Goal: Task Accomplishment & Management: Manage account settings

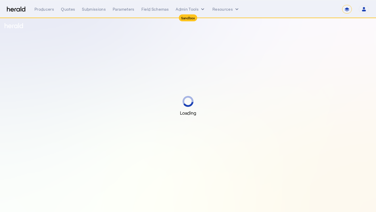
select select "*******"
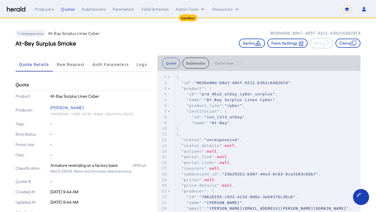
click at [13, 8] on img at bounding box center [16, 9] width 18 height 5
click at [345, 10] on select "**********" at bounding box center [347, 9] width 10 height 9
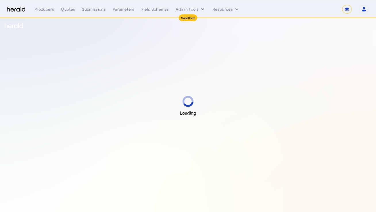
select select "*******"
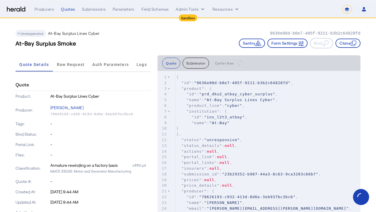
click at [16, 7] on img at bounding box center [16, 9] width 18 height 5
click at [18, 10] on img at bounding box center [16, 9] width 18 height 5
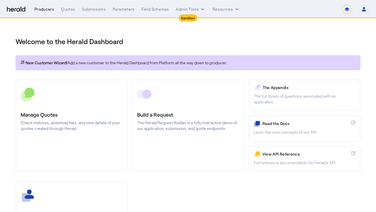
click at [47, 8] on div "Producers" at bounding box center [44, 9] width 20 height 6
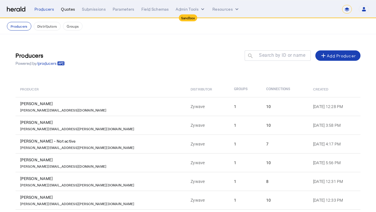
click at [72, 9] on div "Quotes" at bounding box center [68, 9] width 14 height 6
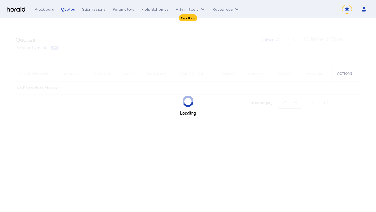
click at [23, 8] on img at bounding box center [16, 9] width 18 height 5
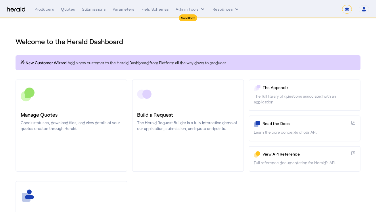
click at [191, 34] on div "Welcome to the Herald Dashboard" at bounding box center [188, 38] width 345 height 16
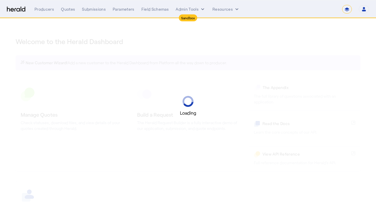
select select "*******"
select select "pfm_r9a7_zywave"
click at [284, 36] on div "Loading" at bounding box center [188, 106] width 376 height 212
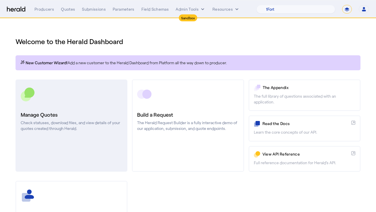
click at [82, 115] on h3 "Manage Quotes" at bounding box center [71, 114] width 101 height 8
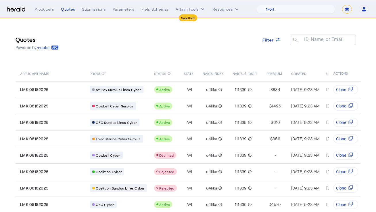
click at [229, 67] on th "NAICS-6-DIGIT" at bounding box center [245, 73] width 34 height 16
click at [162, 42] on div "Quotes Powered by /quotes Filter ID, Name, or Email search" at bounding box center [188, 43] width 345 height 26
click at [191, 10] on button "Admin Tools" at bounding box center [191, 9] width 30 height 6
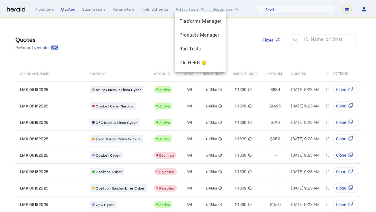
click at [162, 42] on div at bounding box center [188, 106] width 376 height 212
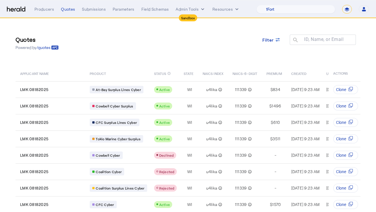
click at [202, 38] on div "Quotes Powered by /quotes Filter ID, Name, or Email search" at bounding box center [188, 43] width 345 height 26
click at [192, 7] on button "Admin Tools" at bounding box center [191, 9] width 30 height 6
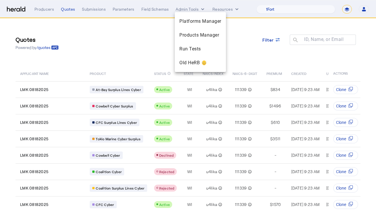
click at [243, 23] on div at bounding box center [188, 106] width 376 height 212
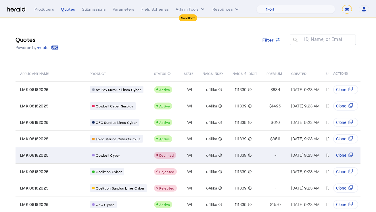
scroll to position [50, 0]
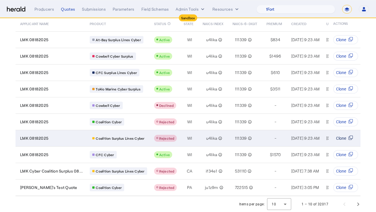
click at [343, 139] on span "Clone" at bounding box center [341, 138] width 10 height 6
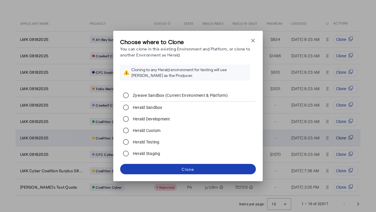
scroll to position [0, 0]
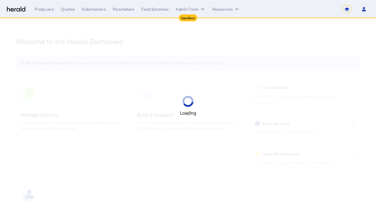
select select "*******"
select select "pfm_r9a7_zywave"
click at [196, 42] on div "Loading" at bounding box center [188, 106] width 376 height 212
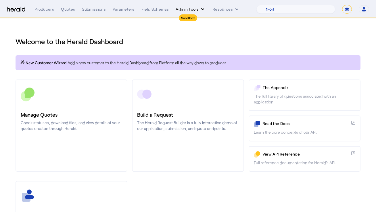
click at [198, 11] on button "Admin Tools" at bounding box center [191, 9] width 30 height 6
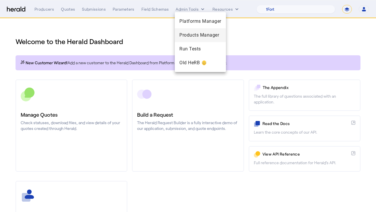
click at [202, 35] on span "Products Manager" at bounding box center [200, 35] width 42 height 7
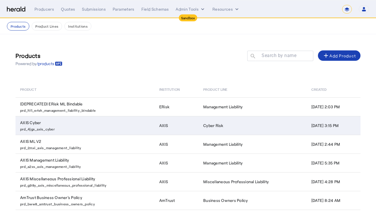
scroll to position [101, 0]
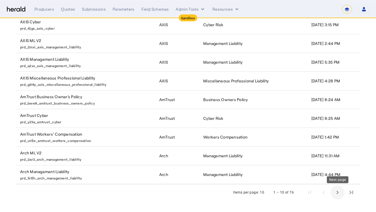
click at [337, 198] on span "Next page" at bounding box center [337, 192] width 14 height 14
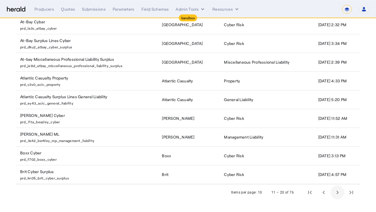
click at [337, 198] on span "Next page" at bounding box center [337, 192] width 14 height 14
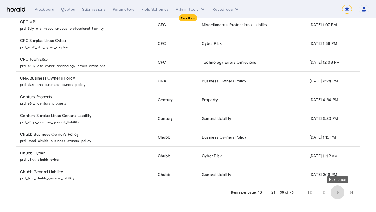
click at [330, 192] on span "Next page" at bounding box center [337, 192] width 14 height 14
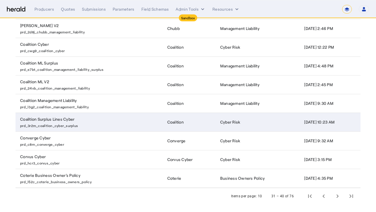
scroll to position [96, 0]
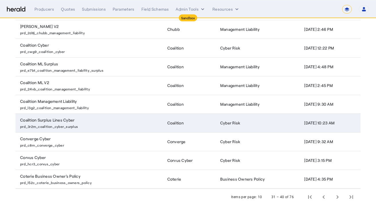
click at [137, 120] on td "Coalition Surplus Lines Cyber prd_3r2m_coalition_cyber_surplus" at bounding box center [89, 122] width 147 height 19
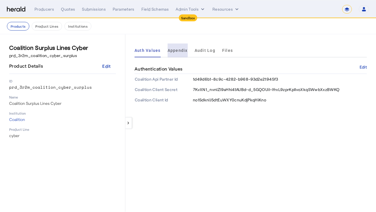
click at [176, 49] on span "Appendix" at bounding box center [178, 50] width 20 height 4
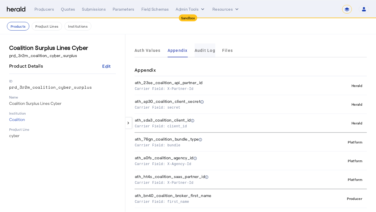
click at [203, 53] on span "Audit Log" at bounding box center [205, 50] width 21 height 14
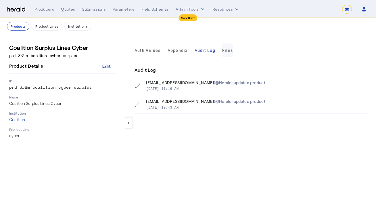
click at [223, 53] on span "Files" at bounding box center [227, 50] width 11 height 14
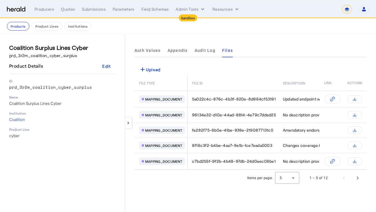
click at [157, 53] on span "Auth Values" at bounding box center [147, 50] width 26 height 14
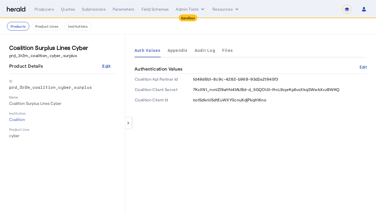
click at [171, 42] on div "keyboard_arrow_left Auth Values Appendix Audit Log Files Authentication Values …" at bounding box center [250, 122] width 251 height 177
click at [177, 124] on div "keyboard_arrow_left Auth Values Appendix Audit Log Files Authentication Values …" at bounding box center [250, 122] width 251 height 177
click at [167, 27] on div "Products Product Lines Institutions" at bounding box center [188, 26] width 362 height 9
drag, startPoint x: 133, startPoint y: 23, endPoint x: 87, endPoint y: 22, distance: 46.0
click at [128, 23] on div "Products Product Lines Institutions" at bounding box center [188, 26] width 362 height 9
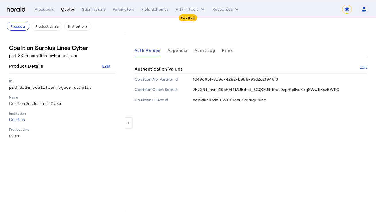
click at [70, 11] on div "Quotes" at bounding box center [68, 9] width 14 height 6
select select "pfm_r9a7_zywave"
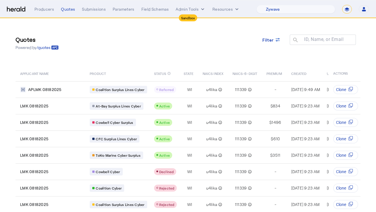
click at [133, 29] on div "Quotes Powered by /quotes Filter ID, Name, or Email search APPLICANT NAME PRODU…" at bounding box center [188, 131] width 368 height 227
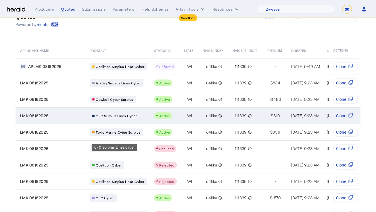
scroll to position [50, 0]
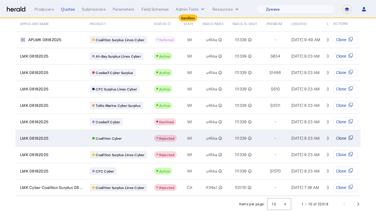
click at [347, 140] on svg-icon "Table view of all quotes submitted by your platform" at bounding box center [350, 138] width 9 height 6
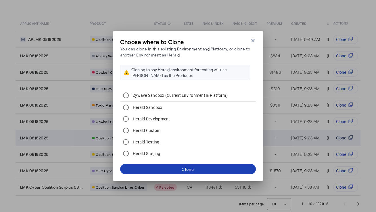
scroll to position [0, 0]
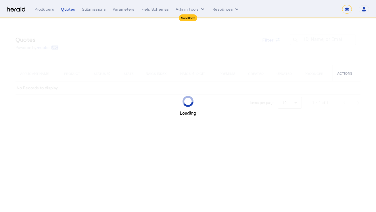
select select "*******"
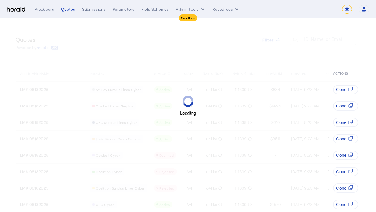
click at [127, 41] on div "Loading" at bounding box center [188, 106] width 376 height 212
select select "pfm_r9a7_zywave"
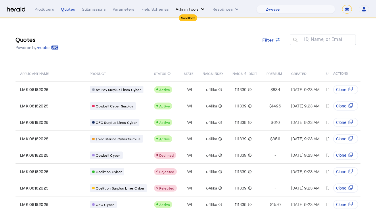
click at [183, 11] on button "Admin Tools" at bounding box center [191, 9] width 30 height 6
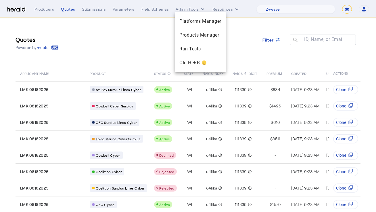
click at [128, 33] on div at bounding box center [188, 106] width 376 height 212
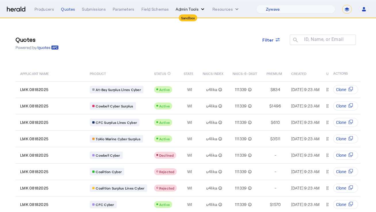
click at [191, 10] on button "Admin Tools" at bounding box center [191, 9] width 30 height 6
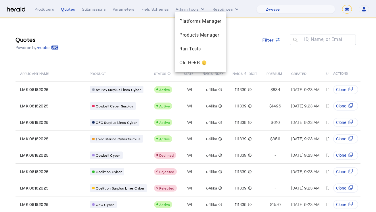
click at [148, 28] on div at bounding box center [188, 106] width 376 height 212
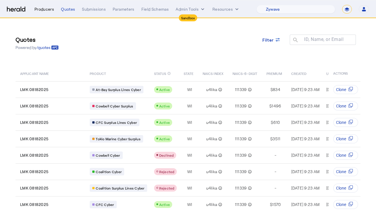
click at [45, 10] on div "Producers" at bounding box center [44, 9] width 20 height 6
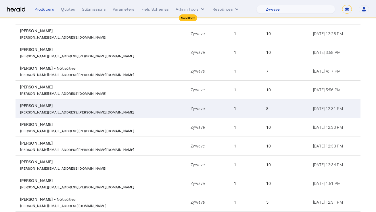
scroll to position [100, 0]
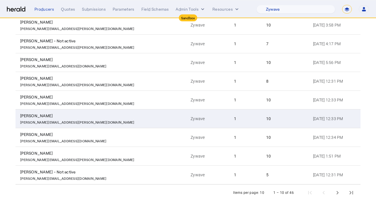
click at [104, 116] on div "[PERSON_NAME]" at bounding box center [102, 116] width 164 height 6
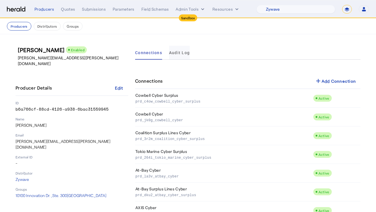
click at [186, 54] on span "Audit Log" at bounding box center [179, 53] width 21 height 4
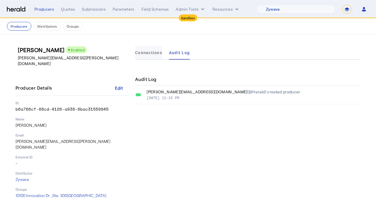
click at [153, 52] on span "Connections" at bounding box center [148, 53] width 27 height 4
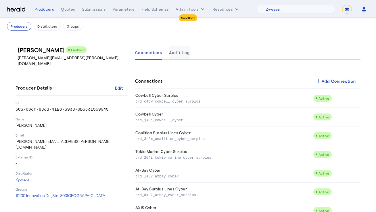
click at [171, 53] on span "Audit Log" at bounding box center [179, 53] width 21 height 4
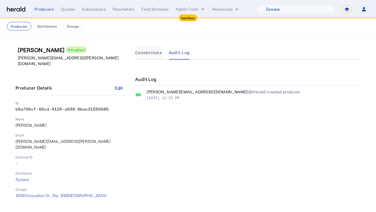
click at [149, 53] on span "Connections" at bounding box center [148, 53] width 27 height 4
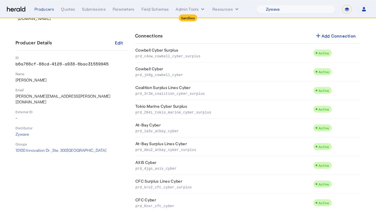
scroll to position [20, 0]
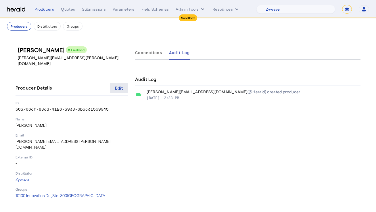
click at [118, 85] on div "Edit" at bounding box center [119, 88] width 8 height 6
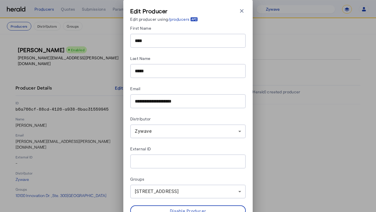
click at [165, 103] on input "**********" at bounding box center [188, 101] width 106 height 7
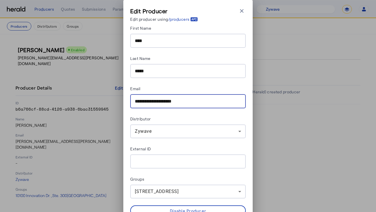
click at [165, 103] on input "**********" at bounding box center [188, 101] width 106 height 7
type input "**********"
click at [194, 89] on div "Email" at bounding box center [188, 89] width 116 height 9
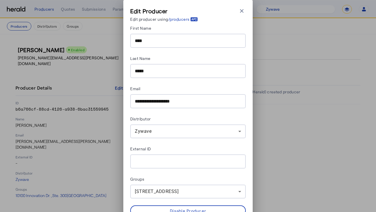
scroll to position [27, 0]
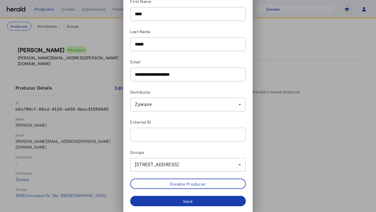
click at [199, 201] on span at bounding box center [188, 201] width 116 height 14
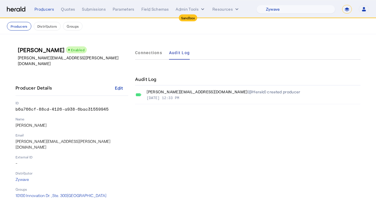
click at [172, 151] on div "Connections Audit Log Audit Log naomi@heraldapi.com (@Herald) created producer …" at bounding box center [247, 122] width 225 height 152
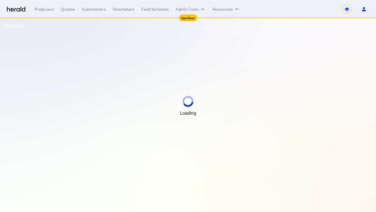
select select "*******"
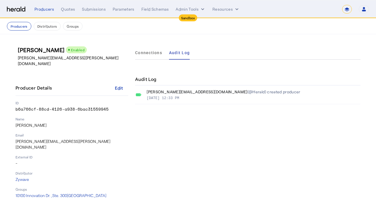
click at [98, 58] on p "Lisa.kutil@zywave.com" at bounding box center [74, 60] width 113 height 11
click at [117, 85] on div "Edit" at bounding box center [119, 88] width 8 height 6
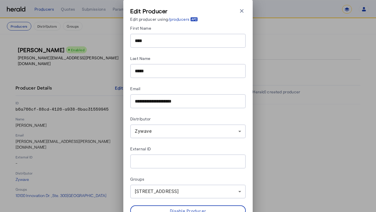
click at [162, 101] on input "**********" at bounding box center [188, 101] width 106 height 7
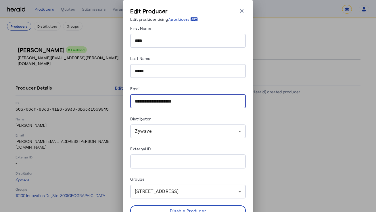
click at [162, 101] on input "**********" at bounding box center [188, 101] width 106 height 7
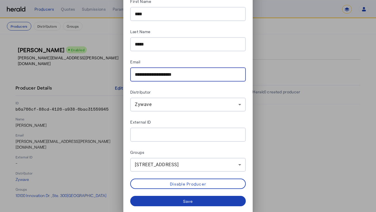
type input "*"
type input "**********"
click at [180, 93] on div "Distributor" at bounding box center [188, 92] width 116 height 9
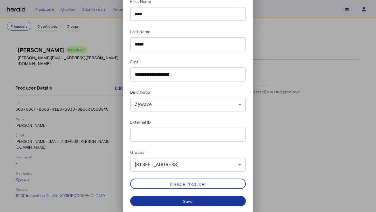
click at [179, 200] on span at bounding box center [188, 201] width 116 height 14
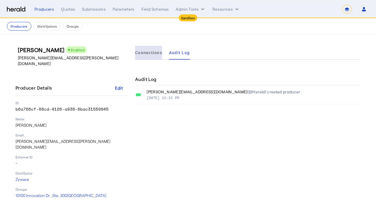
click at [153, 51] on span "Connections" at bounding box center [148, 53] width 27 height 4
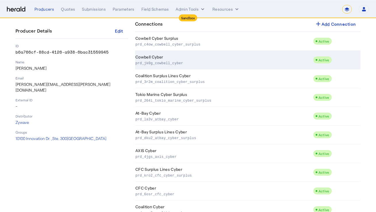
scroll to position [76, 0]
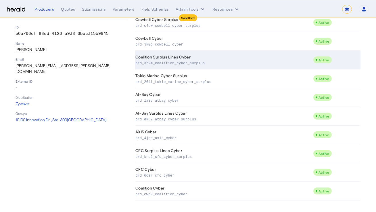
click at [182, 66] on td "Coalition Surplus Lines Cyber prd_3r2m_coalition_cyber_surplus" at bounding box center [224, 60] width 178 height 19
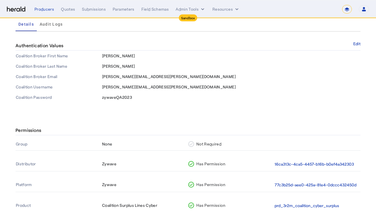
scroll to position [44, 0]
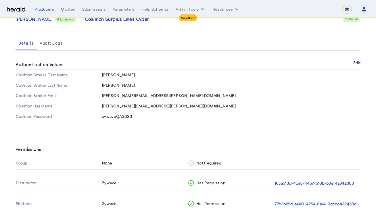
click at [356, 64] on button "Edit" at bounding box center [356, 62] width 7 height 3
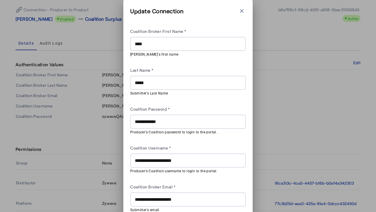
scroll to position [25, 0]
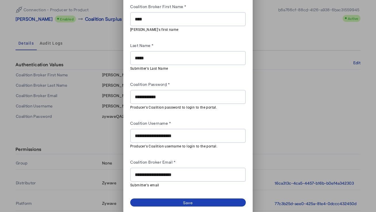
click at [170, 132] on input "**********" at bounding box center [188, 135] width 106 height 7
click at [152, 172] on input "**********" at bounding box center [188, 174] width 106 height 7
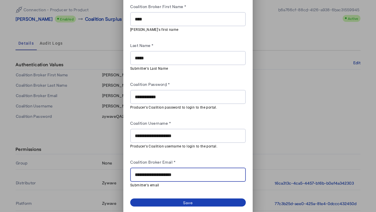
click at [152, 172] on input "**********" at bounding box center [188, 174] width 106 height 7
type input "**********"
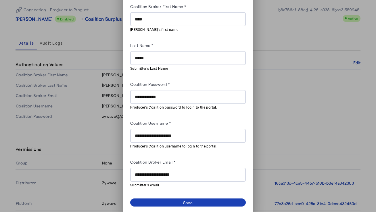
click at [182, 165] on div "Coalition Broker Email *" at bounding box center [188, 162] width 116 height 9
click at [186, 159] on div "Coalition Broker Email *" at bounding box center [188, 162] width 116 height 9
click at [172, 201] on span at bounding box center [188, 202] width 116 height 8
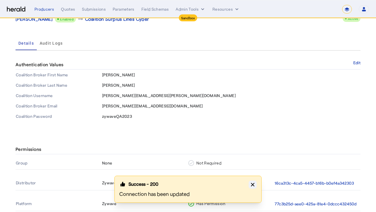
click at [253, 181] on button "Close modal" at bounding box center [253, 184] width 8 height 8
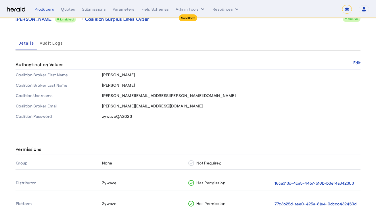
click at [139, 105] on span "[PERSON_NAME][EMAIL_ADDRESS][DOMAIN_NAME]" at bounding box center [152, 105] width 101 height 5
copy span "[PERSON_NAME][EMAIL_ADDRESS][DOMAIN_NAME]"
click at [144, 127] on div "Connection - Producer to Product Lisa Kutil Enabled arrow_right_alt Coalition S…" at bounding box center [188, 61] width 368 height 143
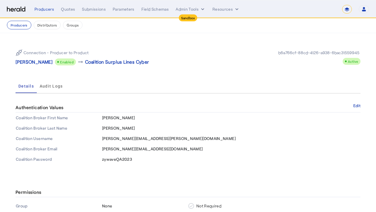
scroll to position [0, 0]
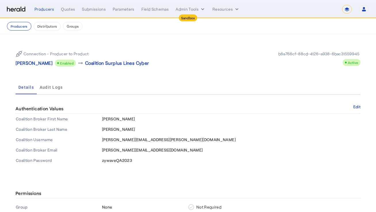
click at [148, 47] on div "Connection - Producer to Product Lisa Kutil Enabled arrow_right_alt Coalition S…" at bounding box center [188, 58] width 345 height 25
click at [91, 21] on nav "Producers Distributors Groups" at bounding box center [188, 26] width 376 height 16
click at [45, 9] on div "Producers" at bounding box center [44, 9] width 20 height 6
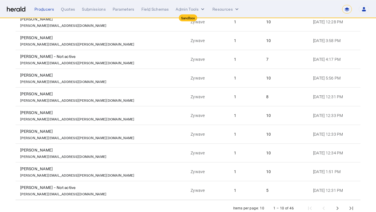
scroll to position [100, 0]
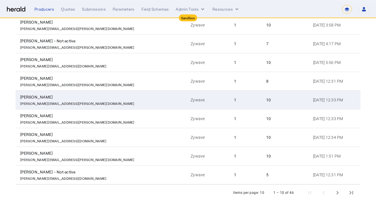
click at [84, 99] on div "[PERSON_NAME]" at bounding box center [102, 97] width 164 height 6
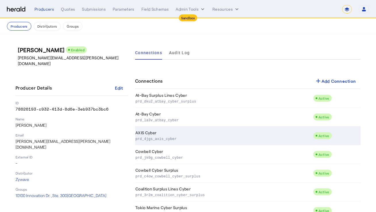
scroll to position [76, 0]
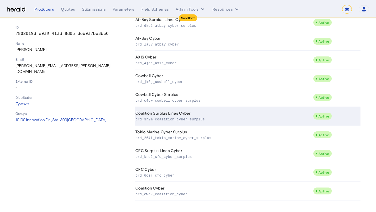
click at [183, 116] on p "prd_3r2m_coalition_cyber_surplus" at bounding box center [222, 119] width 175 height 6
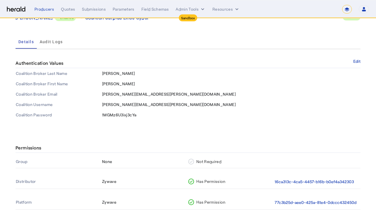
scroll to position [48, 0]
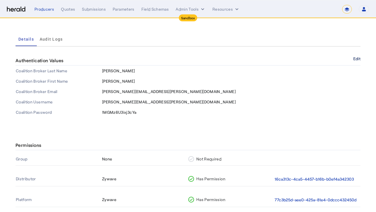
click at [354, 59] on button "Edit" at bounding box center [356, 58] width 7 height 3
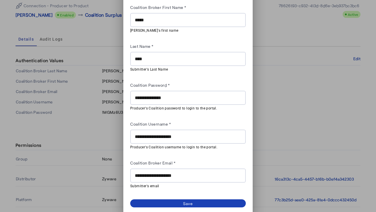
scroll to position [25, 0]
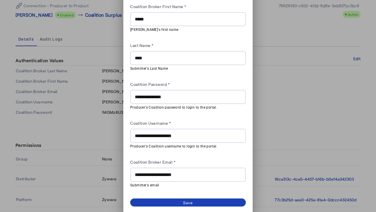
click at [167, 172] on input "**********" at bounding box center [188, 174] width 106 height 7
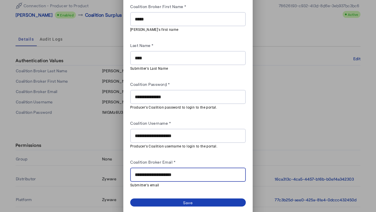
click at [167, 172] on input "**********" at bounding box center [188, 174] width 106 height 7
paste input "text"
type input "**********"
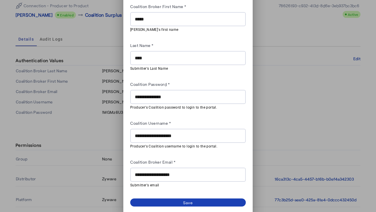
click at [199, 149] on div "**********" at bounding box center [188, 95] width 116 height 185
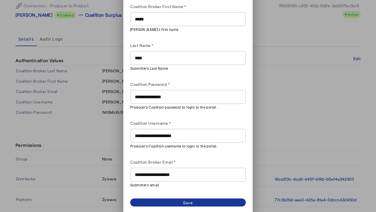
click at [189, 199] on div "Save" at bounding box center [188, 202] width 10 height 6
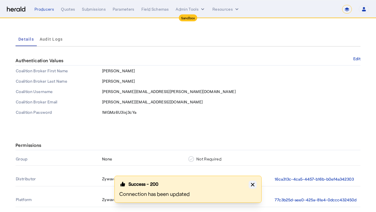
click at [255, 185] on icon "button" at bounding box center [253, 184] width 6 height 6
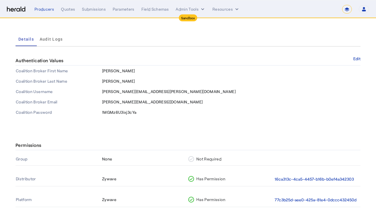
click at [259, 115] on td "!MGMz6U3ixj3cYa" at bounding box center [231, 112] width 259 height 10
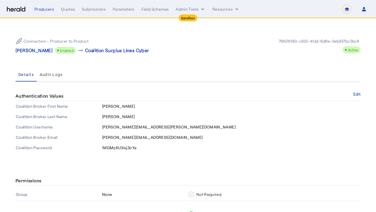
scroll to position [0, 0]
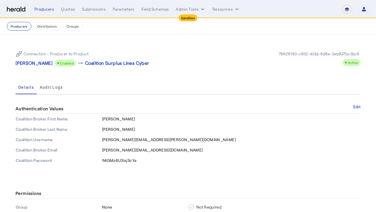
click at [22, 27] on button "Producers" at bounding box center [19, 26] width 24 height 9
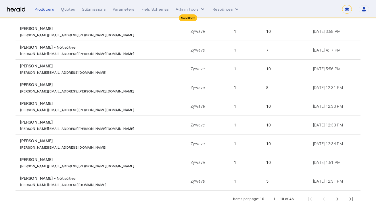
scroll to position [100, 0]
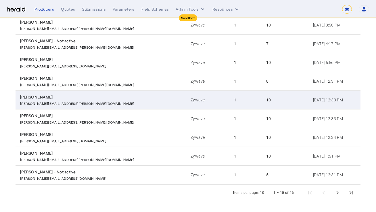
click at [111, 97] on div "[PERSON_NAME]" at bounding box center [102, 97] width 164 height 6
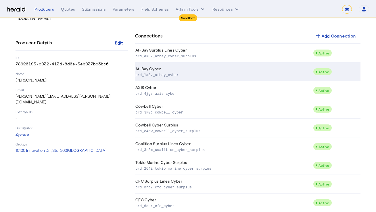
scroll to position [76, 0]
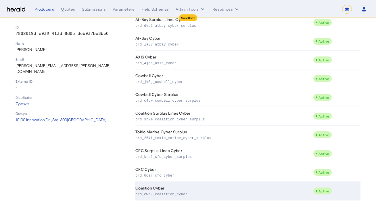
click at [203, 191] on p "prd_cwg9_coalition_cyber" at bounding box center [222, 194] width 175 height 6
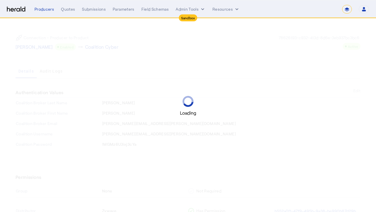
scroll to position [15, 0]
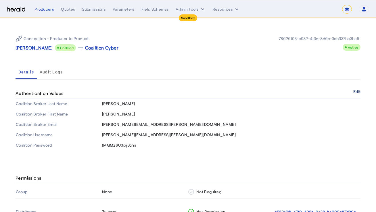
click at [355, 91] on button "Edit" at bounding box center [356, 91] width 7 height 3
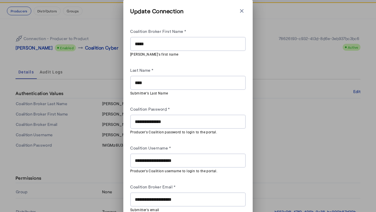
scroll to position [25, 0]
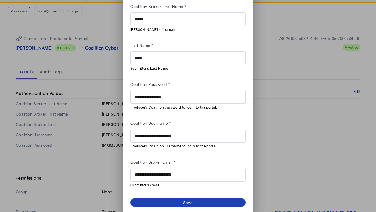
click at [178, 171] on input "**********" at bounding box center [188, 174] width 106 height 7
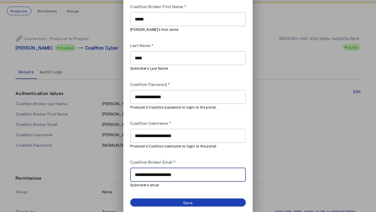
click at [178, 171] on input "**********" at bounding box center [188, 174] width 106 height 7
paste input "text"
type input "**********"
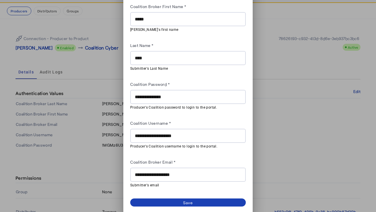
click at [188, 159] on div "Coalition Broker Email *" at bounding box center [188, 162] width 116 height 9
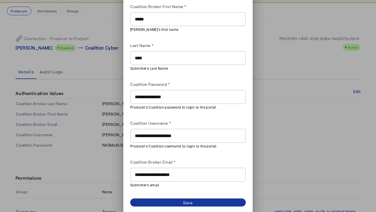
click at [187, 203] on div "Save" at bounding box center [188, 202] width 10 height 6
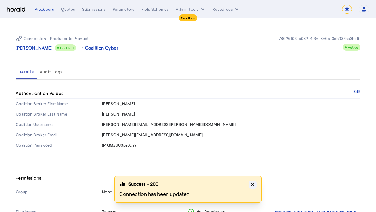
click at [251, 184] on icon "button" at bounding box center [253, 184] width 6 height 6
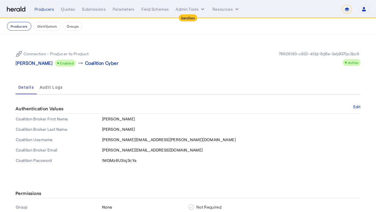
click at [23, 28] on button "Producers" at bounding box center [19, 26] width 24 height 9
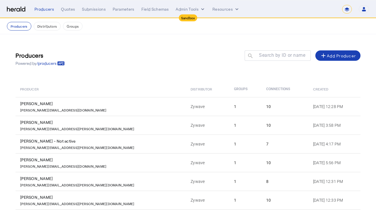
scroll to position [100, 0]
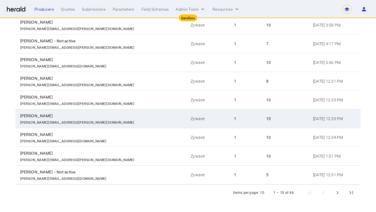
click at [108, 122] on div "[PERSON_NAME][EMAIL_ADDRESS][PERSON_NAME][DOMAIN_NAME]" at bounding box center [102, 121] width 164 height 6
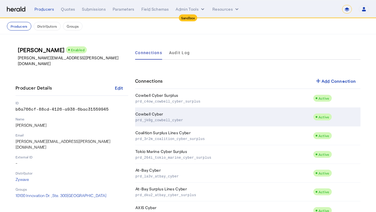
scroll to position [76, 0]
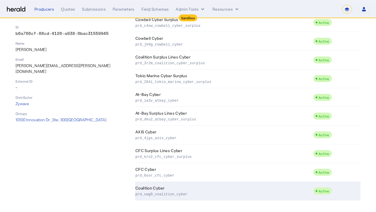
click at [183, 187] on td "Coalition Cyber prd_cwg9_coalition_cyber" at bounding box center [224, 190] width 178 height 19
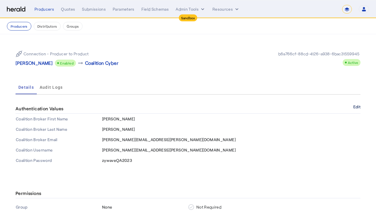
click at [355, 105] on button "Edit" at bounding box center [356, 106] width 7 height 3
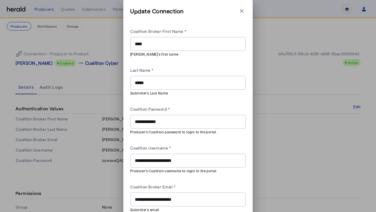
scroll to position [25, 0]
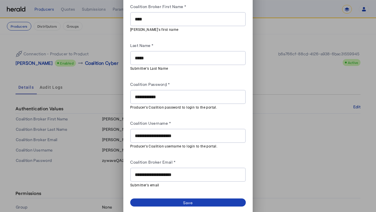
click at [172, 173] on input "**********" at bounding box center [188, 174] width 106 height 7
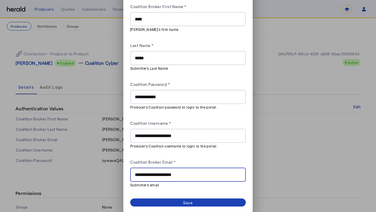
click at [172, 173] on input "**********" at bounding box center [188, 174] width 106 height 7
paste input "text"
type input "**********"
click at [204, 164] on div "Coalition Broker Email *" at bounding box center [188, 162] width 116 height 9
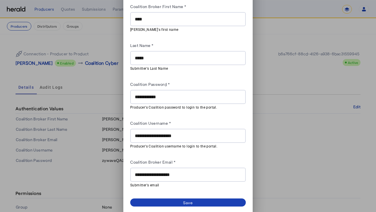
click at [189, 205] on div "**********" at bounding box center [187, 94] width 129 height 238
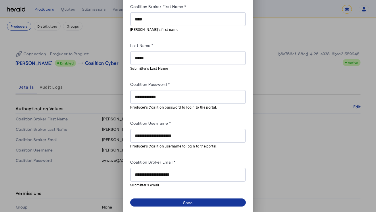
click at [198, 198] on span at bounding box center [188, 202] width 116 height 8
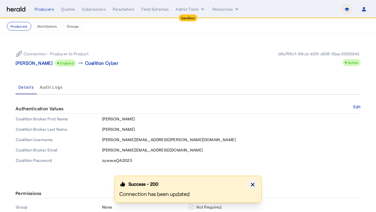
click at [254, 183] on icon "button" at bounding box center [252, 183] width 3 height 3
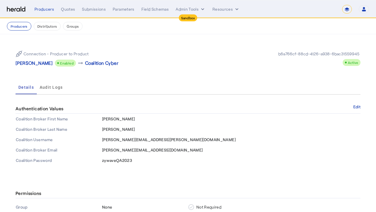
click at [243, 190] on div "Permissions" at bounding box center [188, 193] width 345 height 10
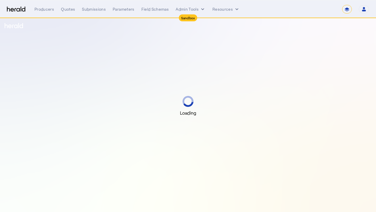
select select "*******"
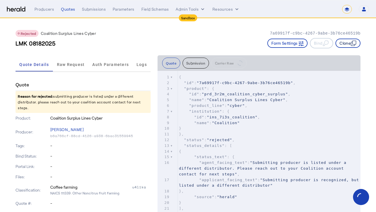
click at [344, 45] on button "Clone" at bounding box center [347, 43] width 25 height 9
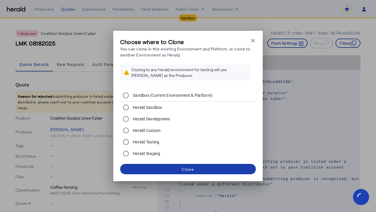
click at [167, 170] on span at bounding box center [188, 169] width 136 height 14
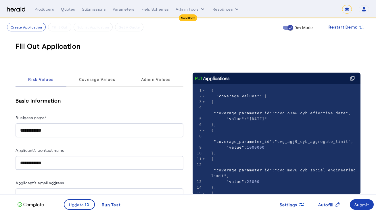
click at [22, 130] on input "**********" at bounding box center [99, 130] width 159 height 7
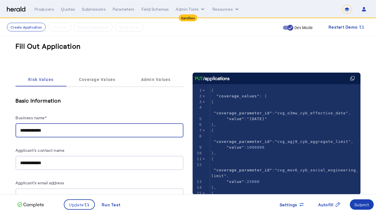
click at [21, 130] on input "**********" at bounding box center [99, 130] width 159 height 7
type input "**********"
click at [78, 105] on div "**********" at bounding box center [100, 116] width 168 height 41
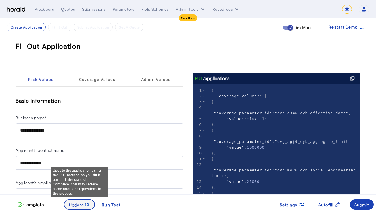
click at [78, 210] on span at bounding box center [79, 204] width 30 height 14
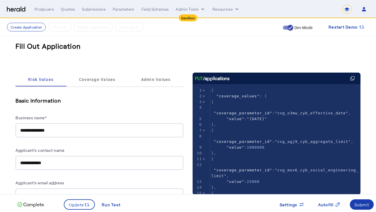
click at [364, 197] on span at bounding box center [362, 204] width 24 height 14
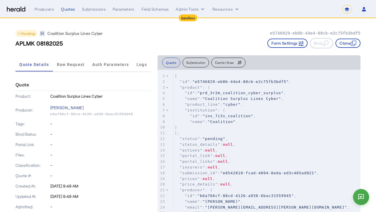
click at [220, 41] on div "APLMK 08182025 Form Settings Bind Clone" at bounding box center [188, 43] width 345 height 10
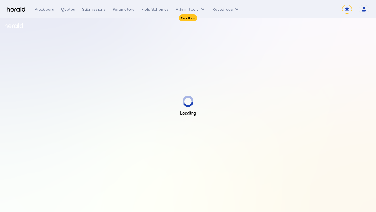
select select "*******"
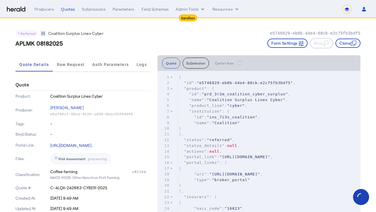
click at [217, 38] on div "APLMK 08182025 Form Settings Bind Clone" at bounding box center [188, 43] width 345 height 10
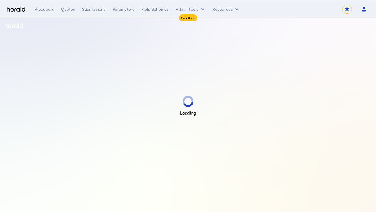
select select "*******"
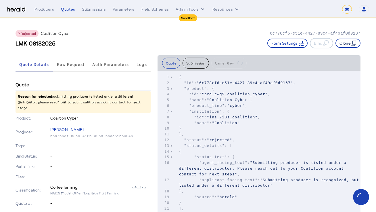
click at [354, 39] on button "Clone" at bounding box center [347, 43] width 25 height 9
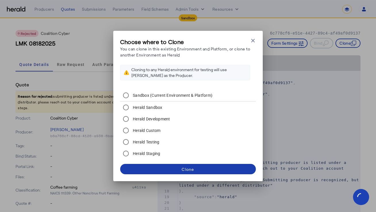
click at [148, 162] on span at bounding box center [188, 169] width 136 height 14
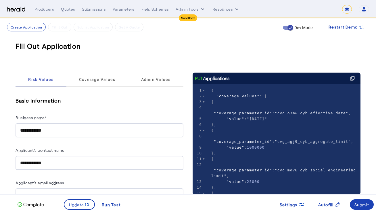
click at [21, 130] on input "**********" at bounding box center [99, 130] width 159 height 7
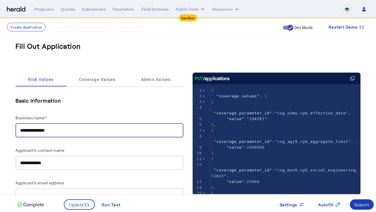
type input "**********"
click at [67, 109] on div "**********" at bounding box center [100, 116] width 168 height 41
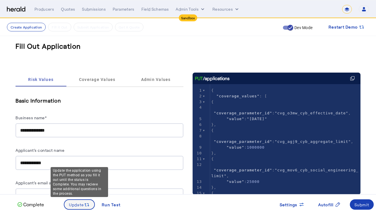
click at [79, 208] on span at bounding box center [79, 204] width 30 height 14
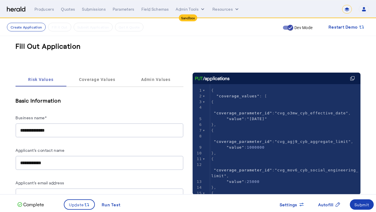
click at [142, 106] on div "**********" at bounding box center [100, 116] width 168 height 41
click at [366, 206] on div "Submit" at bounding box center [361, 204] width 15 height 6
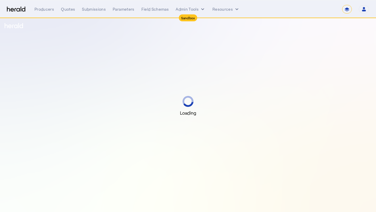
select select "*******"
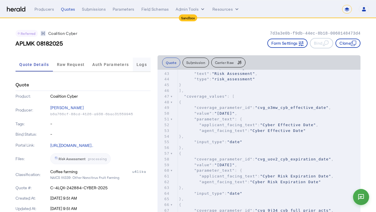
click at [141, 66] on span "Logs" at bounding box center [142, 64] width 10 height 4
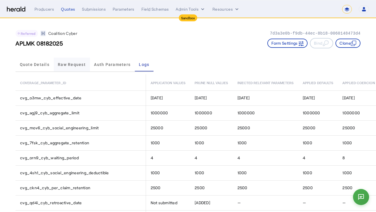
click at [66, 65] on span "Raw Request" at bounding box center [72, 64] width 28 height 4
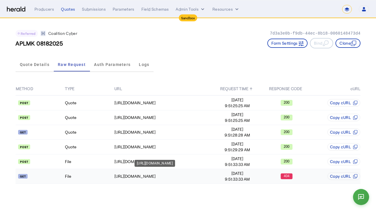
click at [126, 172] on td "[URL][DOMAIN_NAME]" at bounding box center [163, 176] width 99 height 15
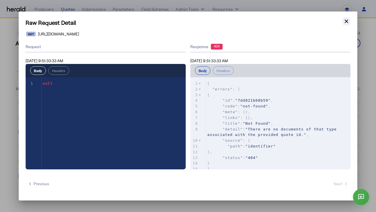
click at [348, 21] on icon "button" at bounding box center [346, 21] width 6 height 6
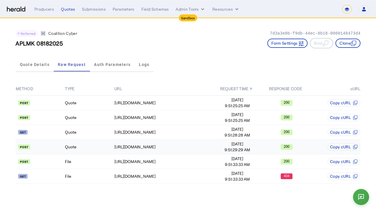
click at [82, 147] on td "Quote" at bounding box center [89, 146] width 49 height 15
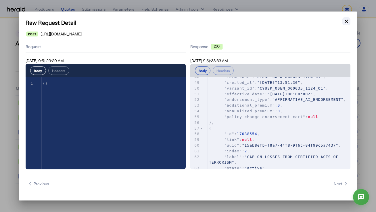
click at [349, 22] on icon "button" at bounding box center [346, 21] width 6 height 6
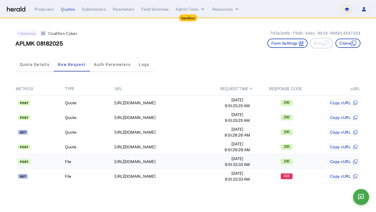
click at [95, 160] on td "File" at bounding box center [89, 161] width 49 height 15
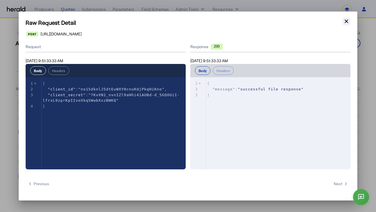
click at [345, 22] on icon "button" at bounding box center [346, 21] width 6 height 6
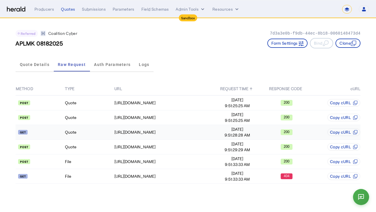
click at [90, 133] on td "Quote" at bounding box center [89, 132] width 49 height 15
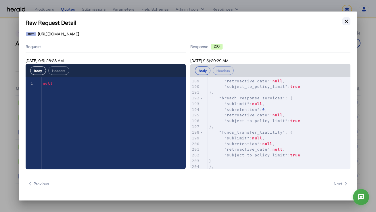
click at [349, 24] on button "Close modal" at bounding box center [346, 21] width 8 height 8
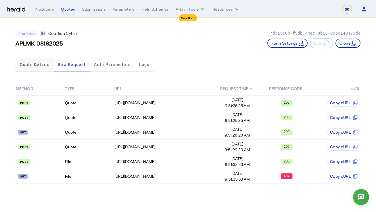
click at [43, 64] on span "Quote Details" at bounding box center [35, 64] width 30 height 4
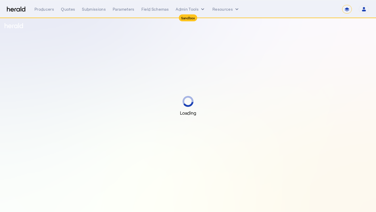
select select "*******"
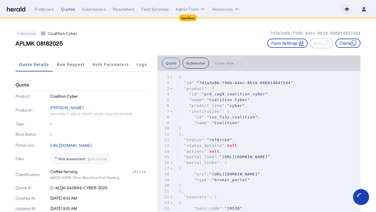
click at [189, 26] on div "Referred Coalition Cyber 7d3a3e0b-f9db-44ec-8b18-0060148473d4 APLMK 08182025 Fo…" at bounding box center [188, 36] width 345 height 37
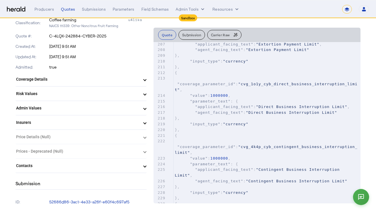
scroll to position [1285, 0]
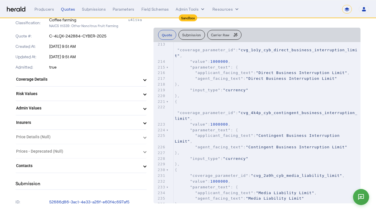
click at [134, 52] on div "Updated At: Aug 18, 2025, 9:51 AM" at bounding box center [81, 56] width 131 height 10
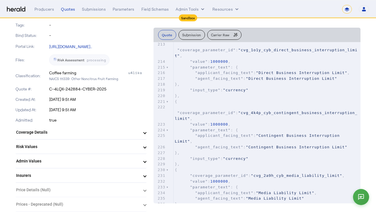
scroll to position [0, 0]
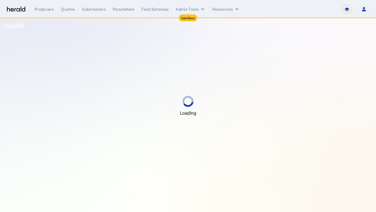
select select "*******"
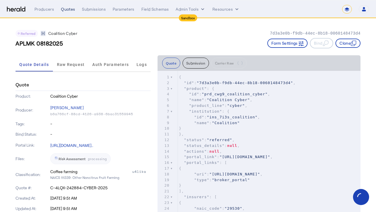
click at [70, 12] on div "Quotes" at bounding box center [68, 9] width 14 height 6
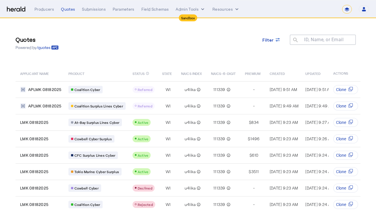
click at [212, 38] on div "Quotes Powered by /quotes Filter ID, Name, or Email search" at bounding box center [188, 43] width 345 height 26
click at [343, 11] on select "**********" at bounding box center [347, 9] width 10 height 9
click at [192, 39] on div "Quotes Powered by /quotes Filter ID, Name, or Email search" at bounding box center [188, 43] width 345 height 26
click at [191, 10] on button "Admin Tools" at bounding box center [191, 9] width 30 height 6
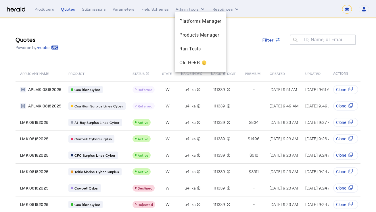
click at [130, 41] on div at bounding box center [188, 106] width 376 height 212
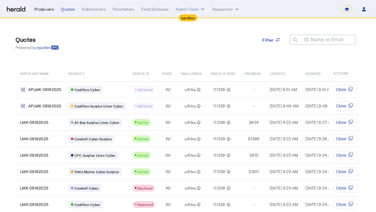
click at [45, 9] on div "Producers" at bounding box center [44, 9] width 20 height 6
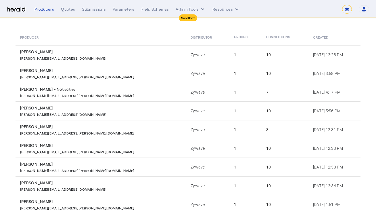
scroll to position [100, 0]
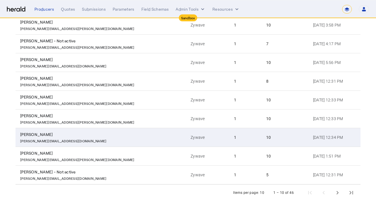
click at [99, 135] on div "[PERSON_NAME]" at bounding box center [102, 134] width 164 height 6
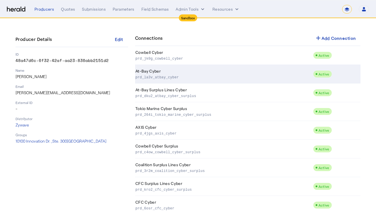
scroll to position [76, 0]
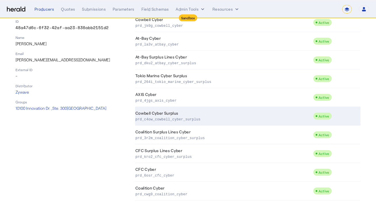
click at [178, 119] on p "prd_c4ow_cowbell_cyber_surplus" at bounding box center [222, 119] width 175 height 6
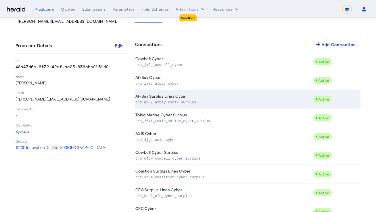
scroll to position [76, 0]
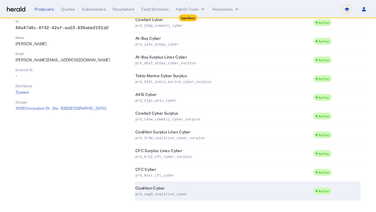
click at [181, 191] on p "prd_cwg9_coalition_cyber" at bounding box center [222, 194] width 175 height 6
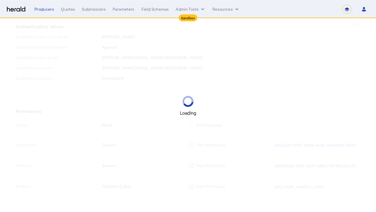
scroll to position [69, 0]
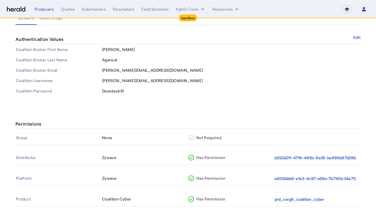
click at [48, 71] on th "Coalition Broker Email" at bounding box center [59, 70] width 86 height 10
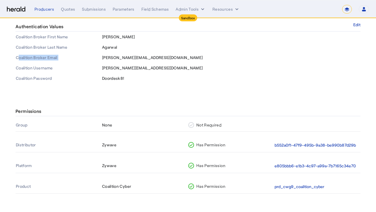
copy th "Coalition Broker Email"
click at [143, 103] on div "Permissions Group None Not Required Distributor Zywave Has Permission b552a0f1-…" at bounding box center [188, 153] width 368 height 117
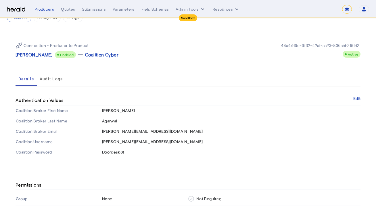
scroll to position [0, 0]
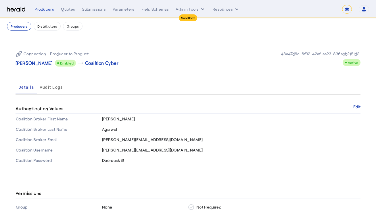
click at [23, 31] on nav "Producers Distributors Groups" at bounding box center [188, 26] width 376 height 16
click at [24, 28] on button "Producers" at bounding box center [19, 26] width 24 height 9
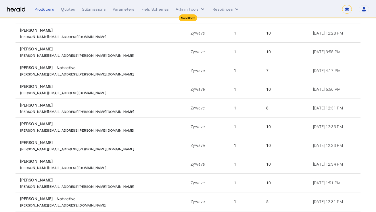
scroll to position [100, 0]
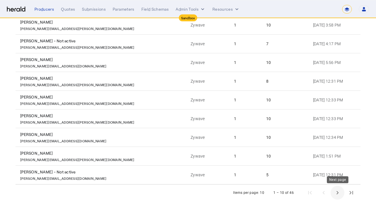
click at [333, 192] on span "Next page" at bounding box center [337, 192] width 14 height 14
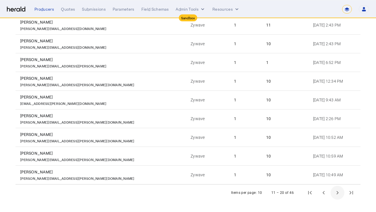
click at [334, 193] on span "Next page" at bounding box center [337, 192] width 14 height 14
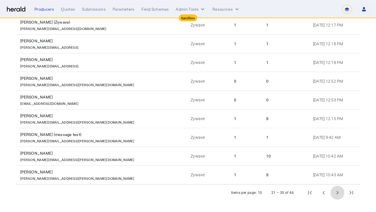
click at [334, 193] on span "Next page" at bounding box center [337, 192] width 14 height 14
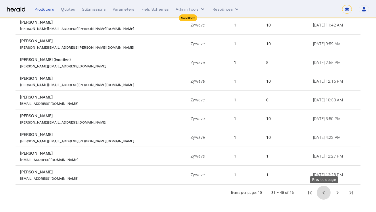
click at [326, 193] on span "Previous page" at bounding box center [324, 192] width 14 height 14
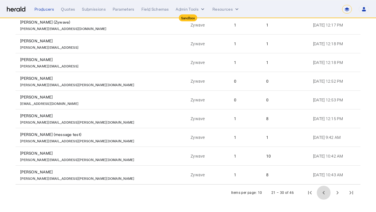
click at [326, 193] on span "Previous page" at bounding box center [324, 192] width 14 height 14
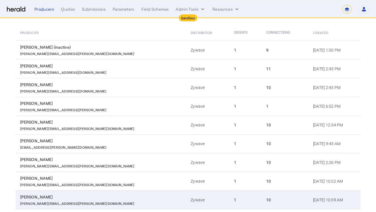
scroll to position [0, 0]
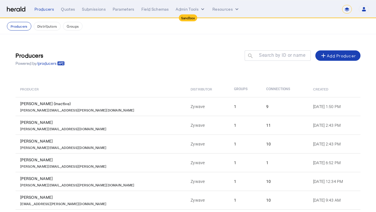
click at [347, 11] on select "**********" at bounding box center [347, 9] width 10 height 9
click at [127, 53] on div "Producers Powered by /producers Search by ID or name search add Add Producer" at bounding box center [188, 59] width 345 height 26
click at [142, 38] on div "Producers Powered by /producers Search by ID or name search add Add Producer Pr…" at bounding box center [188, 173] width 368 height 278
click at [210, 55] on div "Producers Powered by /producers Search by ID or name search add Add Producer" at bounding box center [188, 59] width 345 height 26
click at [342, 9] on select "**********" at bounding box center [347, 9] width 10 height 9
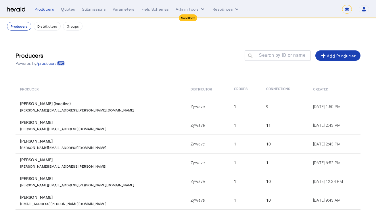
click at [15, 7] on img at bounding box center [16, 9] width 18 height 5
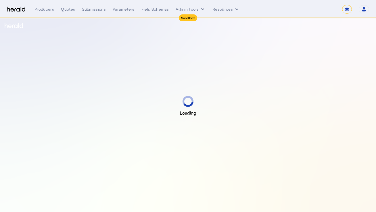
select select "*******"
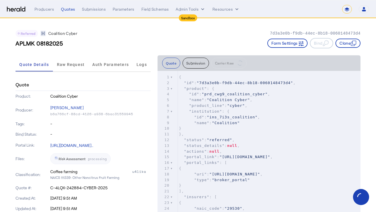
click at [347, 10] on select "**********" at bounding box center [347, 9] width 10 height 9
click at [53, 10] on div "Producers" at bounding box center [44, 9] width 20 height 6
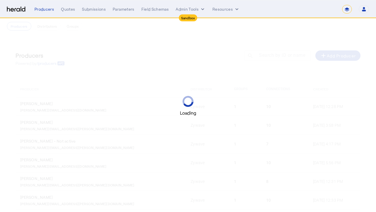
select select "*******"
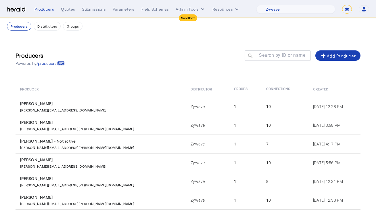
click at [299, 2] on nav "Sandbox Menu Producers Quotes Submissions Parameters Field Schemas Admin Tools …" at bounding box center [188, 9] width 376 height 18
click at [294, 7] on select "1Fort Acrisure Acturis Affinity Advisors Affinity Risk Agentero AmWins Anzen Ao…" at bounding box center [295, 9] width 79 height 9
select select "pfm_8e7n_1fort"
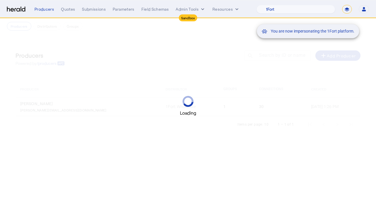
click at [210, 49] on div "You are now impersonating the 1Fort platform." at bounding box center [188, 106] width 376 height 212
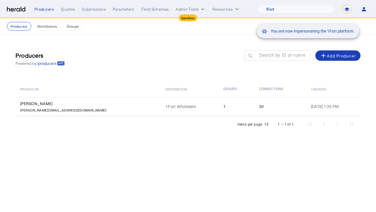
click at [155, 103] on div "You are now impersonating the 1Fort platform." at bounding box center [188, 106] width 376 height 212
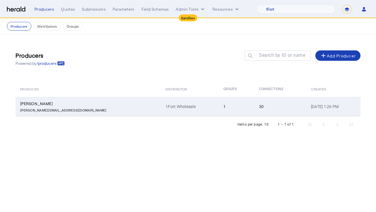
click at [58, 111] on div "anthony@1fort.com" at bounding box center [89, 109] width 139 height 6
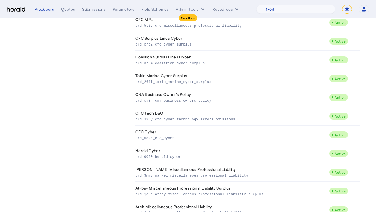
scroll to position [449, 0]
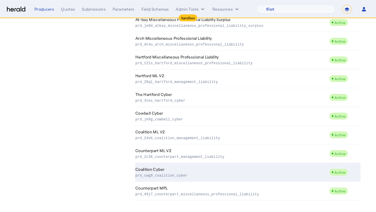
click at [171, 178] on td "Coalition Cyber prd_cwg9_coalition_cyber" at bounding box center [232, 172] width 194 height 19
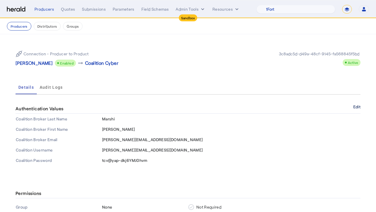
click at [360, 108] on button "Edit" at bounding box center [356, 106] width 7 height 3
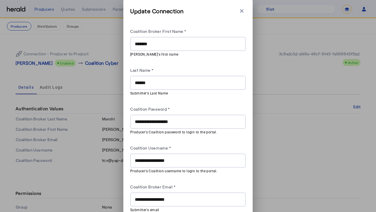
scroll to position [25, 0]
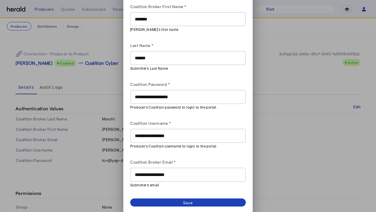
click at [175, 175] on input "**********" at bounding box center [188, 174] width 106 height 7
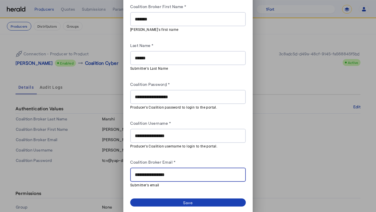
click at [175, 175] on input "**********" at bounding box center [188, 174] width 106 height 7
click at [167, 176] on input "**********" at bounding box center [188, 174] width 106 height 7
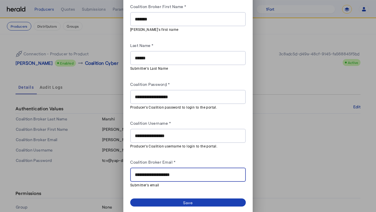
type input "**********"
click at [171, 182] on mat-hint "Submitter's email" at bounding box center [186, 184] width 112 height 6
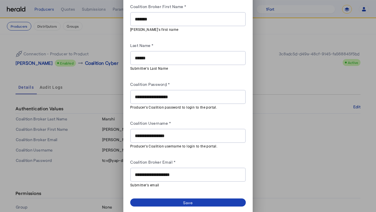
click at [171, 193] on dynamic-form-builder-v2 "**********" at bounding box center [188, 95] width 116 height 203
click at [170, 203] on span at bounding box center [188, 202] width 116 height 8
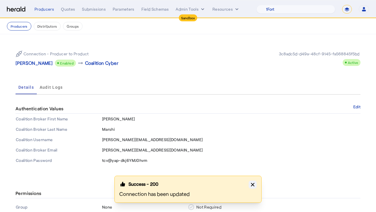
click at [253, 185] on icon "button" at bounding box center [252, 183] width 3 height 3
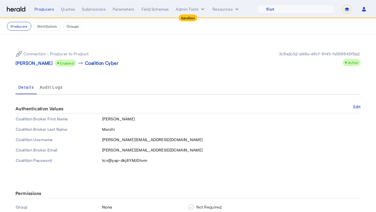
click at [239, 77] on div "Connection - Producer to Product Anthony Marshi Enabled arrow_right_alt Coaliti…" at bounding box center [188, 105] width 368 height 143
click at [291, 11] on select "1Fort Acrisure Acturis Affinity Advisors Affinity Risk Agentero AmWins Anzen Ao…" at bounding box center [295, 9] width 79 height 9
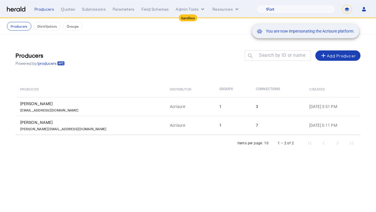
click at [188, 69] on div "You are now impersonating the Acrisure platform." at bounding box center [188, 106] width 376 height 212
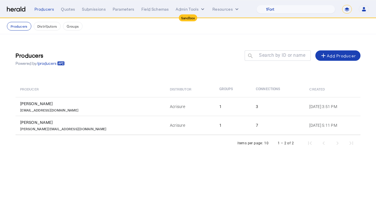
click at [134, 66] on div "Producers Powered by /producers Search by ID or name search add Add Producer" at bounding box center [188, 59] width 345 height 26
click at [297, 8] on select "1Fort Acrisure Acturis Affinity Advisors Affinity Risk Agentero AmWins Anzen Ao…" at bounding box center [295, 9] width 79 height 9
click at [295, 14] on nav "Sandbox Menu Producers Quotes Submissions Parameters Field Schemas Admin Tools …" at bounding box center [188, 9] width 376 height 18
click at [297, 13] on select "1Fort Acrisure Acturis Affinity Advisors Affinity Risk Agentero AmWins Anzen Ao…" at bounding box center [295, 9] width 79 height 9
select select "pfm_h3db_crc"
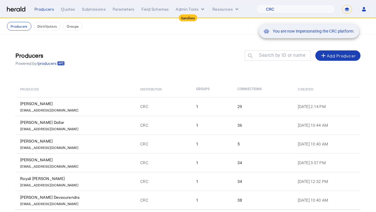
click at [219, 71] on div "You are now impersonating the CRC platform." at bounding box center [188, 106] width 376 height 212
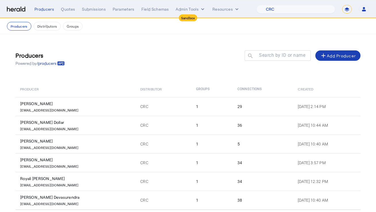
scroll to position [25, 0]
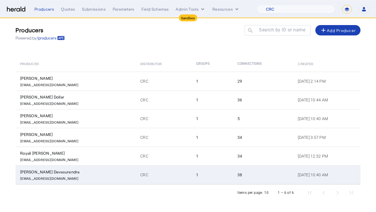
click at [192, 177] on td "1" at bounding box center [211, 174] width 41 height 19
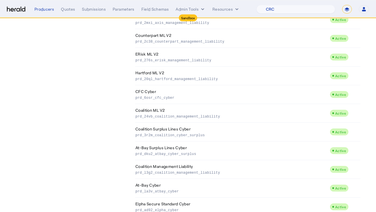
scroll to position [361, 0]
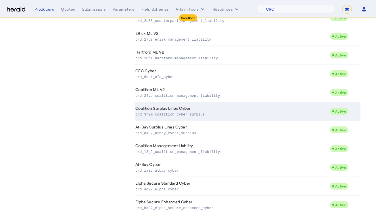
click at [191, 107] on td "Coalition Surplus Lines Cyber prd_3r2m_coalition_cyber_surplus" at bounding box center [232, 111] width 195 height 19
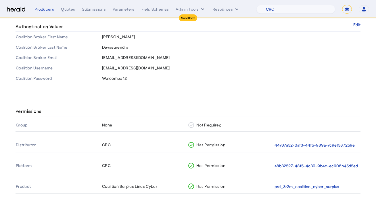
scroll to position [41, 0]
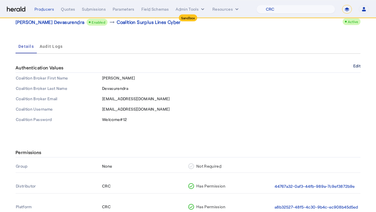
click at [360, 66] on button "Edit" at bounding box center [356, 65] width 7 height 3
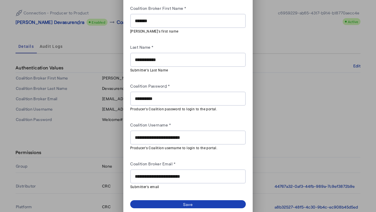
scroll to position [23, 0]
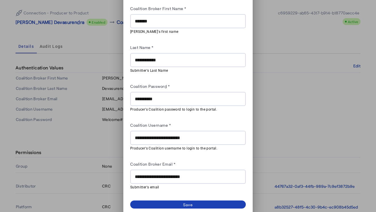
click at [195, 175] on input "**********" at bounding box center [188, 176] width 106 height 7
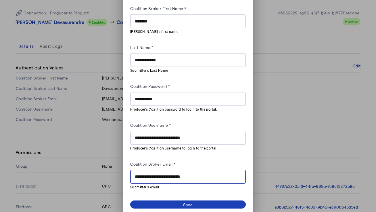
click at [195, 175] on input "**********" at bounding box center [188, 176] width 106 height 7
paste input "text"
type input "**********"
click at [209, 163] on div "Coalition Broker Email *" at bounding box center [188, 164] width 116 height 9
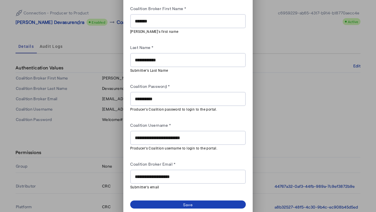
click at [198, 197] on dynamic-form-builder-v2 "**********" at bounding box center [188, 97] width 116 height 203
click at [197, 201] on span at bounding box center [188, 204] width 116 height 8
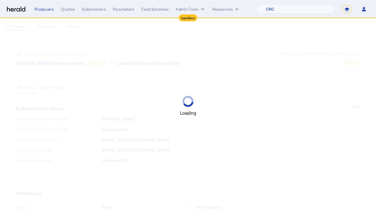
scroll to position [41, 0]
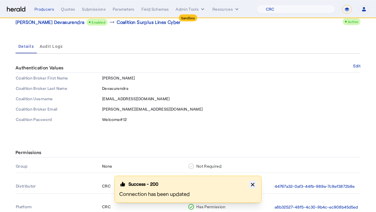
click at [253, 184] on icon "button" at bounding box center [252, 183] width 3 height 3
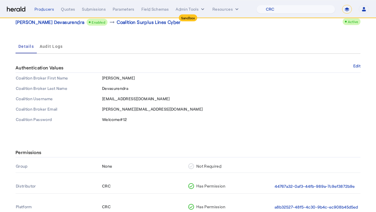
click at [170, 139] on div "Permissions Group None Not Required Distributor CRC Has Permission 44767a32-0af…" at bounding box center [188, 194] width 368 height 117
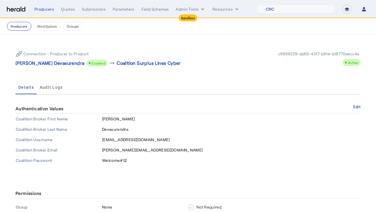
click at [21, 30] on button "Producers" at bounding box center [19, 26] width 24 height 9
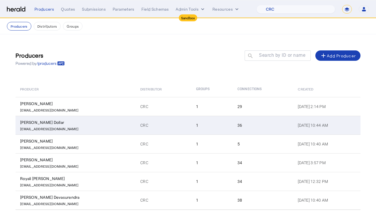
scroll to position [25, 0]
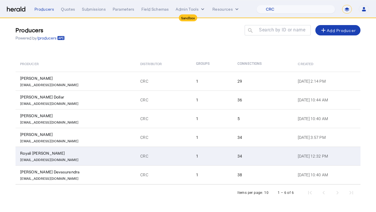
click at [99, 160] on div "RRoy@crcgroup.com" at bounding box center [76, 159] width 113 height 6
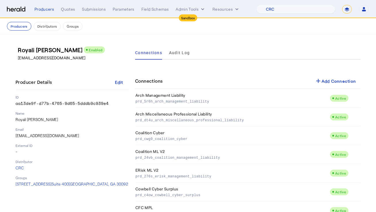
scroll to position [164, 0]
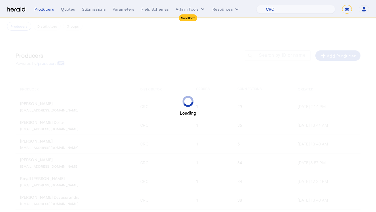
scroll to position [25, 0]
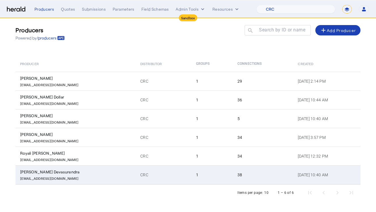
click at [80, 166] on td "Chasity Devasurendra CDevasurendra@crcgroup.com" at bounding box center [76, 174] width 120 height 19
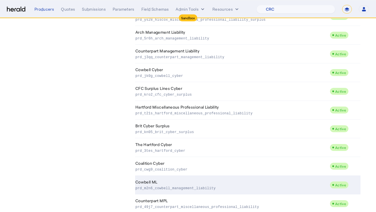
scroll to position [585, 0]
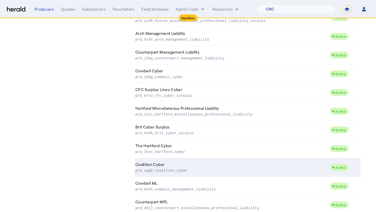
click at [204, 172] on p "prd_cwg9_coalition_cyber" at bounding box center [231, 170] width 192 height 6
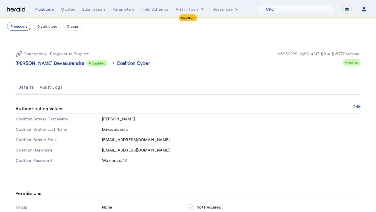
click at [352, 105] on div "Authentication Values Edit" at bounding box center [188, 109] width 345 height 10
click at [355, 105] on button "Edit" at bounding box center [356, 106] width 7 height 3
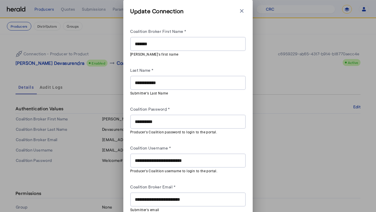
scroll to position [25, 0]
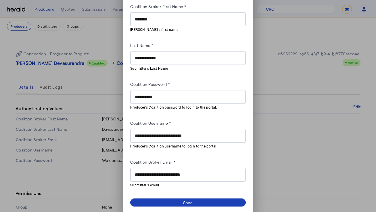
click at [196, 172] on input "**********" at bounding box center [188, 174] width 106 height 7
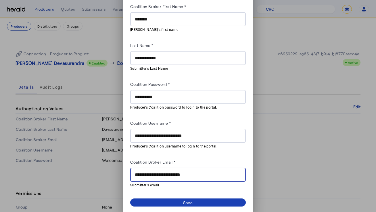
click at [196, 172] on input "**********" at bounding box center [188, 174] width 106 height 7
paste input "text"
type input "**********"
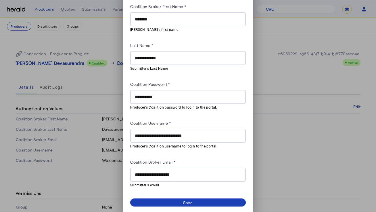
click at [209, 163] on div "Coalition Broker Email *" at bounding box center [188, 162] width 116 height 9
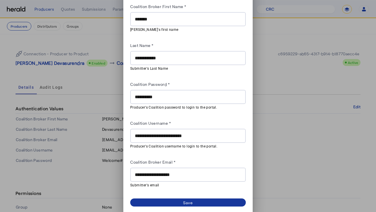
click at [200, 200] on span at bounding box center [188, 202] width 116 height 8
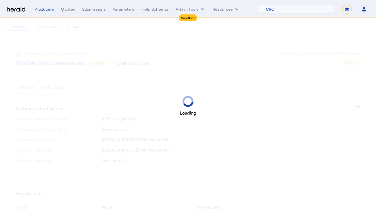
click at [160, 72] on div "Loading" at bounding box center [188, 106] width 376 height 212
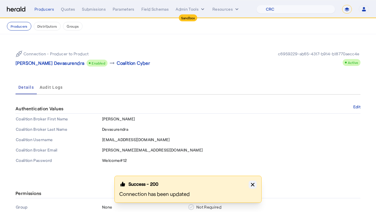
click at [252, 183] on icon "button" at bounding box center [253, 184] width 6 height 6
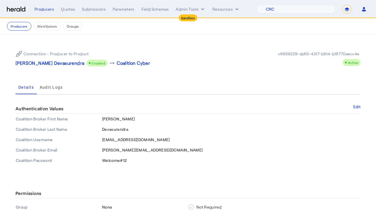
click at [204, 71] on div "Connection - Producer to Product Chasity Devasurendra Enabled arrow_right_alt C…" at bounding box center [188, 105] width 368 height 143
click at [20, 26] on button "Producers" at bounding box center [19, 26] width 24 height 9
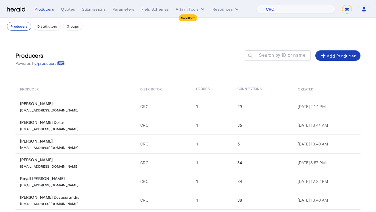
scroll to position [25, 0]
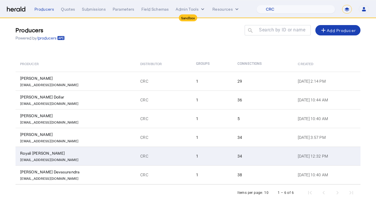
click at [103, 156] on div "RRoy@crcgroup.com" at bounding box center [76, 159] width 113 height 6
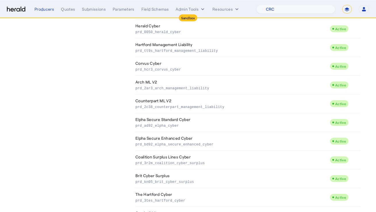
scroll to position [524, 0]
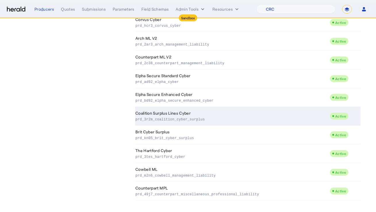
click at [218, 119] on p "prd_3r2m_coalition_cyber_surplus" at bounding box center [231, 119] width 192 height 6
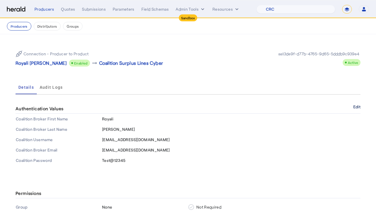
click at [359, 106] on button "Edit" at bounding box center [356, 106] width 7 height 3
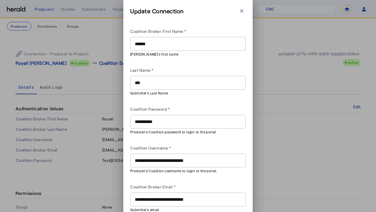
scroll to position [25, 0]
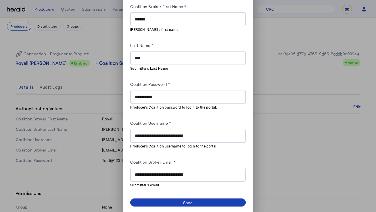
click at [174, 178] on div "**********" at bounding box center [188, 174] width 106 height 14
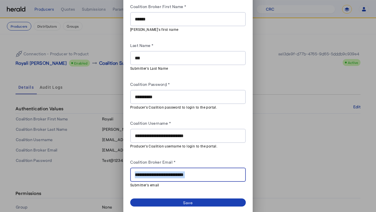
click at [174, 178] on div "**********" at bounding box center [188, 174] width 106 height 14
click at [182, 173] on input "**********" at bounding box center [188, 174] width 106 height 7
paste input "text"
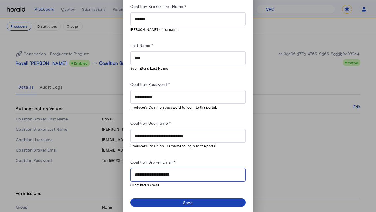
type input "**********"
click at [193, 162] on div "Coalition Broker Email *" at bounding box center [188, 162] width 116 height 9
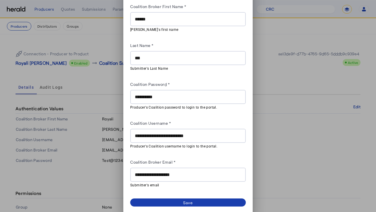
click at [185, 199] on div "Save" at bounding box center [188, 202] width 10 height 6
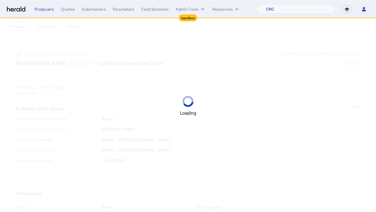
click at [78, 79] on div "Loading" at bounding box center [188, 106] width 376 height 212
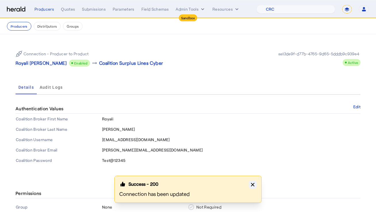
click at [252, 185] on icon "button" at bounding box center [252, 183] width 3 height 3
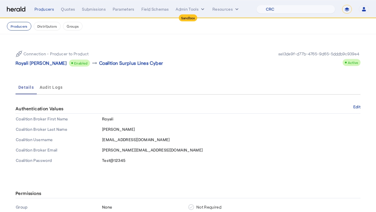
click at [197, 67] on div "Connection - Producer to Product Royali Roy Enabled arrow_right_alt Coalition S…" at bounding box center [188, 58] width 345 height 25
click at [21, 24] on button "Producers" at bounding box center [19, 26] width 24 height 9
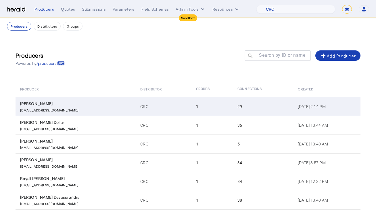
scroll to position [25, 0]
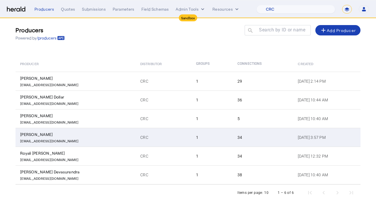
click at [105, 136] on div "Erin Dyer" at bounding box center [76, 134] width 113 height 6
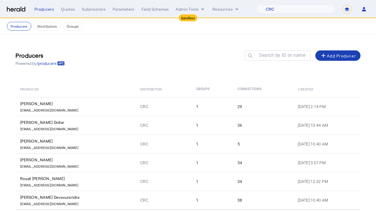
scroll to position [25, 0]
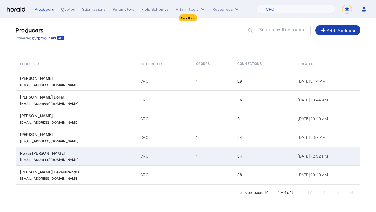
click at [96, 154] on div "Royali Roy" at bounding box center [76, 153] width 113 height 6
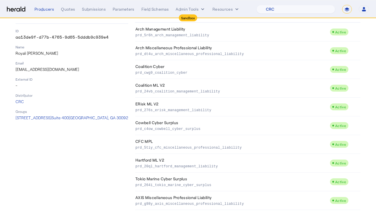
scroll to position [67, 0]
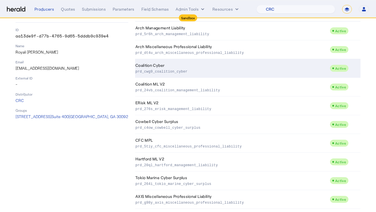
click at [212, 68] on p "prd_cwg9_coalition_cyber" at bounding box center [231, 71] width 192 height 6
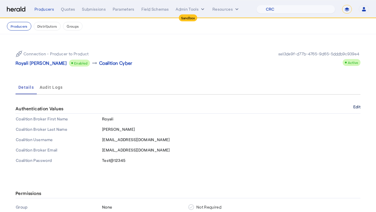
click at [355, 106] on button "Edit" at bounding box center [356, 106] width 7 height 3
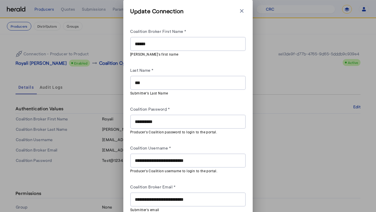
scroll to position [25, 0]
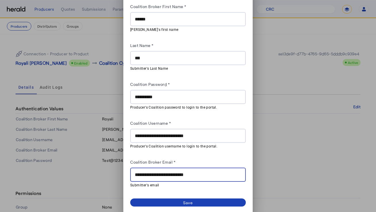
click at [173, 174] on input "**********" at bounding box center [188, 174] width 106 height 7
paste input "text"
type input "**********"
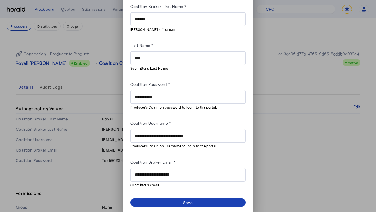
click at [198, 160] on div "Coalition Broker Email *" at bounding box center [188, 162] width 116 height 9
click at [186, 199] on div "Save" at bounding box center [188, 202] width 10 height 6
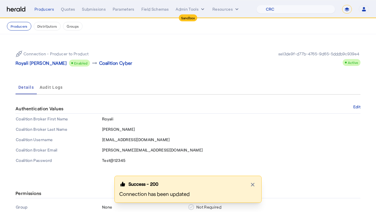
click at [164, 51] on div "Connection - Producer to Product Royali Roy Enabled arrow_right_alt Coalition C…" at bounding box center [102, 58] width 172 height 16
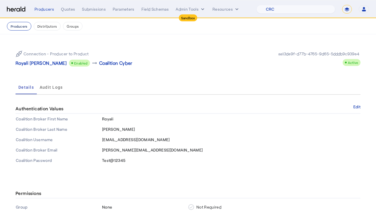
click at [24, 25] on button "Producers" at bounding box center [19, 26] width 24 height 9
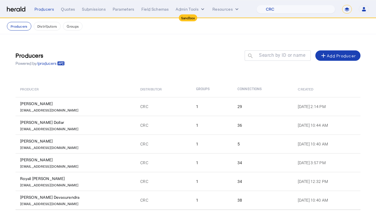
scroll to position [25, 0]
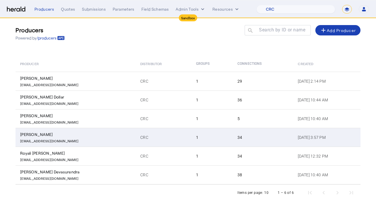
click at [98, 142] on div "erdyer@crcgroup.com" at bounding box center [76, 140] width 113 height 6
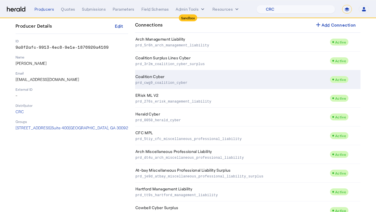
scroll to position [51, 0]
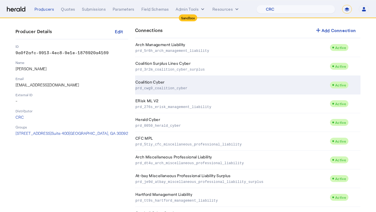
click at [191, 83] on td "Coalition Cyber prd_cwg9_coalition_cyber" at bounding box center [232, 85] width 195 height 19
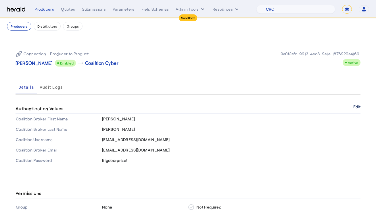
click at [355, 106] on button "Edit" at bounding box center [356, 106] width 7 height 3
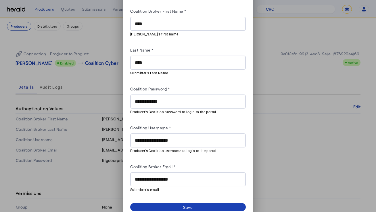
scroll to position [25, 0]
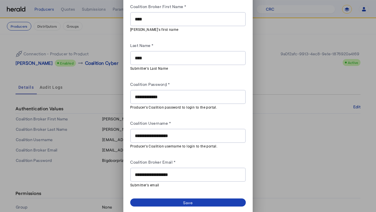
click at [168, 174] on input "**********" at bounding box center [188, 174] width 106 height 7
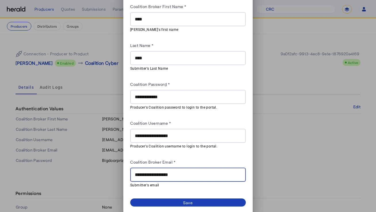
click at [168, 174] on input "**********" at bounding box center [188, 174] width 106 height 7
paste input "*"
type input "**********"
click at [197, 162] on div "Coalition Broker Email *" at bounding box center [188, 162] width 116 height 9
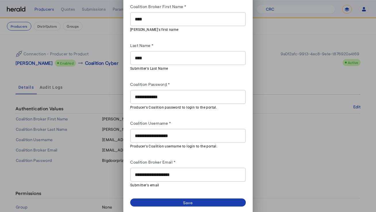
click at [187, 200] on div "Save" at bounding box center [188, 202] width 10 height 6
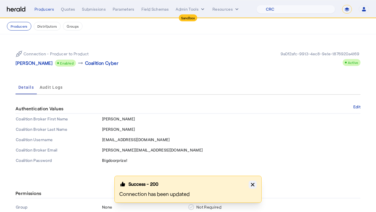
click at [252, 182] on icon "button" at bounding box center [253, 184] width 6 height 6
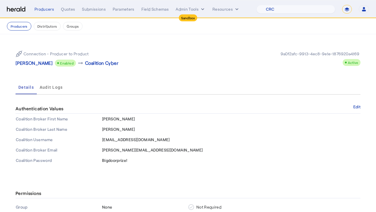
click at [176, 56] on div "Connection - Producer to Product Erin Dyer Enabled arrow_right_alt Coalition Cy…" at bounding box center [102, 58] width 172 height 16
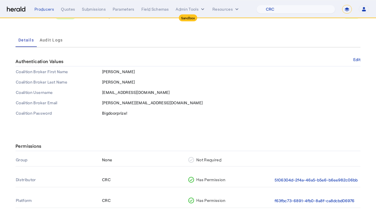
scroll to position [0, 0]
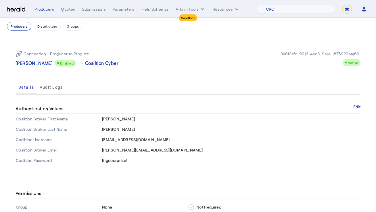
click at [21, 26] on button "Producers" at bounding box center [19, 26] width 24 height 9
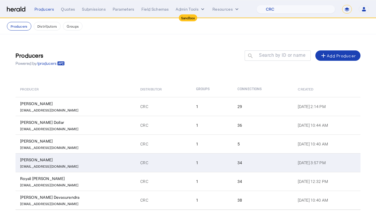
click at [79, 160] on div "Erin Dyer" at bounding box center [76, 160] width 113 height 6
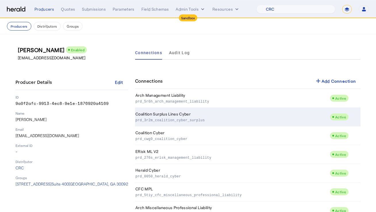
click at [210, 110] on td "Coalition Surplus Lines Cyber prd_3r2m_coalition_cyber_surplus" at bounding box center [232, 116] width 195 height 19
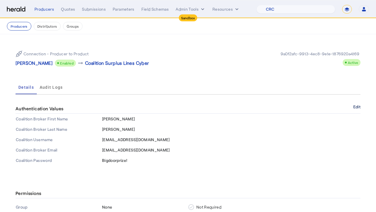
click at [354, 105] on button "Edit" at bounding box center [356, 106] width 7 height 3
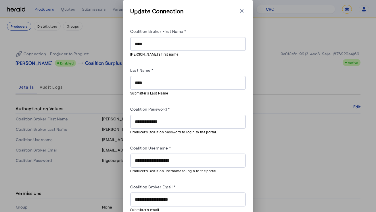
scroll to position [25, 0]
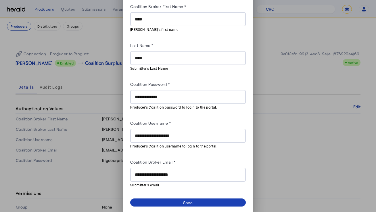
click at [178, 176] on input "**********" at bounding box center [188, 174] width 106 height 7
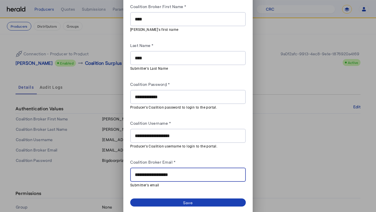
click at [178, 176] on input "**********" at bounding box center [188, 174] width 106 height 7
paste input "*"
type input "**********"
click at [201, 158] on div "Coalition Broker Email *" at bounding box center [188, 162] width 116 height 9
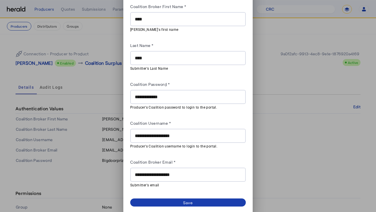
click at [196, 198] on span at bounding box center [188, 202] width 116 height 8
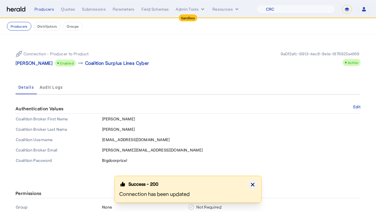
click at [253, 185] on icon "button" at bounding box center [253, 184] width 6 height 6
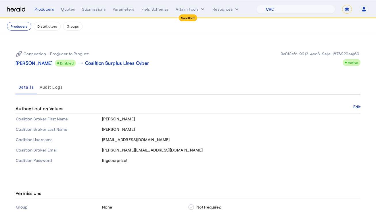
click at [192, 147] on td "[PERSON_NAME][EMAIL_ADDRESS][DOMAIN_NAME]" at bounding box center [231, 150] width 259 height 10
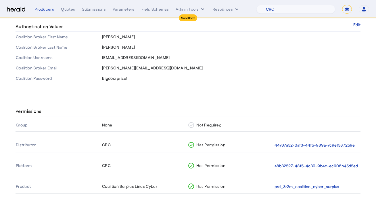
scroll to position [0, 0]
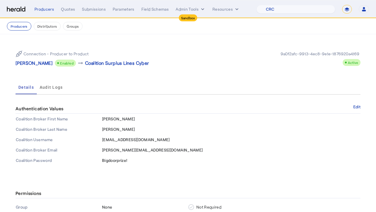
click at [34, 35] on div "Connection - Producer to Product Erin Dyer Enabled arrow_right_alt Coalition Su…" at bounding box center [188, 105] width 368 height 143
click at [23, 29] on button "Producers" at bounding box center [19, 26] width 24 height 9
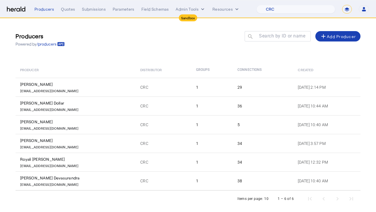
scroll to position [25, 0]
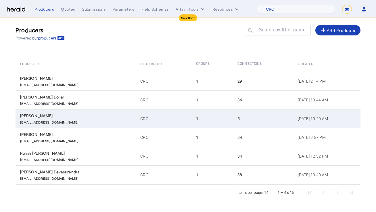
click at [101, 116] on div "Angela Alaniz" at bounding box center [76, 116] width 113 height 6
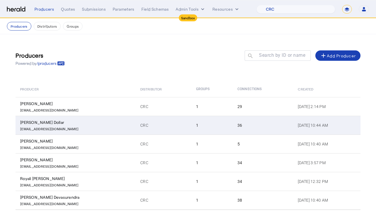
click at [99, 124] on div "Landon Dollar" at bounding box center [76, 122] width 113 height 6
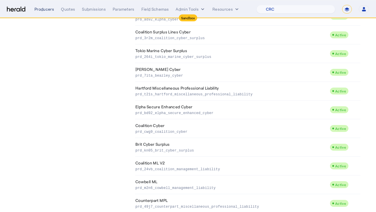
scroll to position [547, 0]
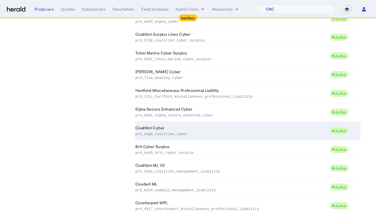
click at [176, 131] on p "prd_cwg9_coalition_cyber" at bounding box center [231, 133] width 192 height 6
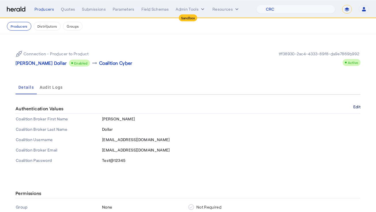
click at [354, 105] on button "Edit" at bounding box center [356, 106] width 7 height 3
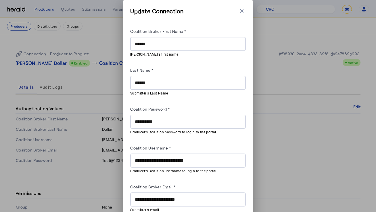
scroll to position [25, 0]
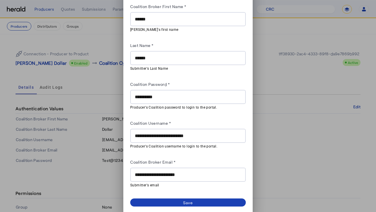
click at [180, 172] on input "**********" at bounding box center [188, 174] width 106 height 7
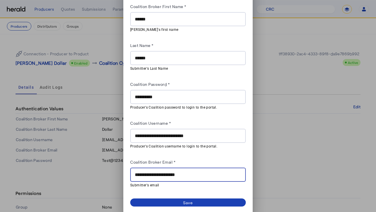
click at [180, 172] on input "**********" at bounding box center [188, 174] width 106 height 7
paste input "text"
type input "**********"
click at [207, 162] on div "Coalition Broker Email *" at bounding box center [188, 162] width 116 height 9
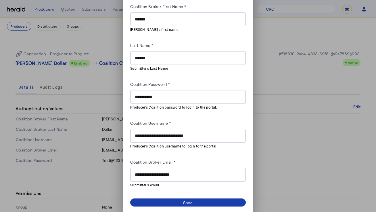
click at [199, 198] on span at bounding box center [188, 202] width 116 height 8
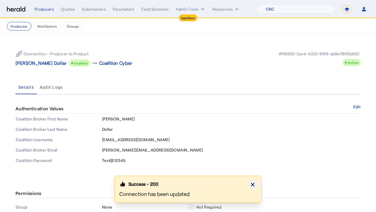
click at [254, 185] on icon "button" at bounding box center [253, 184] width 6 height 6
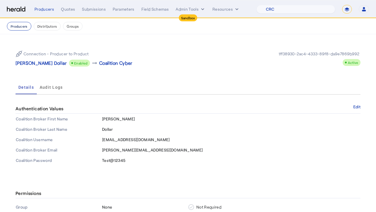
click at [17, 22] on button "Producers" at bounding box center [19, 26] width 24 height 9
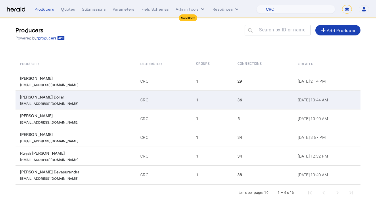
click at [84, 101] on div "ldollar@insuretrust.com" at bounding box center [76, 103] width 113 height 6
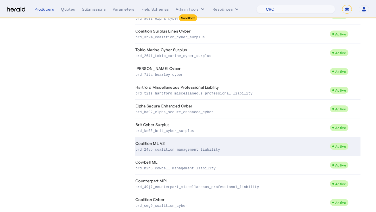
scroll to position [561, 0]
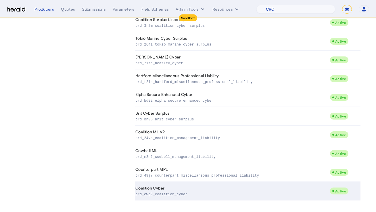
click at [182, 185] on td "Coalition Cyber prd_cwg9_coalition_cyber" at bounding box center [232, 190] width 195 height 19
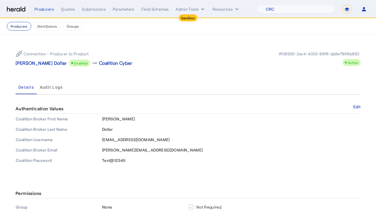
click at [20, 27] on button "Producers" at bounding box center [19, 26] width 24 height 9
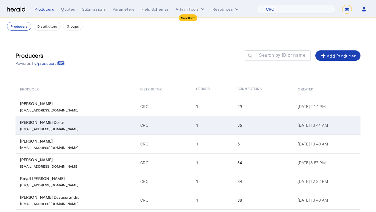
click at [136, 123] on td "CRC" at bounding box center [164, 125] width 56 height 19
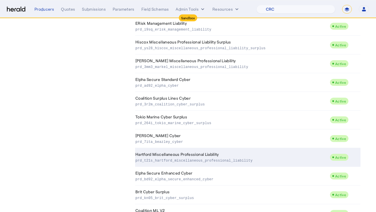
scroll to position [479, 0]
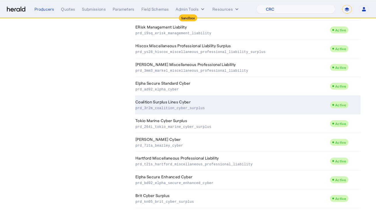
click at [218, 105] on p "prd_3r2m_coalition_cyber_surplus" at bounding box center [231, 108] width 192 height 6
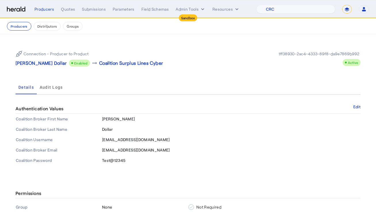
click at [300, 73] on div "Connection - Producer to Product Landon Dollar Enabled arrow_right_alt Coalitio…" at bounding box center [188, 105] width 368 height 143
click at [356, 105] on button "Edit" at bounding box center [356, 106] width 7 height 3
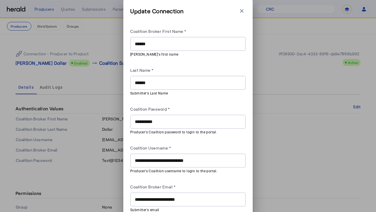
scroll to position [25, 0]
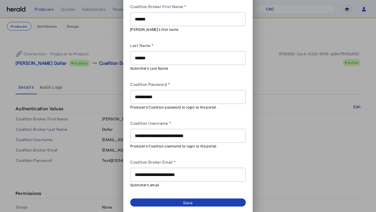
click at [192, 171] on input "**********" at bounding box center [188, 174] width 106 height 7
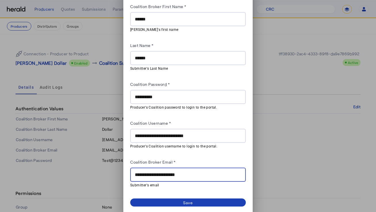
click at [192, 171] on input "**********" at bounding box center [188, 174] width 106 height 7
paste input "text"
type input "**********"
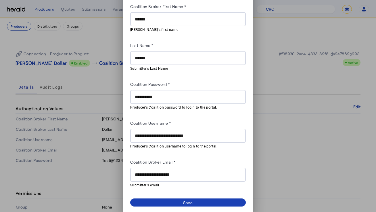
click at [204, 161] on div "Coalition Broker Email *" at bounding box center [188, 162] width 116 height 9
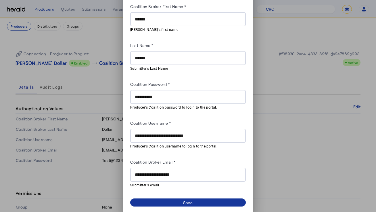
click at [195, 201] on span at bounding box center [188, 202] width 116 height 8
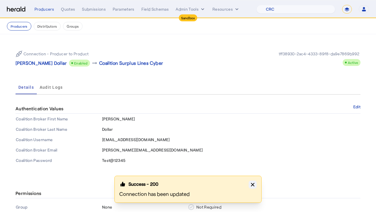
click at [255, 184] on button "Close modal" at bounding box center [253, 184] width 8 height 8
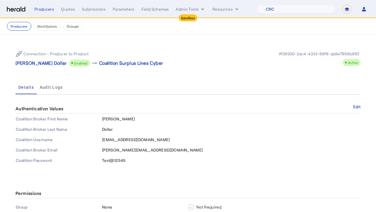
click at [207, 71] on div "Connection - Producer to Product Landon Dollar Enabled arrow_right_alt Coalitio…" at bounding box center [188, 105] width 368 height 143
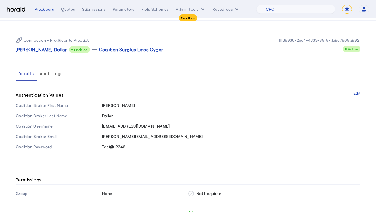
scroll to position [0, 0]
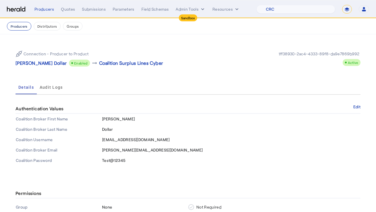
click at [26, 26] on button "Producers" at bounding box center [19, 26] width 24 height 9
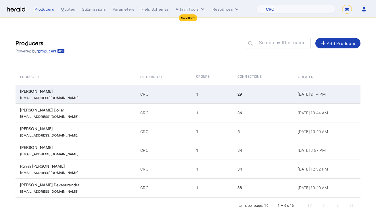
scroll to position [25, 0]
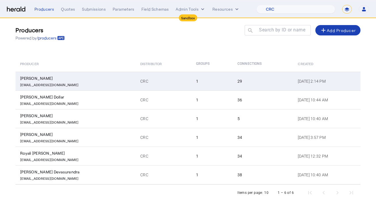
click at [94, 81] on div "KyYarbrough@crcgroup.com" at bounding box center [76, 84] width 113 height 6
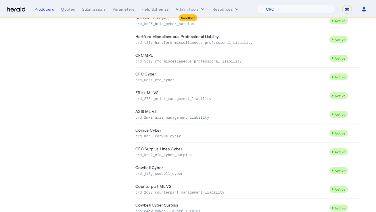
scroll to position [431, 0]
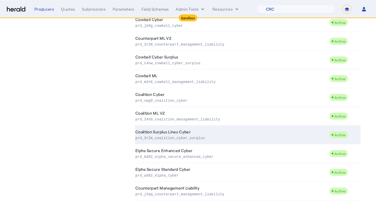
click at [161, 137] on p "prd_3r2m_coalition_cyber_surplus" at bounding box center [230, 137] width 191 height 6
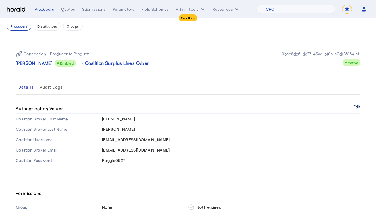
click at [355, 108] on button "Edit" at bounding box center [356, 106] width 7 height 3
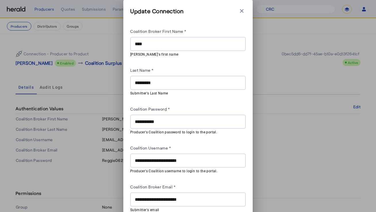
scroll to position [25, 0]
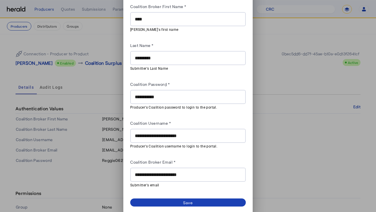
click at [210, 172] on input "**********" at bounding box center [188, 174] width 106 height 7
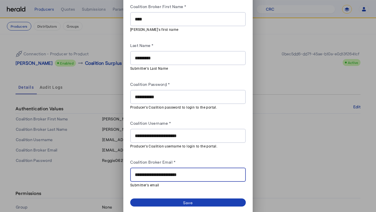
click at [210, 172] on input "**********" at bounding box center [188, 174] width 106 height 7
paste input "text"
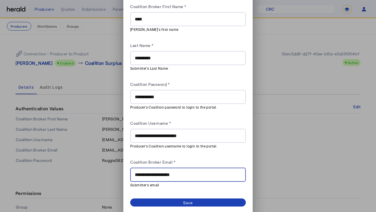
type input "**********"
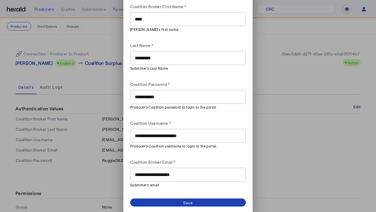
click at [217, 158] on div "Coalition Broker Email *" at bounding box center [188, 162] width 116 height 9
click at [199, 201] on span at bounding box center [188, 202] width 116 height 8
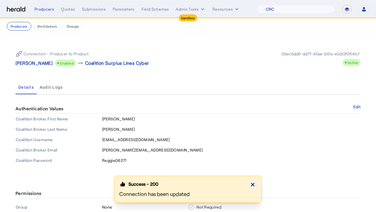
click at [253, 186] on icon "button" at bounding box center [253, 184] width 6 height 6
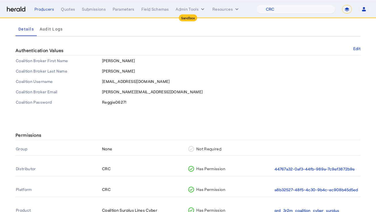
scroll to position [0, 0]
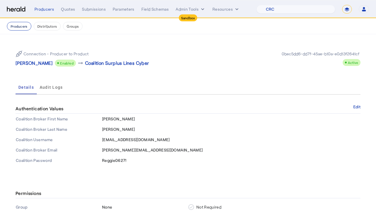
click at [18, 26] on button "Producers" at bounding box center [19, 26] width 24 height 9
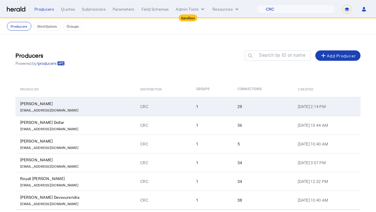
click at [92, 111] on div "KyYarbrough@crcgroup.com" at bounding box center [76, 109] width 113 height 6
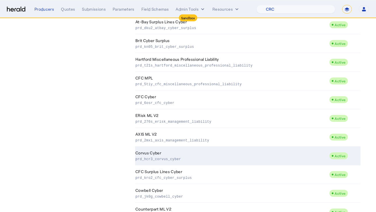
scroll to position [431, 0]
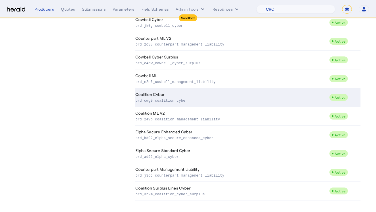
click at [173, 99] on p "prd_cwg9_coalition_cyber" at bounding box center [230, 100] width 191 height 6
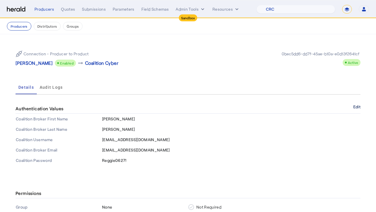
click at [355, 105] on button "Edit" at bounding box center [356, 106] width 7 height 3
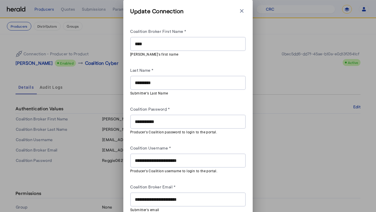
scroll to position [25, 0]
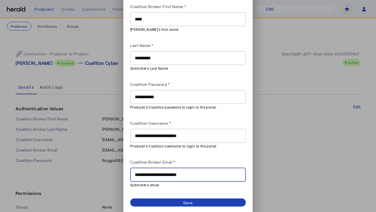
click at [194, 175] on input "**********" at bounding box center [188, 174] width 106 height 7
paste input "text"
type input "**********"
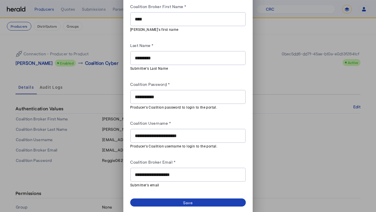
click at [208, 156] on div "**********" at bounding box center [188, 95] width 116 height 185
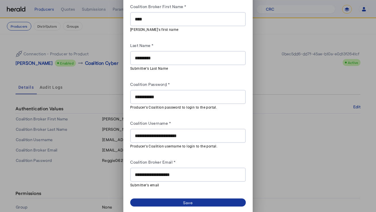
click at [201, 201] on span at bounding box center [188, 202] width 116 height 8
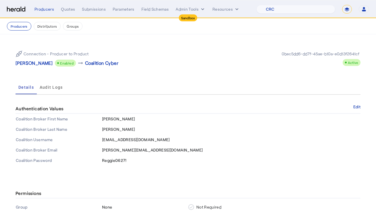
click at [221, 56] on div "Connection - Producer to Product Kyle Yarbrough Enabled arrow_right_alt Coaliti…" at bounding box center [188, 58] width 345 height 25
click at [199, 49] on div "Connection - Producer to Product Kyle Yarbrough Enabled arrow_right_alt Coaliti…" at bounding box center [188, 58] width 345 height 25
click at [298, 14] on nav "Sandbox Menu Producers Quotes Submissions Parameters Field Schemas Admin Tools …" at bounding box center [188, 9] width 376 height 18
click at [301, 11] on select "1Fort Acrisure Acturis Affinity Advisors Affinity Risk Agentero AmWins Anzen Ao…" at bounding box center [295, 9] width 79 height 9
select select "pfm_npv0_acrisure"
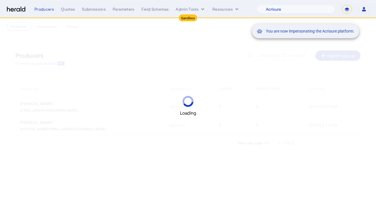
click at [213, 53] on div "You are now impersonating the Acrisure platform." at bounding box center [188, 106] width 376 height 212
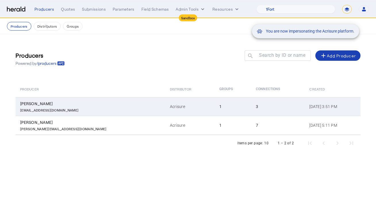
click at [78, 105] on div "Kuldeep Malik" at bounding box center [91, 104] width 143 height 6
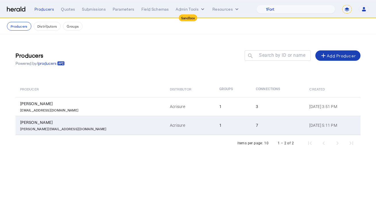
click at [65, 127] on p "eric.m@acrisuretechnology.com" at bounding box center [63, 128] width 86 height 6
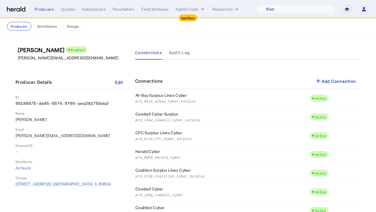
scroll to position [20, 0]
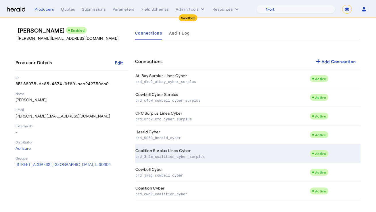
click at [172, 160] on td "Coalition Surplus Lines Cyber prd_3r2m_coalition_cyber_surplus" at bounding box center [222, 153] width 174 height 19
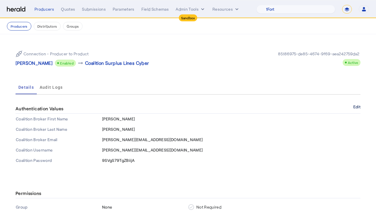
click at [357, 105] on button "Edit" at bounding box center [356, 106] width 7 height 3
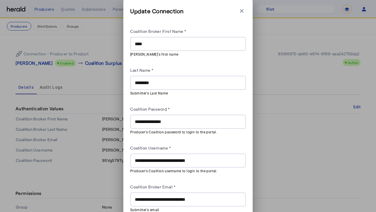
scroll to position [25, 0]
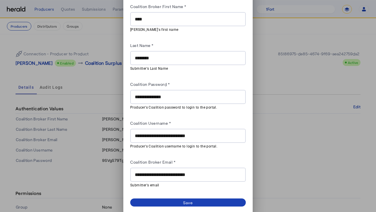
click at [166, 176] on input "**********" at bounding box center [188, 174] width 106 height 7
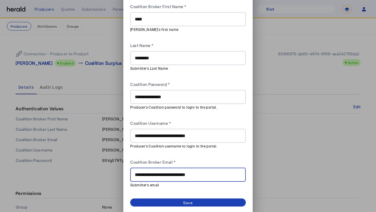
click at [166, 176] on input "**********" at bounding box center [188, 174] width 106 height 7
paste input "text"
type input "**********"
click at [196, 161] on div "Coalition Broker Email *" at bounding box center [188, 162] width 116 height 9
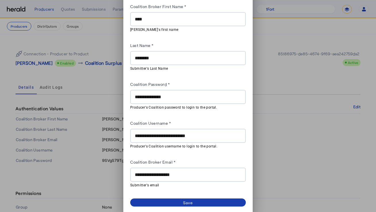
click at [183, 200] on div "Save" at bounding box center [188, 202] width 10 height 6
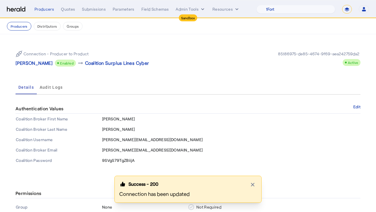
click at [81, 83] on div "Details Audit Logs" at bounding box center [188, 87] width 345 height 14
click at [24, 27] on button "Producers" at bounding box center [19, 26] width 24 height 9
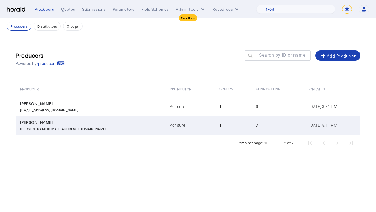
click at [84, 125] on div "eric.m@acrisuretechnology.com" at bounding box center [91, 128] width 143 height 6
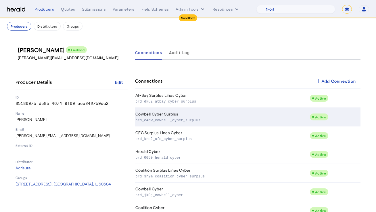
scroll to position [20, 0]
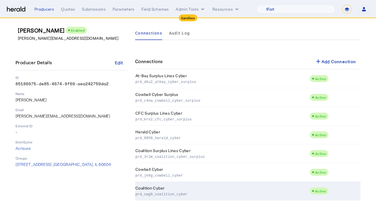
click at [170, 191] on p "prd_cwg9_coalition_cyber" at bounding box center [221, 194] width 172 height 6
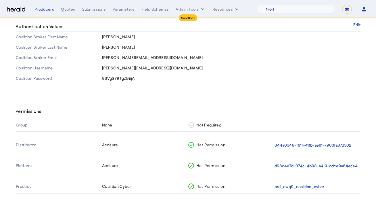
scroll to position [51, 0]
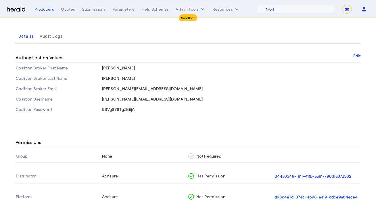
click at [357, 58] on div "Authentication Values Edit" at bounding box center [188, 58] width 345 height 10
click at [357, 55] on button "Edit" at bounding box center [356, 55] width 7 height 3
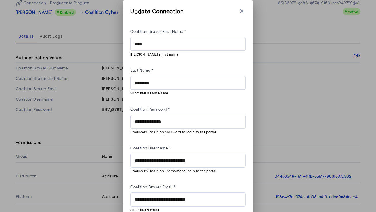
scroll to position [25, 0]
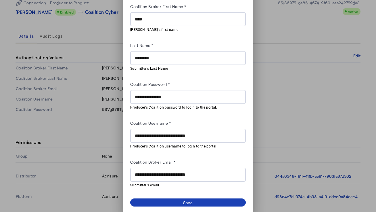
click at [176, 175] on input "**********" at bounding box center [188, 174] width 106 height 7
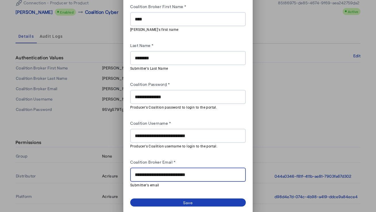
click at [176, 175] on input "**********" at bounding box center [188, 174] width 106 height 7
paste input "text"
type input "**********"
click at [196, 156] on div "**********" at bounding box center [188, 95] width 116 height 185
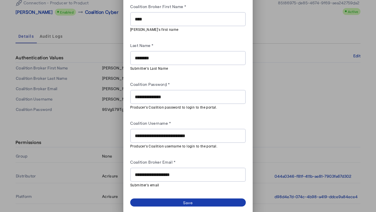
click at [179, 198] on span at bounding box center [188, 202] width 116 height 8
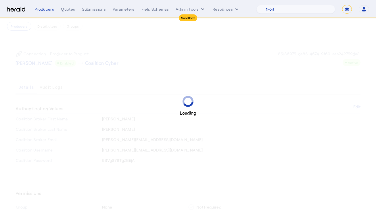
scroll to position [51, 0]
click at [245, 119] on div "Loading" at bounding box center [188, 106] width 376 height 212
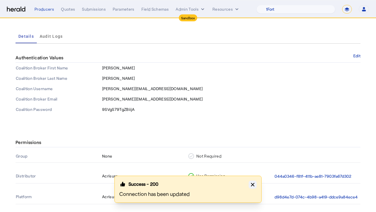
click at [250, 183] on icon "button" at bounding box center [253, 184] width 6 height 6
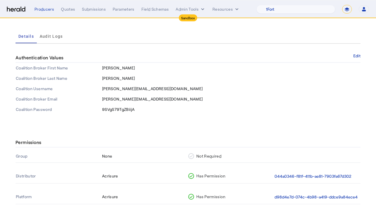
scroll to position [0, 0]
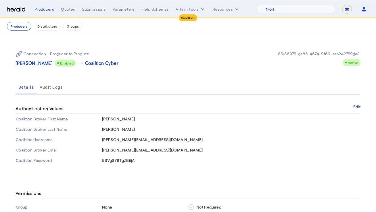
click at [299, 55] on div "85186975-de85-4674-9f69-aea242759da2" at bounding box center [319, 54] width 84 height 6
click at [316, 12] on select "1Fort Acrisure Acturis Affinity Advisors Affinity Risk Agentero AmWins Anzen Ao…" at bounding box center [295, 9] width 79 height 9
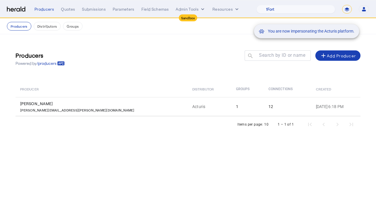
click at [175, 63] on div "You are now impersonating the Acturis platform." at bounding box center [188, 106] width 376 height 212
click at [111, 112] on div "You are now impersonating the Acturis platform." at bounding box center [188, 106] width 376 height 212
click at [94, 109] on div "You are now impersonating the Acturis platform." at bounding box center [188, 106] width 376 height 212
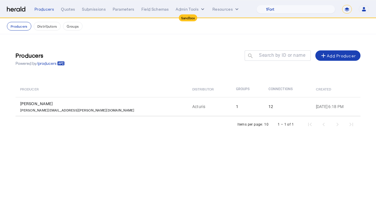
click at [85, 126] on div "Items per page: 10 1 – 1 of 1" at bounding box center [188, 124] width 345 height 16
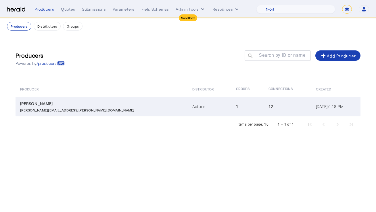
click at [88, 112] on td "Edward Stobbart edward.stobbart@acturis.com" at bounding box center [102, 106] width 172 height 19
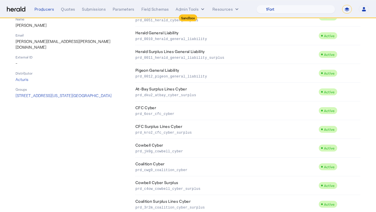
scroll to position [113, 0]
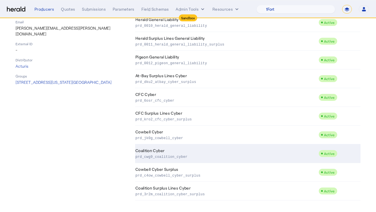
click at [183, 146] on td "Coalition Cyber prd_cwg9_coalition_cyber" at bounding box center [226, 153] width 183 height 19
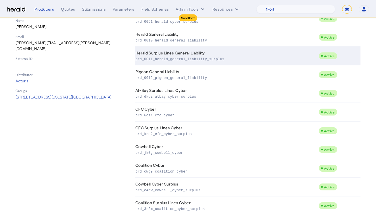
scroll to position [113, 0]
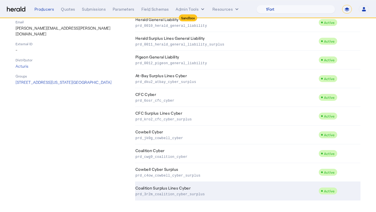
click at [178, 194] on p "prd_3r2m_coalition_cyber_surplus" at bounding box center [225, 194] width 181 height 6
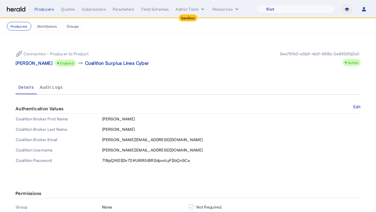
click at [245, 70] on div "Connection - Producer to Product Edward Stobbart Enabled arrow_right_alt Coalit…" at bounding box center [188, 58] width 345 height 25
click at [309, 11] on select "1Fort Acrisure Acturis Affinity Advisors Affinity Risk Agentero AmWins Anzen Ao…" at bounding box center [295, 9] width 79 height 9
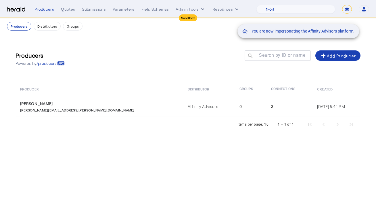
click at [100, 115] on div "You are now impersonating the Affinity Advisors platform." at bounding box center [188, 106] width 376 height 212
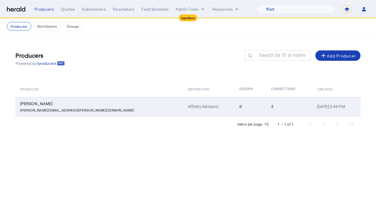
click at [102, 107] on div "david.anderson@affinity-advisors.com" at bounding box center [100, 109] width 161 height 6
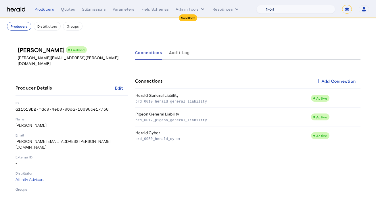
click at [280, 8] on select "1Fort Acrisure Acturis Affinity Advisors Affinity Risk Agentero AmWins Anzen Ao…" at bounding box center [295, 9] width 79 height 9
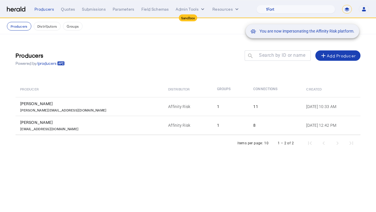
click at [101, 103] on div "You are now impersonating the Affinity Risk platform." at bounding box center [188, 106] width 376 height 212
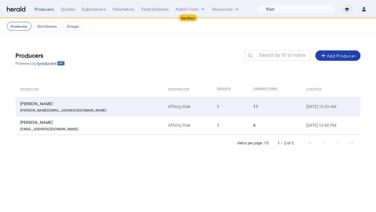
click at [85, 107] on div "michelle@finsure.us" at bounding box center [90, 109] width 141 height 6
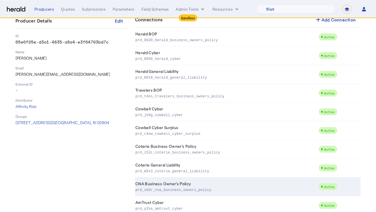
scroll to position [49, 0]
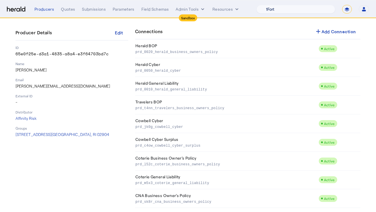
click at [293, 12] on select "1Fort Acrisure Acturis Affinity Advisors Affinity Risk Agentero AmWins Anzen Ao…" at bounding box center [295, 9] width 79 height 9
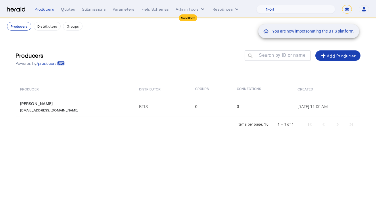
click at [119, 108] on div "You are now impersonating the BTIS platform." at bounding box center [188, 106] width 376 height 212
click at [130, 108] on div "You are now impersonating the BTIS platform." at bounding box center [188, 106] width 376 height 212
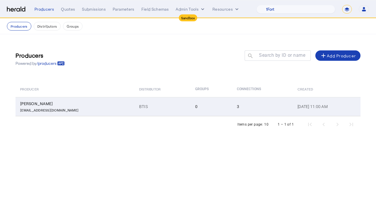
click at [136, 109] on td "BTIS" at bounding box center [162, 106] width 56 height 19
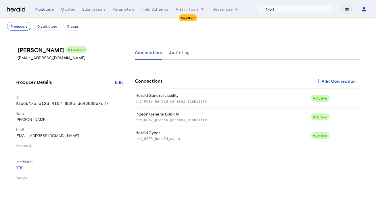
click at [299, 7] on select "1Fort Acrisure Acturis Affinity Advisors Affinity Risk Agentero AmWins Anzen Ao…" at bounding box center [295, 9] width 79 height 9
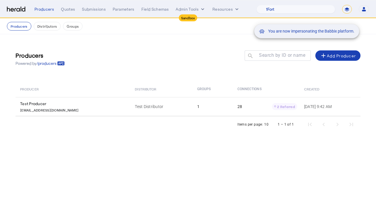
click at [165, 112] on div "You are now impersonating the Babbix platform." at bounding box center [188, 106] width 376 height 212
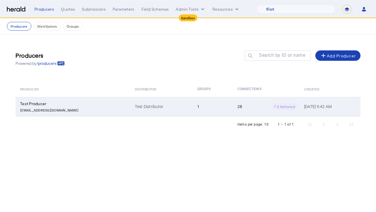
click at [164, 105] on td "Test Distributor" at bounding box center [161, 106] width 62 height 19
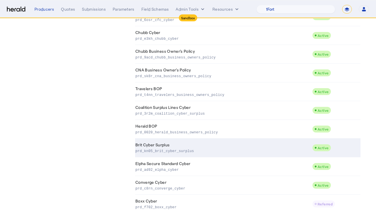
scroll to position [396, 0]
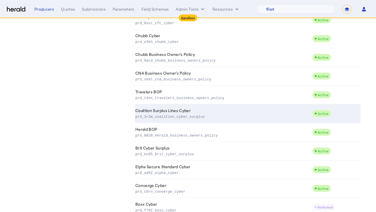
click at [232, 110] on td "Coalition Surplus Lines Cyber prd_3r2m_coalition_cyber_surplus" at bounding box center [223, 113] width 177 height 19
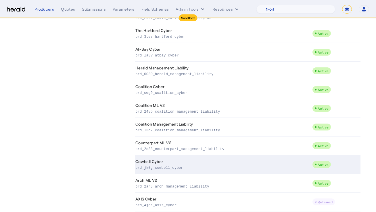
scroll to position [173, 0]
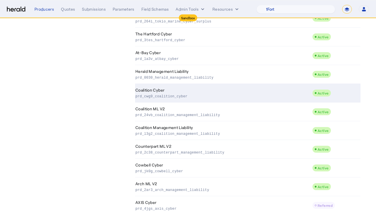
click at [222, 98] on p "prd_cwg9_coalition_cyber" at bounding box center [222, 96] width 174 height 6
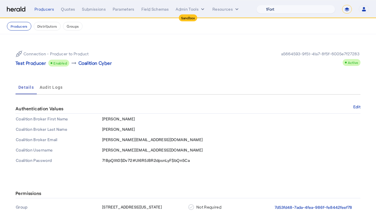
click at [314, 9] on select "1Fort Acrisure Acturis Affinity Advisors Affinity Risk Agentero AmWins Anzen Ao…" at bounding box center [295, 9] width 79 height 9
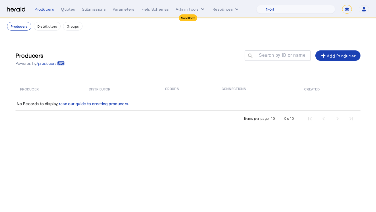
click at [153, 58] on div "Producers Powered by /producers Search by ID or name search add Add Producer" at bounding box center [188, 59] width 345 height 26
click at [290, 9] on select "1Fort Acrisure Acturis Affinity Advisors Affinity Risk Agentero AmWins Anzen Ao…" at bounding box center [295, 9] width 79 height 9
select select "pfm_oys5_billy"
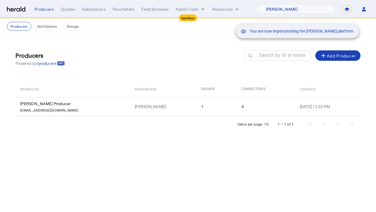
click at [191, 81] on div "You are now impersonating the Billy platform." at bounding box center [188, 106] width 376 height 212
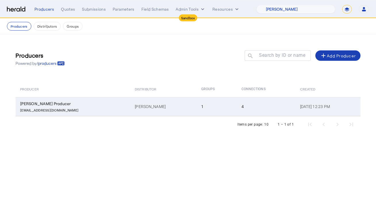
click at [158, 103] on td "[PERSON_NAME]" at bounding box center [163, 106] width 66 height 19
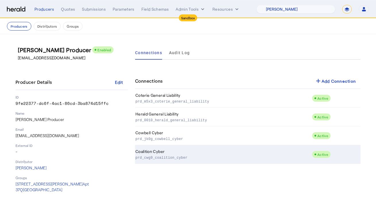
click at [205, 160] on td "Coalition Cyber prd_cwg9_coalition_cyber" at bounding box center [223, 154] width 177 height 19
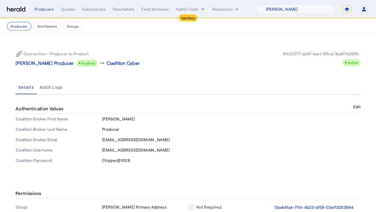
click at [359, 107] on button "Edit" at bounding box center [356, 106] width 7 height 3
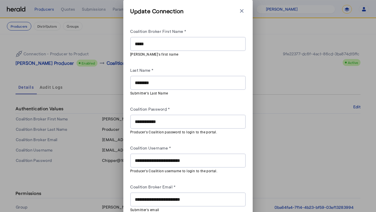
scroll to position [25, 0]
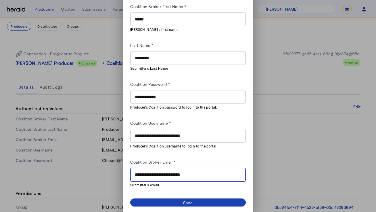
click at [176, 173] on input "**********" at bounding box center [188, 174] width 106 height 7
paste input "text"
type input "**********"
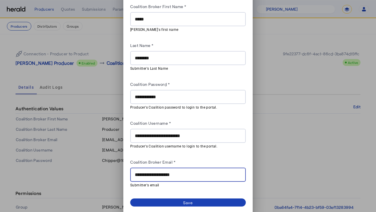
click at [197, 158] on div "Coalition Broker Email *" at bounding box center [188, 162] width 116 height 9
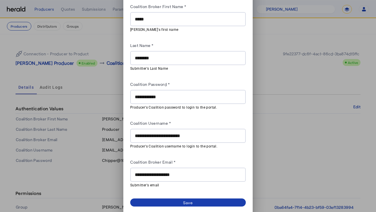
click at [187, 200] on div "Save" at bounding box center [188, 202] width 10 height 6
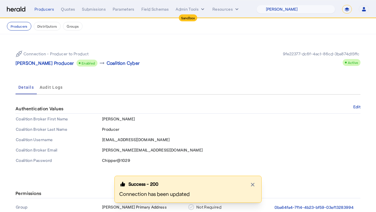
click at [247, 49] on div "Connection - Producer to Product Billy Producer Enabled arrow_right_alt Coaliti…" at bounding box center [188, 58] width 345 height 25
click at [303, 11] on select "1Fort Acrisure Acturis Affinity Advisors Affinity Risk Agentero AmWins Anzen Ao…" at bounding box center [295, 9] width 79 height 9
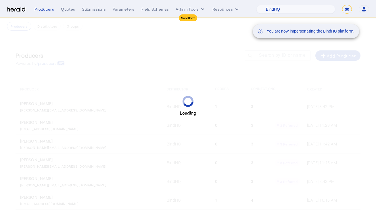
click at [232, 77] on div "You are now impersonating the BindHQ platform." at bounding box center [188, 106] width 376 height 212
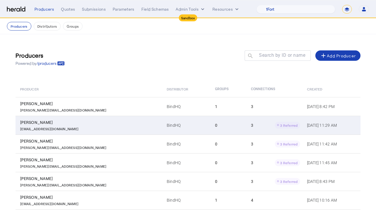
click at [210, 121] on td "0" at bounding box center [228, 125] width 36 height 19
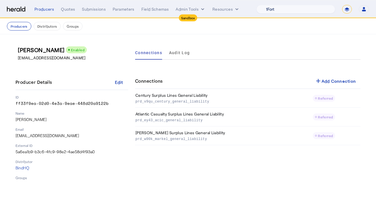
click at [281, 11] on select "1Fort Acrisure Acturis Affinity Advisors Affinity Risk Agentero AmWins Anzen Ao…" at bounding box center [295, 9] width 79 height 9
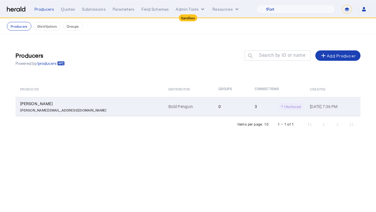
click at [214, 106] on td "0" at bounding box center [232, 106] width 36 height 19
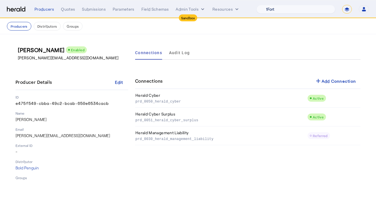
click at [292, 11] on select "1Fort Acrisure Acturis Affinity Advisors Affinity Risk Agentero AmWins Anzen Ao…" at bounding box center [295, 9] width 79 height 9
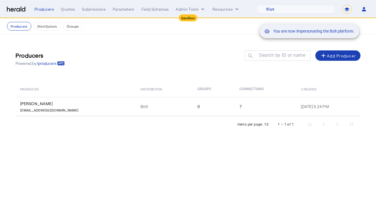
click at [155, 109] on div "You are now impersonating the Bolt platform." at bounding box center [188, 106] width 376 height 212
click at [129, 111] on div "You are now impersonating the Bolt platform." at bounding box center [188, 106] width 376 height 212
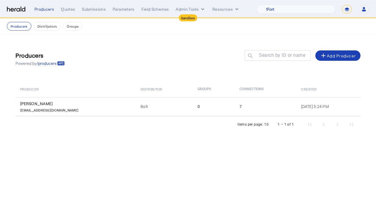
click at [129, 130] on div "Items per page: 10 1 – 1 of 1" at bounding box center [188, 124] width 345 height 16
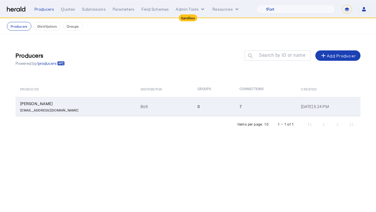
click at [136, 109] on td "Bolt" at bounding box center [164, 106] width 57 height 19
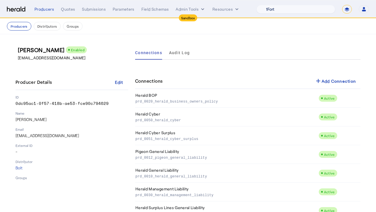
click at [306, 10] on select "1Fort Acrisure Acturis Affinity Advisors Affinity Risk Agentero AmWins Anzen Ao…" at bounding box center [295, 9] width 79 height 9
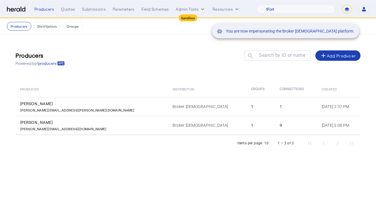
click at [86, 128] on div "You are now impersonating the Broker Buddha platform." at bounding box center [188, 106] width 376 height 212
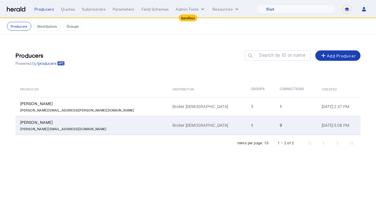
click at [89, 130] on div "jason@brokerbuddha.com" at bounding box center [92, 128] width 145 height 6
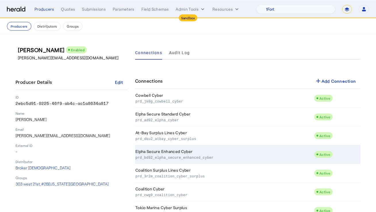
scroll to position [57, 0]
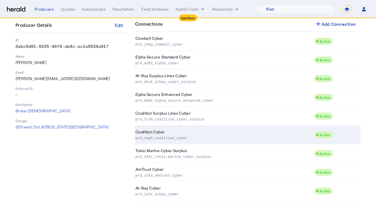
click at [167, 134] on td "Coalition Cyber prd_cwg9_coalition_cyber" at bounding box center [224, 134] width 179 height 19
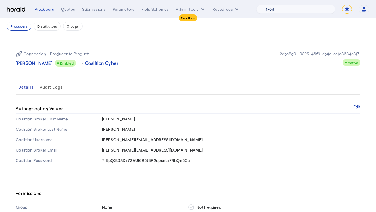
click at [306, 11] on select "1Fort Acrisure Acturis Affinity Advisors Affinity Risk Agentero AmWins Anzen Ao…" at bounding box center [295, 9] width 79 height 9
click at [323, 6] on select "1Fort Acrisure Acturis Affinity Advisors Affinity Risk Agentero AmWins Anzen Ao…" at bounding box center [295, 9] width 79 height 9
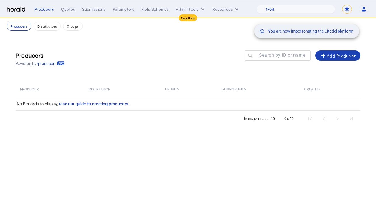
click at [148, 73] on div "You are now impersonating the Citadel platform." at bounding box center [188, 106] width 376 height 212
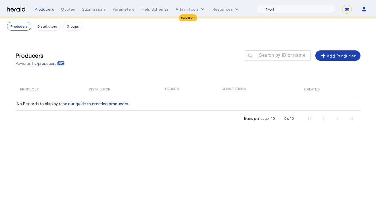
click at [301, 10] on select "1Fort Acrisure Acturis Affinity Advisors Affinity Risk Agentero AmWins Anzen Ao…" at bounding box center [295, 9] width 79 height 9
click at [301, 6] on select "1Fort Acrisure Acturis Affinity Advisors Affinity Risk Agentero AmWins Anzen Ao…" at bounding box center [295, 9] width 79 height 9
select select "pfm_7f6s_capitola"
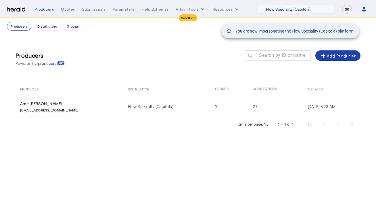
click at [195, 73] on div "You are now impersonating the Flow Speciality (Capitola) platform." at bounding box center [188, 106] width 376 height 212
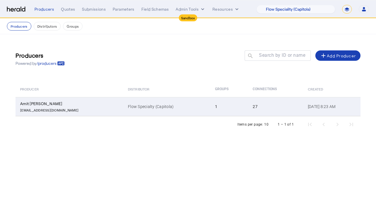
click at [78, 109] on p "flow-herald-submissions-dev@flowspecialty.com" at bounding box center [49, 109] width 58 height 6
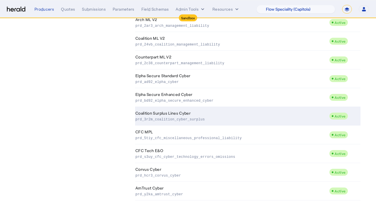
scroll to position [380, 0]
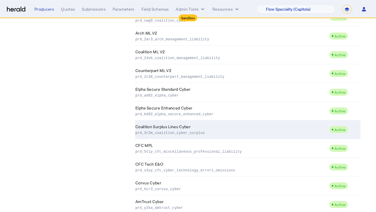
click at [183, 135] on p "prd_3r2m_coalition_cyber_surplus" at bounding box center [230, 132] width 191 height 6
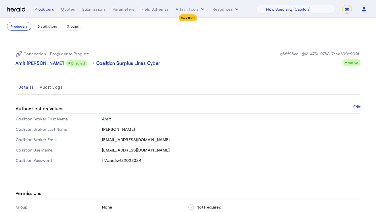
click at [218, 88] on div "Details Audit Logs" at bounding box center [188, 87] width 345 height 14
click at [356, 105] on button "Edit" at bounding box center [356, 106] width 7 height 3
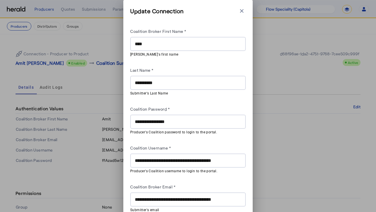
scroll to position [25, 0]
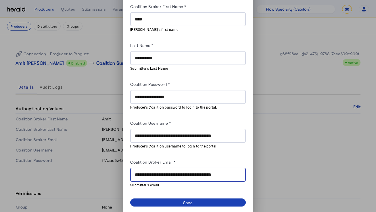
click at [173, 171] on input "**********" at bounding box center [188, 174] width 106 height 7
paste input "text"
type input "**********"
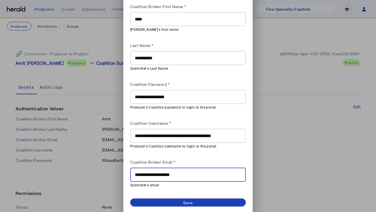
click at [194, 160] on div "Coalition Broker Email *" at bounding box center [188, 162] width 116 height 9
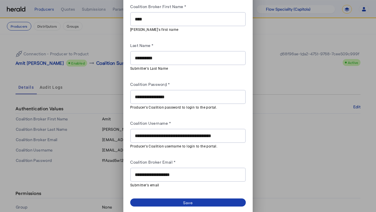
click at [187, 199] on div "Save" at bounding box center [188, 202] width 10 height 6
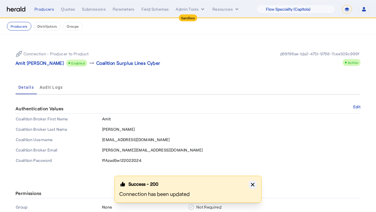
click at [254, 184] on icon "button" at bounding box center [253, 184] width 6 height 6
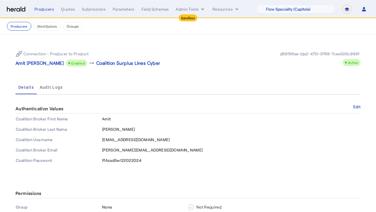
click at [219, 92] on div "Details Audit Logs" at bounding box center [188, 87] width 345 height 14
click at [22, 24] on button "Producers" at bounding box center [19, 26] width 24 height 9
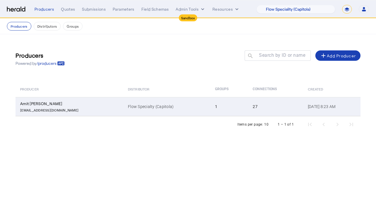
click at [105, 110] on div "flow-herald-submissions-dev@flowspecialty.com" at bounding box center [70, 109] width 101 height 6
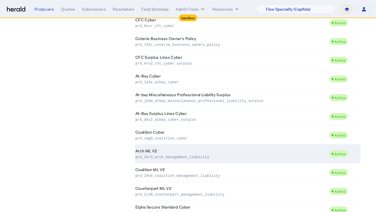
scroll to position [262, 0]
click at [192, 138] on p "prd_cwg9_coalition_cyber" at bounding box center [230, 137] width 191 height 6
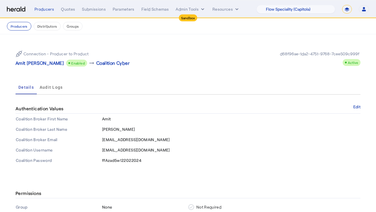
click at [220, 74] on div "Connection - Producer to Product Amit Ben Nathan Enabled arrow_right_alt Coalit…" at bounding box center [188, 105] width 368 height 143
click at [353, 106] on button "Edit" at bounding box center [356, 106] width 7 height 3
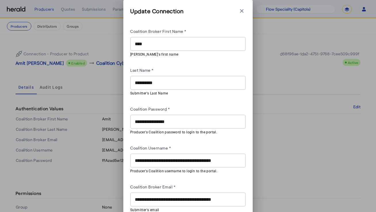
scroll to position [25, 0]
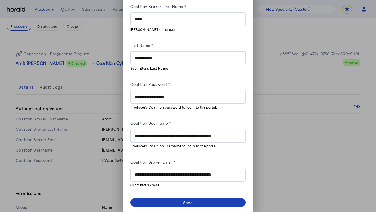
click at [180, 175] on input "**********" at bounding box center [188, 174] width 106 height 7
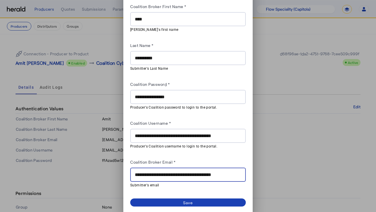
click at [180, 175] on input "**********" at bounding box center [188, 174] width 106 height 7
paste input "text"
type input "**********"
click at [202, 161] on div "Coalition Broker Email *" at bounding box center [188, 162] width 116 height 9
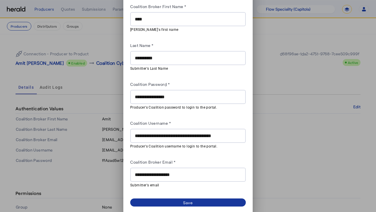
click at [191, 199] on div "Save" at bounding box center [188, 202] width 10 height 6
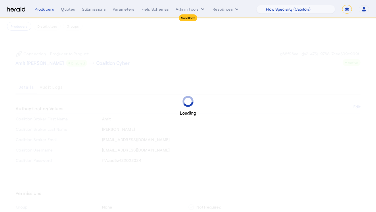
click at [221, 68] on div "Loading" at bounding box center [188, 106] width 376 height 212
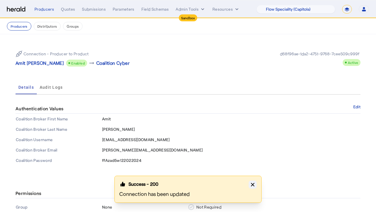
click at [255, 182] on icon "button" at bounding box center [253, 184] width 6 height 6
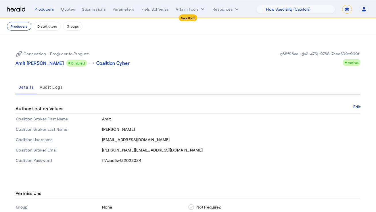
click at [302, 14] on nav "Sandbox Menu Producers Quotes Submissions Parameters Field Schemas Admin Tools …" at bounding box center [188, 9] width 376 height 18
click at [307, 10] on select "1Fort Acrisure Acturis Affinity Advisors Affinity Risk Agentero AmWins Anzen Ao…" at bounding box center [295, 9] width 79 height 9
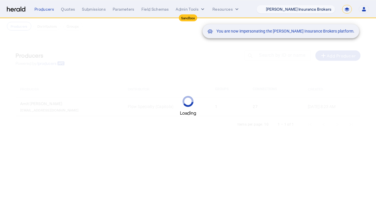
click at [208, 61] on div "You are now impersonating the Heffernan Insurance Brokers platform." at bounding box center [188, 106] width 376 height 212
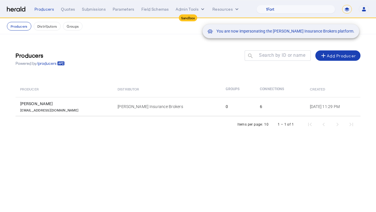
click at [70, 104] on div "You are now impersonating the Heffernan Insurance Brokers platform." at bounding box center [188, 106] width 376 height 212
click at [65, 127] on div "You are now impersonating the Heffernan Insurance Brokers platform." at bounding box center [188, 106] width 376 height 212
click at [65, 108] on div "You are now impersonating the Heffernan Insurance Brokers platform." at bounding box center [188, 106] width 376 height 212
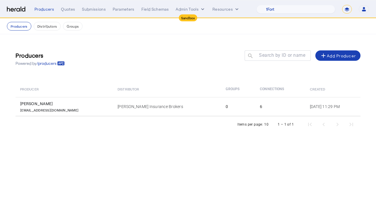
click at [65, 108] on div "nadiam@hgitservices.com" at bounding box center [65, 109] width 91 height 6
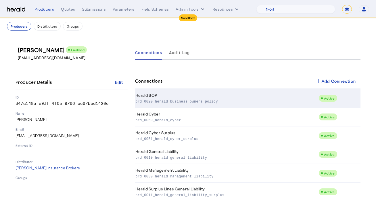
scroll to position [1, 0]
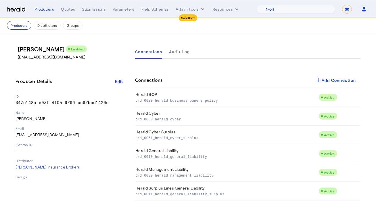
click at [270, 35] on div "Nadia Messiah Enabled nadiam@hgitservices.com Producer Details Edit ID 347a148a…" at bounding box center [188, 122] width 368 height 178
click at [295, 7] on select "1Fort Acrisure Acturis Affinity Advisors Affinity Risk Agentero AmWins Anzen Ao…" at bounding box center [295, 9] width 79 height 9
click at [296, 6] on select "1Fort Acrisure Acturis Affinity Advisors Affinity Risk Agentero AmWins Anzen Ao…" at bounding box center [295, 9] width 79 height 9
select select "pfm_8n7g_marsh"
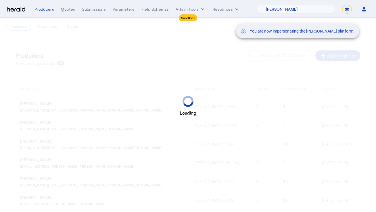
click at [229, 47] on div "You are now impersonating the Marsh platform." at bounding box center [188, 106] width 376 height 212
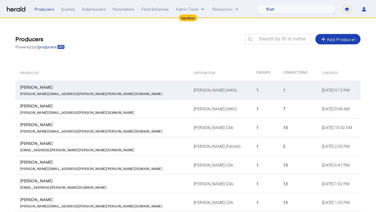
scroll to position [18, 0]
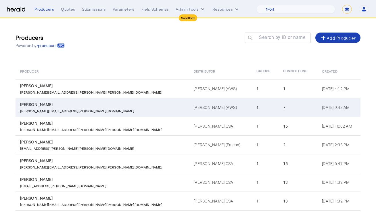
click at [97, 103] on div "Bianca Forbes" at bounding box center [103, 104] width 167 height 6
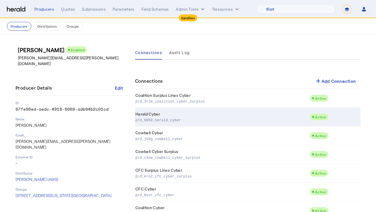
scroll to position [20, 0]
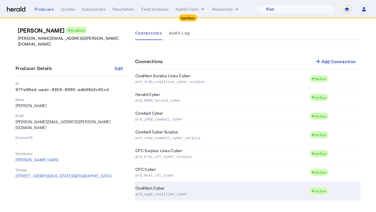
click at [184, 189] on td "Coalition Cyber prd_cwg9_coalition_cyber" at bounding box center [222, 190] width 174 height 19
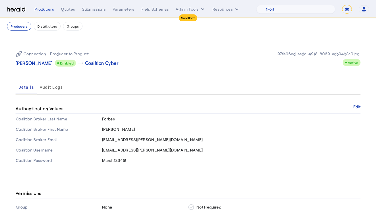
click at [285, 124] on td "Bianca" at bounding box center [231, 129] width 259 height 10
click at [359, 103] on mat-tab-group "Details Audit Logs Authentication Values Edit Coalition Broker Last Name Forbes…" at bounding box center [188, 122] width 345 height 85
click at [359, 105] on button "Edit" at bounding box center [356, 106] width 7 height 3
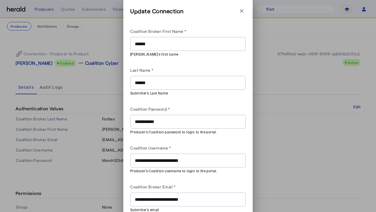
scroll to position [25, 0]
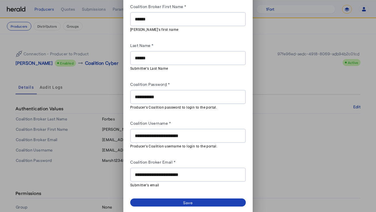
click at [195, 174] on input "**********" at bounding box center [188, 174] width 106 height 7
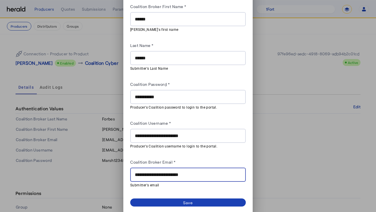
click at [195, 174] on input "**********" at bounding box center [188, 174] width 106 height 7
paste input "text"
type input "**********"
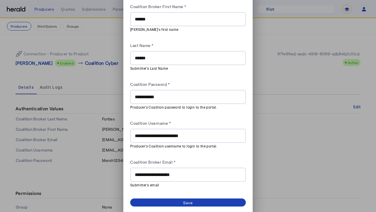
click at [211, 158] on div "Coalition Broker Email *" at bounding box center [188, 162] width 116 height 9
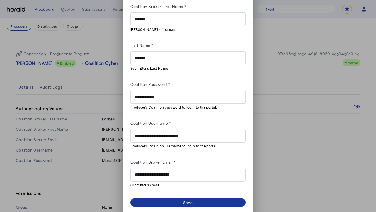
click at [201, 198] on span at bounding box center [188, 202] width 116 height 8
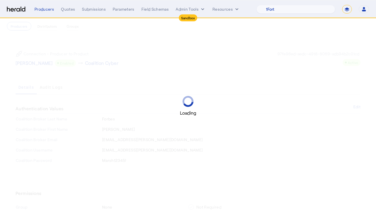
click at [228, 102] on div "Loading" at bounding box center [188, 105] width 376 height 21
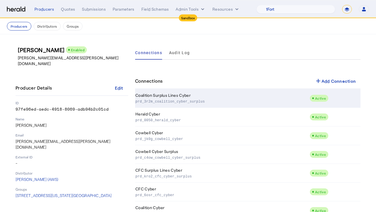
click at [201, 90] on td "Coalition Surplus Lines Cyber prd_3r2m_coalition_cyber_surplus" at bounding box center [222, 98] width 174 height 19
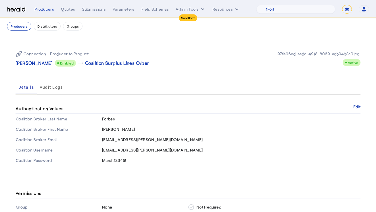
click at [353, 110] on div "Authentication Values Edit" at bounding box center [188, 109] width 345 height 10
click at [356, 108] on button "Edit" at bounding box center [356, 106] width 7 height 3
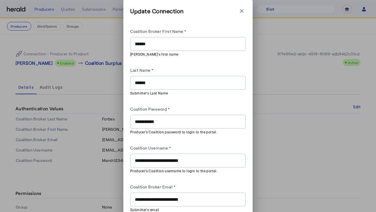
scroll to position [25, 0]
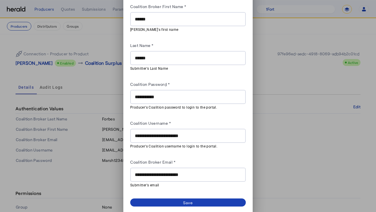
click at [193, 169] on div "**********" at bounding box center [188, 174] width 106 height 14
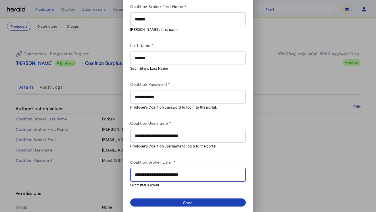
paste input "**********"
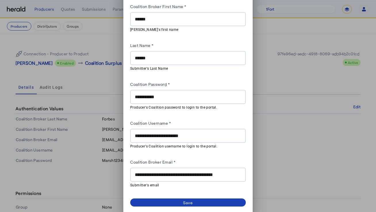
click at [206, 164] on div "Coalition Broker Email *" at bounding box center [188, 162] width 116 height 9
click at [203, 171] on input "**********" at bounding box center [188, 174] width 106 height 7
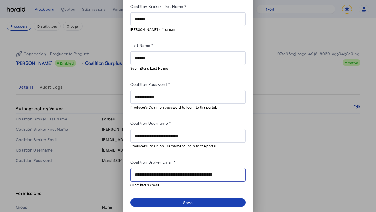
click at [203, 171] on input "**********" at bounding box center [188, 174] width 106 height 7
paste input "text"
type input "**********"
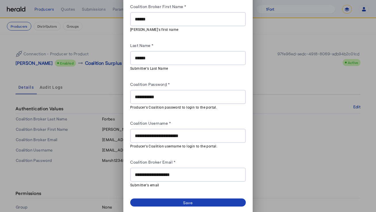
click at [216, 162] on div "Coalition Broker Email *" at bounding box center [188, 162] width 116 height 9
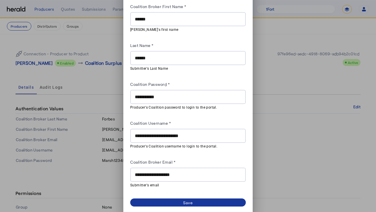
click at [205, 201] on span at bounding box center [188, 202] width 116 height 8
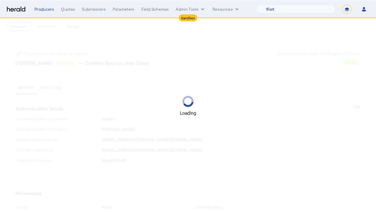
click at [289, 156] on div "Loading" at bounding box center [188, 106] width 376 height 212
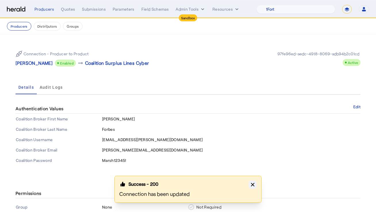
click at [251, 184] on icon "button" at bounding box center [253, 184] width 6 height 6
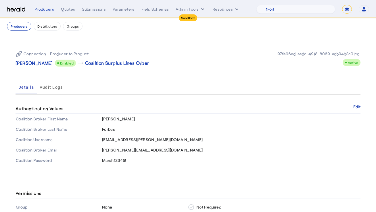
click at [234, 79] on div "Connection - Producer to Product Bianca Forbes Enabled arrow_right_alt Coalitio…" at bounding box center [188, 105] width 368 height 143
click at [21, 32] on nav "Producers Distributors Groups" at bounding box center [188, 26] width 376 height 16
click at [21, 25] on button "Producers" at bounding box center [19, 26] width 24 height 9
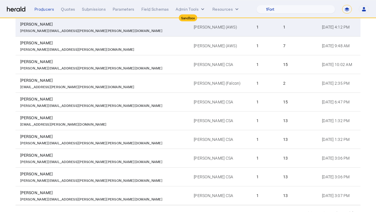
scroll to position [100, 0]
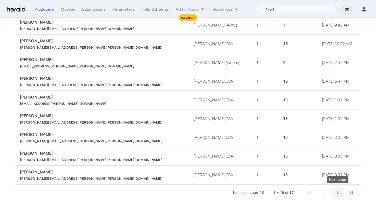
click at [333, 189] on span "Next page" at bounding box center [337, 192] width 14 height 14
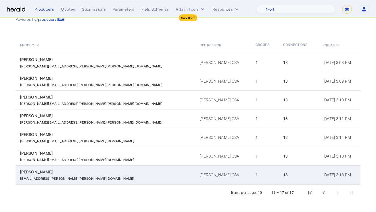
scroll to position [0, 0]
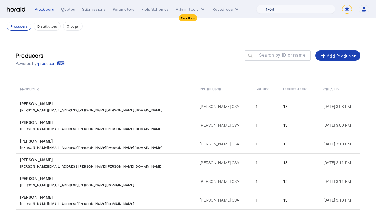
click at [291, 12] on select "1Fort Acrisure Acturis Affinity Advisors Affinity Risk Agentero AmWins Anzen Ao…" at bounding box center [295, 9] width 79 height 9
select select "pfm_md8s_semsee"
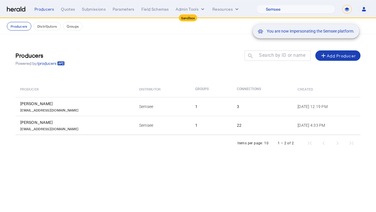
click at [188, 57] on div "You are now impersonating the Semsee platform." at bounding box center [188, 106] width 376 height 212
click at [78, 98] on div "You are now impersonating the Semsee platform." at bounding box center [188, 106] width 376 height 212
click at [76, 109] on div "You are now impersonating the Semsee platform." at bounding box center [188, 106] width 376 height 212
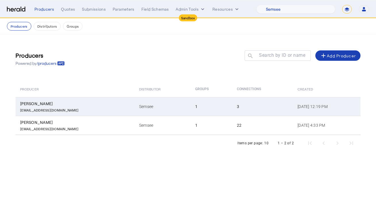
click at [75, 111] on div "servicedesk@semsee.com" at bounding box center [76, 109] width 112 height 6
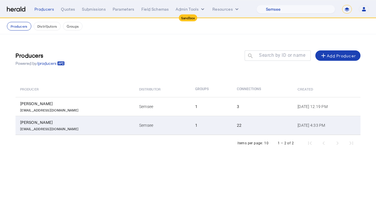
click at [134, 127] on td "Semsee" at bounding box center [162, 125] width 56 height 19
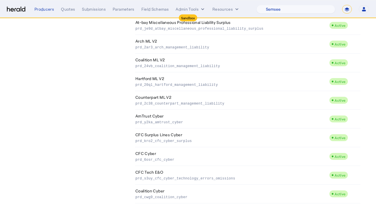
scroll to position [300, 0]
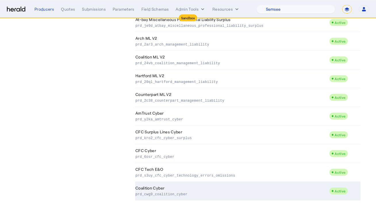
click at [198, 189] on td "Coalition Cyber prd_cwg9_coalition_cyber" at bounding box center [232, 190] width 194 height 19
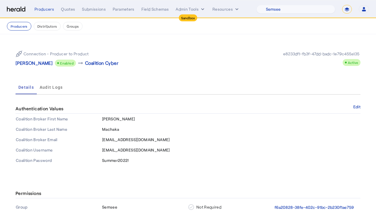
click at [241, 66] on div "Connection - Producer to Product Nash Machaka Enabled arrow_right_alt Coalition…" at bounding box center [188, 58] width 345 height 25
click at [355, 109] on div "Authentication Values Edit" at bounding box center [188, 109] width 345 height 10
click at [357, 107] on button "Edit" at bounding box center [356, 106] width 7 height 3
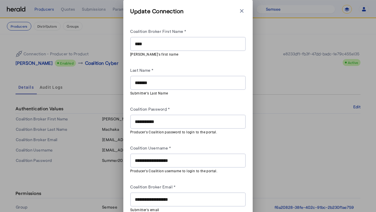
scroll to position [25, 0]
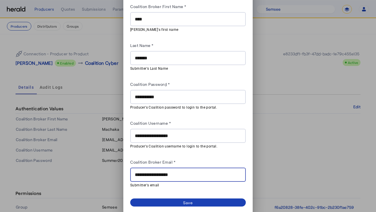
click at [196, 172] on input "**********" at bounding box center [188, 174] width 106 height 7
paste input "*"
type input "**********"
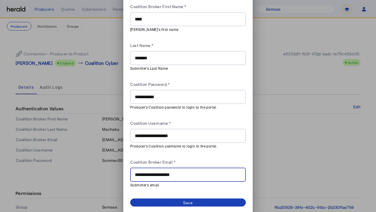
click at [206, 157] on div "**********" at bounding box center [188, 95] width 116 height 185
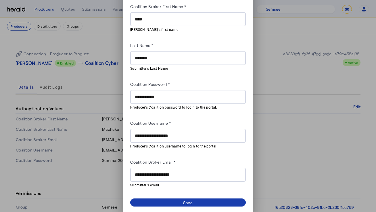
click at [194, 203] on span at bounding box center [188, 202] width 116 height 8
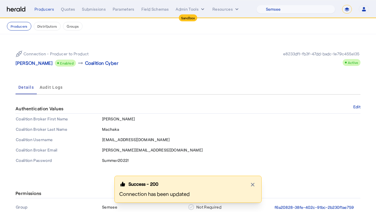
click at [112, 80] on div "Connection - Producer to Product Nash Machaka Enabled arrow_right_alt Coalition…" at bounding box center [188, 105] width 368 height 143
click at [18, 26] on button "Producers" at bounding box center [19, 26] width 24 height 9
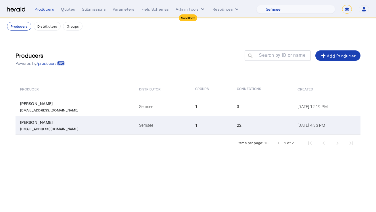
click at [102, 128] on div "carriers@semsee.com" at bounding box center [76, 128] width 112 height 6
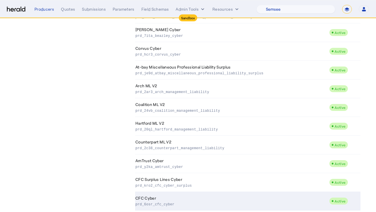
scroll to position [300, 0]
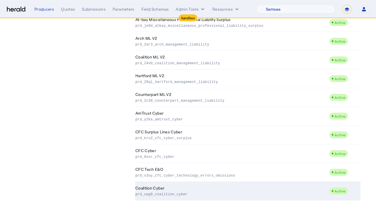
click at [178, 193] on p "prd_cwg9_coalition_cyber" at bounding box center [230, 194] width 191 height 6
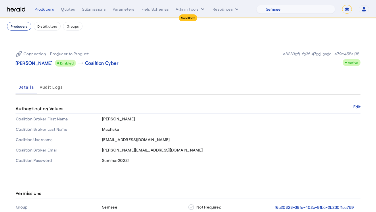
click at [21, 28] on button "Producers" at bounding box center [19, 26] width 24 height 9
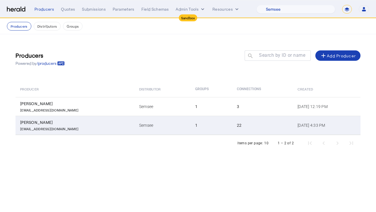
click at [143, 129] on td "Semsee" at bounding box center [162, 125] width 56 height 19
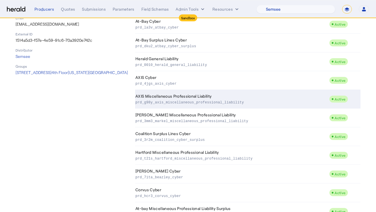
scroll to position [162, 0]
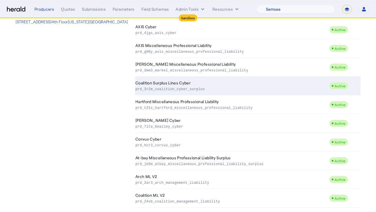
click at [243, 83] on td "Coalition Surplus Lines Cyber prd_3r2m_coalition_cyber_surplus" at bounding box center [232, 85] width 194 height 19
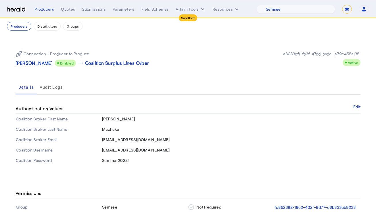
click at [356, 109] on div "Authentication Values Edit" at bounding box center [188, 109] width 345 height 10
click at [356, 108] on button "Edit" at bounding box center [356, 106] width 7 height 3
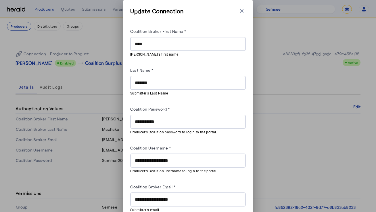
scroll to position [25, 0]
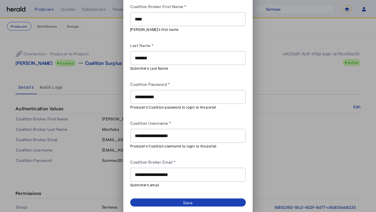
click at [168, 181] on mat-hint "Submitter's email" at bounding box center [186, 184] width 112 height 6
click at [176, 173] on input "**********" at bounding box center [188, 174] width 106 height 7
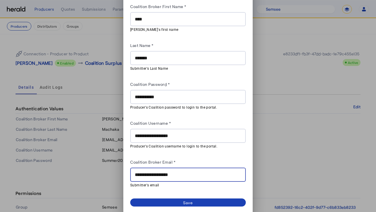
click at [176, 173] on input "**********" at bounding box center [188, 174] width 106 height 7
paste input "*"
type input "**********"
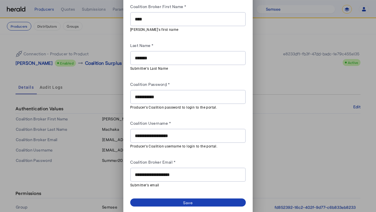
click at [199, 162] on div "Coalition Broker Email *" at bounding box center [188, 162] width 116 height 9
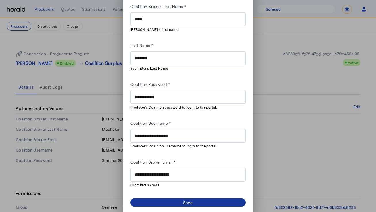
click at [189, 199] on div "Save" at bounding box center [188, 202] width 10 height 6
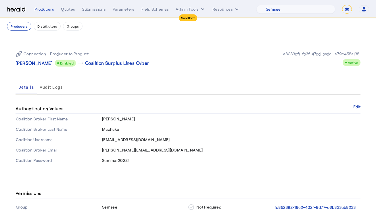
click at [106, 40] on div "Connection - Producer to Product Nash Machaka Enabled arrow_right_alt Coalition…" at bounding box center [188, 105] width 368 height 143
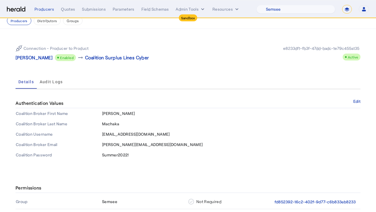
scroll to position [0, 0]
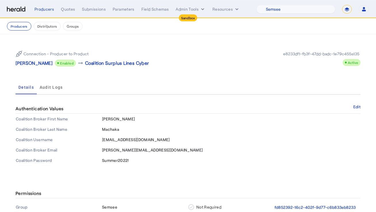
click at [51, 42] on div "Connection - Producer to Product Nash Machaka Enabled arrow_right_alt Coalition…" at bounding box center [188, 105] width 368 height 143
click at [20, 28] on button "Producers" at bounding box center [19, 26] width 24 height 9
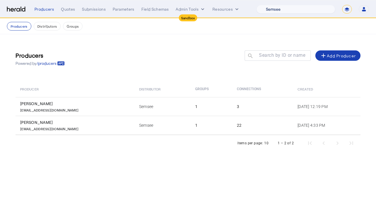
click at [313, 11] on select "1Fort Acrisure Acturis Affinity Advisors Affinity Risk Agentero AmWins Anzen Ao…" at bounding box center [295, 9] width 79 height 9
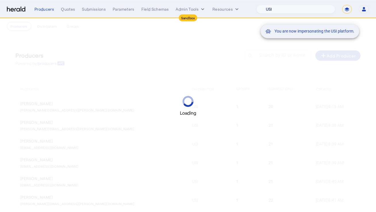
click at [181, 49] on div "You are now impersonating the USI platform." at bounding box center [188, 106] width 376 height 212
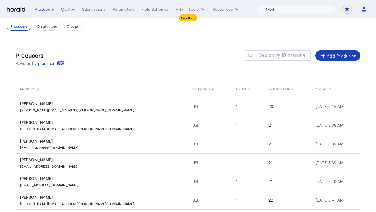
click at [287, 7] on select "1Fort Acrisure Acturis Affinity Advisors Affinity Risk Agentero AmWins Anzen Ao…" at bounding box center [295, 9] width 79 height 9
select select "pfm_d6fd_vouch"
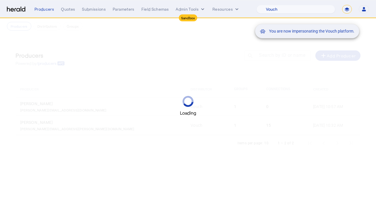
click at [185, 68] on div "You are now impersonating the Vouch platform." at bounding box center [188, 106] width 376 height 212
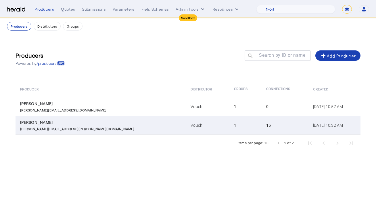
click at [186, 133] on td "Vouch" at bounding box center [207, 125] width 43 height 19
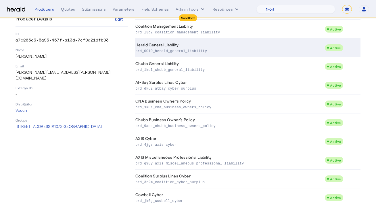
scroll to position [169, 0]
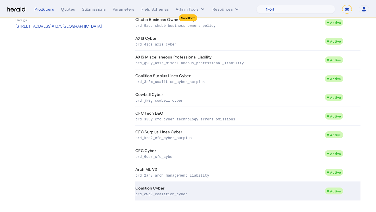
click at [175, 189] on td "Coalition Cyber prd_cwg9_coalition_cyber" at bounding box center [229, 190] width 189 height 19
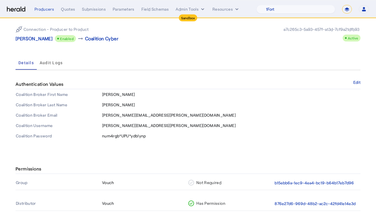
scroll to position [26, 0]
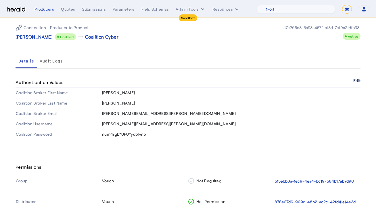
click at [357, 81] on button "Edit" at bounding box center [356, 80] width 7 height 3
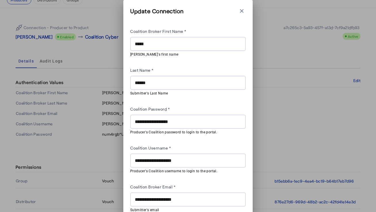
scroll to position [25, 0]
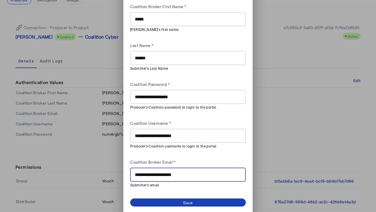
click at [184, 171] on input "**********" at bounding box center [188, 174] width 106 height 7
paste input "text"
type input "**********"
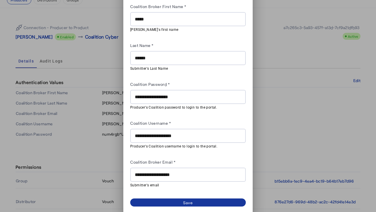
click at [188, 203] on div "Save" at bounding box center [188, 202] width 10 height 6
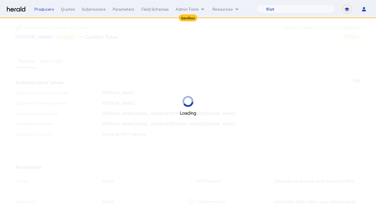
click at [219, 93] on div "Loading" at bounding box center [188, 106] width 376 height 212
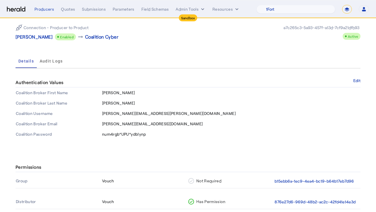
click at [41, 48] on div "Connection - Producer to Product Shane Blazek Enabled arrow_right_alt Coalition…" at bounding box center [188, 79] width 368 height 143
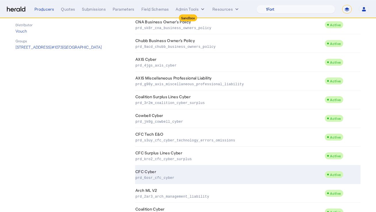
scroll to position [139, 0]
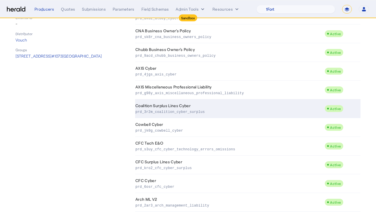
click at [225, 112] on p "prd_3r2m_coalition_cyber_surplus" at bounding box center [228, 111] width 187 height 6
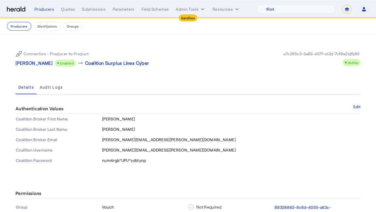
click at [242, 72] on div "Connection - Producer to Product Shane Blazek Enabled arrow_right_alt Coalition…" at bounding box center [188, 105] width 368 height 143
click at [357, 106] on button "Edit" at bounding box center [356, 106] width 7 height 3
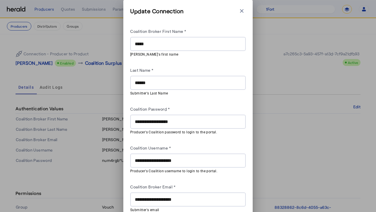
scroll to position [25, 0]
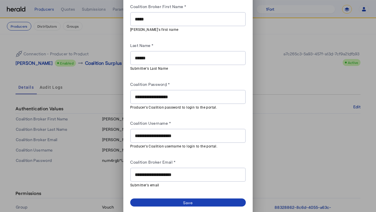
click at [194, 172] on input "**********" at bounding box center [188, 174] width 106 height 7
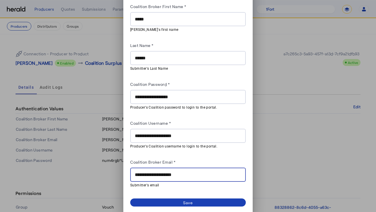
click at [194, 172] on input "**********" at bounding box center [188, 174] width 106 height 7
paste input "text"
type input "**********"
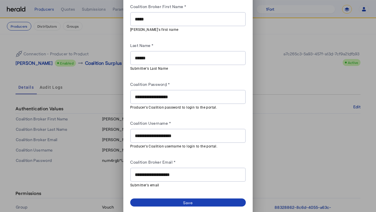
click at [205, 159] on div "Coalition Broker Email *" at bounding box center [188, 162] width 116 height 9
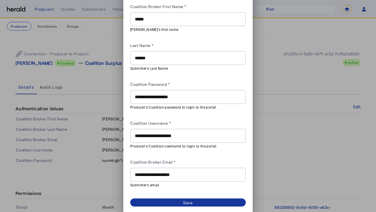
click at [198, 202] on span at bounding box center [188, 202] width 116 height 8
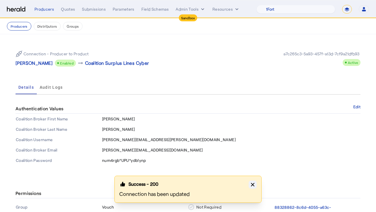
click at [251, 185] on icon "button" at bounding box center [252, 183] width 3 height 3
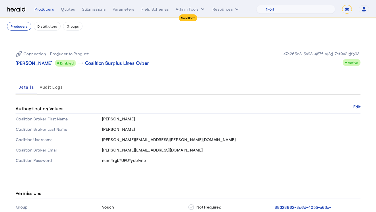
click at [259, 43] on div "Connection - Producer to Product Shane Blazek Enabled arrow_right_alt Coalition…" at bounding box center [188, 105] width 368 height 143
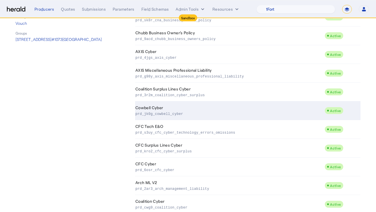
scroll to position [169, 0]
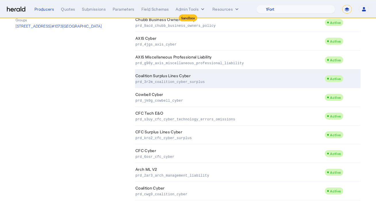
click at [193, 77] on td "Coalition Surplus Lines Cyber prd_3r2m_coalition_cyber_surplus" at bounding box center [229, 78] width 189 height 19
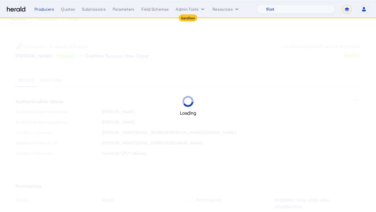
scroll to position [7, 0]
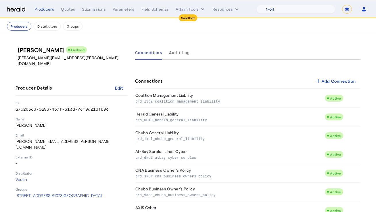
click at [298, 10] on select "1Fort Acrisure Acturis Affinity Advisors Affinity Risk Agentero AmWins Anzen Ao…" at bounding box center [295, 9] width 79 height 9
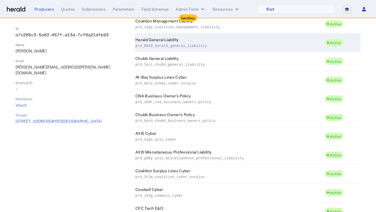
scroll to position [169, 0]
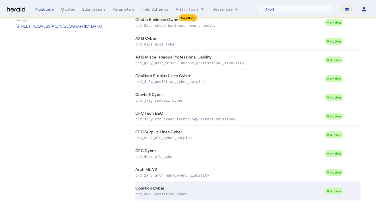
click at [177, 187] on td "Coalition Cyber prd_cwg9_coalition_cyber" at bounding box center [229, 190] width 189 height 19
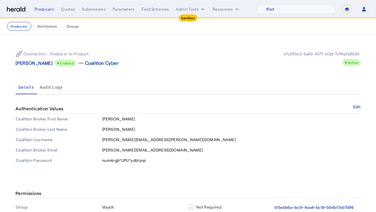
click at [133, 54] on div "Connection - Producer to Product Shane Blazek Enabled arrow_right_alt Coalition…" at bounding box center [102, 58] width 172 height 16
click at [23, 21] on nav "Producers Distributors Groups" at bounding box center [188, 26] width 376 height 16
click at [23, 22] on button "Producers" at bounding box center [19, 26] width 24 height 9
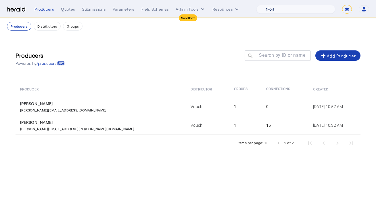
click at [308, 8] on select "1Fort Acrisure Acturis Affinity Advisors Affinity Risk Agentero AmWins Anzen Ao…" at bounding box center [295, 9] width 79 height 9
select select "pfm_r9a7_zywave"
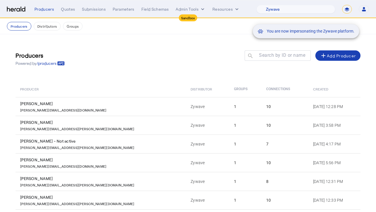
scroll to position [100, 0]
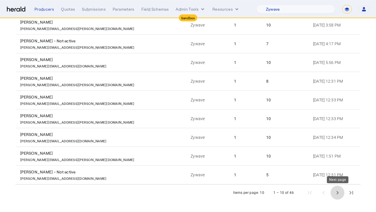
click at [341, 191] on span "Next page" at bounding box center [337, 192] width 14 height 14
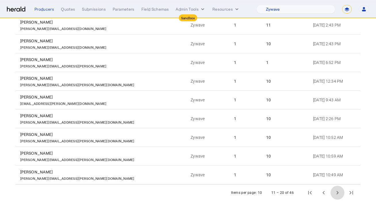
click at [341, 192] on span "Next page" at bounding box center [337, 192] width 14 height 14
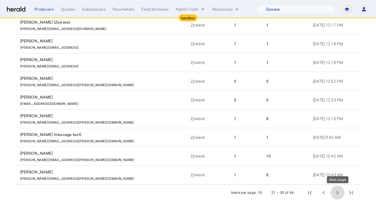
click at [340, 191] on span "Next page" at bounding box center [337, 192] width 14 height 14
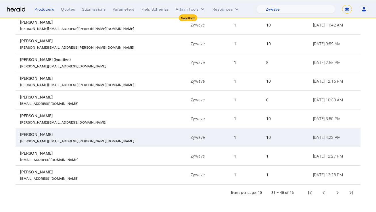
click at [229, 141] on td "1" at bounding box center [245, 137] width 32 height 19
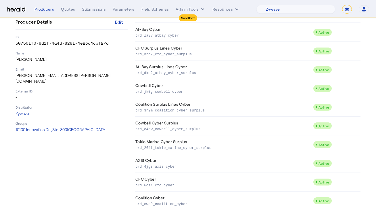
scroll to position [76, 0]
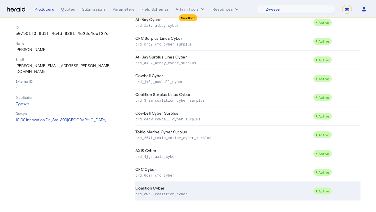
click at [198, 187] on td "Coalition Cyber prd_cwg9_coalition_cyber" at bounding box center [224, 190] width 178 height 19
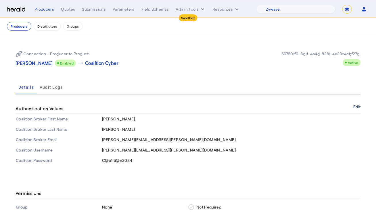
click at [355, 107] on button "Edit" at bounding box center [356, 106] width 7 height 3
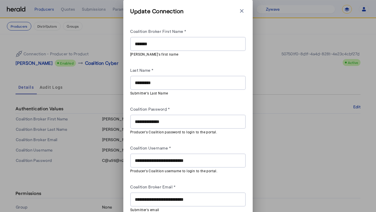
scroll to position [25, 0]
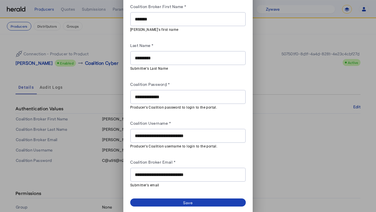
click at [182, 168] on div "**********" at bounding box center [188, 174] width 106 height 14
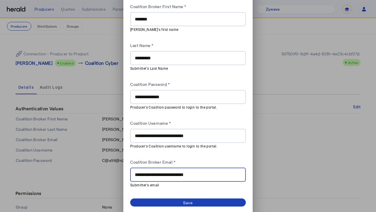
click at [181, 172] on input "**********" at bounding box center [188, 174] width 106 height 7
paste input "text"
type input "**********"
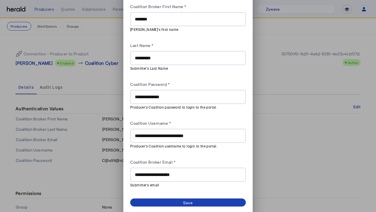
click at [199, 153] on div "**********" at bounding box center [188, 95] width 116 height 185
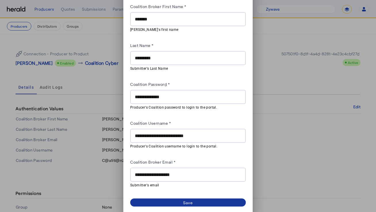
click at [183, 199] on div "Save" at bounding box center [188, 202] width 10 height 6
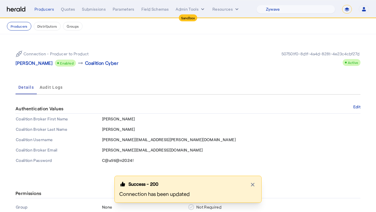
click at [47, 38] on div "Connection - Producer to Product Sherrie Clevenger Enabled arrow_right_alt Coal…" at bounding box center [188, 105] width 368 height 143
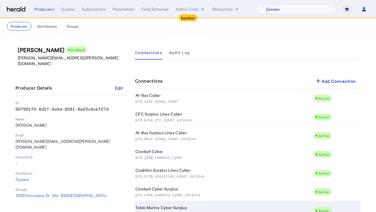
scroll to position [76, 0]
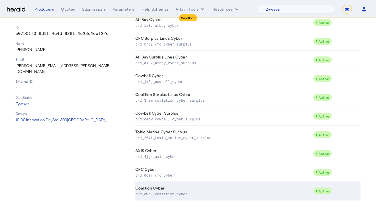
click at [174, 185] on td "Coalition Cyber prd_cwg9_coalition_cyber" at bounding box center [224, 190] width 178 height 19
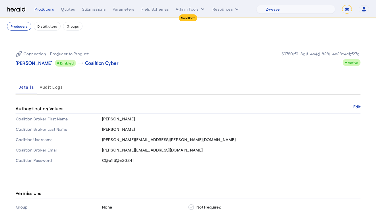
click at [292, 92] on div "Details Audit Logs" at bounding box center [188, 87] width 345 height 14
click at [353, 103] on mat-tab-group "Details Audit Logs Authentication Values Edit Coalition Broker First Name Sherr…" at bounding box center [188, 122] width 345 height 85
click at [354, 107] on button "Edit" at bounding box center [356, 106] width 7 height 3
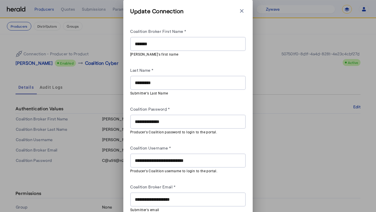
scroll to position [25, 0]
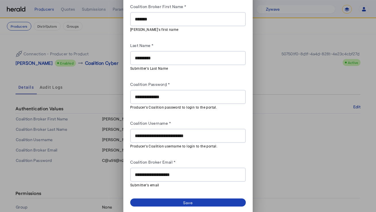
click at [184, 173] on input "**********" at bounding box center [188, 174] width 106 height 7
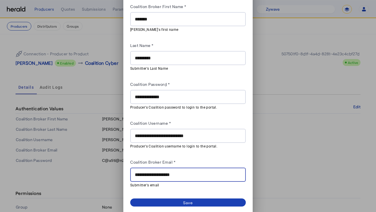
click at [184, 173] on input "**********" at bounding box center [188, 174] width 106 height 7
click at [200, 160] on div "Coalition Broker Email *" at bounding box center [188, 162] width 116 height 9
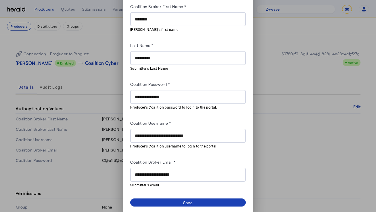
scroll to position [0, 0]
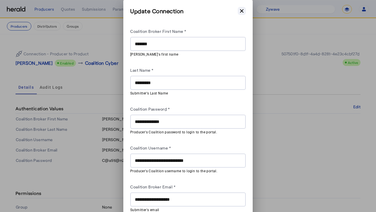
click at [243, 12] on icon "button" at bounding box center [242, 11] width 6 height 6
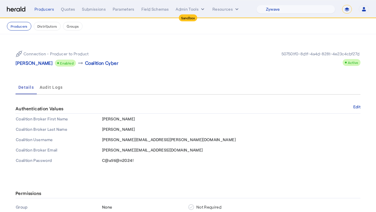
click at [196, 53] on div "Connection - Producer to Product Sherrie Clevenger Enabled arrow_right_alt Coal…" at bounding box center [188, 58] width 345 height 25
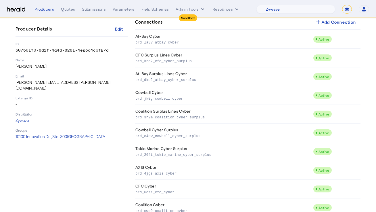
scroll to position [76, 0]
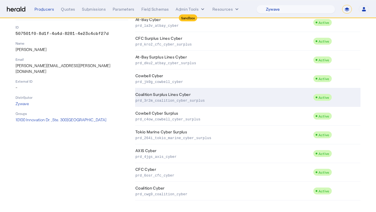
click at [230, 101] on p "prd_3r2m_coalition_cyber_surplus" at bounding box center [222, 100] width 175 height 6
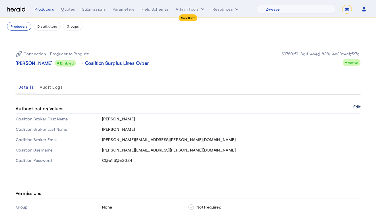
click at [356, 108] on button "Edit" at bounding box center [356, 106] width 7 height 3
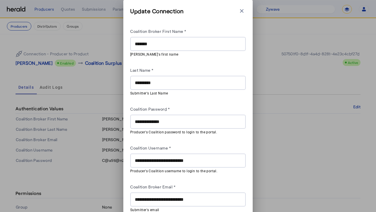
scroll to position [25, 0]
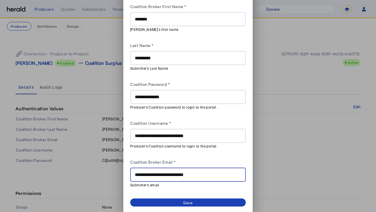
click at [186, 175] on input "**********" at bounding box center [188, 174] width 106 height 7
paste input "text"
type input "**********"
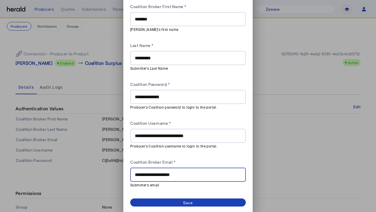
click at [209, 161] on div "Coalition Broker Email *" at bounding box center [188, 162] width 116 height 9
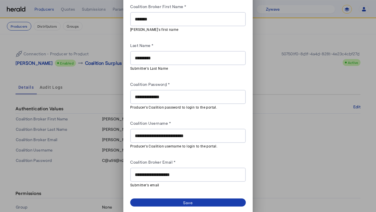
click at [185, 199] on div "Save" at bounding box center [188, 202] width 10 height 6
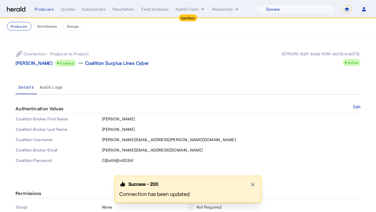
click at [108, 39] on div "Connection - Producer to Product Sherrie Clevenger Enabled arrow_right_alt Coal…" at bounding box center [188, 105] width 368 height 143
click at [23, 26] on button "Producers" at bounding box center [19, 26] width 24 height 9
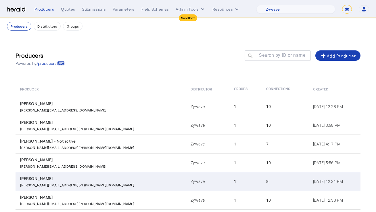
scroll to position [100, 0]
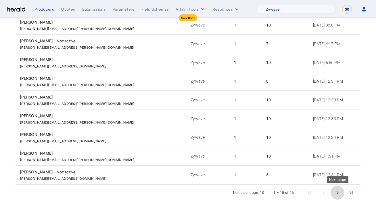
click at [335, 192] on span "Next page" at bounding box center [337, 192] width 14 height 14
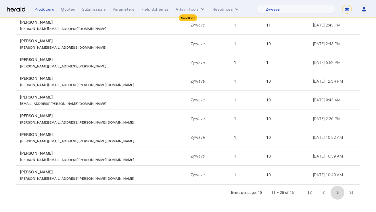
click at [336, 193] on span "Next page" at bounding box center [337, 192] width 14 height 14
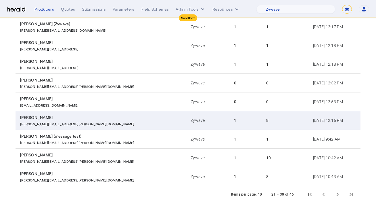
scroll to position [98, 0]
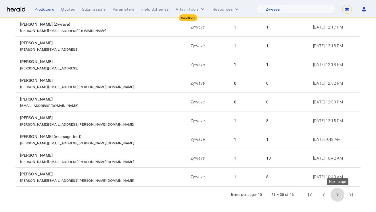
click at [343, 194] on span "Next page" at bounding box center [337, 194] width 14 height 14
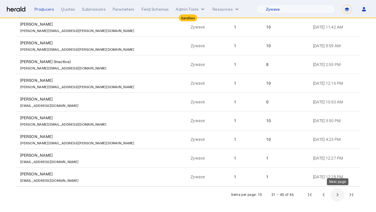
click at [335, 192] on span "Next page" at bounding box center [337, 194] width 14 height 14
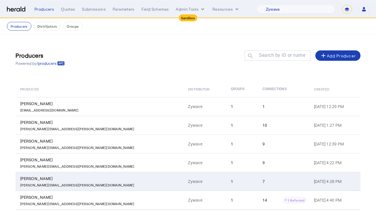
scroll to position [25, 0]
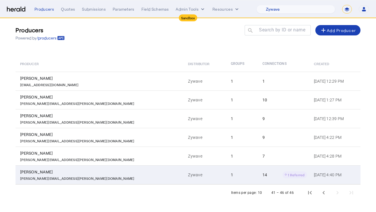
click at [183, 172] on td "Zywave" at bounding box center [204, 174] width 43 height 19
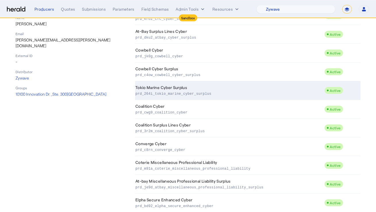
scroll to position [104, 0]
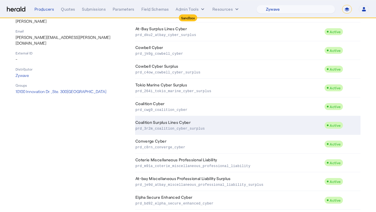
click at [217, 118] on td "Coalition Surplus Lines Cyber prd_3r2m_coalition_cyber_surplus" at bounding box center [229, 125] width 189 height 19
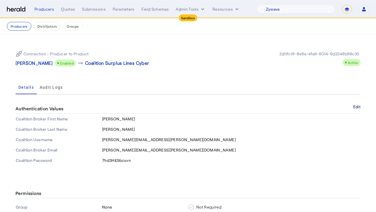
click at [357, 106] on button "Edit" at bounding box center [356, 106] width 7 height 3
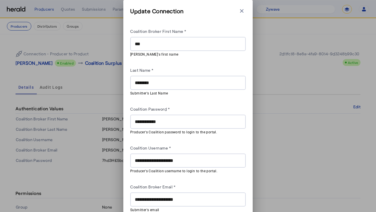
scroll to position [25, 0]
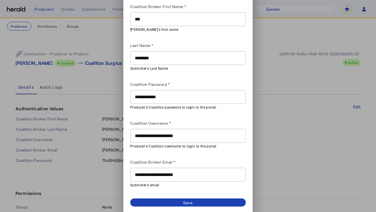
click at [184, 168] on div "**********" at bounding box center [188, 174] width 106 height 14
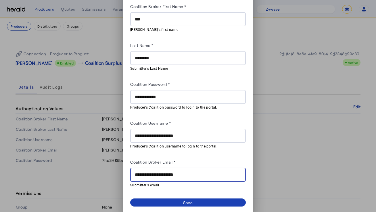
click at [184, 171] on input "**********" at bounding box center [188, 174] width 106 height 7
paste input "text"
type input "**********"
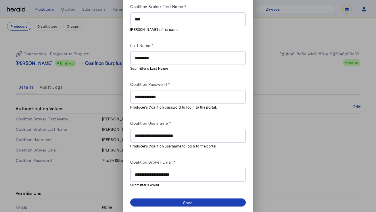
click at [202, 156] on div "**********" at bounding box center [188, 95] width 116 height 185
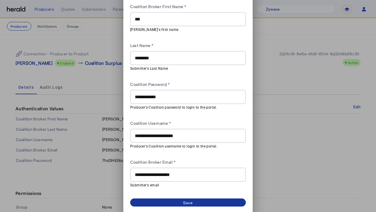
click at [193, 198] on span at bounding box center [188, 202] width 116 height 8
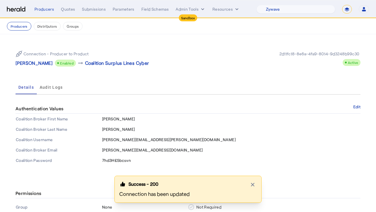
click at [75, 40] on div "Connection - Producer to Product Tim OReilly Enabled arrow_right_alt Coalition …" at bounding box center [188, 105] width 368 height 143
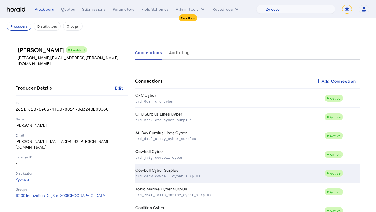
scroll to position [150, 0]
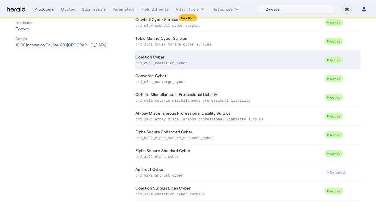
click at [228, 66] on td "Coalition Cyber prd_cwg9_coalition_cyber" at bounding box center [229, 60] width 189 height 19
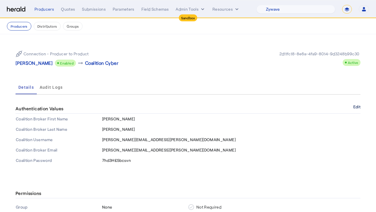
click at [356, 107] on button "Edit" at bounding box center [356, 106] width 7 height 3
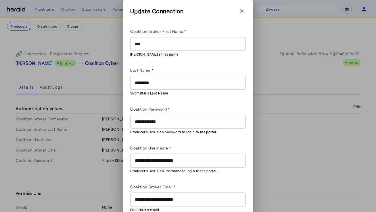
scroll to position [25, 0]
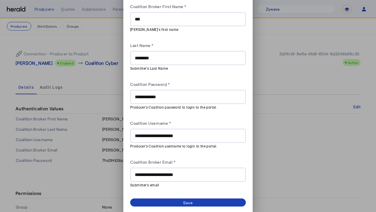
click at [175, 174] on input "**********" at bounding box center [188, 174] width 106 height 7
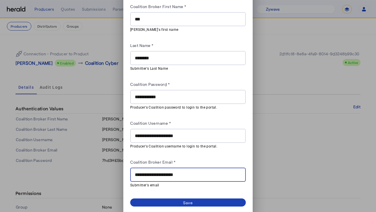
click at [175, 174] on input "**********" at bounding box center [188, 174] width 106 height 7
paste input "text"
type input "**********"
click at [202, 155] on div "**********" at bounding box center [188, 95] width 116 height 185
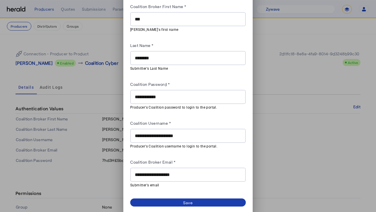
click at [190, 202] on div "Save" at bounding box center [188, 202] width 10 height 6
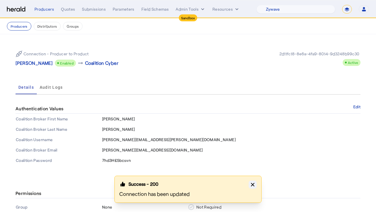
click at [254, 184] on icon "button" at bounding box center [253, 184] width 6 height 6
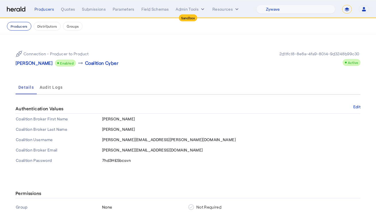
click at [16, 27] on button "Producers" at bounding box center [19, 26] width 24 height 9
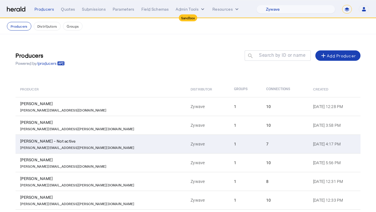
scroll to position [100, 0]
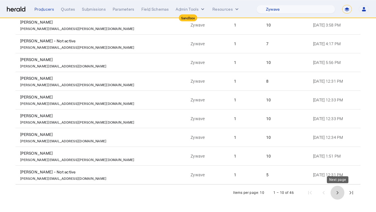
click at [339, 192] on span "Next page" at bounding box center [337, 192] width 14 height 14
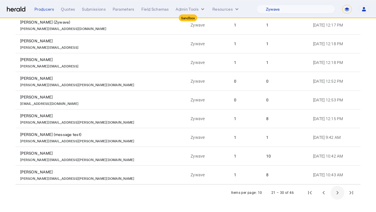
click at [339, 192] on span "Next page" at bounding box center [337, 192] width 14 height 14
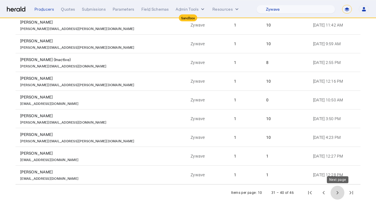
click at [338, 194] on span "Next page" at bounding box center [337, 192] width 14 height 14
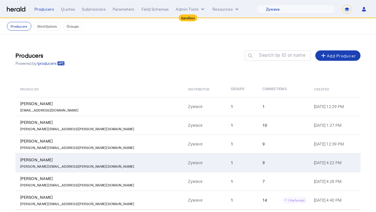
scroll to position [25, 0]
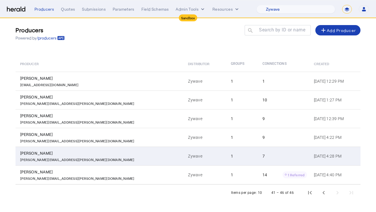
click at [226, 153] on td "1" at bounding box center [242, 155] width 32 height 19
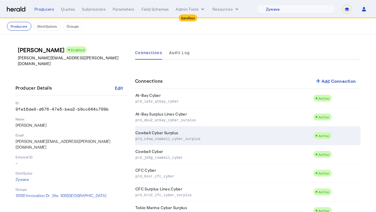
scroll to position [20, 0]
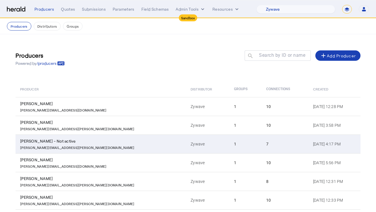
scroll to position [100, 0]
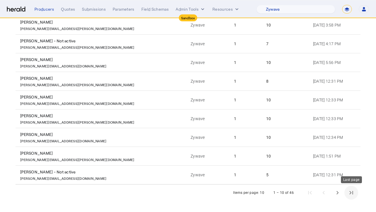
click at [352, 192] on span "Last page" at bounding box center [351, 192] width 14 height 14
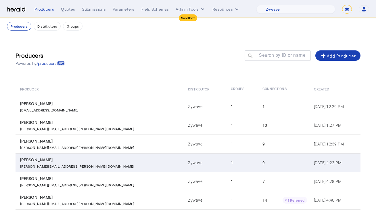
scroll to position [25, 0]
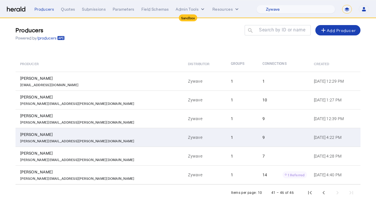
click at [98, 135] on div "[PERSON_NAME]" at bounding box center [100, 134] width 161 height 6
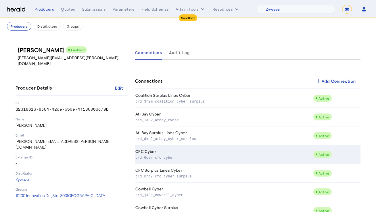
scroll to position [57, 0]
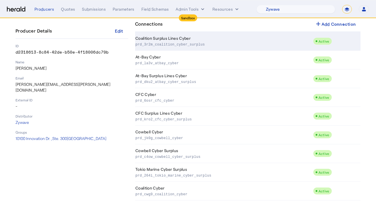
click at [226, 47] on td "Coalition Surplus Lines Cyber prd_3r2m_coalition_cyber_surplus" at bounding box center [224, 41] width 178 height 19
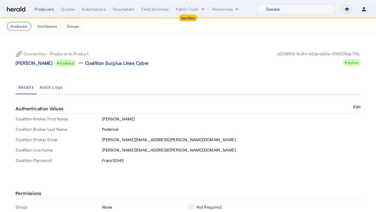
click at [358, 106] on button "Edit" at bounding box center [356, 106] width 7 height 3
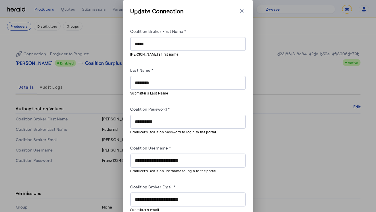
scroll to position [25, 0]
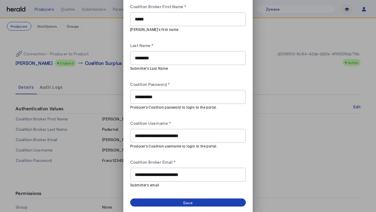
click at [191, 177] on div "**********" at bounding box center [188, 174] width 106 height 14
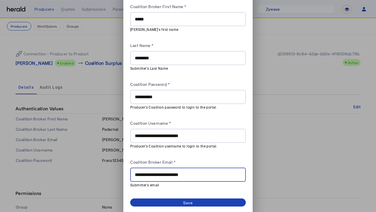
click at [192, 175] on input "**********" at bounding box center [188, 174] width 106 height 7
paste input "text"
type input "**********"
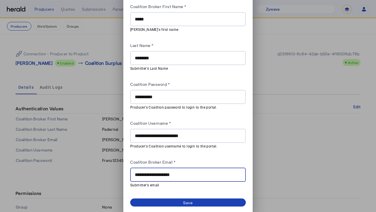
click at [205, 160] on div "Coalition Broker Email *" at bounding box center [188, 162] width 116 height 9
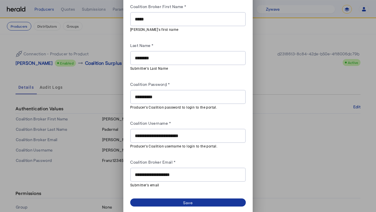
click at [189, 204] on span at bounding box center [188, 202] width 116 height 8
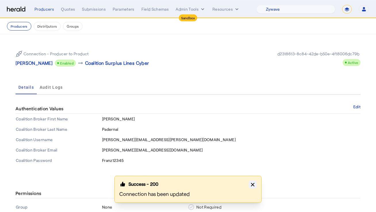
click at [254, 182] on icon "button" at bounding box center [253, 184] width 6 height 6
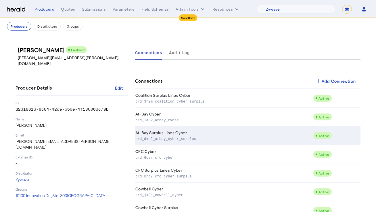
scroll to position [57, 0]
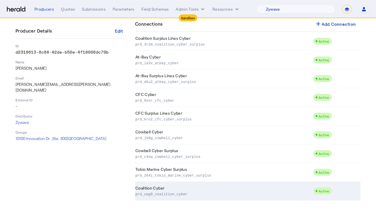
click at [195, 191] on p "prd_cwg9_coalition_cyber" at bounding box center [222, 194] width 175 height 6
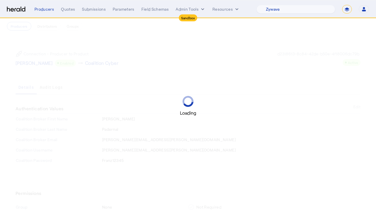
scroll to position [9, 0]
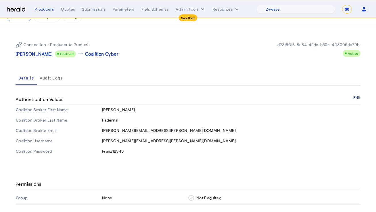
click at [353, 99] on button "Edit" at bounding box center [356, 97] width 7 height 3
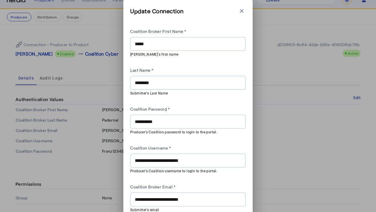
scroll to position [25, 0]
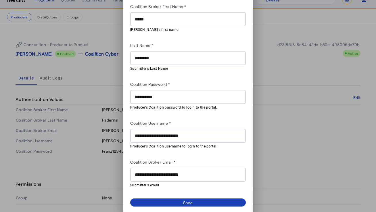
click at [196, 178] on div "**********" at bounding box center [188, 174] width 106 height 14
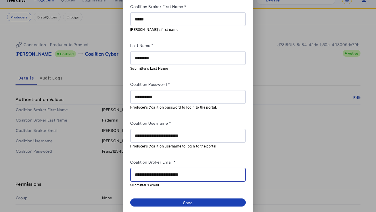
click at [198, 174] on input "**********" at bounding box center [188, 174] width 106 height 7
paste input "text"
type input "**********"
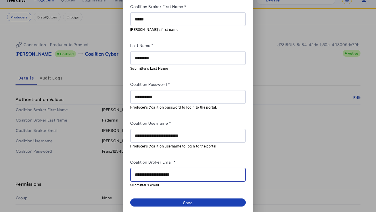
click at [210, 163] on div "Coalition Broker Email *" at bounding box center [188, 162] width 116 height 9
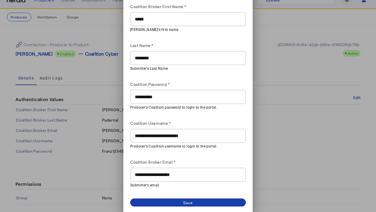
click at [202, 198] on span at bounding box center [188, 202] width 116 height 8
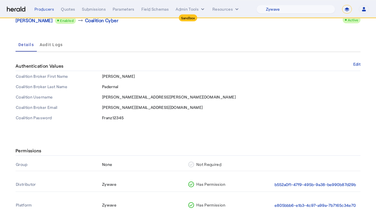
scroll to position [0, 0]
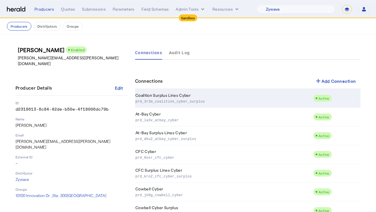
scroll to position [57, 0]
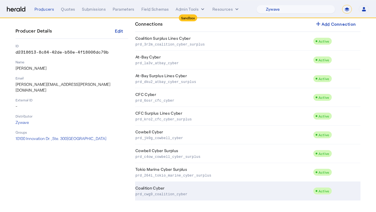
click at [167, 189] on td "Coalition Cyber prd_cwg9_coalition_cyber" at bounding box center [224, 190] width 178 height 19
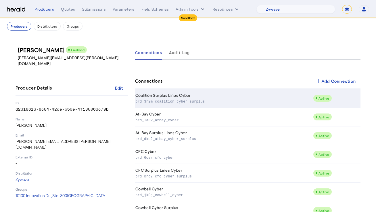
click at [161, 97] on td "Coalition Surplus Lines Cyber prd_3r2m_coalition_cyber_surplus" at bounding box center [224, 98] width 178 height 19
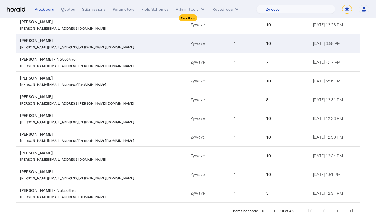
scroll to position [100, 0]
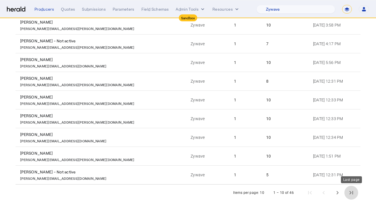
click at [349, 193] on span "Last page" at bounding box center [351, 192] width 14 height 14
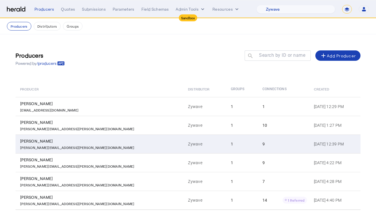
scroll to position [25, 0]
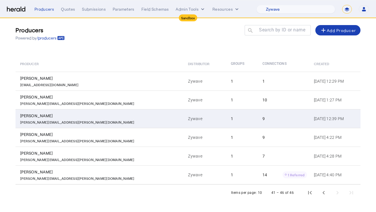
click at [183, 118] on td "Zywave" at bounding box center [204, 118] width 43 height 19
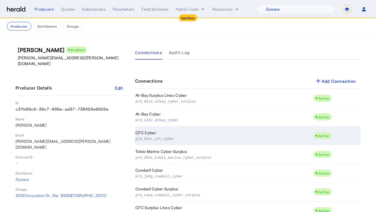
scroll to position [57, 0]
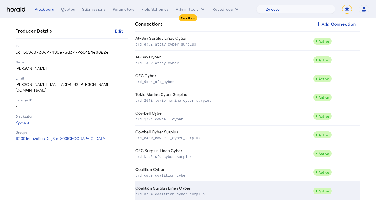
click at [226, 196] on p "prd_3r2m_coalition_cyber_surplus" at bounding box center [222, 194] width 175 height 6
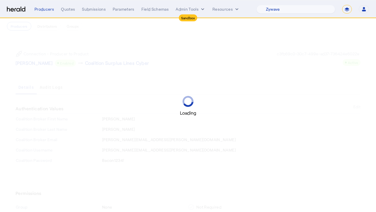
scroll to position [23, 0]
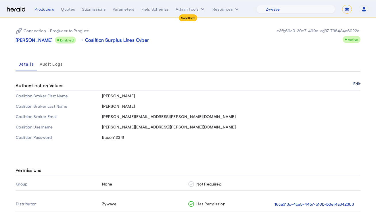
click at [355, 83] on button "Edit" at bounding box center [356, 83] width 7 height 3
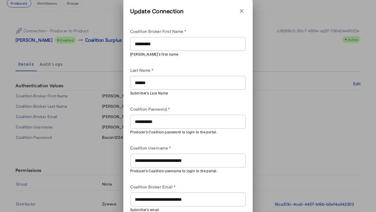
scroll to position [25, 0]
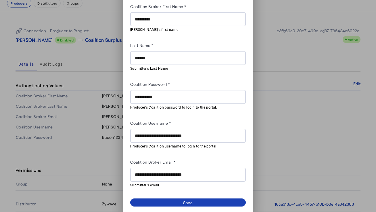
click at [174, 175] on input "**********" at bounding box center [188, 174] width 106 height 7
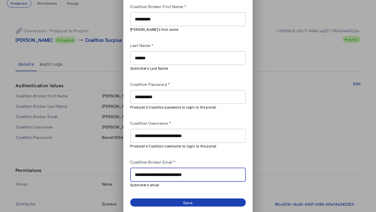
click at [174, 175] on input "**********" at bounding box center [188, 174] width 106 height 7
paste input "text"
type input "**********"
click at [190, 162] on div "Coalition Broker Email *" at bounding box center [188, 162] width 116 height 9
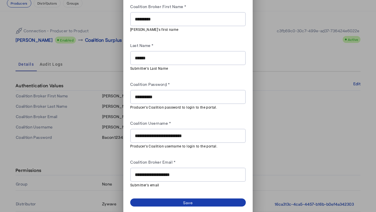
click at [175, 199] on span at bounding box center [188, 202] width 116 height 8
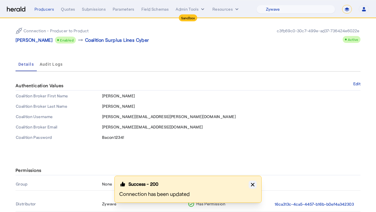
click at [251, 187] on icon "button" at bounding box center [253, 184] width 6 height 6
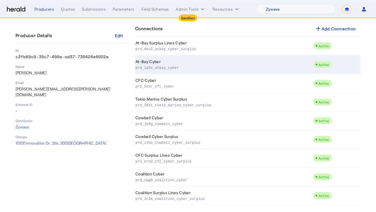
scroll to position [57, 0]
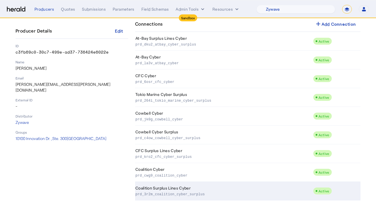
click at [187, 187] on td "Coalition Surplus Lines Cyber prd_3r2m_coalition_cyber_surplus" at bounding box center [224, 190] width 178 height 19
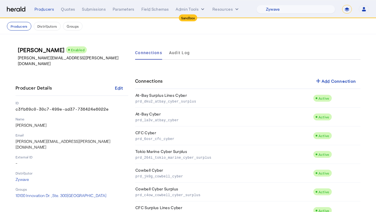
scroll to position [57, 0]
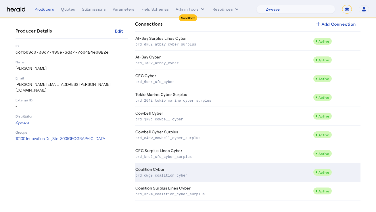
click at [218, 172] on p "prd_cwg9_coalition_cyber" at bounding box center [222, 175] width 175 height 6
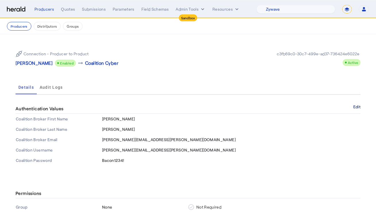
click at [355, 105] on button "Edit" at bounding box center [356, 106] width 7 height 3
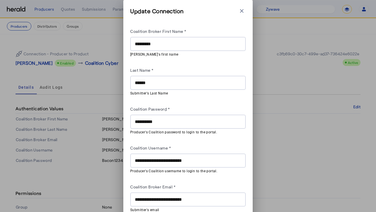
scroll to position [25, 0]
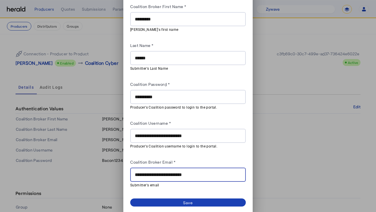
click at [200, 175] on input "**********" at bounding box center [188, 174] width 106 height 7
paste input "text"
type input "**********"
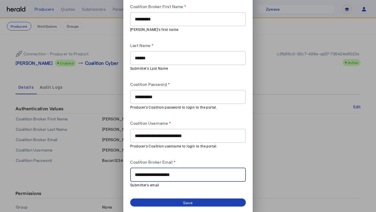
click at [210, 160] on div "Coalition Broker Email *" at bounding box center [188, 162] width 116 height 9
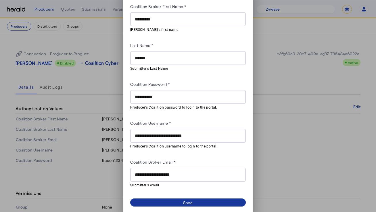
click at [193, 200] on div "Save" at bounding box center [188, 202] width 10 height 6
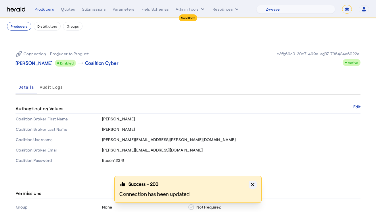
click at [253, 183] on icon "button" at bounding box center [253, 184] width 6 height 6
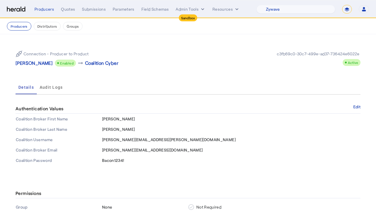
click at [160, 63] on div "Connection - Producer to Product Stephanie Kramer Enabled arrow_right_alt Coali…" at bounding box center [102, 58] width 172 height 16
click at [43, 33] on nav "Producers Distributors Groups" at bounding box center [188, 26] width 376 height 16
click at [18, 27] on button "Producers" at bounding box center [19, 26] width 24 height 9
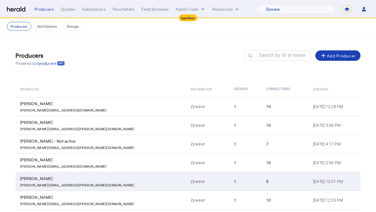
scroll to position [100, 0]
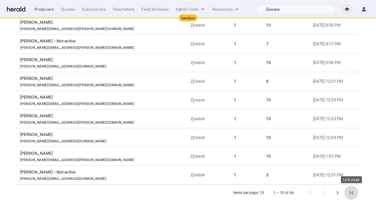
click at [353, 194] on span "Last page" at bounding box center [351, 192] width 14 height 14
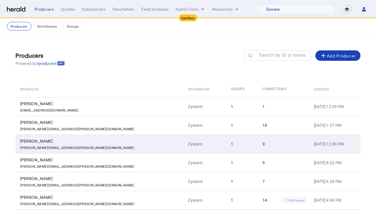
scroll to position [25, 0]
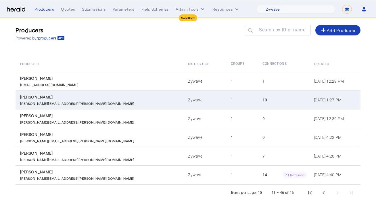
click at [262, 98] on div "10" at bounding box center [284, 100] width 45 height 6
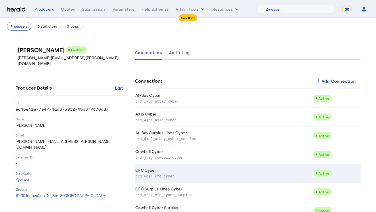
scroll to position [76, 0]
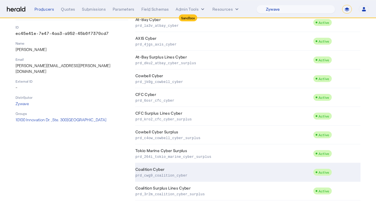
click at [215, 171] on td "Coalition Cyber prd_cwg9_coalition_cyber" at bounding box center [224, 172] width 178 height 19
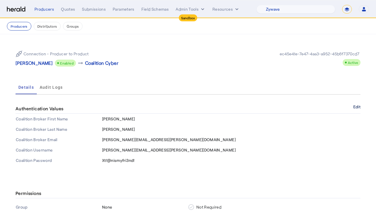
click at [354, 106] on button "Edit" at bounding box center [356, 106] width 7 height 3
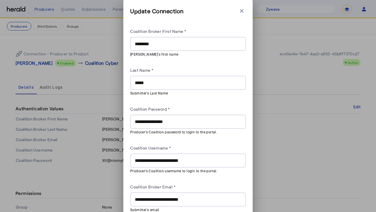
scroll to position [25, 0]
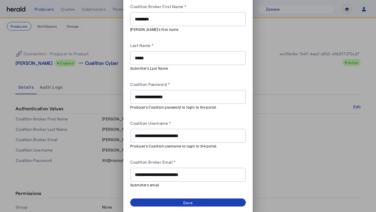
click at [193, 167] on div "**********" at bounding box center [188, 174] width 106 height 14
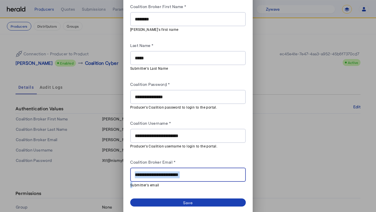
click at [193, 167] on div "**********" at bounding box center [188, 174] width 106 height 14
click at [193, 172] on input "**********" at bounding box center [188, 174] width 106 height 7
paste input "text"
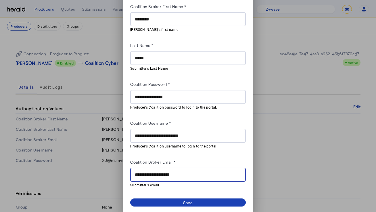
type input "**********"
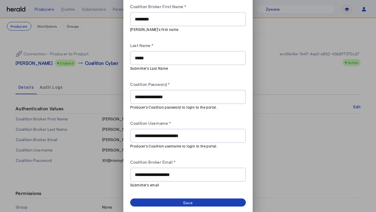
click at [212, 153] on div "**********" at bounding box center [188, 95] width 116 height 185
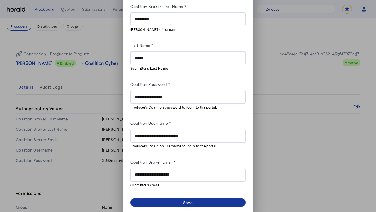
click at [187, 199] on div "Save" at bounding box center [188, 202] width 10 height 6
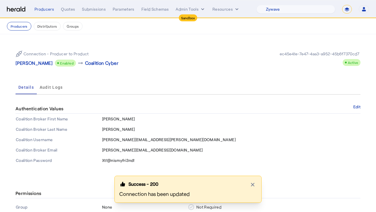
click at [186, 71] on div "Connection - Producer to Product Cristian Umali Enabled arrow_right_alt Coaliti…" at bounding box center [188, 105] width 368 height 143
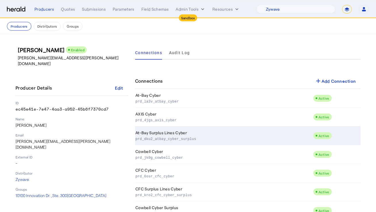
scroll to position [76, 0]
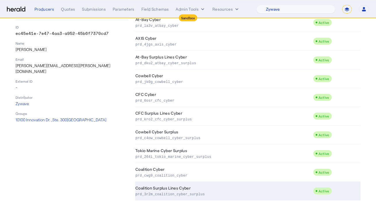
click at [164, 191] on p "prd_3r2m_coalition_cyber_surplus" at bounding box center [222, 194] width 175 height 6
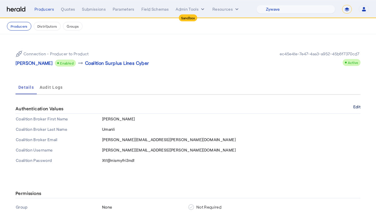
click at [356, 105] on button "Edit" at bounding box center [356, 106] width 7 height 3
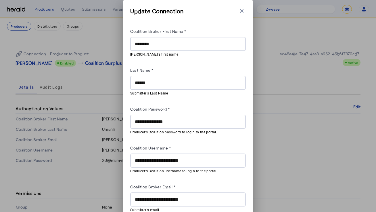
scroll to position [25, 0]
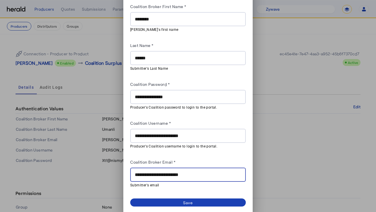
click at [176, 173] on input "**********" at bounding box center [188, 174] width 106 height 7
paste input "text"
type input "**********"
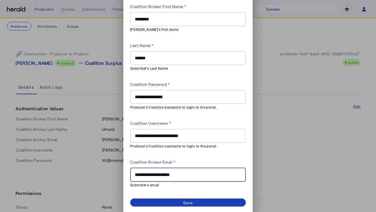
click at [181, 162] on div "Coalition Broker Email *" at bounding box center [188, 162] width 116 height 9
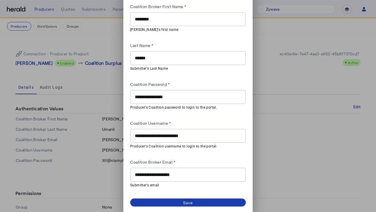
click at [175, 204] on span at bounding box center [188, 202] width 116 height 8
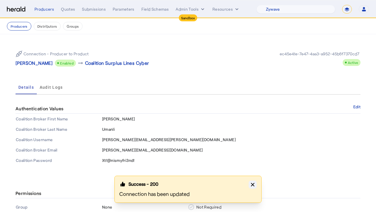
click at [255, 182] on icon "button" at bounding box center [253, 184] width 6 height 6
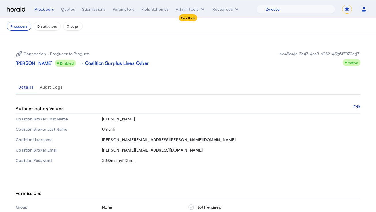
click at [219, 53] on div "Connection - Producer to Product Cristian Umali Enabled arrow_right_alt Coaliti…" at bounding box center [188, 58] width 345 height 25
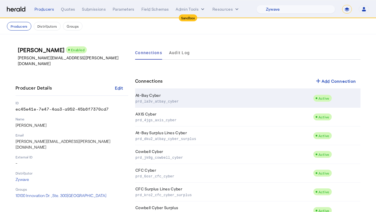
scroll to position [76, 0]
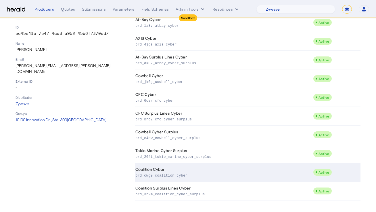
click at [176, 172] on p "prd_cwg9_coalition_cyber" at bounding box center [222, 175] width 175 height 6
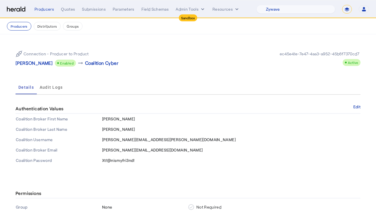
scroll to position [3, 0]
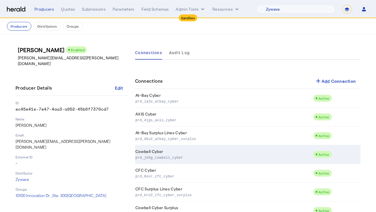
scroll to position [76, 0]
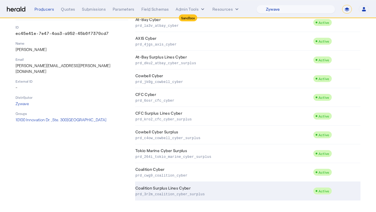
click at [160, 189] on td "Coalition Surplus Lines Cyber prd_3r2m_coalition_cyber_surplus" at bounding box center [224, 190] width 178 height 19
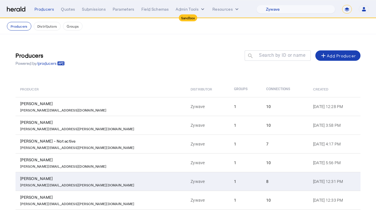
scroll to position [100, 0]
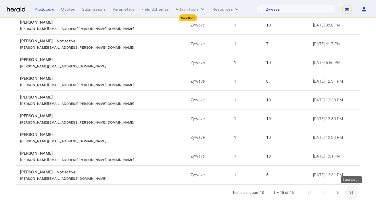
click at [355, 192] on span "Last page" at bounding box center [351, 192] width 14 height 14
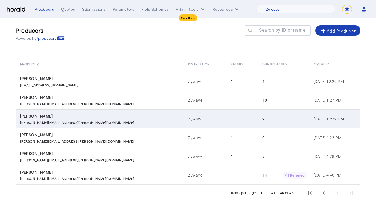
scroll to position [25, 0]
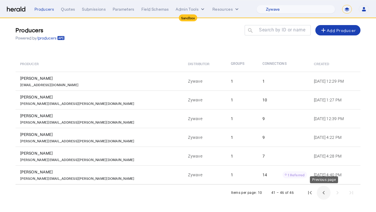
click at [322, 194] on span "Previous page" at bounding box center [324, 192] width 14 height 14
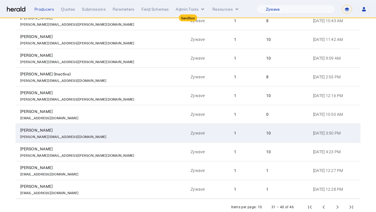
scroll to position [87, 0]
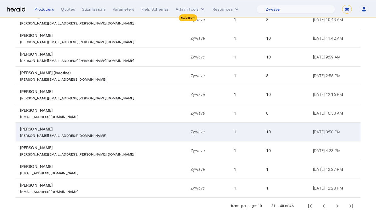
click at [229, 133] on td "1" at bounding box center [245, 131] width 32 height 19
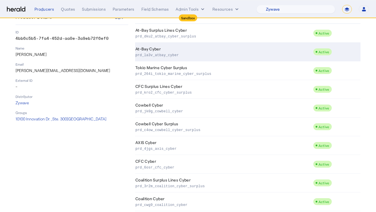
scroll to position [76, 0]
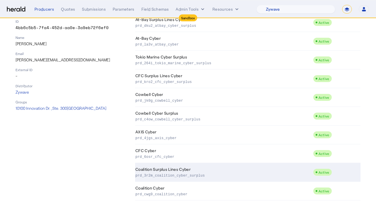
click at [240, 173] on p "prd_3r2m_coalition_cyber_surplus" at bounding box center [222, 175] width 175 height 6
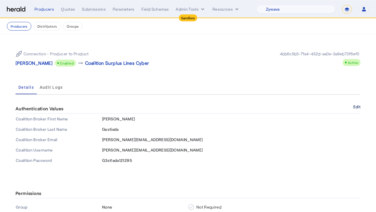
click at [356, 106] on button "Edit" at bounding box center [356, 106] width 7 height 3
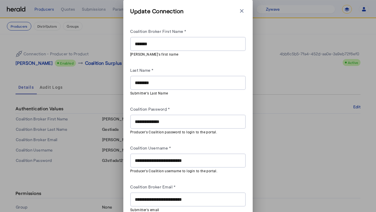
scroll to position [25, 0]
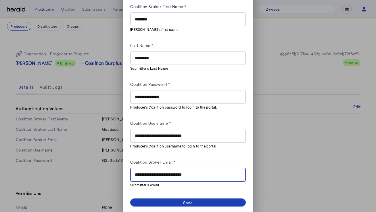
click at [191, 171] on input "**********" at bounding box center [188, 174] width 106 height 7
paste input "text"
type input "**********"
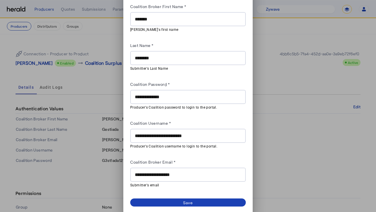
click at [205, 159] on div "Coalition Broker Email *" at bounding box center [188, 162] width 116 height 9
click at [197, 198] on span at bounding box center [188, 202] width 116 height 8
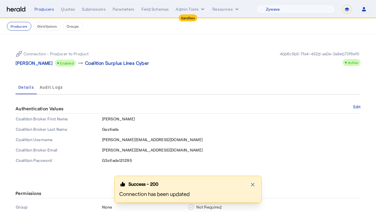
click at [262, 174] on div "Connection - Producer to Product Ricardo Gestiada Enabled arrow_right_alt Coali…" at bounding box center [188, 105] width 368 height 143
click at [254, 182] on icon "button" at bounding box center [253, 184] width 6 height 6
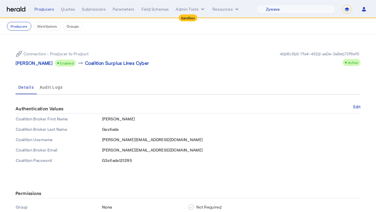
click at [258, 155] on td "[PERSON_NAME][EMAIL_ADDRESS][DOMAIN_NAME]" at bounding box center [231, 150] width 259 height 10
click at [27, 25] on button "Producers" at bounding box center [19, 26] width 24 height 9
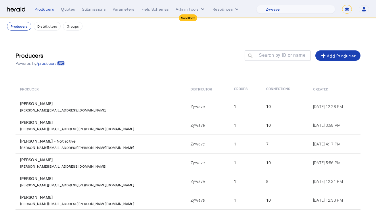
scroll to position [100, 0]
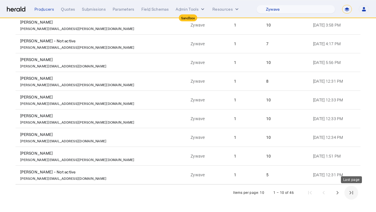
click at [345, 193] on span "Last page" at bounding box center [351, 192] width 14 height 14
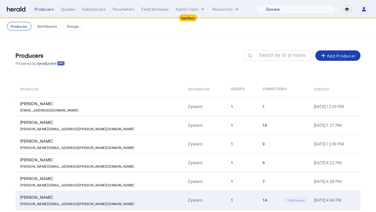
scroll to position [25, 0]
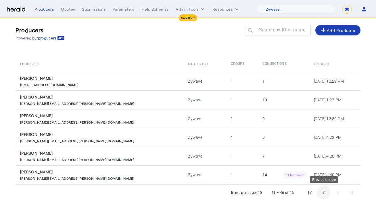
click at [326, 190] on span "Previous page" at bounding box center [324, 192] width 14 height 14
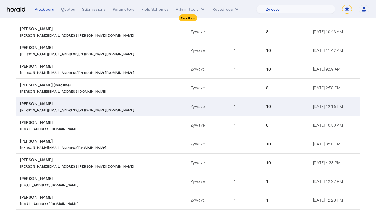
scroll to position [94, 0]
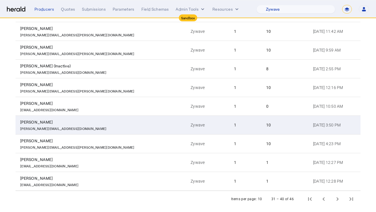
click at [90, 128] on div "[PERSON_NAME][EMAIL_ADDRESS][DOMAIN_NAME]" at bounding box center [102, 128] width 164 height 6
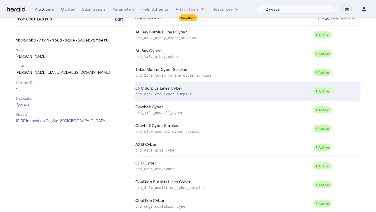
scroll to position [76, 0]
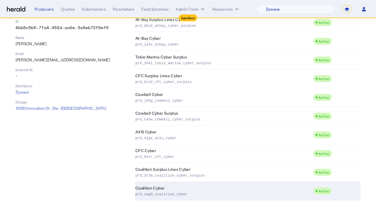
click at [198, 186] on td "Coalition Cyber prd_cwg9_coalition_cyber" at bounding box center [224, 190] width 178 height 19
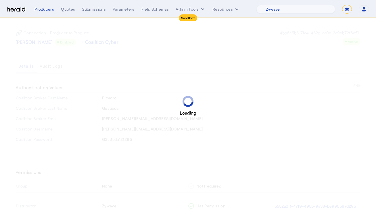
scroll to position [23, 0]
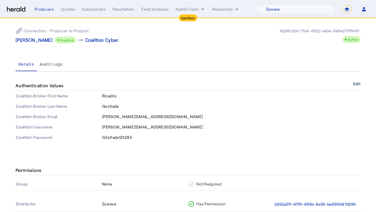
click at [353, 84] on button "Edit" at bounding box center [356, 83] width 7 height 3
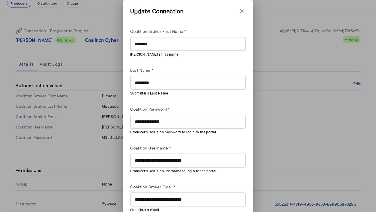
scroll to position [0, 0]
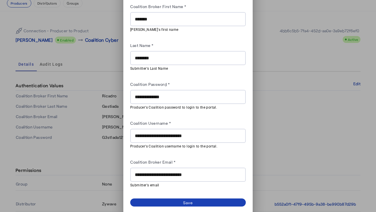
click at [178, 167] on div "**********" at bounding box center [188, 174] width 106 height 14
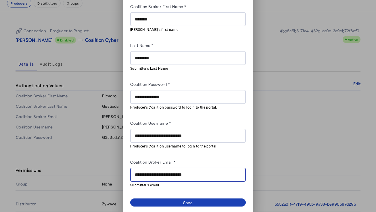
click at [177, 173] on input "**********" at bounding box center [188, 174] width 106 height 7
paste input "text"
type input "**********"
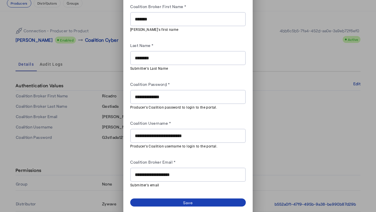
click at [186, 160] on div "Coalition Broker Email *" at bounding box center [188, 162] width 116 height 9
click at [179, 198] on span at bounding box center [188, 202] width 116 height 8
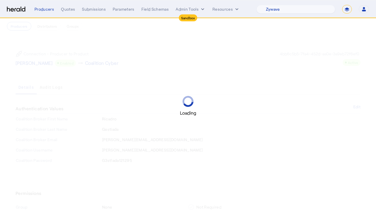
scroll to position [23, 0]
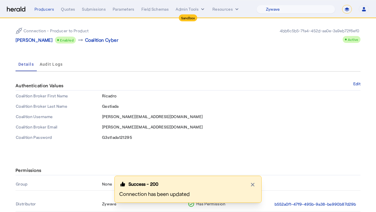
click at [142, 44] on div "Connection - Producer to Product Ricardo Gestiada Enabled arrow_right_alt Coali…" at bounding box center [188, 35] width 345 height 25
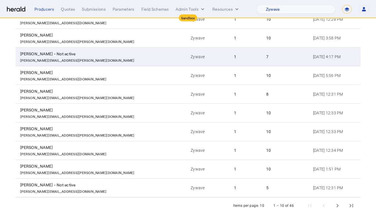
scroll to position [100, 0]
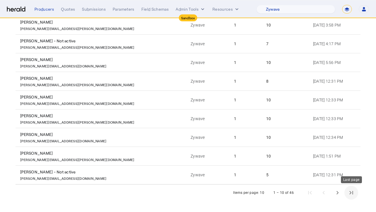
click at [353, 193] on span "Last page" at bounding box center [351, 192] width 14 height 14
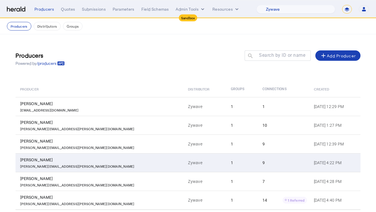
scroll to position [25, 0]
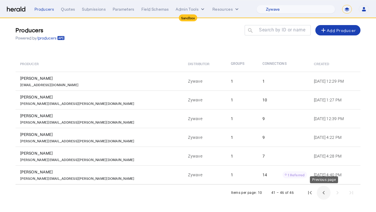
click at [322, 191] on span "Previous page" at bounding box center [324, 192] width 14 height 14
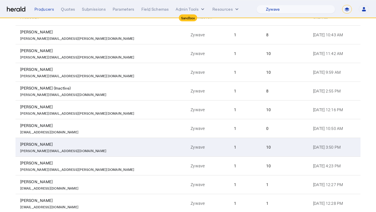
scroll to position [70, 0]
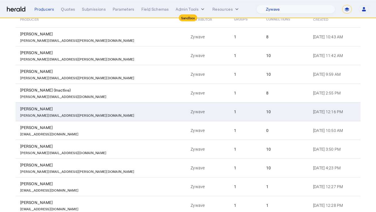
click at [229, 108] on td "1" at bounding box center [245, 111] width 32 height 19
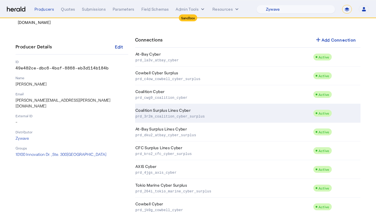
scroll to position [39, 0]
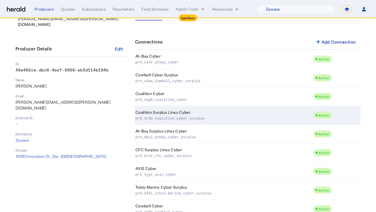
click at [219, 116] on p "prd_3r2m_coalition_cyber_surplus" at bounding box center [222, 118] width 175 height 6
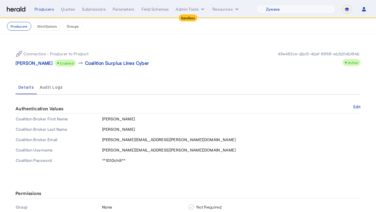
click at [355, 109] on div "Authentication Values Edit" at bounding box center [188, 109] width 345 height 10
click at [356, 108] on button "Edit" at bounding box center [356, 106] width 7 height 3
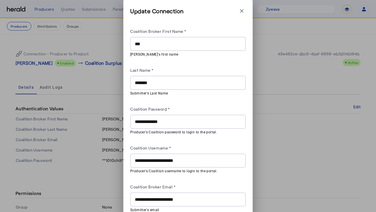
scroll to position [25, 0]
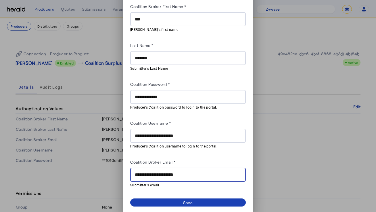
click at [186, 174] on input "**********" at bounding box center [188, 174] width 106 height 7
paste input "text"
type input "**********"
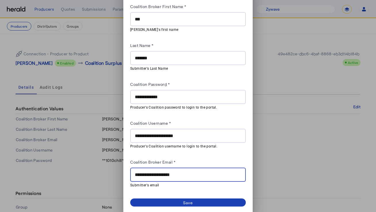
click at [201, 163] on div "Coalition Broker Email *" at bounding box center [188, 162] width 116 height 9
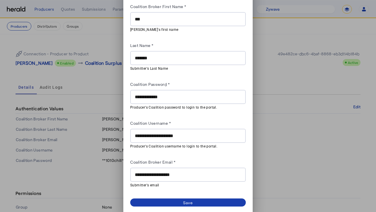
click at [191, 198] on span at bounding box center [188, 202] width 116 height 8
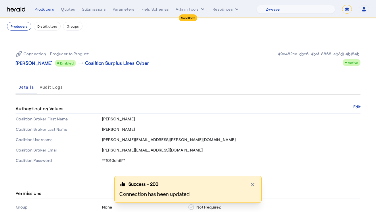
click at [129, 48] on div "Connection - Producer to Product Kim Redding Enabled arrow_right_alt Coalition …" at bounding box center [188, 58] width 345 height 25
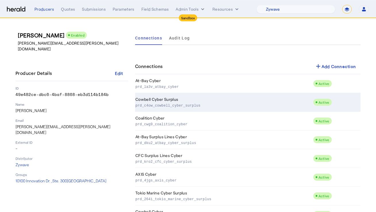
scroll to position [76, 0]
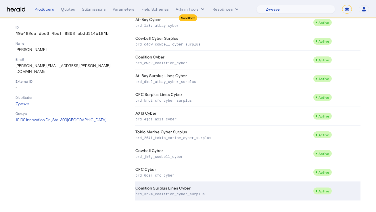
click at [172, 190] on td "Coalition Surplus Lines Cyber prd_3r2m_coalition_cyber_surplus" at bounding box center [224, 190] width 178 height 19
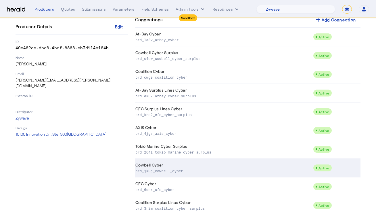
scroll to position [60, 0]
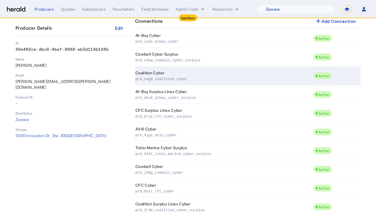
click at [199, 82] on td "Coalition Cyber prd_cwg9_coalition_cyber" at bounding box center [224, 75] width 178 height 19
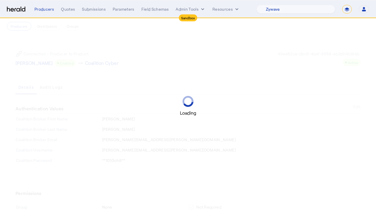
click at [216, 54] on div "Loading" at bounding box center [188, 106] width 376 height 212
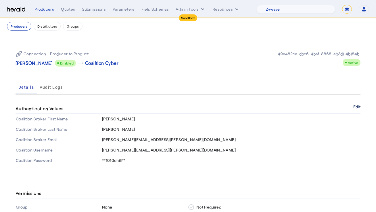
click at [354, 107] on button "Edit" at bounding box center [356, 106] width 7 height 3
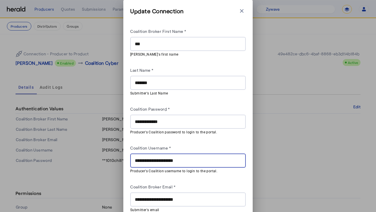
click at [167, 162] on input "**********" at bounding box center [188, 160] width 106 height 7
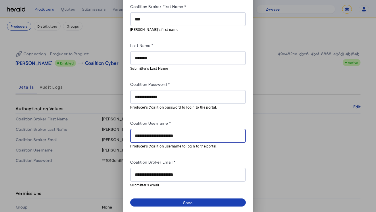
click at [164, 175] on input "**********" at bounding box center [188, 174] width 106 height 7
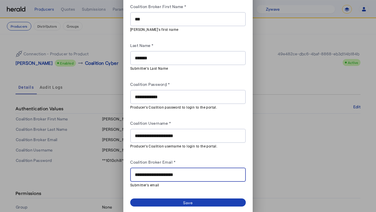
click at [164, 175] on input "**********" at bounding box center [188, 174] width 106 height 7
paste input "text"
type input "**********"
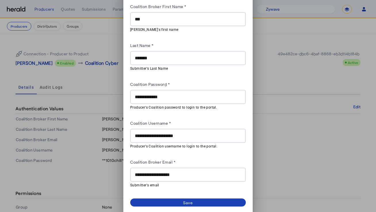
click at [179, 164] on div "Coalition Broker Email *" at bounding box center [188, 162] width 116 height 9
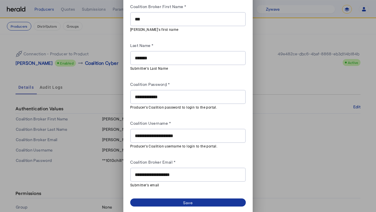
click at [173, 203] on span at bounding box center [188, 202] width 116 height 8
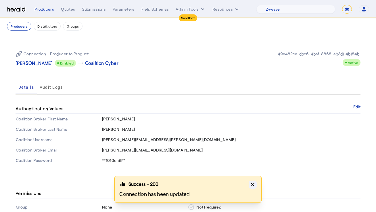
click at [250, 184] on icon "button" at bounding box center [253, 184] width 6 height 6
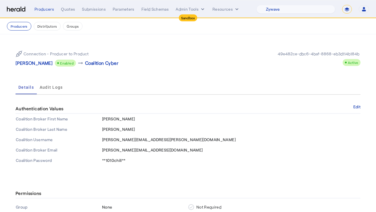
click at [155, 59] on div "Connection - Producer to Product Kim Redding Enabled arrow_right_alt Coalition …" at bounding box center [102, 58] width 172 height 16
click at [26, 24] on button "Producers" at bounding box center [19, 26] width 24 height 9
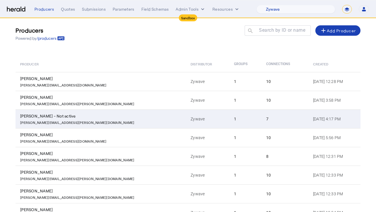
scroll to position [100, 0]
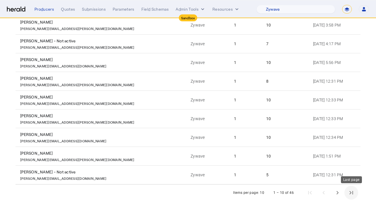
click at [355, 194] on span "Last page" at bounding box center [351, 192] width 14 height 14
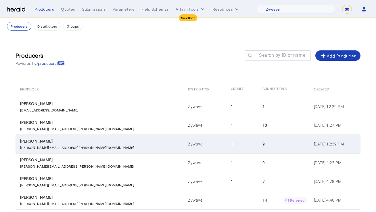
scroll to position [25, 0]
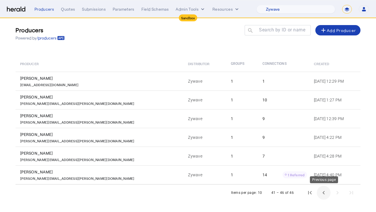
click at [323, 192] on span "Previous page" at bounding box center [324, 192] width 14 height 14
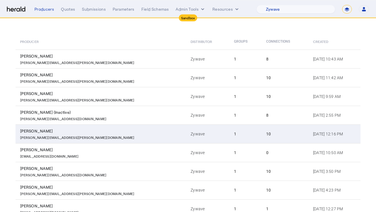
scroll to position [47, 0]
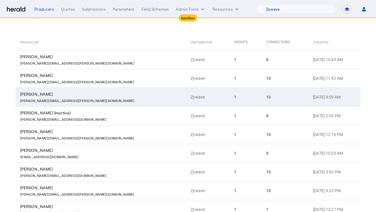
click at [229, 95] on td "1" at bounding box center [245, 96] width 32 height 19
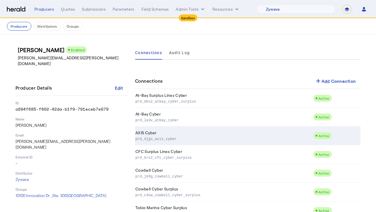
scroll to position [76, 0]
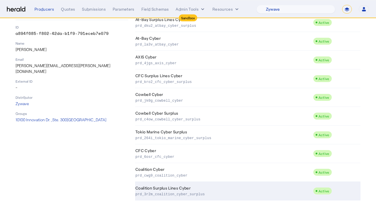
click at [178, 189] on td "Coalition Surplus Lines Cyber prd_3r2m_coalition_cyber_surplus" at bounding box center [224, 190] width 178 height 19
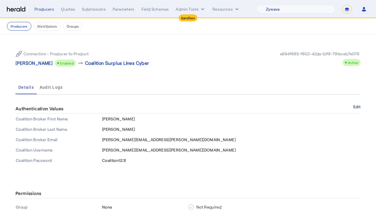
click at [356, 105] on button "Edit" at bounding box center [356, 106] width 7 height 3
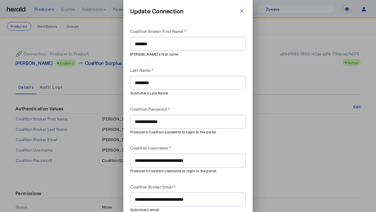
scroll to position [25, 0]
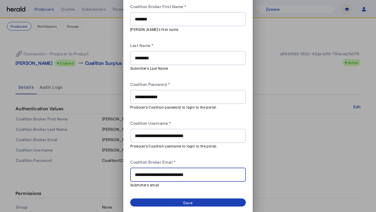
click at [185, 175] on input "**********" at bounding box center [188, 174] width 106 height 7
paste input "text"
type input "**********"
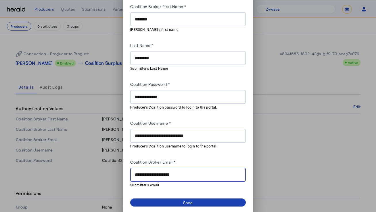
click at [207, 160] on div "Coalition Broker Email *" at bounding box center [188, 162] width 116 height 9
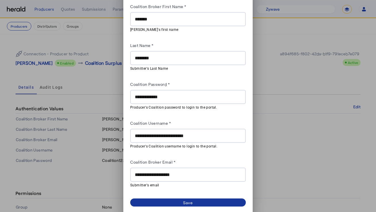
click at [186, 198] on span at bounding box center [188, 202] width 116 height 8
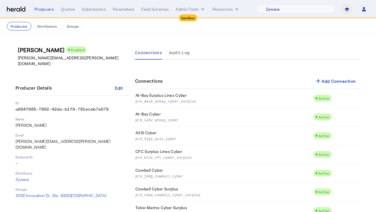
scroll to position [76, 0]
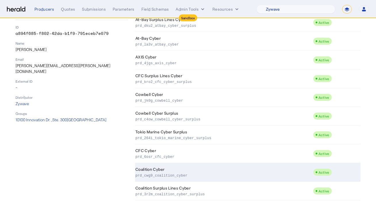
click at [187, 178] on td "Coalition Cyber prd_cwg9_coalition_cyber" at bounding box center [224, 172] width 178 height 19
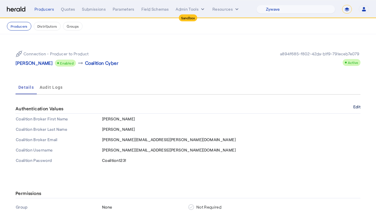
click at [355, 107] on button "Edit" at bounding box center [356, 106] width 7 height 3
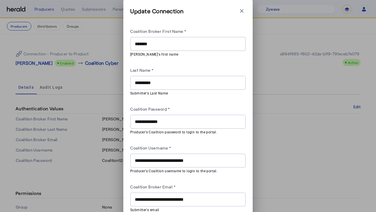
scroll to position [25, 0]
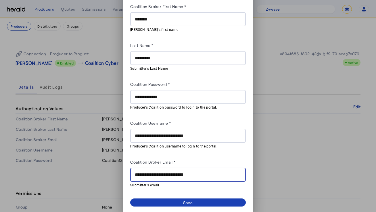
click at [187, 171] on input "**********" at bounding box center [188, 174] width 106 height 7
paste input "text"
type input "**********"
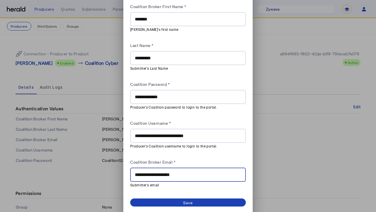
click at [192, 161] on div "Coalition Broker Email *" at bounding box center [188, 162] width 116 height 9
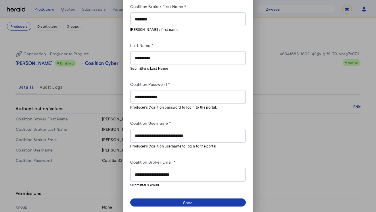
click at [189, 199] on div "Save" at bounding box center [188, 202] width 10 height 6
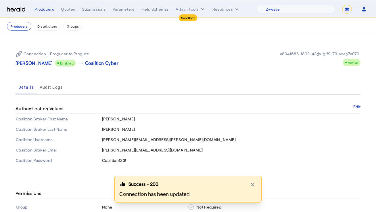
click at [152, 55] on div "Connection - Producer to Product Mallory Parkinson Enabled arrow_right_alt Coal…" at bounding box center [102, 58] width 172 height 16
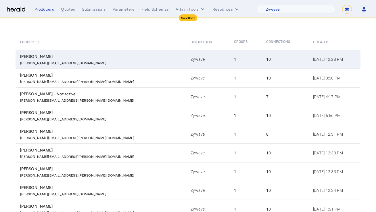
scroll to position [100, 0]
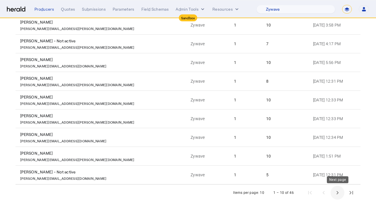
click at [337, 191] on span "Next page" at bounding box center [337, 192] width 14 height 14
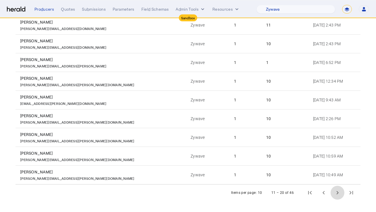
click at [337, 191] on span "Next page" at bounding box center [337, 192] width 14 height 14
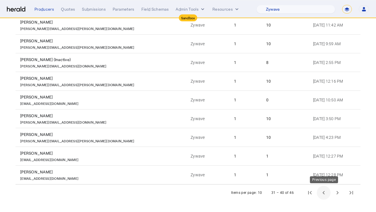
click at [326, 193] on span "Previous page" at bounding box center [324, 192] width 14 height 14
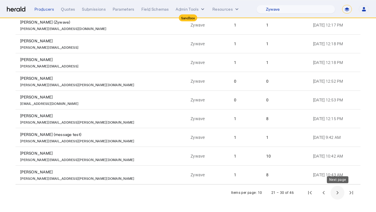
click at [335, 194] on span "Next page" at bounding box center [337, 192] width 14 height 14
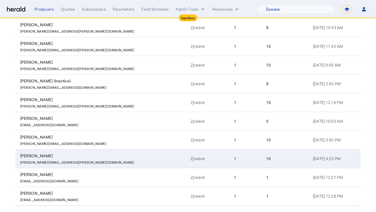
scroll to position [49, 0]
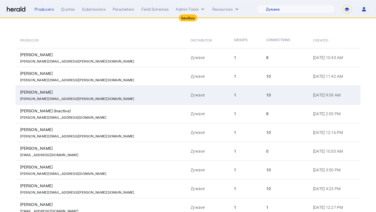
click at [229, 95] on td "1" at bounding box center [245, 94] width 32 height 19
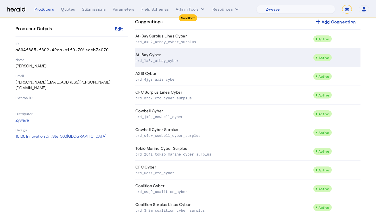
scroll to position [76, 0]
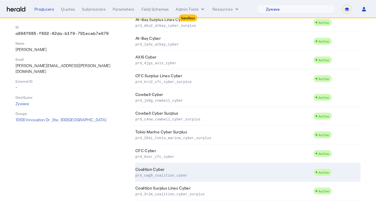
click at [194, 172] on p "prd_cwg9_coalition_cyber" at bounding box center [222, 175] width 175 height 6
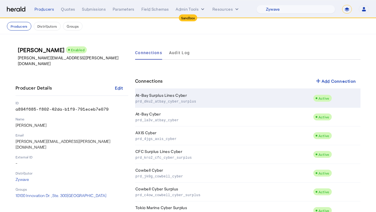
scroll to position [76, 0]
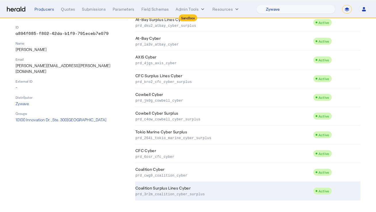
click at [174, 191] on p "prd_3r2m_coalition_cyber_surplus" at bounding box center [222, 194] width 175 height 6
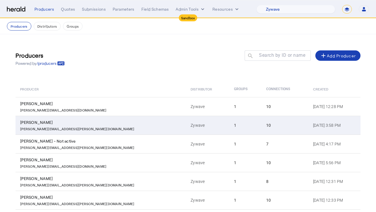
scroll to position [100, 0]
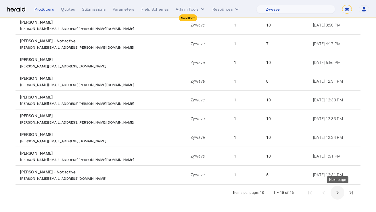
click at [334, 194] on span "Next page" at bounding box center [337, 192] width 14 height 14
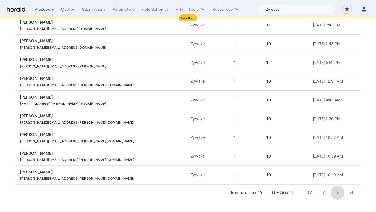
click at [334, 194] on span "Next page" at bounding box center [337, 192] width 14 height 14
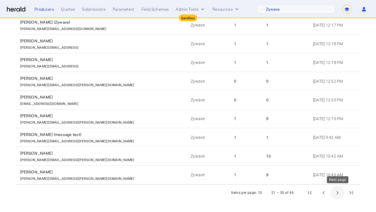
click at [340, 192] on span "Next page" at bounding box center [337, 192] width 14 height 14
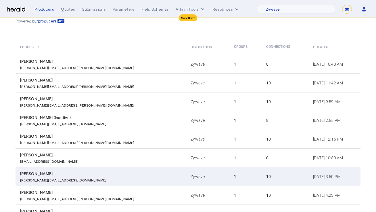
scroll to position [19, 0]
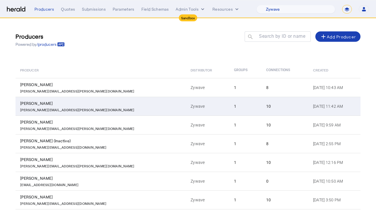
click at [109, 104] on div "[PERSON_NAME]" at bounding box center [102, 103] width 164 height 6
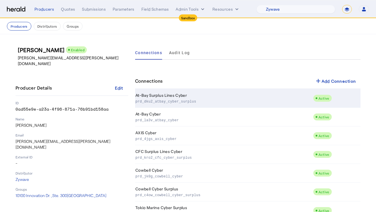
scroll to position [76, 0]
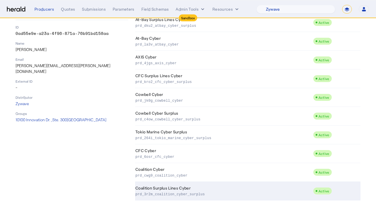
click at [215, 181] on td "Coalition Cyber prd_cwg9_coalition_cyber" at bounding box center [224, 172] width 178 height 19
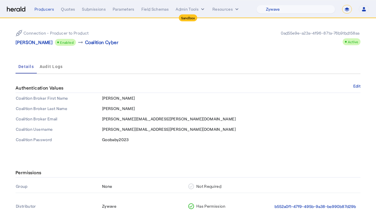
scroll to position [20, 0]
click at [356, 83] on div "Authentication Values Edit" at bounding box center [188, 88] width 345 height 10
click at [357, 84] on button "Edit" at bounding box center [356, 85] width 7 height 3
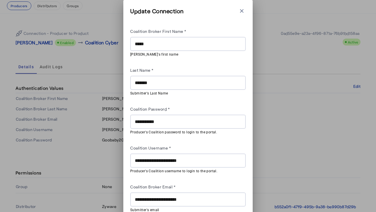
scroll to position [25, 0]
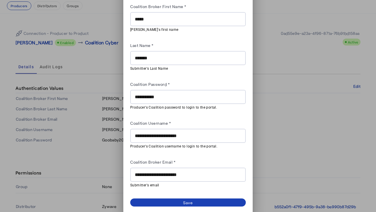
click at [208, 173] on input "**********" at bounding box center [188, 174] width 106 height 7
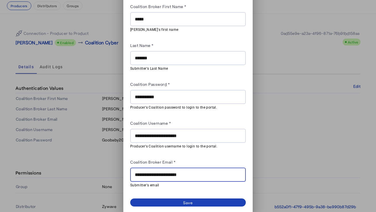
click at [208, 173] on input "**********" at bounding box center [188, 174] width 106 height 7
paste input "text"
type input "**********"
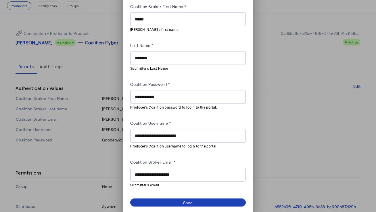
click at [216, 162] on div "Coalition Broker Email *" at bounding box center [188, 162] width 116 height 9
click at [200, 196] on div "**********" at bounding box center [188, 100] width 116 height 212
click at [199, 198] on span at bounding box center [188, 202] width 116 height 8
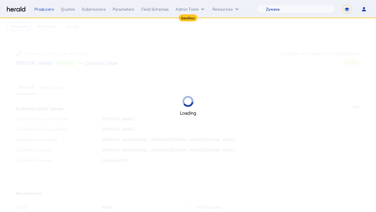
scroll to position [20, 0]
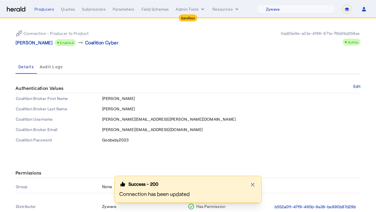
click at [87, 62] on div "Details Audit Logs" at bounding box center [188, 67] width 345 height 14
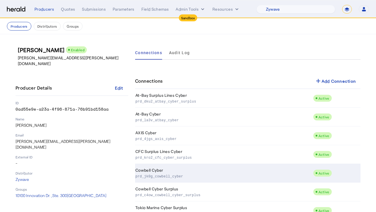
scroll to position [76, 0]
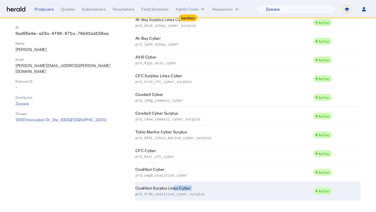
click at [172, 191] on td "Coalition Surplus Lines Cyber prd_3r2m_coalition_cyber_surplus" at bounding box center [224, 190] width 178 height 19
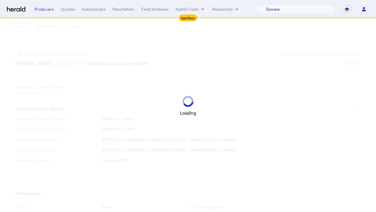
scroll to position [4, 0]
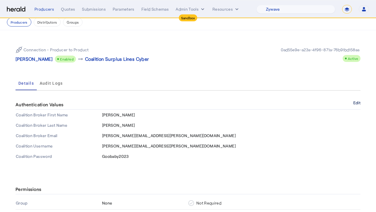
click at [358, 101] on button "Edit" at bounding box center [356, 102] width 7 height 3
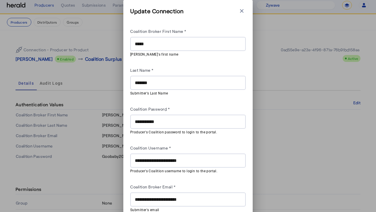
scroll to position [25, 0]
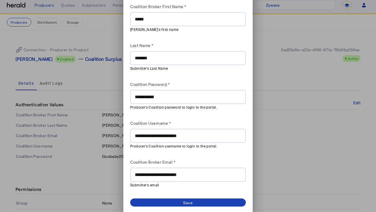
click at [191, 169] on div "**********" at bounding box center [188, 174] width 106 height 14
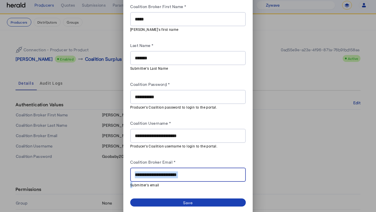
click at [191, 169] on div "**********" at bounding box center [188, 174] width 106 height 14
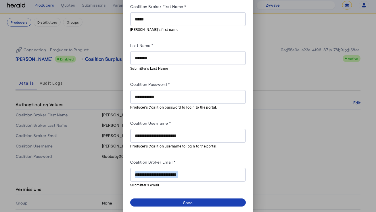
click at [191, 169] on div "**********" at bounding box center [188, 174] width 106 height 14
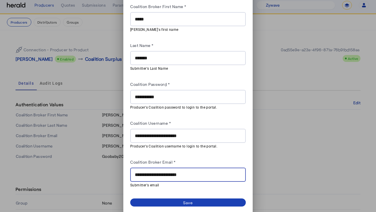
click at [195, 171] on input "**********" at bounding box center [188, 174] width 106 height 7
paste input "text"
type input "**********"
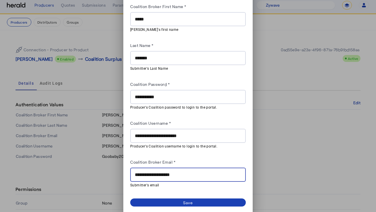
click at [201, 162] on div "Coalition Broker Email *" at bounding box center [188, 162] width 116 height 9
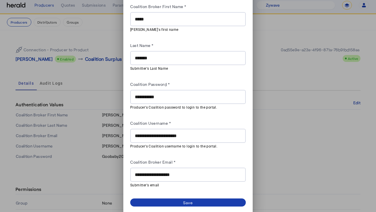
click at [187, 201] on div "Save" at bounding box center [188, 202] width 10 height 6
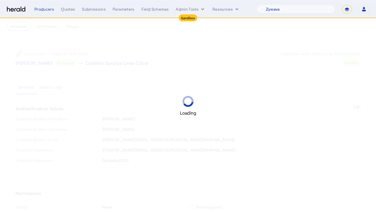
scroll to position [4, 0]
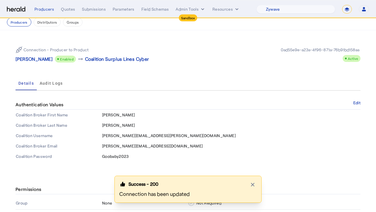
click at [180, 50] on div "Connection - Producer to Product Kelli Rediske Enabled arrow_right_alt Coalitio…" at bounding box center [102, 54] width 172 height 16
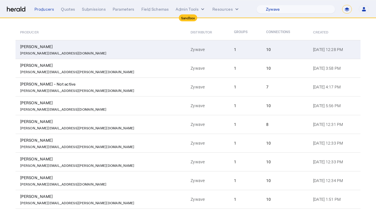
scroll to position [100, 0]
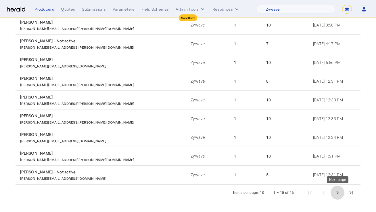
click at [337, 192] on span "Next page" at bounding box center [337, 192] width 14 height 14
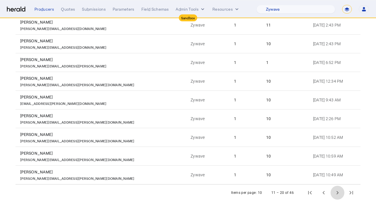
click at [337, 192] on span "Next page" at bounding box center [337, 192] width 14 height 14
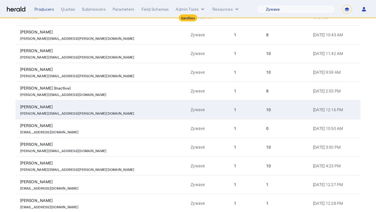
scroll to position [43, 0]
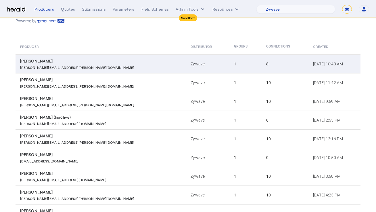
click at [266, 64] on div "8" at bounding box center [286, 64] width 40 height 6
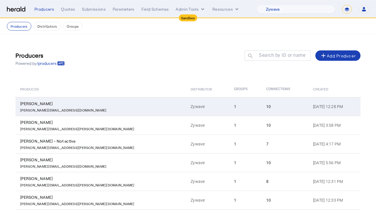
scroll to position [100, 0]
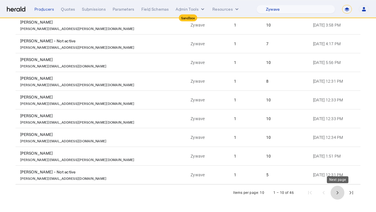
click at [338, 191] on span "Next page" at bounding box center [337, 192] width 14 height 14
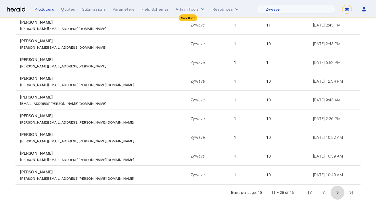
click at [338, 191] on span "Next page" at bounding box center [337, 192] width 14 height 14
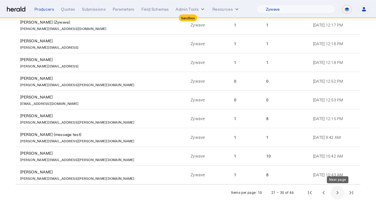
click at [337, 194] on span "Next page" at bounding box center [337, 192] width 14 height 14
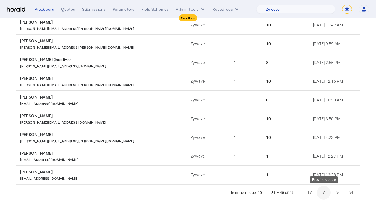
click at [326, 192] on span "Previous page" at bounding box center [324, 192] width 14 height 14
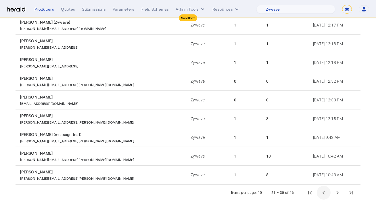
click at [326, 192] on span "Previous page" at bounding box center [324, 192] width 14 height 14
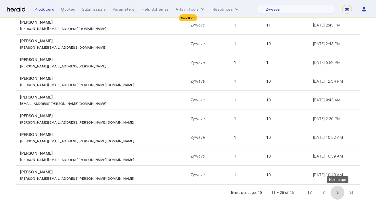
click at [337, 190] on span "Next page" at bounding box center [337, 192] width 14 height 14
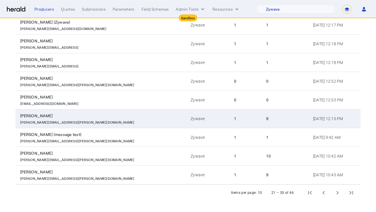
click at [113, 120] on div "[PERSON_NAME][EMAIL_ADDRESS][PERSON_NAME][DOMAIN_NAME]" at bounding box center [102, 121] width 164 height 6
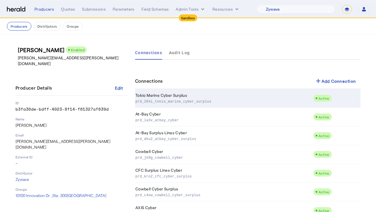
scroll to position [38, 0]
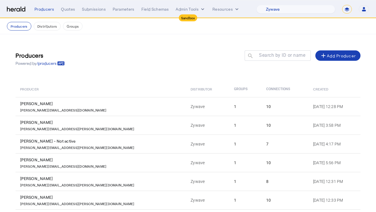
scroll to position [100, 0]
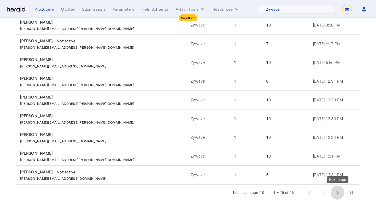
click at [343, 192] on span "Next page" at bounding box center [337, 192] width 14 height 14
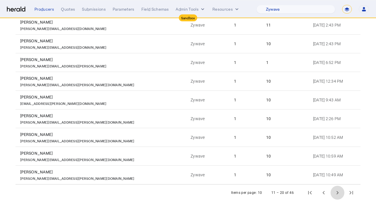
click at [343, 192] on span "Next page" at bounding box center [337, 192] width 14 height 14
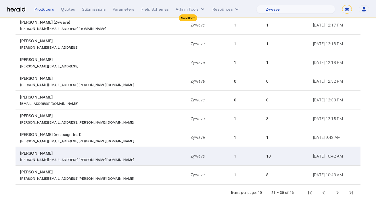
click at [106, 153] on div "[PERSON_NAME]" at bounding box center [102, 153] width 164 height 6
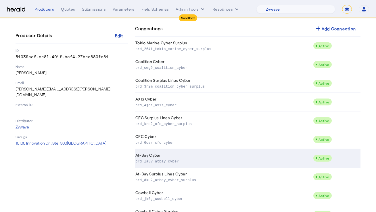
scroll to position [48, 0]
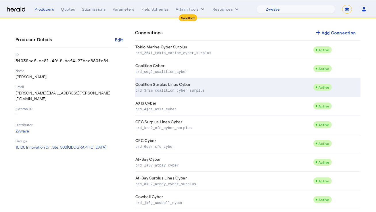
click at [175, 85] on td "Coalition Surplus Lines Cyber prd_3r2m_coalition_cyber_surplus" at bounding box center [224, 87] width 178 height 19
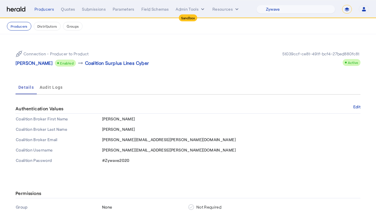
click at [286, 77] on div "Connection - Producer to Product Harrison Hahn Enabled arrow_right_alt Coalitio…" at bounding box center [188, 105] width 368 height 143
click at [355, 106] on button "Edit" at bounding box center [356, 106] width 7 height 3
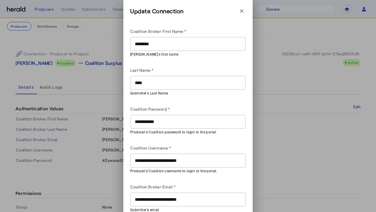
scroll to position [25, 0]
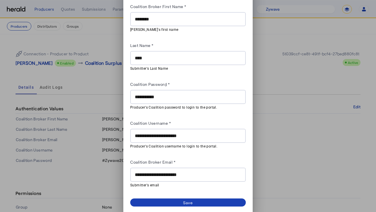
click at [171, 174] on input "**********" at bounding box center [188, 174] width 106 height 7
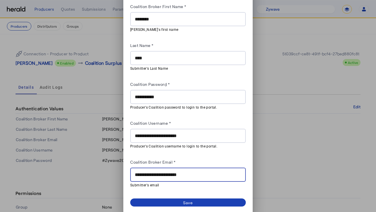
click at [171, 174] on input "**********" at bounding box center [188, 174] width 106 height 7
paste input "text"
type input "**********"
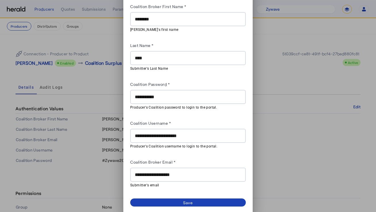
click at [194, 158] on div "Coalition Broker Email *" at bounding box center [188, 162] width 116 height 9
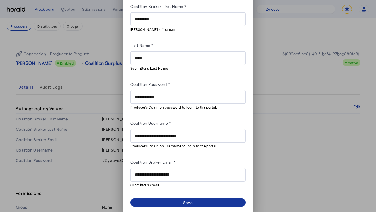
click at [186, 204] on span at bounding box center [188, 202] width 116 height 8
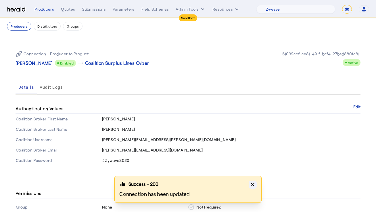
click at [253, 185] on icon "button" at bounding box center [252, 183] width 3 height 3
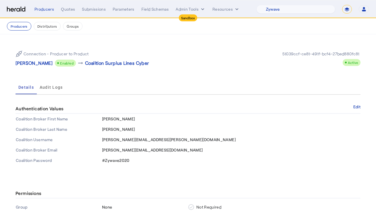
click at [74, 172] on div "Connection - Producer to Product Harrison Hahn Enabled arrow_right_alt Coalitio…" at bounding box center [188, 105] width 368 height 143
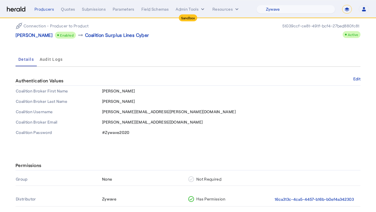
scroll to position [31, 0]
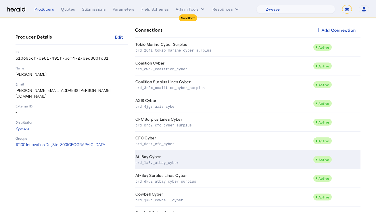
scroll to position [47, 0]
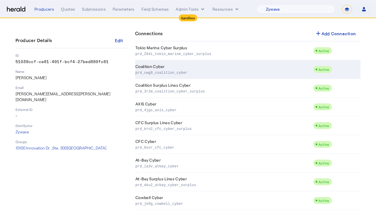
click at [214, 72] on p "prd_cwg9_coalition_cyber" at bounding box center [222, 72] width 175 height 6
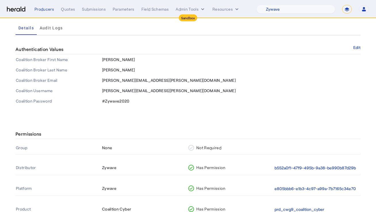
scroll to position [57, 0]
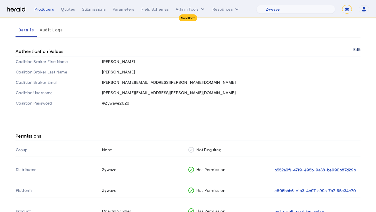
click at [358, 49] on button "Edit" at bounding box center [356, 49] width 7 height 3
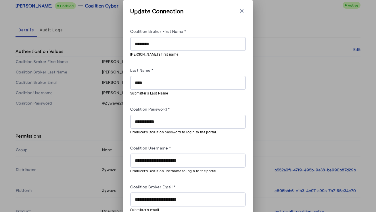
scroll to position [25, 0]
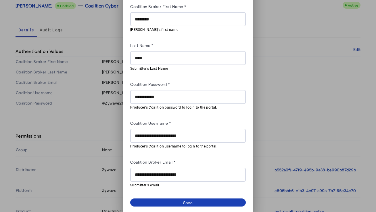
click at [181, 173] on input "**********" at bounding box center [188, 174] width 106 height 7
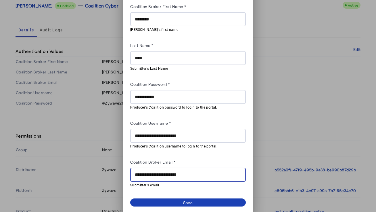
click at [181, 173] on input "**********" at bounding box center [188, 174] width 106 height 7
paste input "text"
type input "**********"
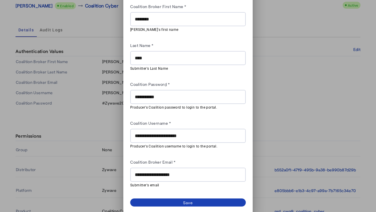
click at [185, 155] on div "**********" at bounding box center [188, 95] width 116 height 185
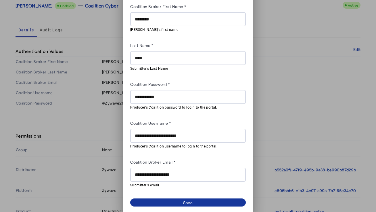
click at [181, 200] on span at bounding box center [188, 202] width 116 height 8
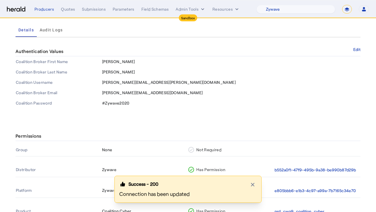
click at [264, 146] on th "Not Required" at bounding box center [231, 149] width 86 height 13
click at [254, 186] on icon "button" at bounding box center [252, 183] width 3 height 3
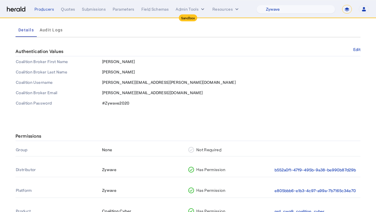
click at [236, 131] on div "Permissions" at bounding box center [188, 136] width 345 height 10
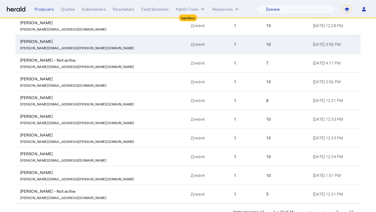
scroll to position [100, 0]
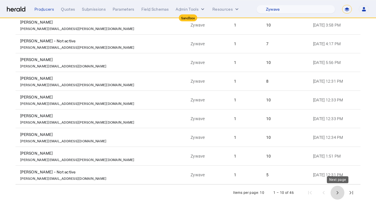
click at [336, 192] on span "Next page" at bounding box center [337, 192] width 14 height 14
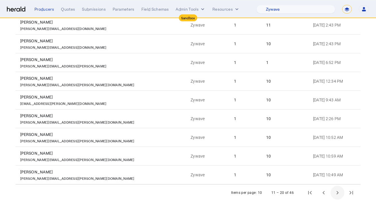
click at [336, 192] on span "Next page" at bounding box center [337, 192] width 14 height 14
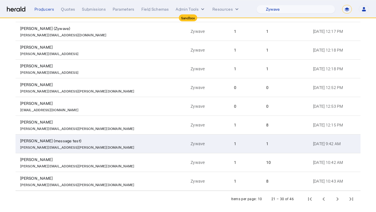
scroll to position [98, 0]
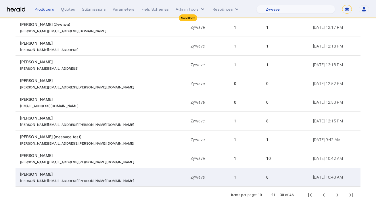
click at [186, 173] on td "Zywave" at bounding box center [207, 176] width 43 height 19
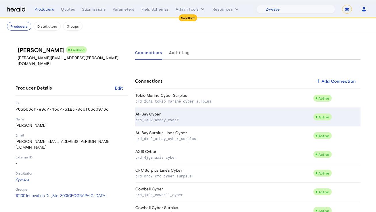
scroll to position [38, 0]
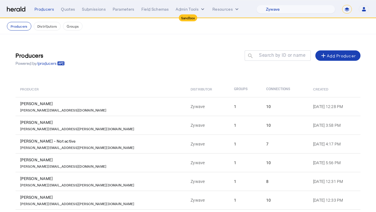
scroll to position [100, 0]
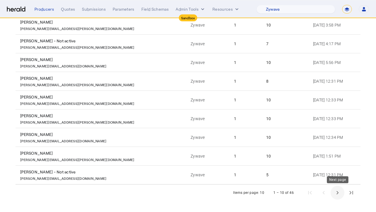
click at [338, 192] on span "Next page" at bounding box center [337, 192] width 14 height 14
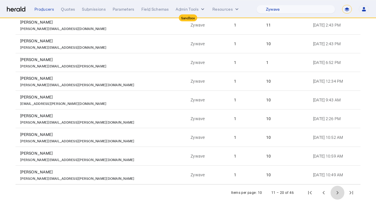
click at [338, 192] on span "Next page" at bounding box center [337, 192] width 14 height 14
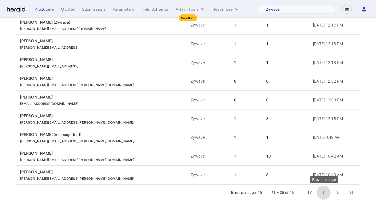
click at [322, 189] on span "Previous page" at bounding box center [324, 192] width 14 height 14
click at [320, 192] on span "Previous page" at bounding box center [324, 192] width 14 height 14
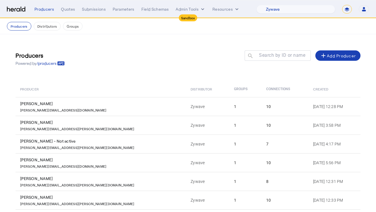
select select "pfm_r9a7_zywave"
select select "*******"
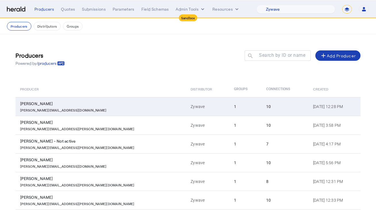
scroll to position [100, 0]
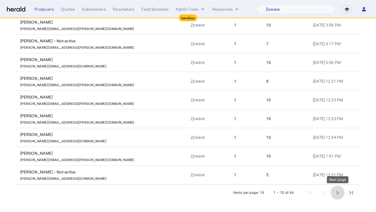
click at [337, 192] on span "Next page" at bounding box center [337, 192] width 14 height 14
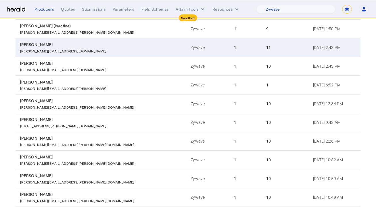
scroll to position [92, 0]
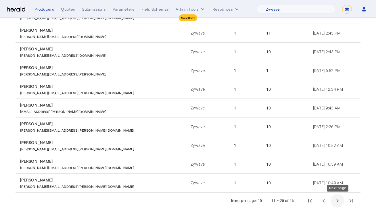
click at [334, 202] on span "Next page" at bounding box center [337, 200] width 14 height 14
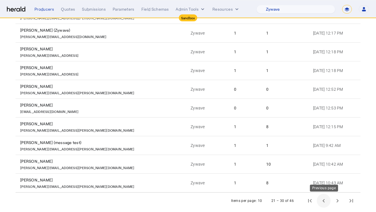
click at [326, 202] on span "Previous page" at bounding box center [324, 200] width 14 height 14
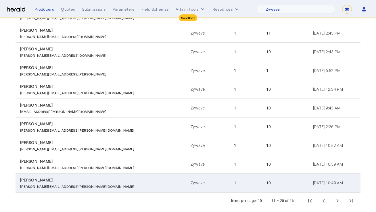
click at [82, 180] on div "[PERSON_NAME]" at bounding box center [102, 180] width 164 height 6
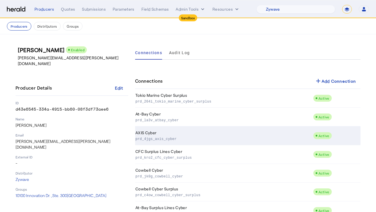
scroll to position [76, 0]
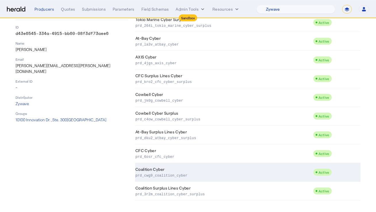
click at [196, 171] on td "Coalition Cyber prd_cwg9_coalition_cyber" at bounding box center [224, 172] width 178 height 19
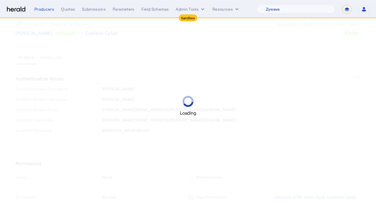
scroll to position [43, 0]
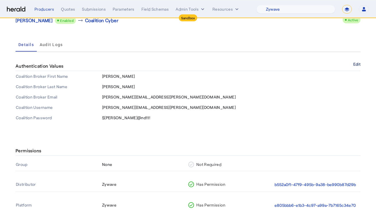
click at [355, 62] on button "Edit" at bounding box center [356, 63] width 7 height 3
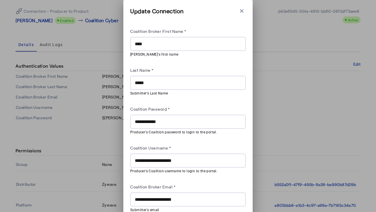
scroll to position [25, 0]
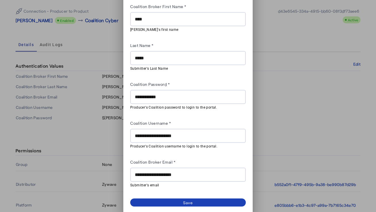
click at [192, 172] on input "**********" at bounding box center [188, 174] width 106 height 7
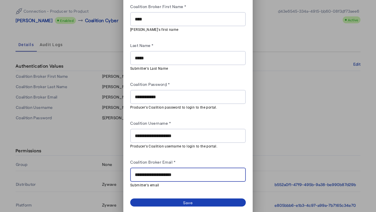
click at [192, 172] on input "**********" at bounding box center [188, 174] width 106 height 7
paste input "text"
type input "**********"
drag, startPoint x: 207, startPoint y: 157, endPoint x: 199, endPoint y: 172, distance: 16.8
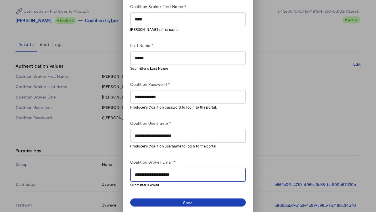
click at [207, 158] on div "Coalition Broker Email *" at bounding box center [188, 162] width 116 height 9
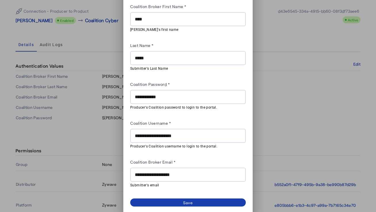
click at [189, 199] on div "Save" at bounding box center [188, 202] width 10 height 6
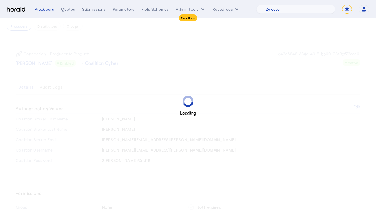
scroll to position [43, 0]
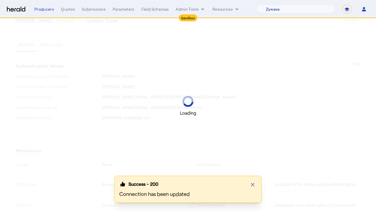
click at [149, 41] on div "Loading" at bounding box center [188, 106] width 376 height 212
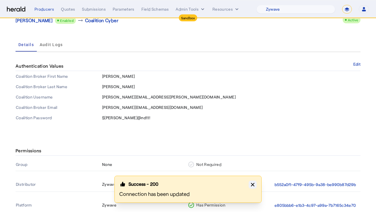
click at [251, 184] on icon "button" at bounding box center [253, 184] width 6 height 6
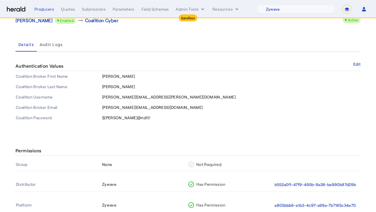
click at [148, 135] on div "Permissions Group None Not Required Distributor Zywave Has Permission b552a0f1-…" at bounding box center [188, 192] width 368 height 117
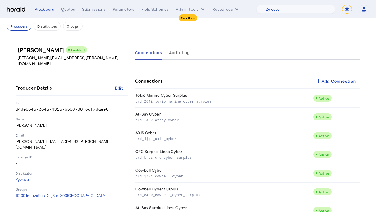
scroll to position [76, 0]
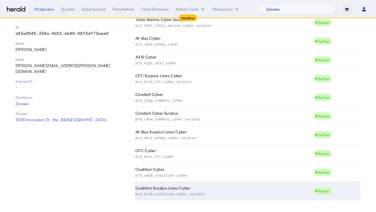
click at [154, 194] on p "prd_3r2m_coalition_cyber_surplus" at bounding box center [222, 194] width 175 height 6
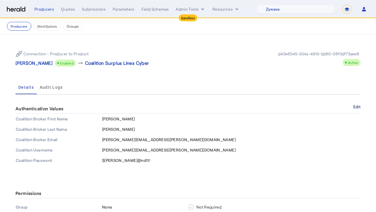
click at [360, 107] on button "Edit" at bounding box center [356, 106] width 7 height 3
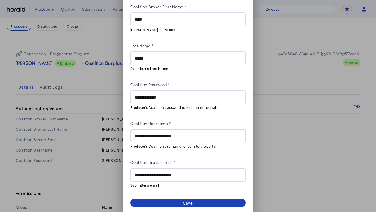
scroll to position [25, 0]
click at [197, 177] on div "**********" at bounding box center [188, 174] width 106 height 14
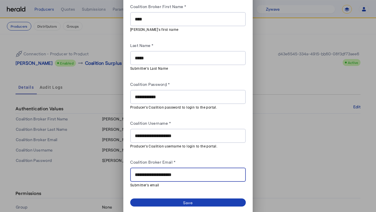
click at [194, 171] on input "**********" at bounding box center [188, 174] width 106 height 7
paste input "text"
type input "**********"
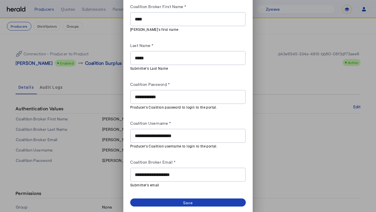
click at [211, 164] on div "Coalition Broker Email *" at bounding box center [188, 162] width 116 height 9
click at [197, 196] on div "**********" at bounding box center [188, 100] width 116 height 212
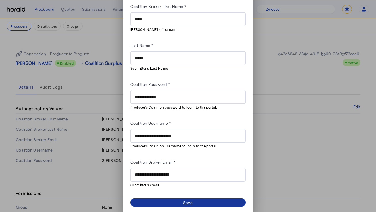
click at [197, 198] on span at bounding box center [188, 202] width 116 height 8
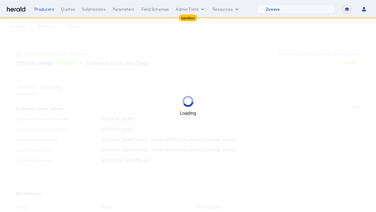
click at [114, 80] on div "Loading" at bounding box center [188, 106] width 376 height 212
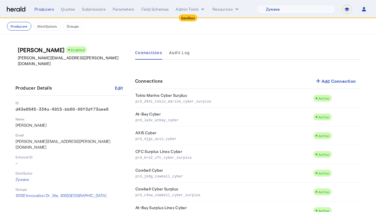
scroll to position [76, 0]
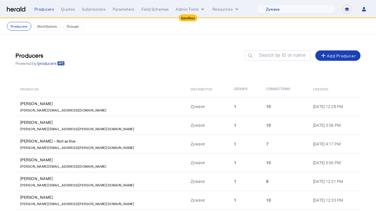
scroll to position [100, 0]
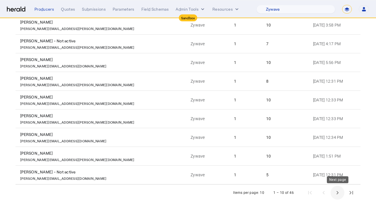
click at [337, 189] on span "Next page" at bounding box center [337, 192] width 14 height 14
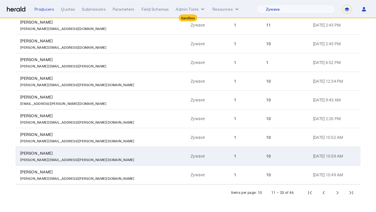
click at [96, 156] on div "[PERSON_NAME][EMAIL_ADDRESS][PERSON_NAME][DOMAIN_NAME]" at bounding box center [102, 159] width 164 height 6
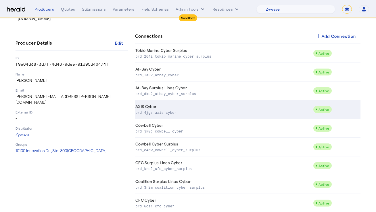
scroll to position [76, 0]
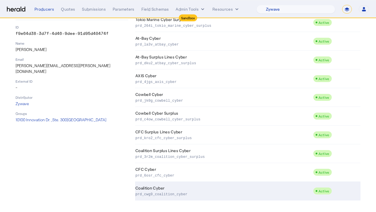
click at [145, 187] on td "Coalition Cyber prd_cwg9_coalition_cyber" at bounding box center [224, 190] width 178 height 19
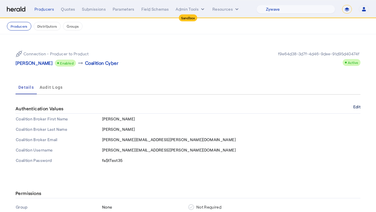
click at [356, 105] on button "Edit" at bounding box center [356, 106] width 7 height 3
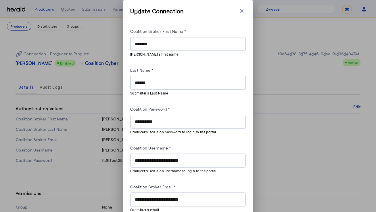
scroll to position [25, 0]
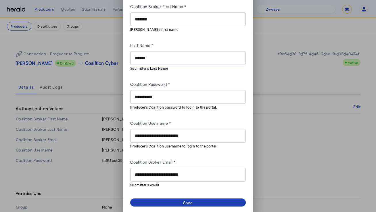
click at [178, 174] on input "**********" at bounding box center [188, 174] width 106 height 7
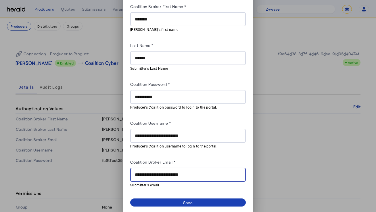
click at [178, 174] on input "**********" at bounding box center [188, 174] width 106 height 7
paste input "text"
type input "**********"
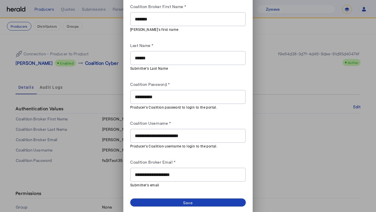
click at [205, 158] on div "Coalition Broker Email *" at bounding box center [188, 162] width 116 height 9
click at [175, 201] on span at bounding box center [188, 202] width 116 height 8
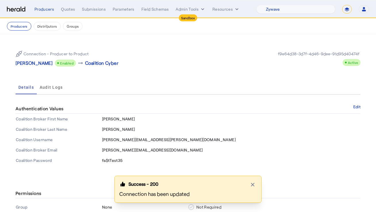
click at [116, 83] on div "Details Audit Logs" at bounding box center [188, 87] width 345 height 14
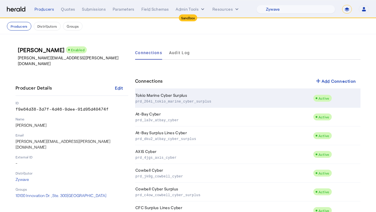
scroll to position [76, 0]
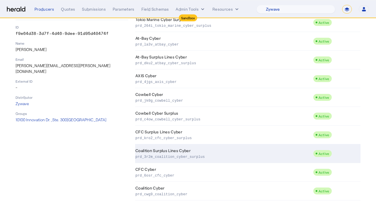
click at [184, 152] on td "Coalition Surplus Lines Cyber prd_3r2m_coalition_cyber_surplus" at bounding box center [224, 153] width 178 height 19
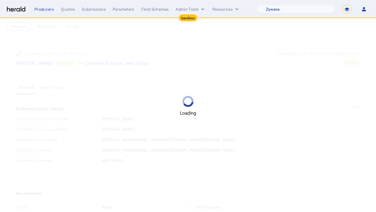
scroll to position [30, 0]
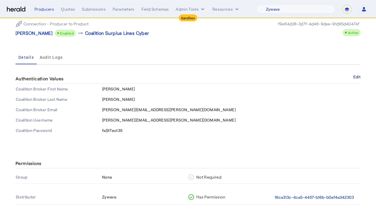
click at [357, 77] on button "Edit" at bounding box center [356, 76] width 7 height 3
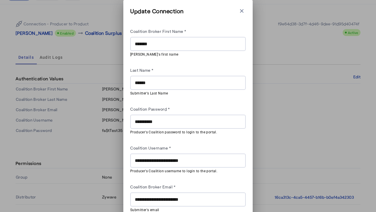
scroll to position [25, 0]
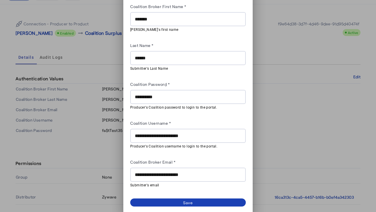
click at [176, 177] on div "**********" at bounding box center [188, 174] width 106 height 14
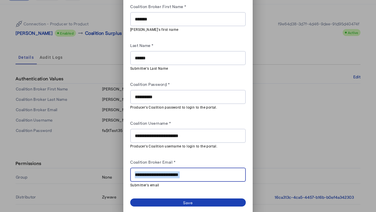
click at [176, 177] on div "**********" at bounding box center [188, 174] width 106 height 14
click at [185, 179] on div "**********" at bounding box center [188, 174] width 106 height 14
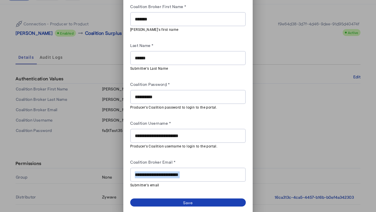
click at [185, 179] on div "**********" at bounding box center [188, 174] width 106 height 14
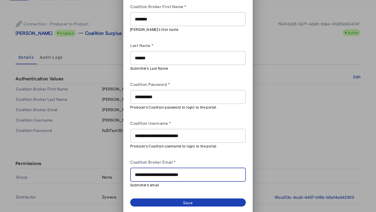
click at [185, 174] on input "**********" at bounding box center [188, 174] width 106 height 7
paste input "text"
type input "**********"
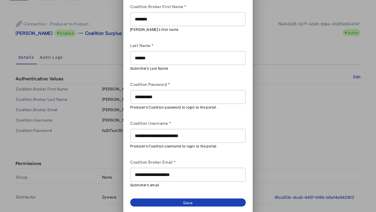
click at [205, 164] on div "Coalition Broker Email *" at bounding box center [188, 162] width 116 height 9
click at [183, 199] on button "Save" at bounding box center [188, 202] width 116 height 8
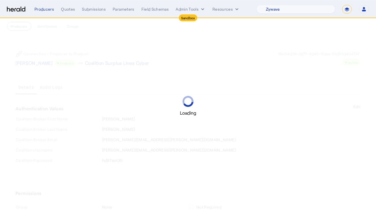
scroll to position [30, 0]
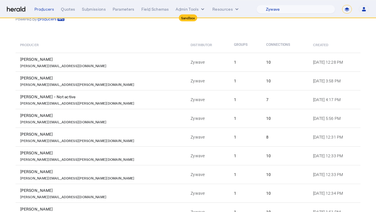
scroll to position [100, 0]
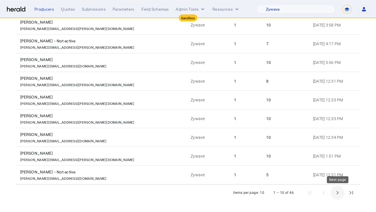
click at [335, 190] on span "Next page" at bounding box center [337, 192] width 14 height 14
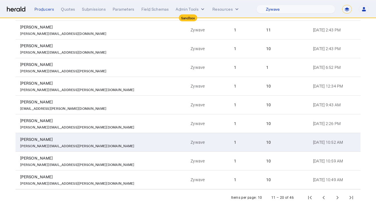
scroll to position [92, 0]
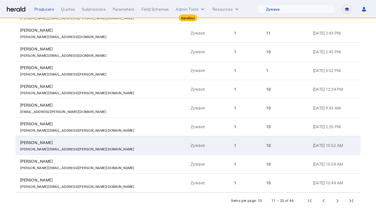
click at [106, 142] on div "[PERSON_NAME]" at bounding box center [102, 142] width 164 height 6
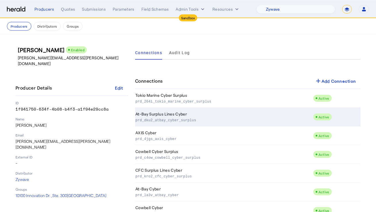
scroll to position [76, 0]
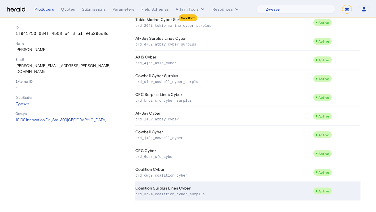
click at [161, 192] on p "prd_3r2m_coalition_cyber_surplus" at bounding box center [222, 194] width 175 height 6
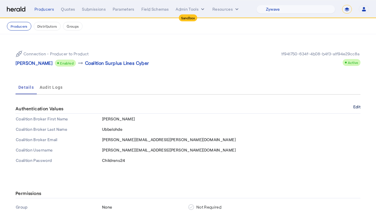
click at [358, 106] on button "Edit" at bounding box center [356, 106] width 7 height 3
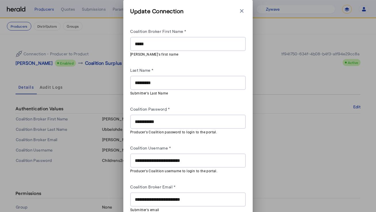
scroll to position [25, 0]
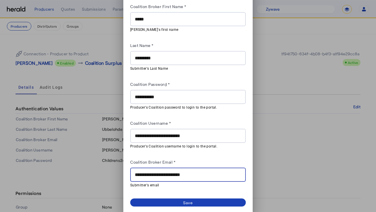
click at [176, 175] on input "**********" at bounding box center [188, 174] width 106 height 7
paste input "text"
type input "**********"
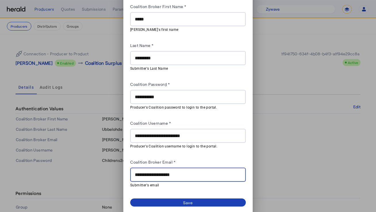
click at [186, 167] on div "**********" at bounding box center [188, 174] width 106 height 14
click at [176, 198] on span at bounding box center [188, 202] width 116 height 8
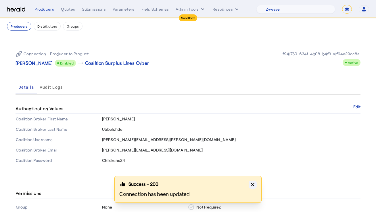
click at [252, 182] on icon "button" at bounding box center [253, 184] width 6 height 6
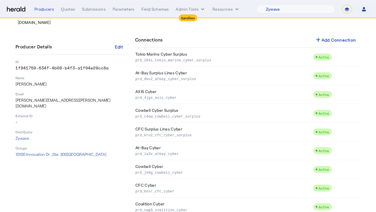
scroll to position [76, 0]
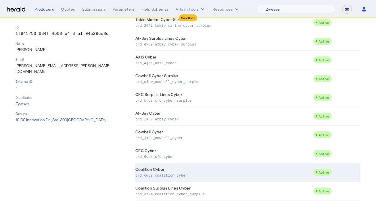
click at [203, 174] on p "prd_cwg9_coalition_cyber" at bounding box center [222, 175] width 175 height 6
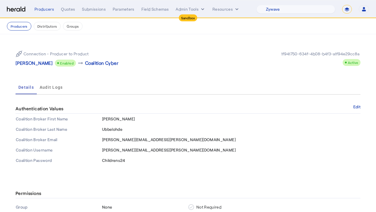
click at [297, 86] on div "Details Audit Logs" at bounding box center [188, 87] width 345 height 14
click at [354, 106] on button "Edit" at bounding box center [356, 106] width 7 height 3
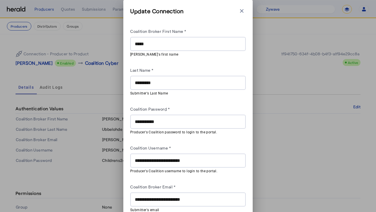
scroll to position [25, 0]
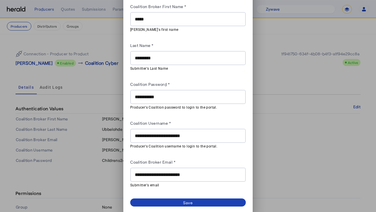
click at [164, 174] on input "**********" at bounding box center [188, 174] width 106 height 7
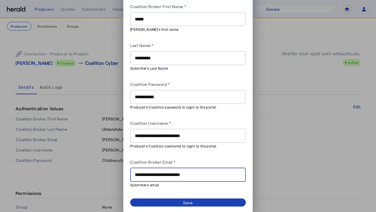
click at [164, 174] on input "**********" at bounding box center [188, 174] width 106 height 7
paste input "text"
type input "**********"
click at [177, 162] on div "Coalition Broker Email *" at bounding box center [188, 162] width 116 height 9
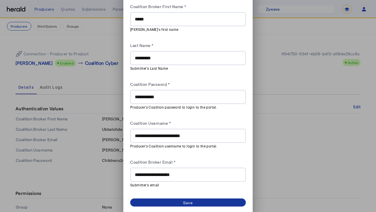
click at [172, 199] on span at bounding box center [188, 202] width 116 height 8
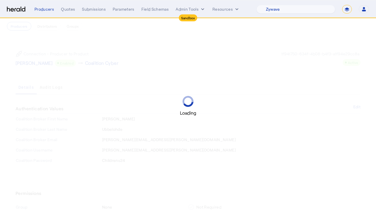
click at [173, 60] on div "Loading" at bounding box center [188, 106] width 376 height 212
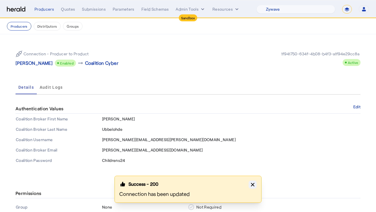
click at [253, 181] on icon "button" at bounding box center [253, 184] width 6 height 6
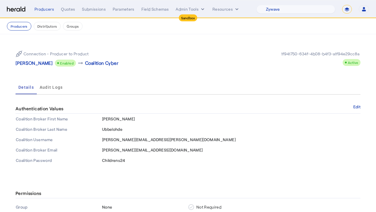
click at [201, 63] on div "Connection - Producer to Product [PERSON_NAME] Enabled arrow_right_alt Coalitio…" at bounding box center [188, 58] width 345 height 25
click at [30, 38] on div "Connection - Producer to Product [PERSON_NAME] Enabled arrow_right_alt Coalitio…" at bounding box center [188, 105] width 368 height 143
click at [18, 27] on button "Producers" at bounding box center [19, 26] width 24 height 9
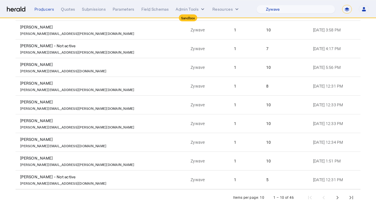
scroll to position [100, 0]
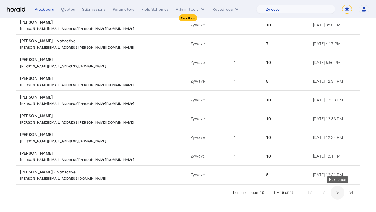
click at [340, 190] on span "Next page" at bounding box center [337, 192] width 14 height 14
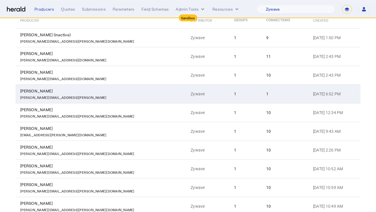
scroll to position [71, 0]
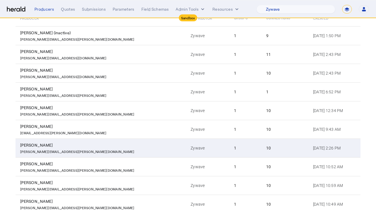
click at [120, 143] on div "[PERSON_NAME]" at bounding box center [102, 145] width 164 height 6
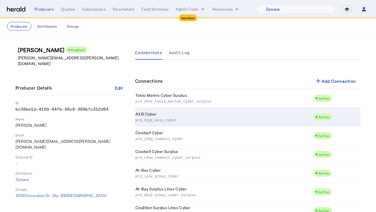
scroll to position [76, 0]
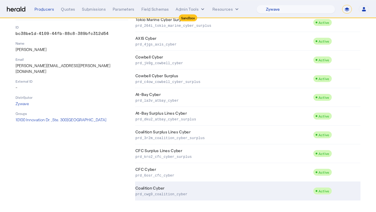
click at [198, 189] on td "Coalition Cyber prd_cwg9_coalition_cyber" at bounding box center [224, 190] width 178 height 19
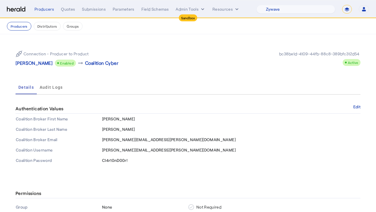
scroll to position [63, 0]
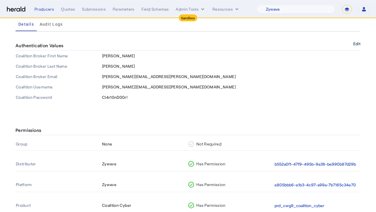
click at [357, 45] on button "Edit" at bounding box center [356, 43] width 7 height 3
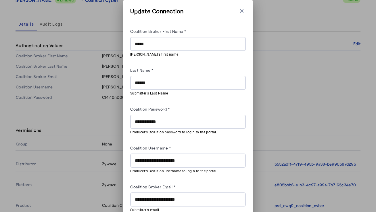
scroll to position [25, 0]
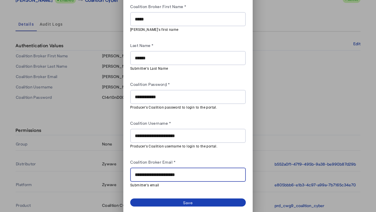
click at [175, 171] on input "**********" at bounding box center [188, 174] width 106 height 7
paste input "text"
type input "**********"
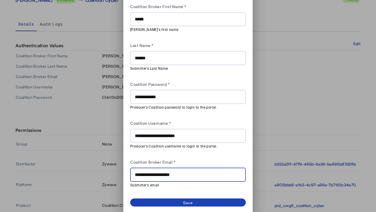
click at [197, 159] on div "Coalition Broker Email *" at bounding box center [188, 162] width 116 height 9
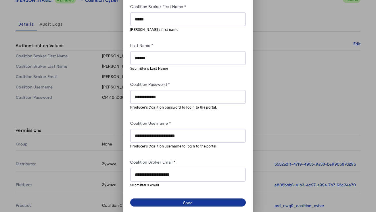
click at [173, 203] on span at bounding box center [188, 202] width 116 height 8
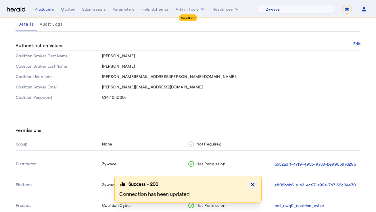
click at [253, 183] on icon "button" at bounding box center [252, 183] width 3 height 3
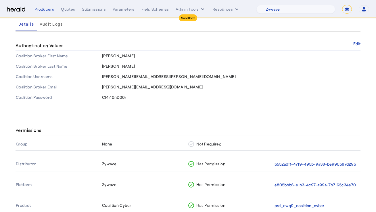
click at [162, 119] on div "Permissions Group None Not Required Distributor Zywave Has Permission b552a0f1-…" at bounding box center [188, 172] width 368 height 117
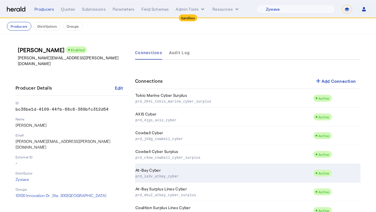
scroll to position [76, 0]
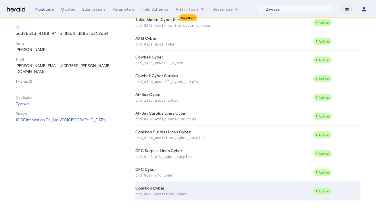
click at [152, 191] on p "prd_cwg9_coalition_cyber" at bounding box center [222, 194] width 175 height 6
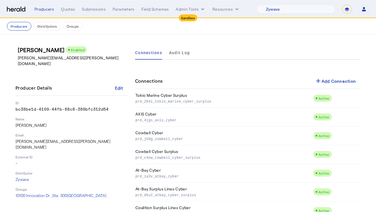
scroll to position [76, 0]
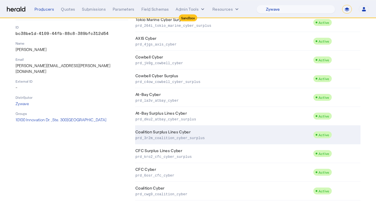
click at [188, 139] on p "prd_3r2m_coalition_cyber_surplus" at bounding box center [222, 137] width 175 height 6
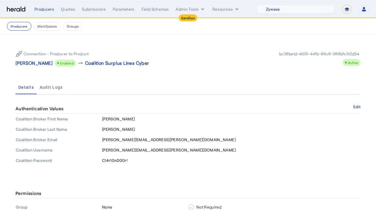
click at [208, 81] on div "Details Audit Logs" at bounding box center [188, 87] width 345 height 14
click at [354, 107] on button "Edit" at bounding box center [356, 106] width 7 height 3
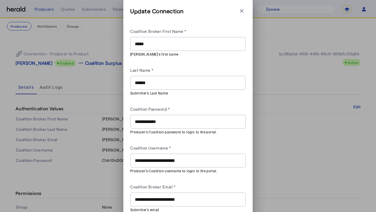
scroll to position [25, 0]
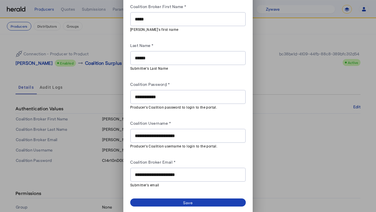
click at [174, 177] on div "**********" at bounding box center [188, 174] width 106 height 14
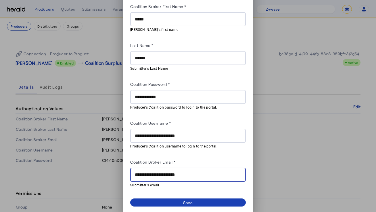
click at [180, 173] on input "**********" at bounding box center [188, 174] width 106 height 7
paste input "text"
type input "**********"
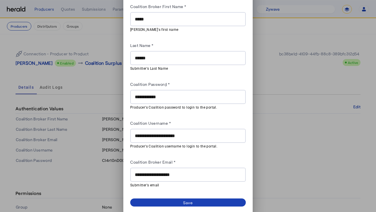
click at [189, 162] on div "Coalition Broker Email *" at bounding box center [188, 162] width 116 height 9
click at [182, 198] on span at bounding box center [188, 202] width 116 height 8
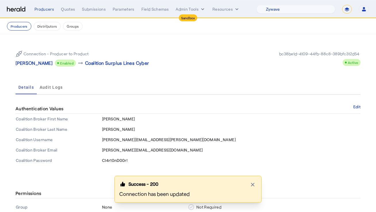
click at [166, 55] on div "Connection - Producer to Product [PERSON_NAME] Enabled arrow_right_alt Coalitio…" at bounding box center [102, 58] width 172 height 16
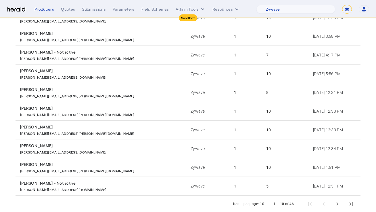
scroll to position [100, 0]
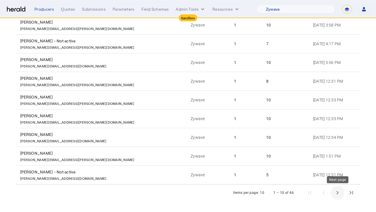
click at [332, 194] on span "Next page" at bounding box center [337, 192] width 14 height 14
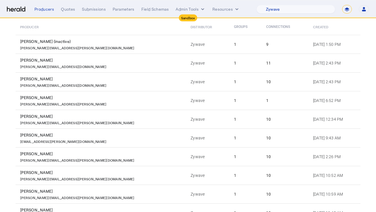
scroll to position [50, 0]
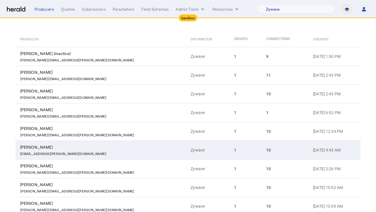
click at [103, 149] on div "[PERSON_NAME]" at bounding box center [102, 147] width 164 height 6
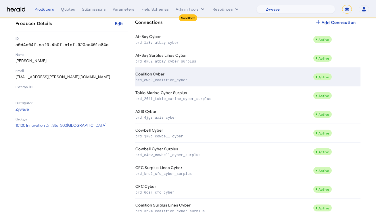
scroll to position [76, 0]
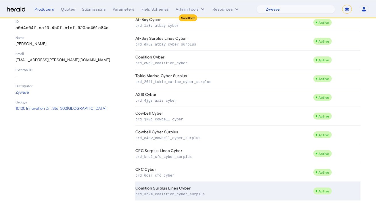
click at [193, 190] on td "Coalition Surplus Lines Cyber prd_3r2m_coalition_cyber_surplus" at bounding box center [224, 190] width 178 height 19
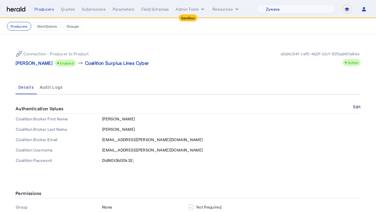
click at [355, 108] on button "Edit" at bounding box center [356, 106] width 7 height 3
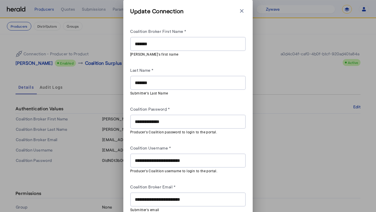
scroll to position [25, 0]
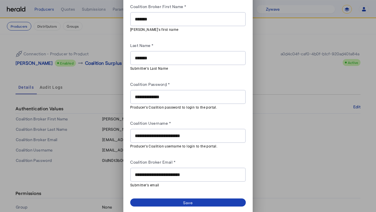
click at [189, 174] on input "**********" at bounding box center [188, 174] width 106 height 7
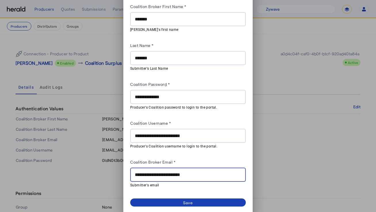
click at [189, 174] on input "**********" at bounding box center [188, 174] width 106 height 7
paste input "text"
type input "**********"
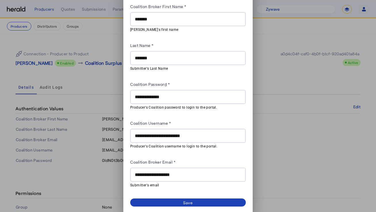
click at [208, 158] on div "Coalition Broker Email *" at bounding box center [188, 162] width 116 height 9
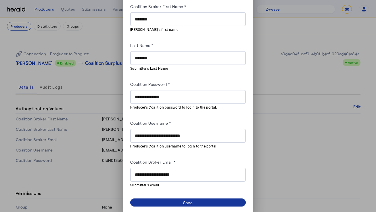
click at [191, 202] on div "Save" at bounding box center [188, 202] width 10 height 6
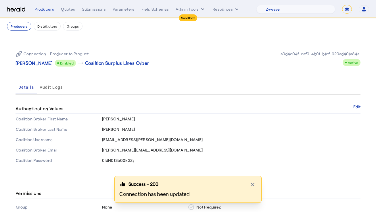
click at [87, 86] on div "Details Audit Logs" at bounding box center [188, 87] width 345 height 14
click at [45, 62] on p "[PERSON_NAME]" at bounding box center [34, 62] width 37 height 7
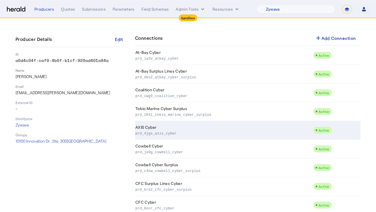
scroll to position [41, 0]
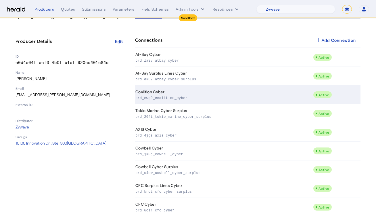
click at [206, 93] on td "Coalition Cyber prd_cwg9_coalition_cyber" at bounding box center [224, 94] width 178 height 19
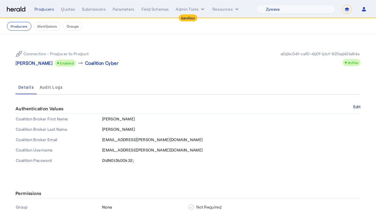
click at [353, 108] on button "Edit" at bounding box center [356, 106] width 7 height 3
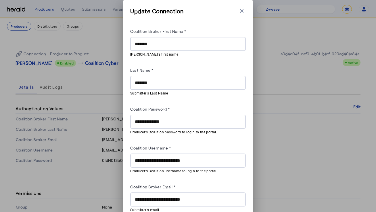
scroll to position [25, 0]
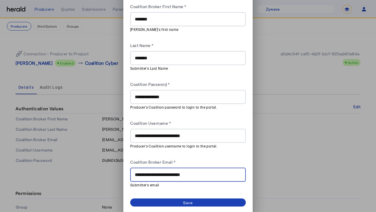
click at [178, 171] on input "**********" at bounding box center [188, 174] width 106 height 7
paste input "text"
type input "**********"
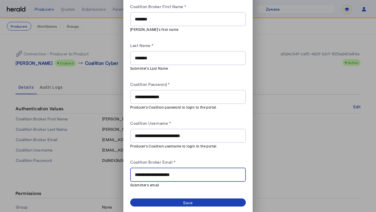
click at [196, 157] on div "**********" at bounding box center [188, 95] width 116 height 185
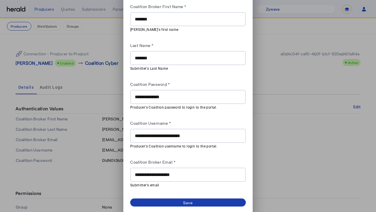
click at [183, 199] on div "Save" at bounding box center [188, 202] width 10 height 6
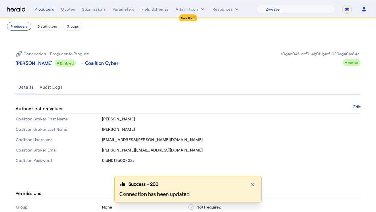
click at [173, 50] on div "Connection - Producer to Product [PERSON_NAME] Enabled arrow_right_alt Coalitio…" at bounding box center [188, 58] width 345 height 25
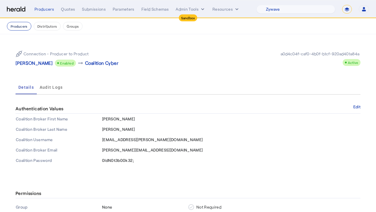
click at [25, 27] on button "Producers" at bounding box center [19, 26] width 24 height 9
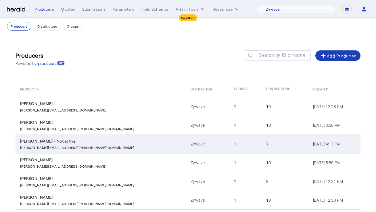
scroll to position [100, 0]
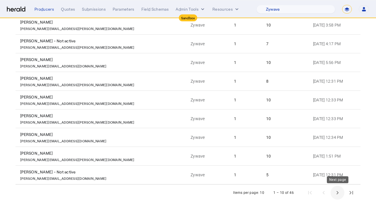
click at [339, 192] on span "Next page" at bounding box center [337, 192] width 14 height 14
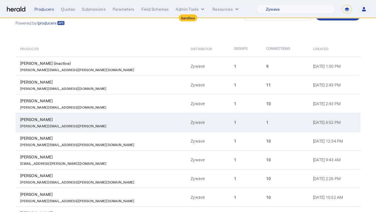
scroll to position [63, 0]
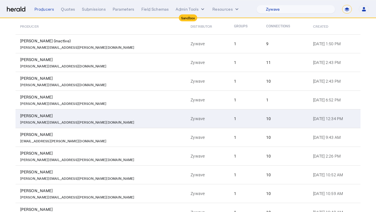
click at [107, 118] on div "[PERSON_NAME][EMAIL_ADDRESS][PERSON_NAME][DOMAIN_NAME]" at bounding box center [102, 121] width 164 height 6
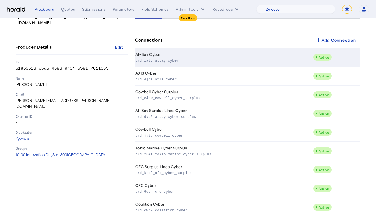
scroll to position [76, 0]
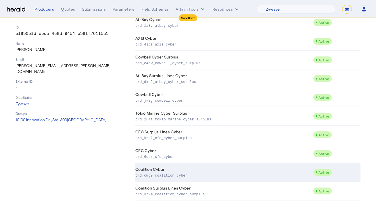
click at [193, 175] on p "prd_cwg9_coalition_cyber" at bounding box center [222, 175] width 175 height 6
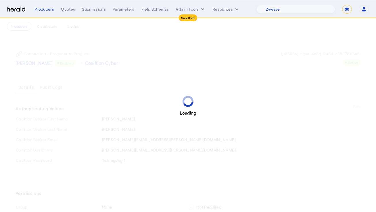
click at [202, 101] on div "Loading" at bounding box center [188, 105] width 376 height 21
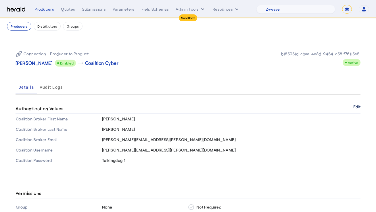
click at [355, 105] on button "Edit" at bounding box center [356, 106] width 7 height 3
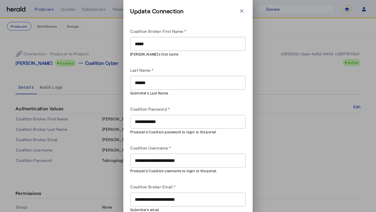
scroll to position [25, 0]
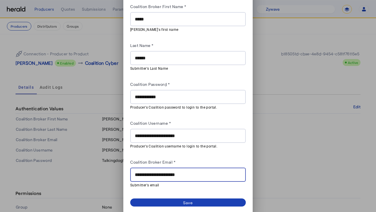
click at [184, 172] on input "**********" at bounding box center [188, 174] width 106 height 7
paste input "text"
type input "**********"
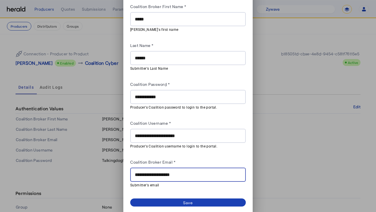
click at [210, 158] on div "Coalition Broker Email *" at bounding box center [188, 162] width 116 height 9
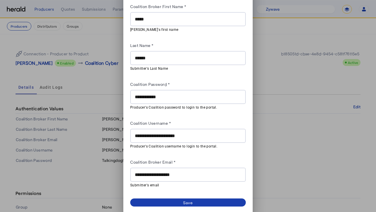
click at [193, 203] on span at bounding box center [188, 202] width 116 height 8
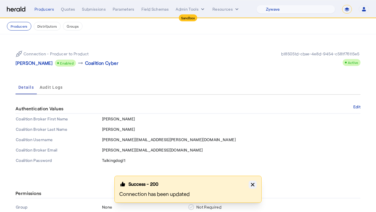
click at [253, 185] on icon "button" at bounding box center [252, 183] width 3 height 3
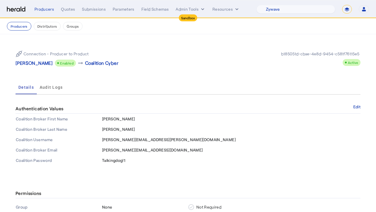
click at [230, 132] on td "[PERSON_NAME]" at bounding box center [231, 129] width 259 height 10
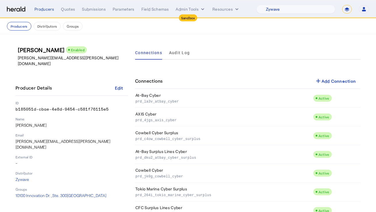
scroll to position [76, 0]
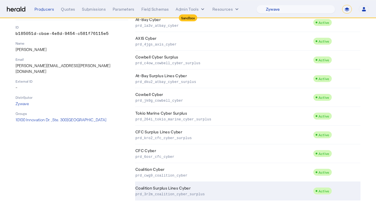
click at [196, 189] on td "Coalition Surplus Lines Cyber prd_3r2m_coalition_cyber_surplus" at bounding box center [224, 190] width 178 height 19
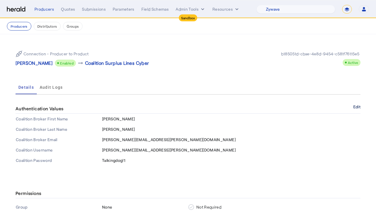
click at [356, 107] on button "Edit" at bounding box center [356, 106] width 7 height 3
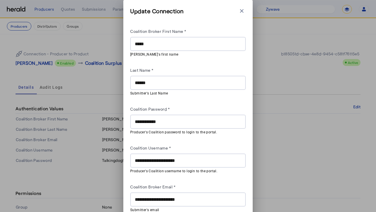
scroll to position [25, 0]
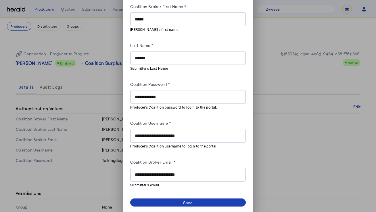
click at [177, 172] on input "**********" at bounding box center [188, 174] width 106 height 7
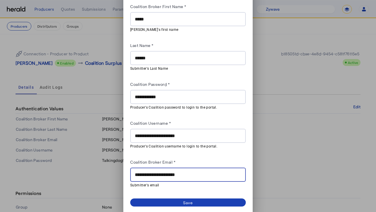
click at [177, 172] on input "**********" at bounding box center [188, 174] width 106 height 7
paste input "text"
type input "**********"
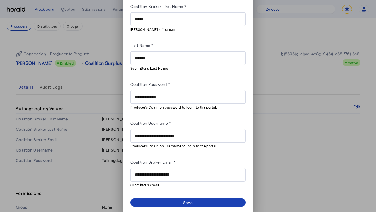
click at [182, 160] on div "Coalition Broker Email *" at bounding box center [188, 162] width 116 height 9
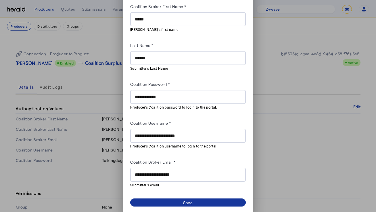
click at [174, 201] on span at bounding box center [188, 202] width 116 height 8
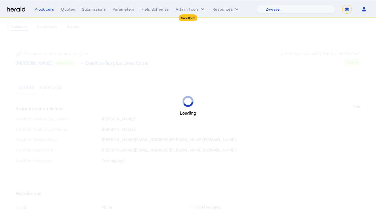
click at [182, 66] on div "Loading" at bounding box center [188, 106] width 376 height 212
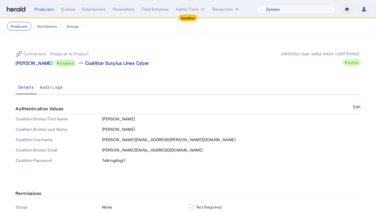
click at [36, 37] on div "Connection - Producer to Product [PERSON_NAME] Enabled arrow_right_alt Coalitio…" at bounding box center [188, 105] width 368 height 143
click at [24, 29] on button "Producers" at bounding box center [19, 26] width 24 height 9
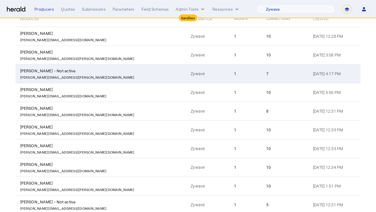
scroll to position [100, 0]
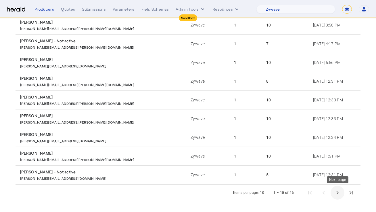
click at [339, 195] on span "Next page" at bounding box center [337, 192] width 14 height 14
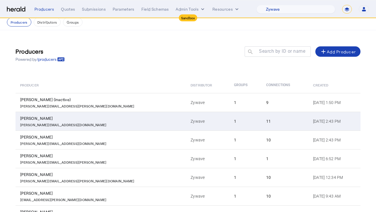
scroll to position [14, 0]
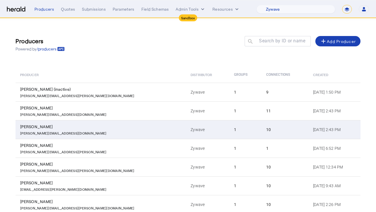
click at [229, 126] on td "1" at bounding box center [245, 129] width 32 height 19
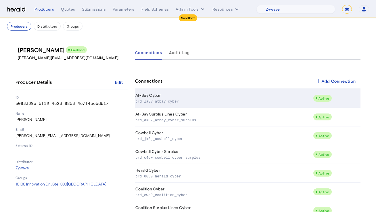
scroll to position [76, 0]
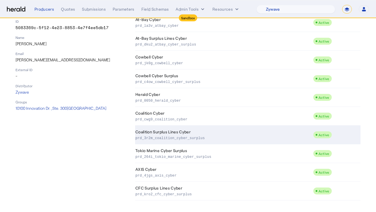
click at [211, 136] on p "prd_3r2m_coalition_cyber_surplus" at bounding box center [222, 137] width 175 height 6
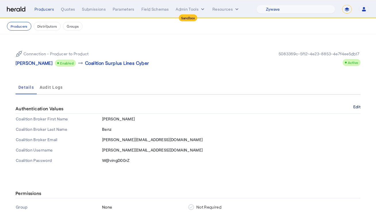
click at [354, 105] on button "Edit" at bounding box center [356, 106] width 7 height 3
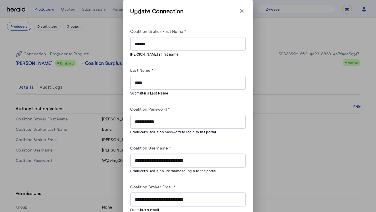
scroll to position [25, 0]
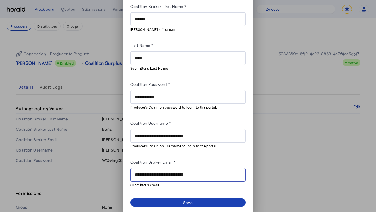
click at [186, 171] on input "**********" at bounding box center [188, 174] width 106 height 7
paste input "text"
type input "**********"
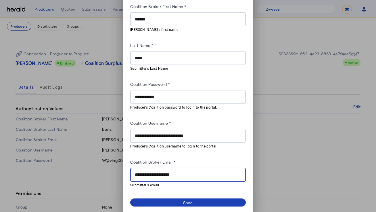
click at [198, 163] on div "Coalition Broker Email *" at bounding box center [188, 162] width 116 height 9
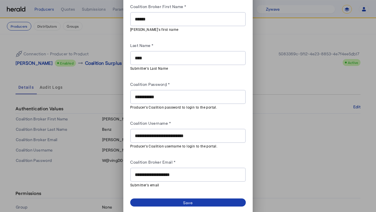
click at [187, 203] on div "Save" at bounding box center [188, 202] width 10 height 6
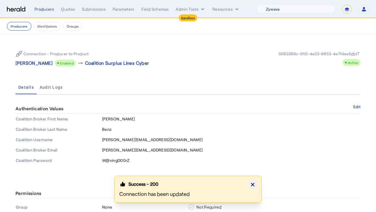
click at [255, 183] on button "Close modal" at bounding box center [253, 184] width 8 height 8
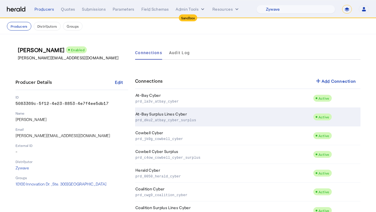
scroll to position [76, 0]
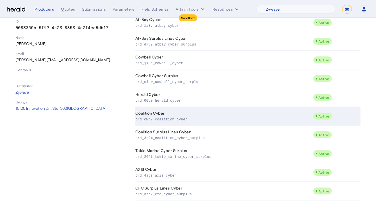
click at [173, 114] on td "Coalition Cyber prd_cwg9_coalition_cyber" at bounding box center [224, 116] width 178 height 19
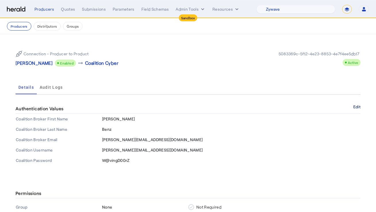
click at [357, 106] on button "Edit" at bounding box center [356, 106] width 7 height 3
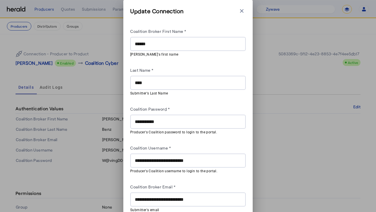
scroll to position [25, 0]
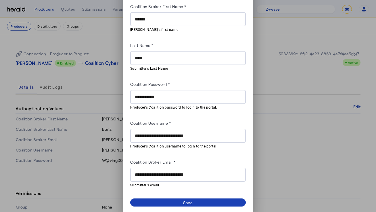
click at [190, 172] on input "**********" at bounding box center [188, 174] width 106 height 7
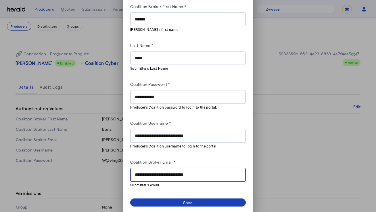
click at [190, 172] on input "**********" at bounding box center [188, 174] width 106 height 7
paste input "text"
type input "**********"
click at [202, 162] on div "Coalition Broker Email *" at bounding box center [188, 162] width 116 height 9
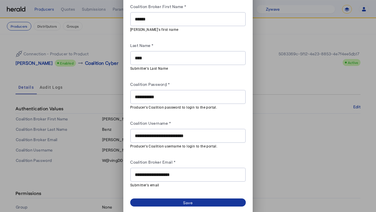
click at [192, 199] on div "Save" at bounding box center [188, 202] width 10 height 6
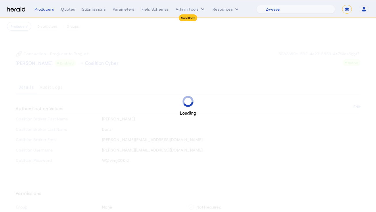
click at [106, 181] on div "Loading" at bounding box center [188, 106] width 376 height 212
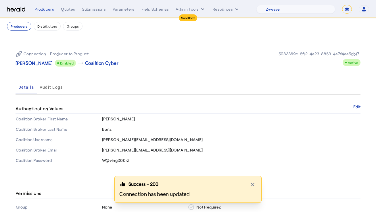
click at [101, 79] on div "Connection - Producer to Product [PERSON_NAME] Enabled arrow_right_alt Coalitio…" at bounding box center [188, 105] width 368 height 143
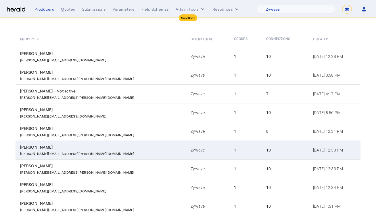
scroll to position [100, 0]
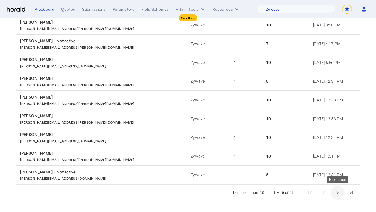
click at [342, 192] on span "Next page" at bounding box center [337, 192] width 14 height 14
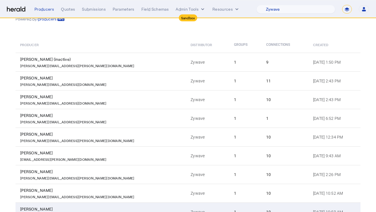
scroll to position [0, 0]
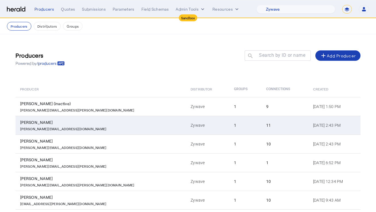
click at [108, 123] on div "[PERSON_NAME]" at bounding box center [102, 122] width 164 height 6
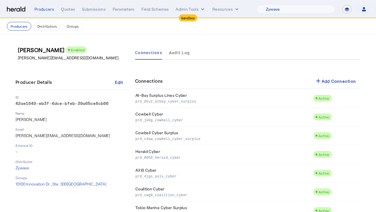
scroll to position [94, 0]
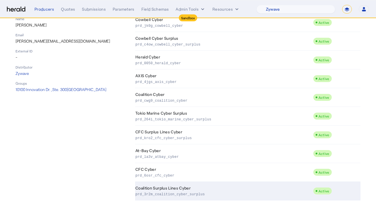
click at [228, 190] on td "Coalition Surplus Lines Cyber prd_3r2m_coalition_cyber_surplus" at bounding box center [224, 190] width 178 height 19
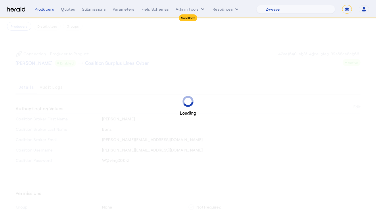
click at [251, 68] on div "Loading" at bounding box center [188, 106] width 376 height 212
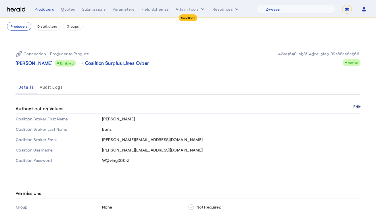
click at [354, 108] on button "Edit" at bounding box center [356, 106] width 7 height 3
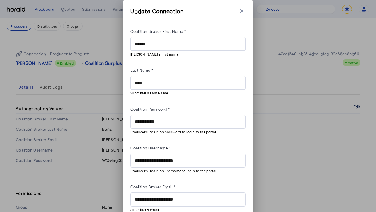
scroll to position [25, 0]
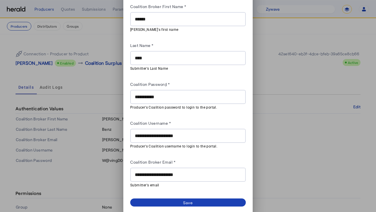
click at [193, 168] on div "**********" at bounding box center [188, 174] width 106 height 14
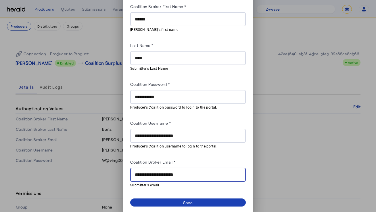
click at [193, 169] on div "**********" at bounding box center [188, 174] width 106 height 14
click at [193, 172] on input "**********" at bounding box center [188, 174] width 106 height 7
paste input "text"
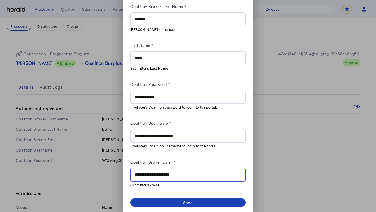
type input "**********"
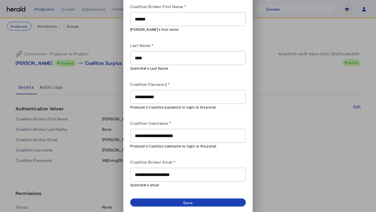
click at [201, 165] on div "Coalition Broker Email *" at bounding box center [188, 162] width 116 height 9
click at [200, 193] on dynamic-form-builder-v2 "**********" at bounding box center [188, 95] width 116 height 203
click at [200, 194] on dynamic-form-builder-v2 "**********" at bounding box center [188, 95] width 116 height 203
click at [199, 201] on span at bounding box center [188, 202] width 116 height 8
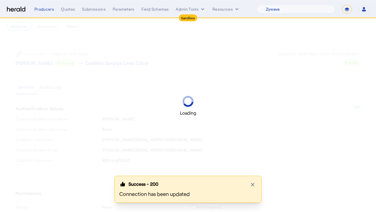
click at [202, 58] on div "Loading" at bounding box center [188, 106] width 376 height 212
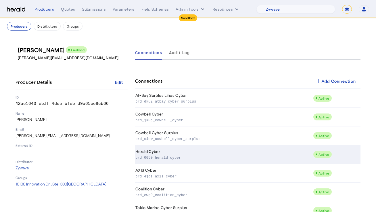
scroll to position [94, 0]
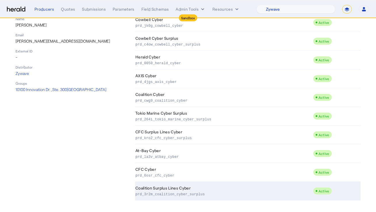
click at [220, 189] on td "Coalition Surplus Lines Cyber prd_3r2m_coalition_cyber_surplus" at bounding box center [224, 190] width 178 height 19
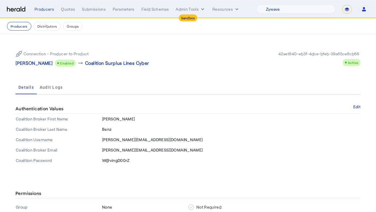
click at [211, 66] on div "Connection - Producer to Product [PERSON_NAME] Enabled arrow_right_alt Coalitio…" at bounding box center [188, 58] width 345 height 25
click at [57, 46] on div "Connection - Producer to Product [PERSON_NAME] Enabled arrow_right_alt Coalitio…" at bounding box center [188, 58] width 345 height 25
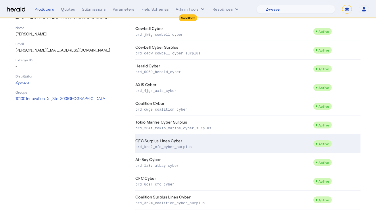
scroll to position [83, 0]
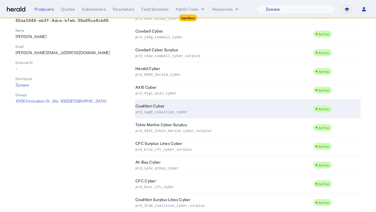
click at [206, 114] on p "prd_cwg9_coalition_cyber" at bounding box center [222, 112] width 175 height 6
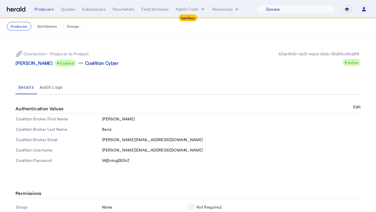
click at [354, 105] on button "Edit" at bounding box center [356, 106] width 7 height 3
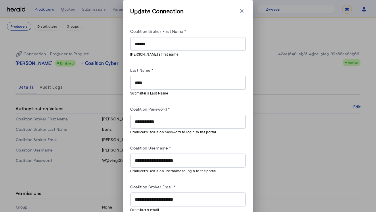
scroll to position [25, 0]
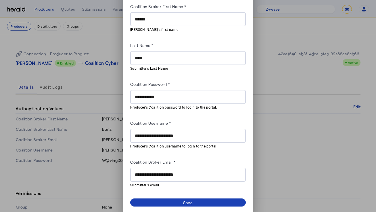
click at [173, 175] on input "**********" at bounding box center [188, 174] width 106 height 7
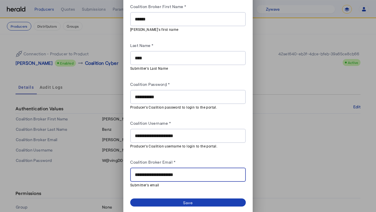
click at [173, 175] on input "**********" at bounding box center [188, 174] width 106 height 7
paste input "text"
type input "**********"
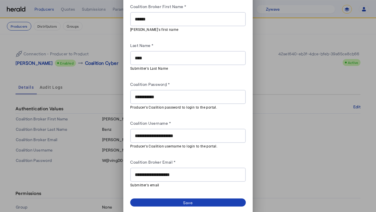
click at [198, 160] on div "Coalition Broker Email *" at bounding box center [188, 162] width 116 height 9
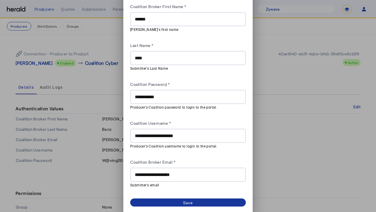
click at [174, 204] on span at bounding box center [188, 202] width 116 height 8
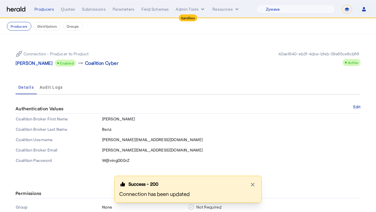
click at [205, 59] on div "Connection - Producer to Product [PERSON_NAME] Enabled arrow_right_alt Coalitio…" at bounding box center [188, 58] width 345 height 25
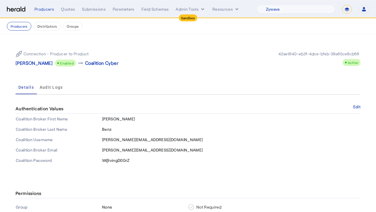
click at [34, 35] on div "Connection - Producer to Product [PERSON_NAME] Enabled arrow_right_alt Coalitio…" at bounding box center [188, 105] width 368 height 143
click at [19, 27] on button "Producers" at bounding box center [19, 26] width 24 height 9
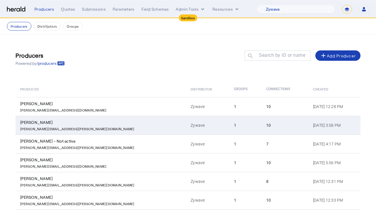
scroll to position [100, 0]
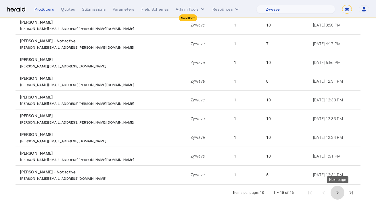
click at [339, 195] on span "Next page" at bounding box center [337, 192] width 14 height 14
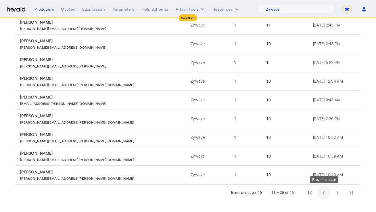
click at [321, 194] on span "Previous page" at bounding box center [324, 192] width 14 height 14
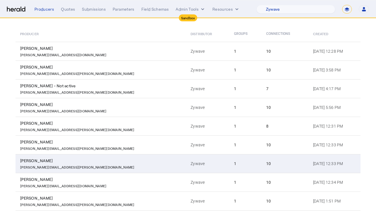
scroll to position [0, 0]
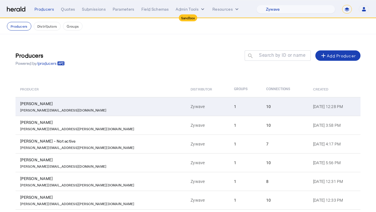
click at [229, 103] on td "1" at bounding box center [245, 106] width 32 height 19
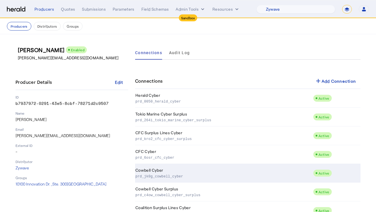
scroll to position [76, 0]
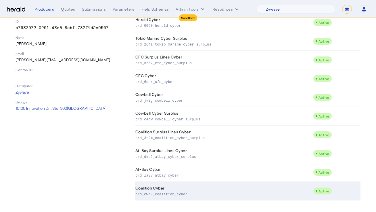
click at [218, 192] on p "prd_cwg9_coalition_cyber" at bounding box center [222, 194] width 175 height 6
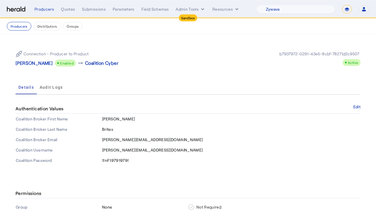
click at [354, 104] on div "Authentication Values Edit" at bounding box center [188, 109] width 345 height 10
click at [355, 106] on button "Edit" at bounding box center [356, 106] width 7 height 3
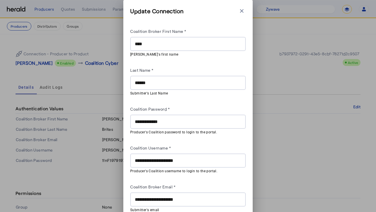
scroll to position [25, 0]
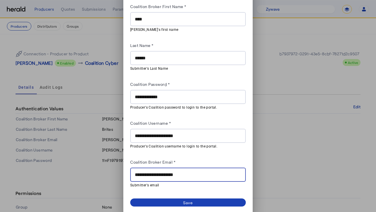
click at [180, 176] on input "**********" at bounding box center [188, 174] width 106 height 7
paste input "text"
type input "**********"
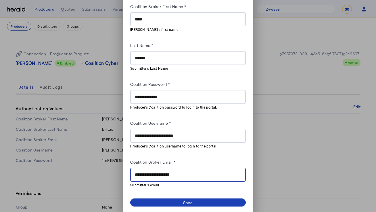
click at [189, 167] on div "**********" at bounding box center [188, 174] width 106 height 14
click at [188, 207] on div "**********" at bounding box center [187, 94] width 129 height 238
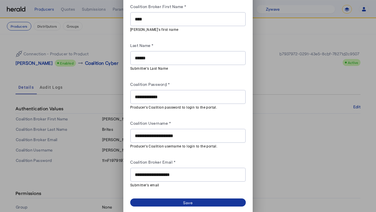
click at [191, 200] on div "Save" at bounding box center [188, 202] width 10 height 6
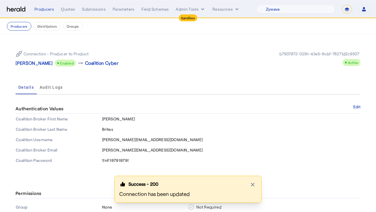
drag, startPoint x: 126, startPoint y: 74, endPoint x: 65, endPoint y: 66, distance: 61.7
click at [120, 74] on div "Connection - Producer to Product [PERSON_NAME] Enabled arrow_right_alt Coalitio…" at bounding box center [188, 105] width 368 height 143
click at [28, 62] on p "[PERSON_NAME]" at bounding box center [34, 62] width 37 height 7
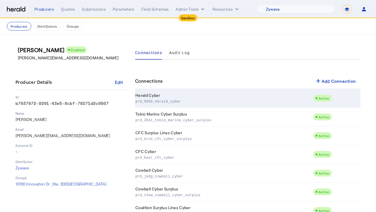
scroll to position [76, 0]
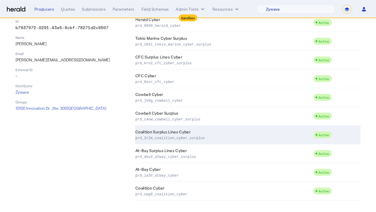
click at [183, 134] on p "prd_3r2m_coalition_cyber_surplus" at bounding box center [222, 137] width 175 height 6
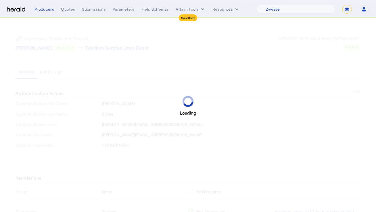
scroll to position [29, 0]
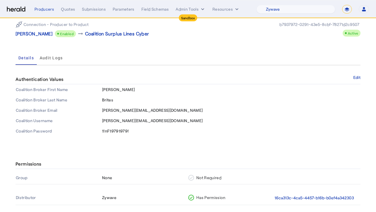
click at [353, 77] on div "Authentication Values Edit" at bounding box center [188, 79] width 345 height 10
click at [358, 77] on button "Edit" at bounding box center [356, 77] width 7 height 3
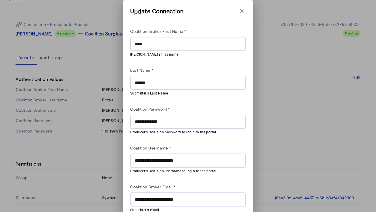
scroll to position [25, 0]
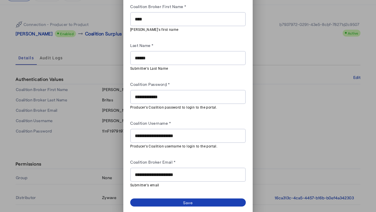
click at [170, 174] on input "**********" at bounding box center [188, 174] width 106 height 7
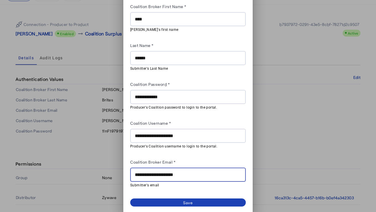
click at [170, 174] on input "**********" at bounding box center [188, 174] width 106 height 7
paste input "text"
type input "**********"
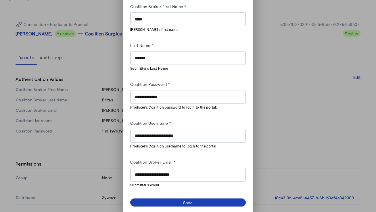
click at [182, 158] on div "Coalition Broker Email *" at bounding box center [188, 162] width 116 height 9
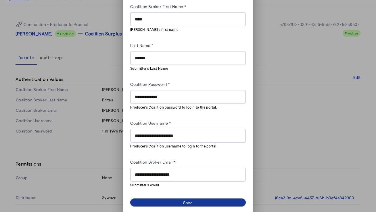
click at [169, 199] on span at bounding box center [188, 202] width 116 height 8
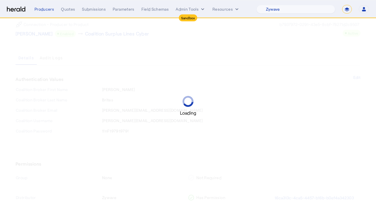
click at [141, 39] on div "Loading" at bounding box center [188, 106] width 376 height 212
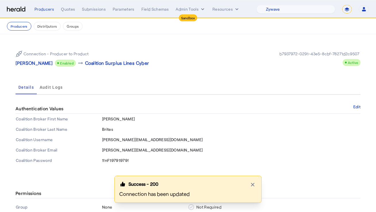
click at [57, 40] on div "Connection - Producer to Product [PERSON_NAME] Enabled arrow_right_alt Coalitio…" at bounding box center [188, 105] width 368 height 143
click at [9, 20] on nav "Producers Distributors Groups" at bounding box center [188, 26] width 376 height 16
click at [13, 23] on button "Producers" at bounding box center [19, 26] width 24 height 9
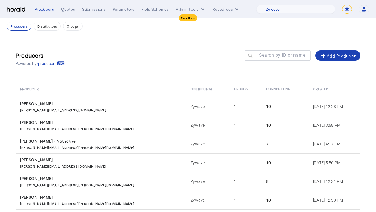
click at [121, 66] on div "Producers Powered by /producers Search by ID or name search add Add Producer" at bounding box center [188, 59] width 345 height 26
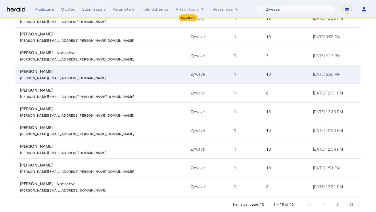
scroll to position [87, 0]
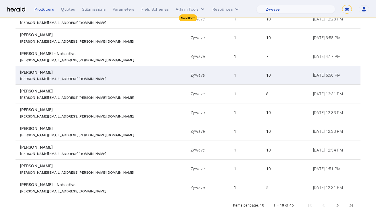
click at [91, 70] on div "[PERSON_NAME]" at bounding box center [102, 72] width 164 height 6
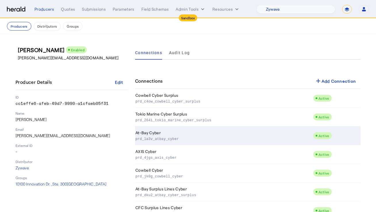
scroll to position [76, 0]
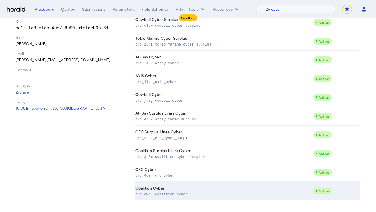
click at [249, 194] on p "prd_cwg9_coalition_cyber" at bounding box center [222, 194] width 175 height 6
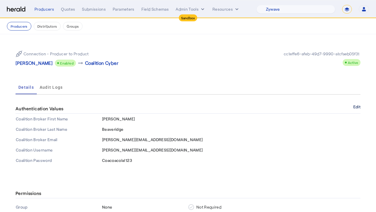
click at [355, 105] on button "Edit" at bounding box center [356, 106] width 7 height 3
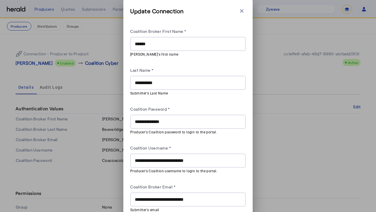
scroll to position [25, 0]
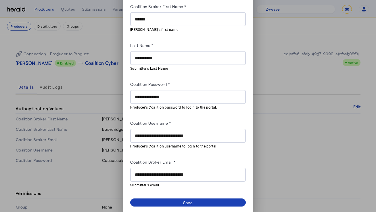
click at [176, 167] on div "**********" at bounding box center [188, 174] width 106 height 14
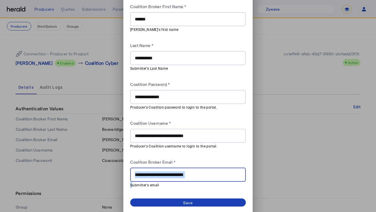
click at [176, 167] on div "**********" at bounding box center [188, 174] width 106 height 14
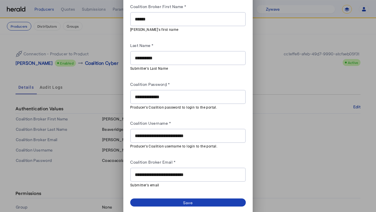
click at [176, 169] on div "**********" at bounding box center [188, 174] width 106 height 14
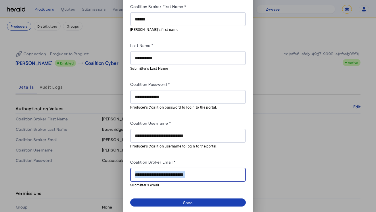
click at [176, 169] on div "**********" at bounding box center [188, 174] width 106 height 14
click at [191, 176] on input "**********" at bounding box center [188, 174] width 106 height 7
paste input "text"
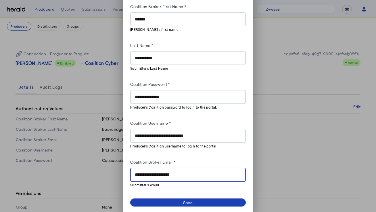
type input "**********"
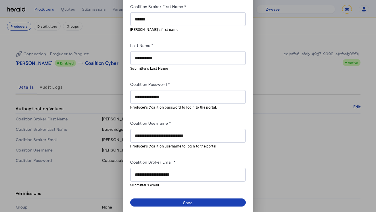
click at [197, 164] on div "Coalition Broker Email *" at bounding box center [188, 162] width 116 height 9
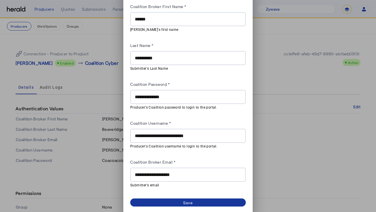
click at [188, 200] on div "Save" at bounding box center [188, 202] width 10 height 6
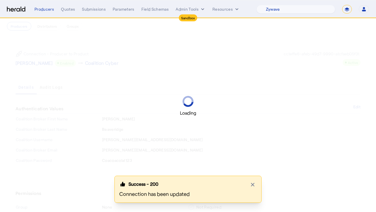
click at [94, 81] on div "Loading" at bounding box center [188, 106] width 376 height 212
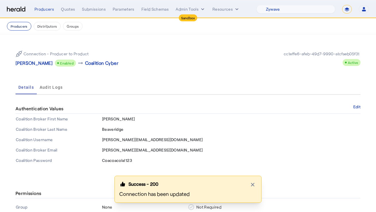
click at [21, 27] on button "Producers" at bounding box center [19, 26] width 24 height 9
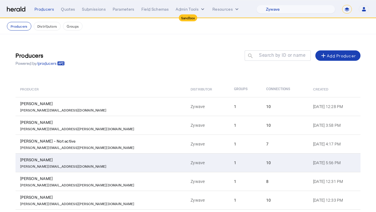
click at [94, 161] on div "[PERSON_NAME]" at bounding box center [102, 160] width 164 height 6
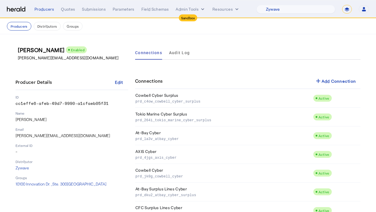
scroll to position [76, 0]
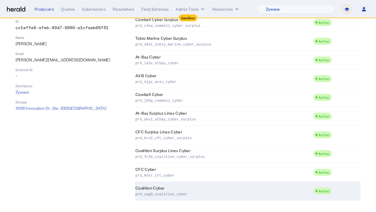
click at [175, 189] on td "Coalition Cyber prd_cwg9_coalition_cyber" at bounding box center [224, 190] width 178 height 19
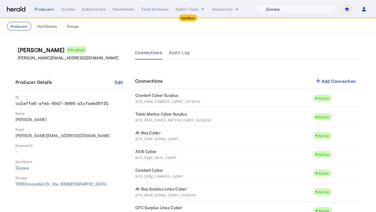
scroll to position [76, 0]
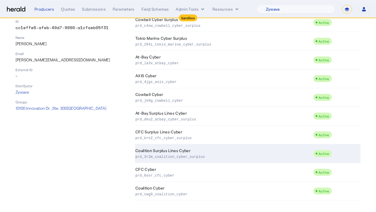
click at [190, 151] on td "Coalition Surplus Lines Cyber prd_3r2m_coalition_cyber_surplus" at bounding box center [224, 153] width 178 height 19
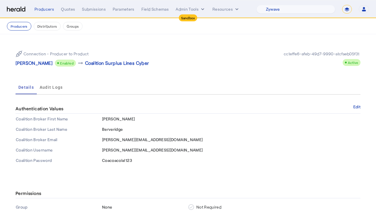
click at [352, 109] on div "Authentication Values Edit" at bounding box center [188, 109] width 345 height 10
click at [354, 109] on div "Authentication Values Edit" at bounding box center [188, 109] width 345 height 10
click at [357, 107] on button "Edit" at bounding box center [356, 106] width 7 height 3
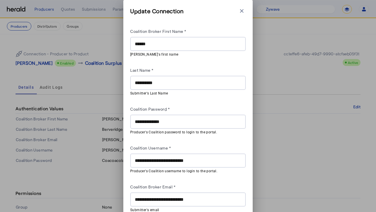
scroll to position [25, 0]
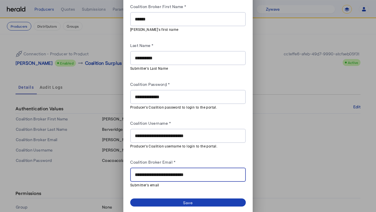
click at [194, 173] on input "**********" at bounding box center [188, 174] width 106 height 7
paste input "text"
type input "**********"
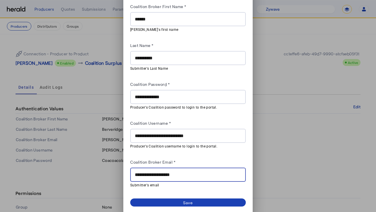
click at [203, 163] on div "Coalition Broker Email *" at bounding box center [188, 162] width 116 height 9
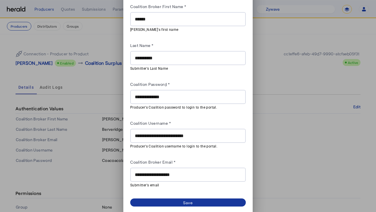
click at [193, 204] on span at bounding box center [188, 202] width 116 height 8
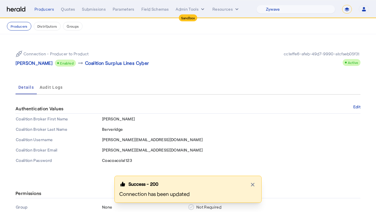
click at [210, 48] on div "Connection - Producer to Product [PERSON_NAME] Enabled arrow_right_alt Coalitio…" at bounding box center [188, 58] width 345 height 25
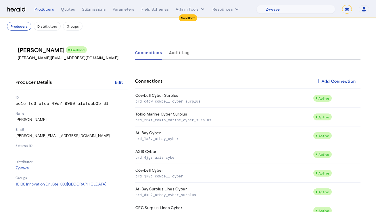
click at [122, 60] on p "[PERSON_NAME][EMAIL_ADDRESS][DOMAIN_NAME]" at bounding box center [74, 58] width 113 height 6
click at [18, 24] on button "Producers" at bounding box center [19, 26] width 24 height 9
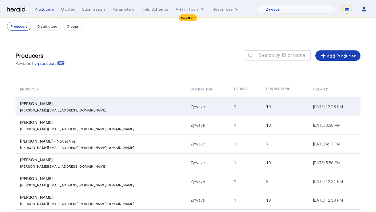
click at [80, 102] on div "[PERSON_NAME]" at bounding box center [102, 104] width 164 height 6
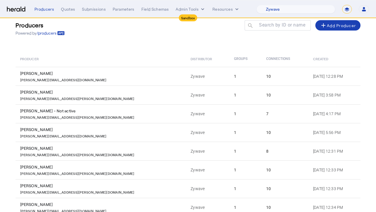
scroll to position [57, 0]
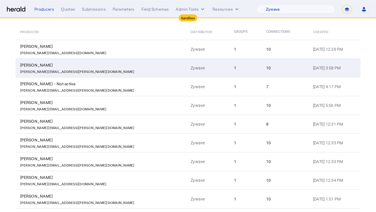
click at [84, 72] on div "[PERSON_NAME][EMAIL_ADDRESS][PERSON_NAME][DOMAIN_NAME]" at bounding box center [102, 71] width 164 height 6
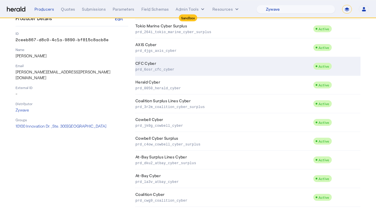
scroll to position [76, 0]
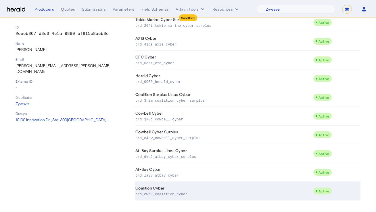
click at [175, 186] on td "Coalition Cyber prd_cwg9_coalition_cyber" at bounding box center [224, 190] width 178 height 19
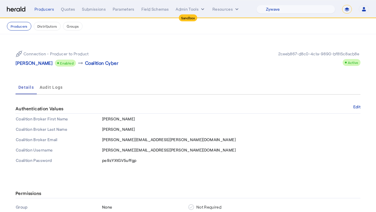
click at [243, 85] on div "Details Audit Logs" at bounding box center [188, 87] width 345 height 14
click at [351, 104] on div "Authentication Values Edit" at bounding box center [188, 109] width 345 height 10
click at [356, 107] on button "Edit" at bounding box center [356, 106] width 7 height 3
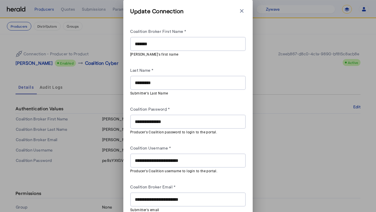
scroll to position [25, 0]
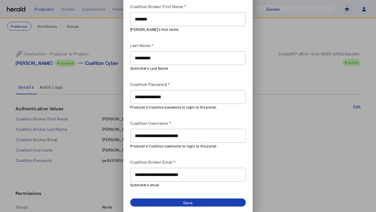
click at [165, 181] on mat-hint "Submitter's email" at bounding box center [186, 184] width 112 height 6
click at [179, 172] on input "**********" at bounding box center [188, 174] width 106 height 7
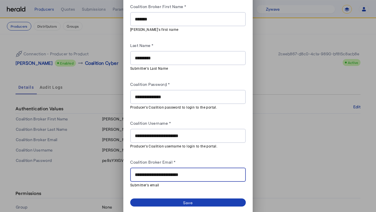
click at [179, 172] on input "**********" at bounding box center [188, 174] width 106 height 7
paste input "text"
type input "**********"
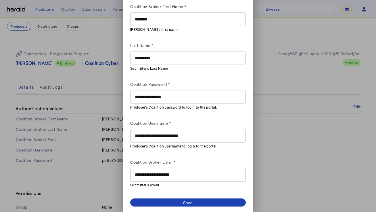
click at [188, 165] on div "Coalition Broker Email *" at bounding box center [188, 162] width 116 height 9
click at [175, 200] on span at bounding box center [188, 202] width 116 height 8
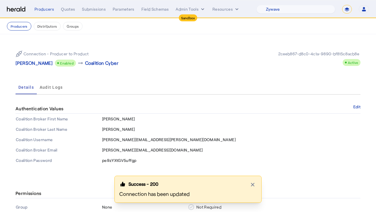
click at [247, 177] on div "Success - 200 Close modal Connection has been updated" at bounding box center [188, 189] width 147 height 26
click at [251, 181] on icon "button" at bounding box center [253, 184] width 6 height 6
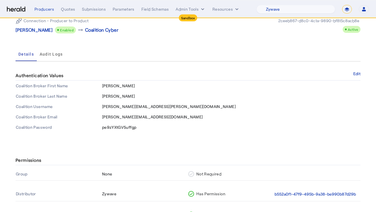
scroll to position [82, 0]
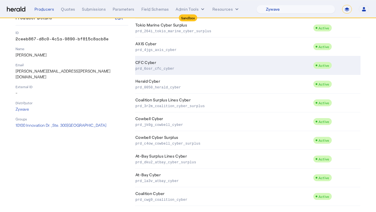
scroll to position [76, 0]
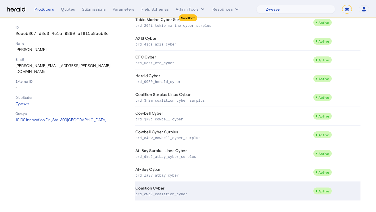
click at [180, 197] on td "Coalition Cyber prd_cwg9_coalition_cyber" at bounding box center [224, 190] width 178 height 19
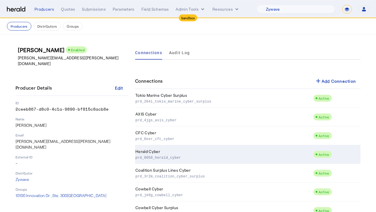
scroll to position [76, 0]
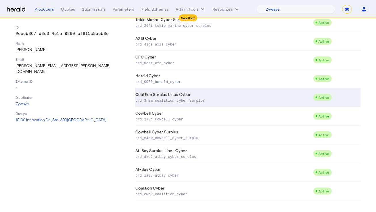
click at [204, 102] on p "prd_3r2m_coalition_cyber_surplus" at bounding box center [222, 100] width 175 height 6
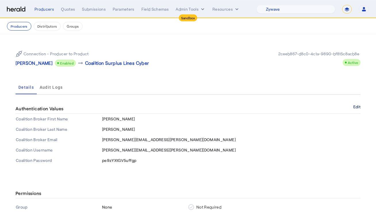
click at [356, 108] on button "Edit" at bounding box center [356, 106] width 7 height 3
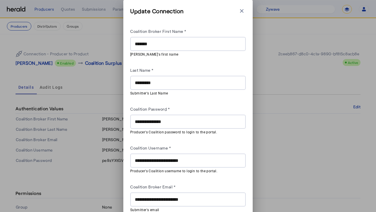
scroll to position [25, 0]
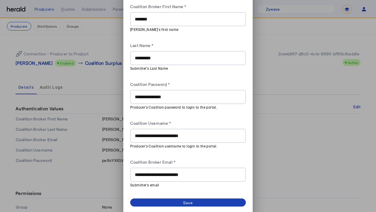
click at [178, 175] on input "**********" at bounding box center [188, 174] width 106 height 7
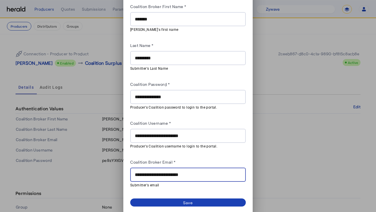
click at [178, 175] on input "**********" at bounding box center [188, 174] width 106 height 7
paste input "text"
type input "**********"
click at [200, 162] on div "Coalition Broker Email *" at bounding box center [188, 162] width 116 height 9
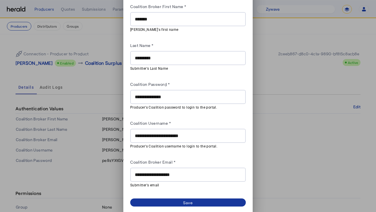
click at [194, 200] on span at bounding box center [188, 202] width 116 height 8
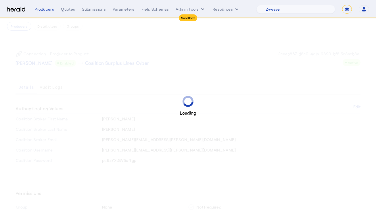
click at [194, 66] on div "Loading" at bounding box center [188, 106] width 376 height 212
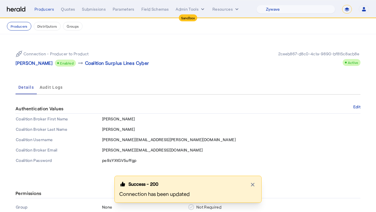
click at [138, 45] on div "Connection - Producer to Product [PERSON_NAME] Enabled arrow_right_alt Coalitio…" at bounding box center [188, 105] width 368 height 143
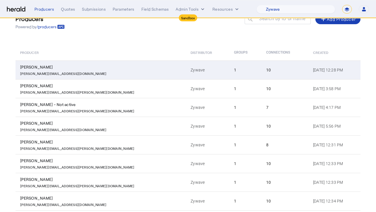
scroll to position [47, 0]
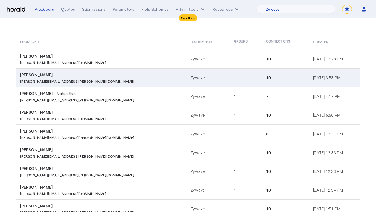
click at [87, 79] on div "[PERSON_NAME][EMAIL_ADDRESS][PERSON_NAME][DOMAIN_NAME]" at bounding box center [102, 81] width 164 height 6
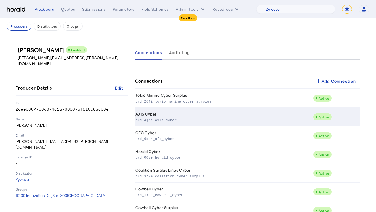
scroll to position [76, 0]
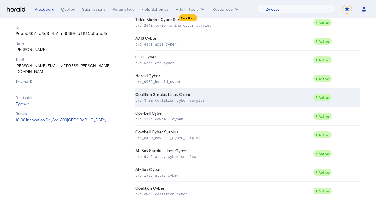
click at [167, 98] on p "prd_3r2m_coalition_cyber_surplus" at bounding box center [222, 100] width 175 height 6
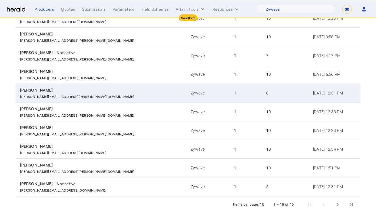
scroll to position [100, 0]
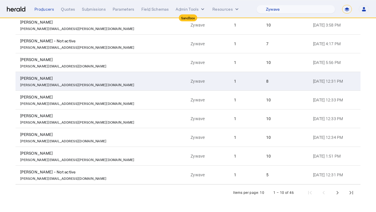
click at [111, 79] on div "[PERSON_NAME]" at bounding box center [102, 78] width 164 height 6
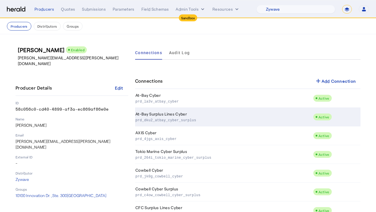
scroll to position [38, 0]
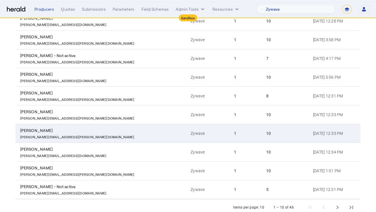
scroll to position [100, 0]
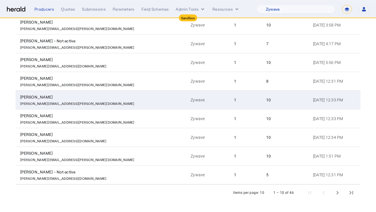
click at [97, 101] on div "[PERSON_NAME][EMAIL_ADDRESS][PERSON_NAME][DOMAIN_NAME]" at bounding box center [102, 103] width 164 height 6
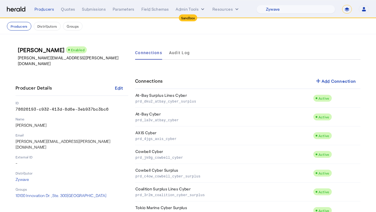
scroll to position [76, 0]
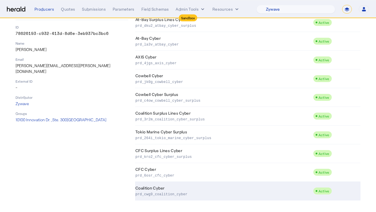
click at [142, 194] on p "prd_cwg9_coalition_cyber" at bounding box center [222, 194] width 175 height 6
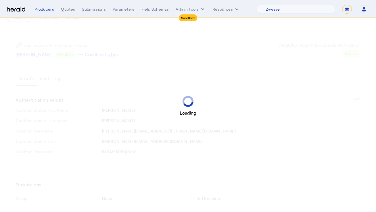
scroll to position [9, 0]
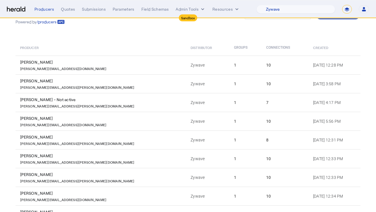
scroll to position [100, 0]
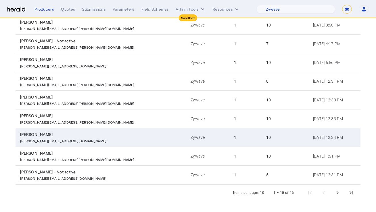
click at [117, 132] on div "[PERSON_NAME]" at bounding box center [102, 134] width 164 height 6
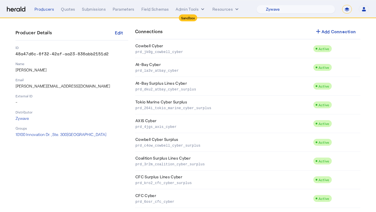
scroll to position [76, 0]
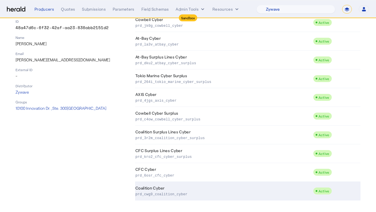
click at [185, 187] on td "Coalition Cyber prd_cwg9_coalition_cyber" at bounding box center [224, 190] width 178 height 19
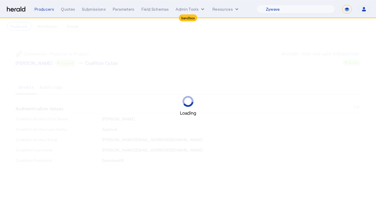
scroll to position [14, 0]
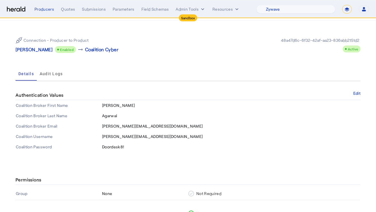
click at [355, 90] on div "Authentication Values Edit" at bounding box center [188, 95] width 345 height 10
click at [355, 94] on button "Edit" at bounding box center [356, 92] width 7 height 3
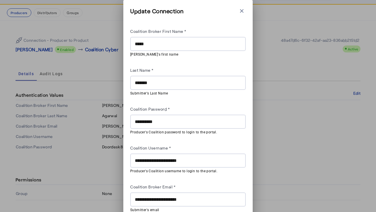
scroll to position [25, 0]
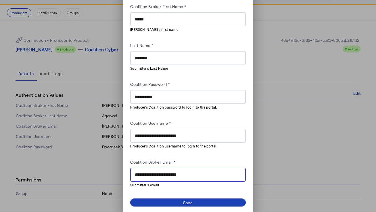
click at [164, 176] on input "**********" at bounding box center [188, 174] width 106 height 7
paste input "text"
type input "**********"
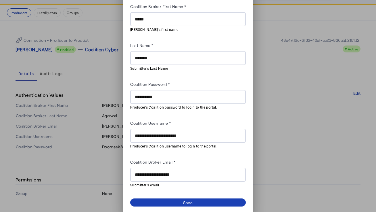
click at [170, 158] on herald-label "Coalition Broker Email *" at bounding box center [152, 162] width 45 height 9
click at [173, 199] on span at bounding box center [188, 202] width 116 height 8
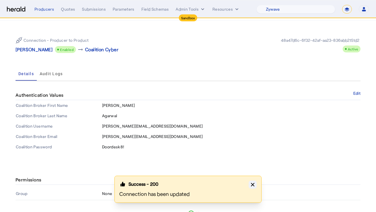
click at [252, 182] on icon "button" at bounding box center [253, 184] width 6 height 6
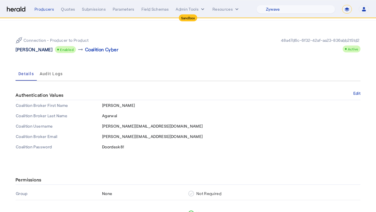
click at [25, 52] on p "[PERSON_NAME]" at bounding box center [34, 49] width 37 height 7
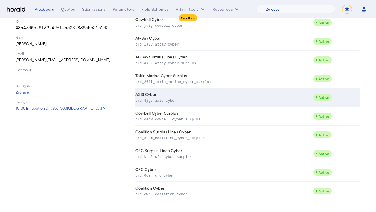
scroll to position [68, 0]
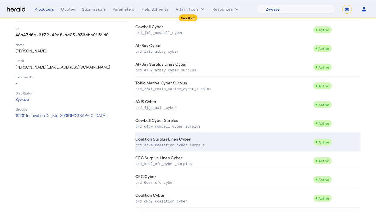
click at [199, 140] on td "Coalition Surplus Lines Cyber prd_3r2m_coalition_cyber_surplus" at bounding box center [224, 141] width 178 height 19
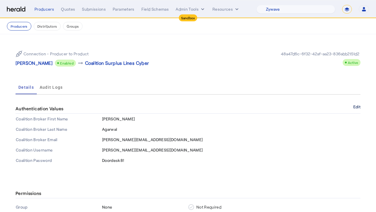
click at [353, 104] on div "Authentication Values Edit" at bounding box center [188, 109] width 345 height 10
click at [354, 105] on button "Edit" at bounding box center [356, 106] width 7 height 3
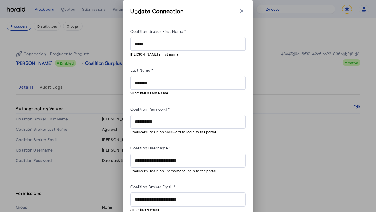
scroll to position [25, 0]
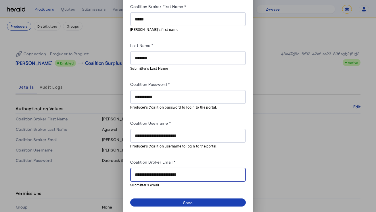
click at [188, 171] on input "**********" at bounding box center [188, 174] width 106 height 7
paste input "text"
type input "**********"
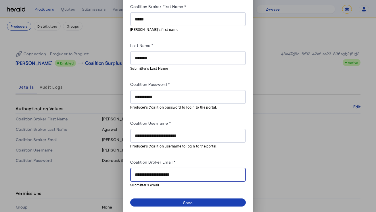
click at [203, 158] on div "Coalition Broker Email *" at bounding box center [188, 162] width 116 height 9
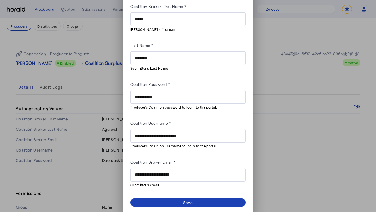
click at [304, 157] on div "**********" at bounding box center [188, 106] width 376 height 212
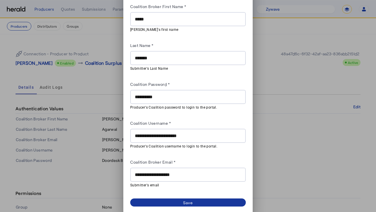
click at [225, 203] on span at bounding box center [188, 202] width 116 height 8
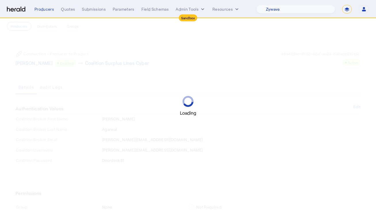
click at [264, 177] on div "Loading" at bounding box center [188, 106] width 376 height 212
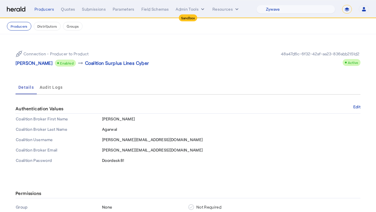
click at [182, 61] on div "Connection - Producer to Product [PERSON_NAME] Enabled arrow_right_alt Coalitio…" at bounding box center [102, 58] width 172 height 16
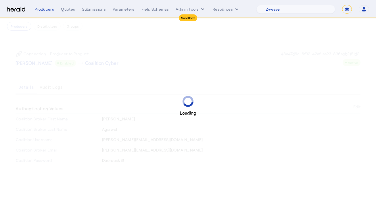
scroll to position [1, 0]
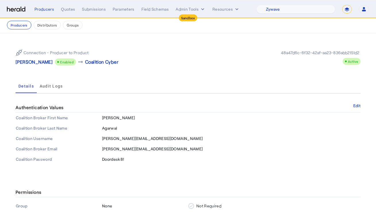
click at [72, 47] on div "Connection - Producer to Product [PERSON_NAME] Enabled arrow_right_alt Coalitio…" at bounding box center [188, 57] width 345 height 25
click at [19, 23] on button "Producers" at bounding box center [19, 25] width 24 height 9
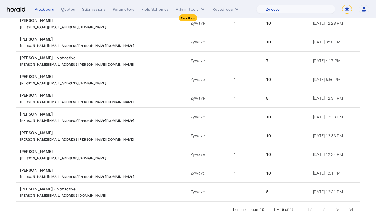
scroll to position [100, 0]
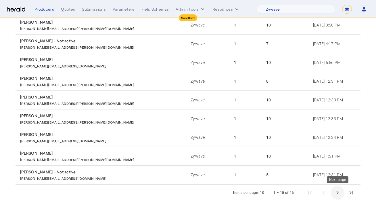
click at [338, 193] on span "Next page" at bounding box center [337, 192] width 14 height 14
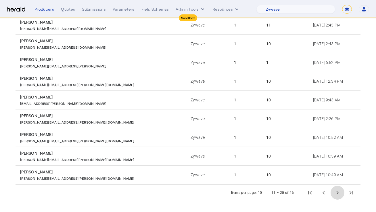
click at [339, 193] on span "Next page" at bounding box center [337, 192] width 14 height 14
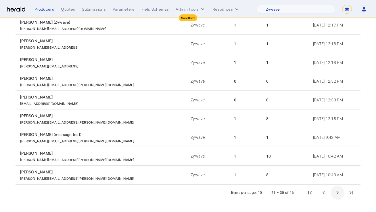
click at [339, 193] on span "Next page" at bounding box center [337, 192] width 14 height 14
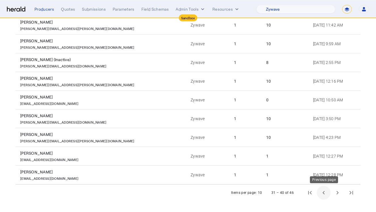
click at [328, 194] on span "Previous page" at bounding box center [324, 192] width 14 height 14
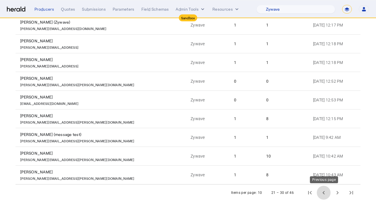
click at [325, 194] on span "Previous page" at bounding box center [324, 192] width 14 height 14
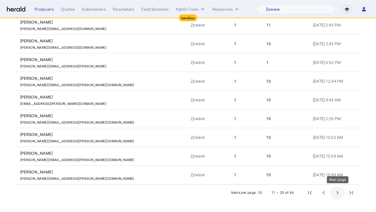
click at [335, 192] on span "Next page" at bounding box center [337, 192] width 14 height 14
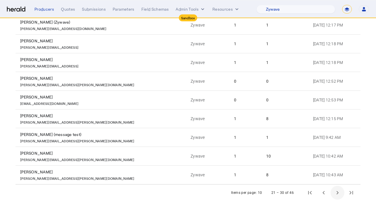
click at [335, 192] on span "Next page" at bounding box center [337, 192] width 14 height 14
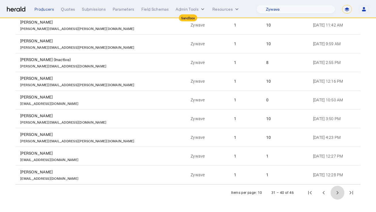
click at [335, 192] on span "Next page" at bounding box center [337, 192] width 14 height 14
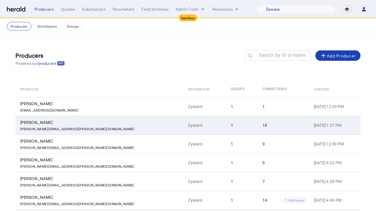
scroll to position [25, 0]
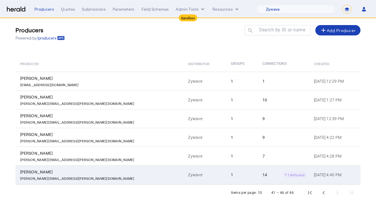
click at [262, 173] on div "14 1 Referred" at bounding box center [284, 174] width 45 height 7
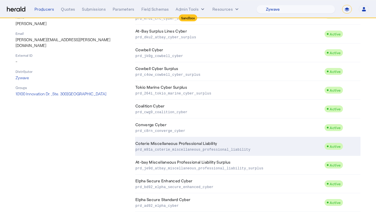
scroll to position [98, 0]
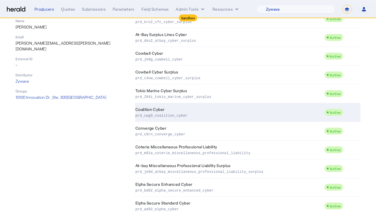
click at [229, 109] on td "Coalition Cyber prd_cwg9_coalition_cyber" at bounding box center [229, 112] width 189 height 19
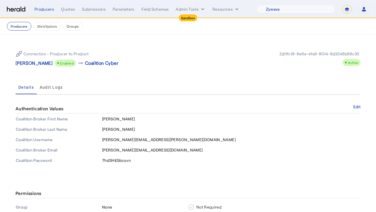
click at [19, 24] on button "Producers" at bounding box center [19, 26] width 24 height 9
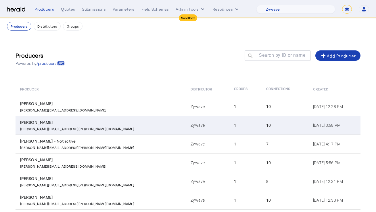
scroll to position [100, 0]
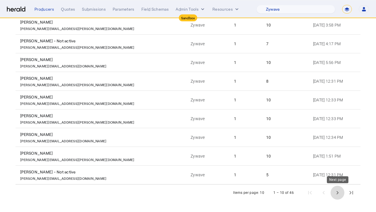
click at [334, 195] on span "Next page" at bounding box center [337, 192] width 14 height 14
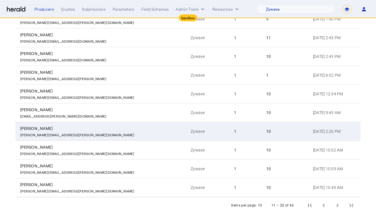
scroll to position [84, 0]
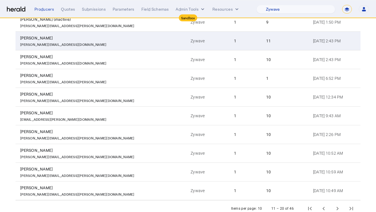
click at [122, 45] on td "[PERSON_NAME] [PERSON_NAME][EMAIL_ADDRESS][DOMAIN_NAME]" at bounding box center [101, 40] width 170 height 19
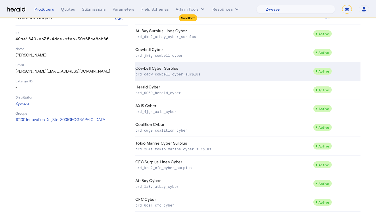
scroll to position [83, 0]
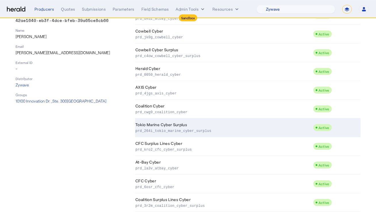
click at [177, 119] on td "Tokio Marine Cyber Surplus prd_264i_tokio_marine_cyber_surplus" at bounding box center [224, 127] width 178 height 19
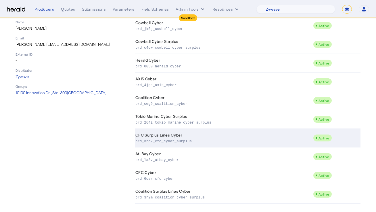
scroll to position [94, 0]
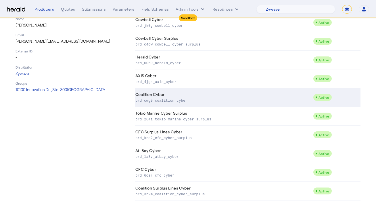
click at [202, 99] on p "prd_cwg9_coalition_cyber" at bounding box center [222, 100] width 175 height 6
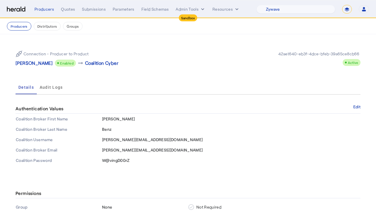
click at [184, 51] on div "Connection - Producer to Product [PERSON_NAME] Enabled arrow_right_alt Coalitio…" at bounding box center [102, 58] width 172 height 16
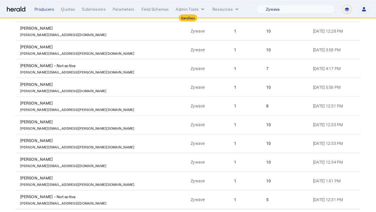
scroll to position [100, 0]
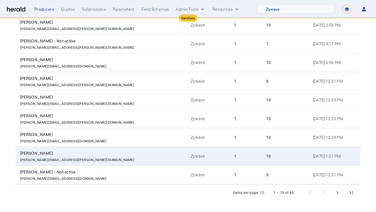
click at [91, 151] on div "[PERSON_NAME]" at bounding box center [102, 153] width 164 height 6
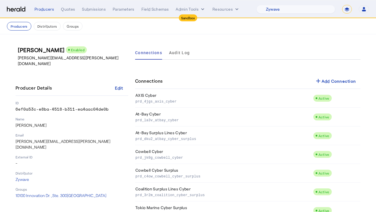
scroll to position [76, 0]
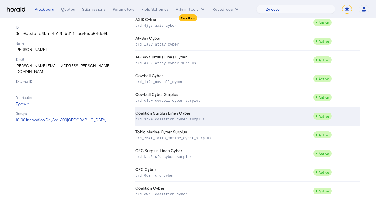
click at [188, 115] on td "Coalition Surplus Lines Cyber prd_3r2m_coalition_cyber_surplus" at bounding box center [224, 116] width 178 height 19
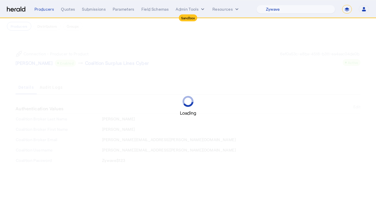
scroll to position [2, 0]
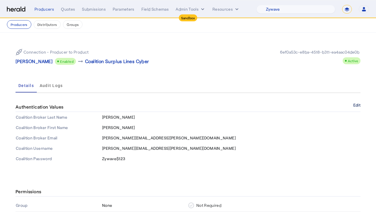
click at [358, 104] on button "Edit" at bounding box center [356, 104] width 7 height 3
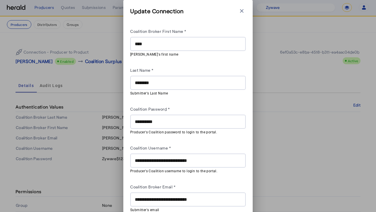
scroll to position [25, 0]
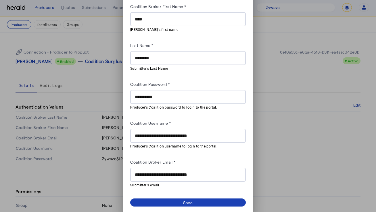
click at [170, 177] on div "**********" at bounding box center [188, 174] width 106 height 14
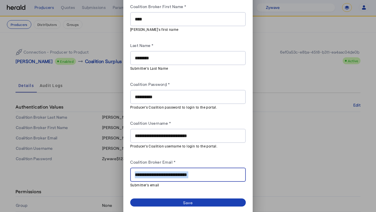
click at [170, 177] on div "**********" at bounding box center [188, 174] width 106 height 14
click at [174, 173] on input "**********" at bounding box center [188, 174] width 106 height 7
paste input "text"
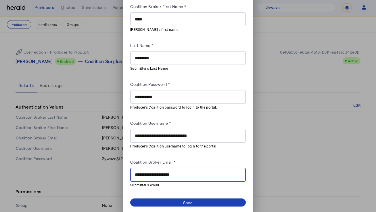
type input "**********"
click at [190, 160] on div "Coalition Broker Email *" at bounding box center [188, 162] width 116 height 9
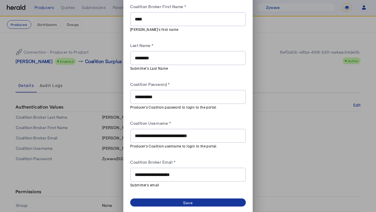
click at [179, 203] on span at bounding box center [188, 202] width 116 height 8
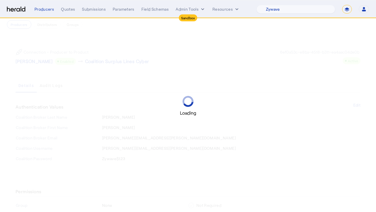
click at [202, 71] on div "Loading" at bounding box center [188, 106] width 376 height 212
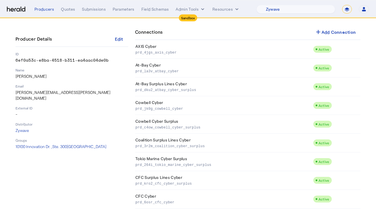
scroll to position [76, 0]
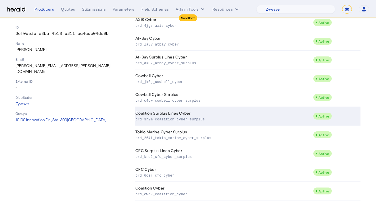
click at [173, 117] on p "prd_3r2m_coalition_cyber_surplus" at bounding box center [222, 119] width 175 height 6
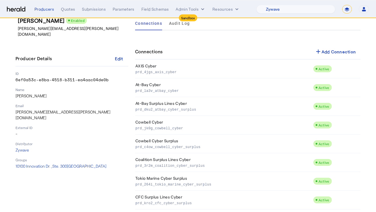
scroll to position [76, 0]
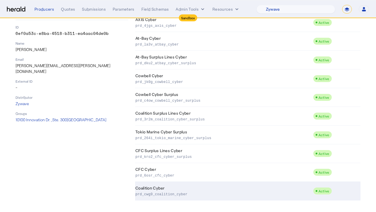
click at [165, 198] on td "Coalition Cyber prd_cwg9_coalition_cyber" at bounding box center [224, 190] width 178 height 19
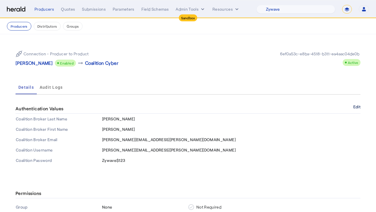
click at [356, 107] on button "Edit" at bounding box center [356, 106] width 7 height 3
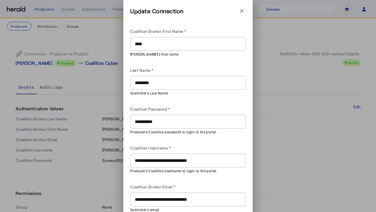
scroll to position [25, 0]
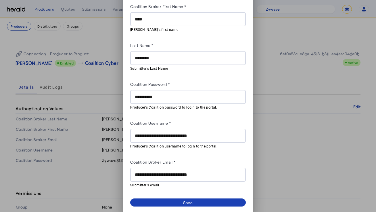
click at [193, 172] on input "**********" at bounding box center [188, 174] width 106 height 7
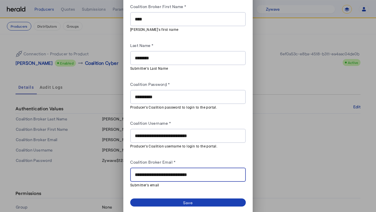
click at [193, 172] on input "**********" at bounding box center [188, 174] width 106 height 7
paste input "text"
type input "**********"
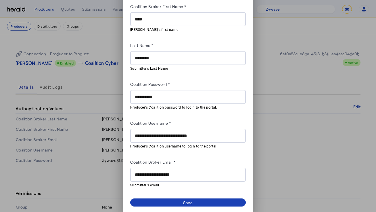
click at [202, 156] on div "**********" at bounding box center [188, 95] width 116 height 185
click at [193, 199] on div "Save" at bounding box center [188, 202] width 10 height 6
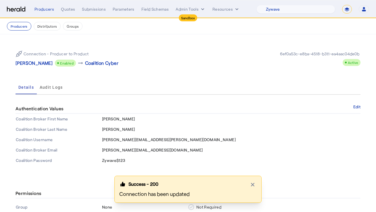
click at [192, 75] on div "Connection - Producer to Product [PERSON_NAME] Enabled arrow_right_alt Coalitio…" at bounding box center [188, 105] width 368 height 143
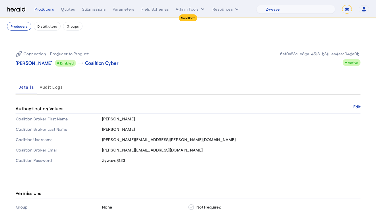
click at [201, 63] on div "Connection - Producer to Product [PERSON_NAME] Enabled arrow_right_alt Coalitio…" at bounding box center [188, 58] width 345 height 25
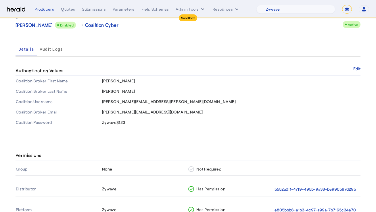
scroll to position [0, 0]
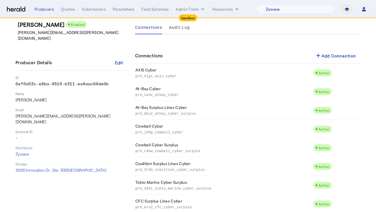
scroll to position [76, 0]
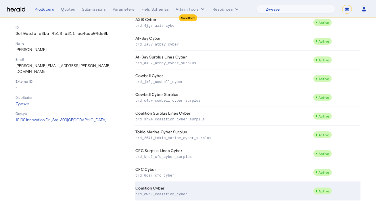
click at [152, 193] on p "prd_cwg9_coalition_cyber" at bounding box center [222, 194] width 175 height 6
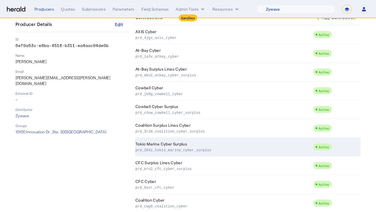
scroll to position [76, 0]
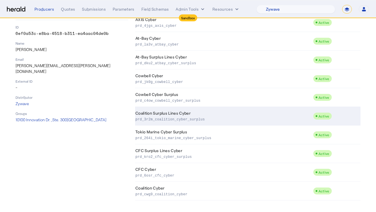
click at [175, 117] on p "prd_3r2m_coalition_cyber_surplus" at bounding box center [222, 119] width 175 height 6
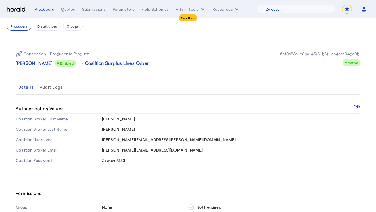
click at [139, 33] on nav "Producers Distributors Groups" at bounding box center [188, 26] width 376 height 16
